Goal: Task Accomplishment & Management: Use online tool/utility

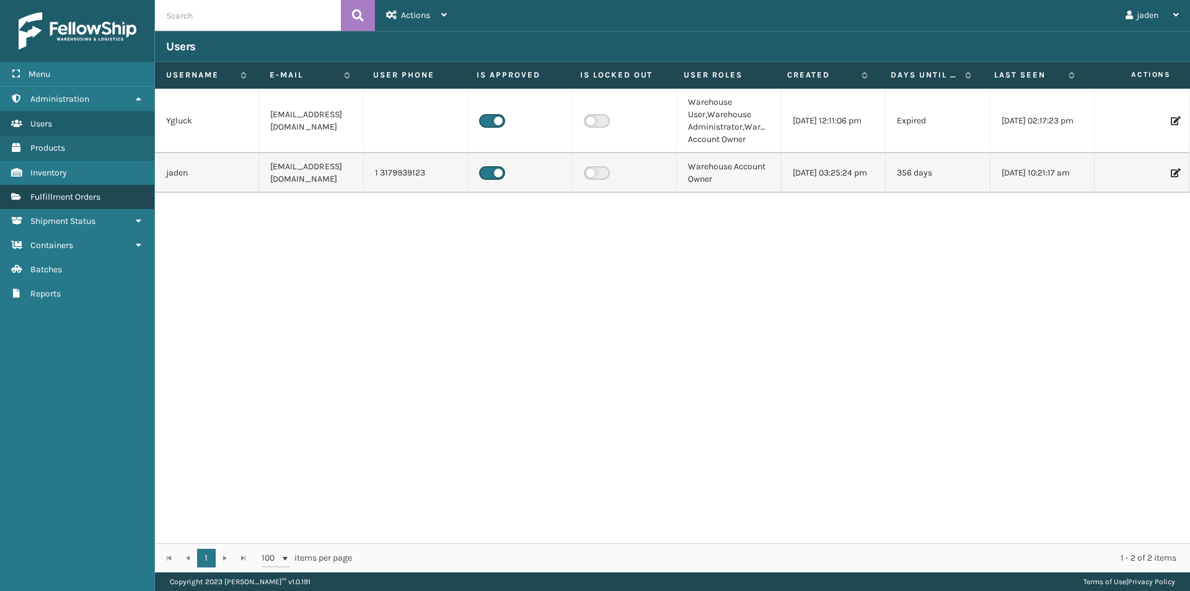
click at [84, 193] on span "Fulfillment Orders" at bounding box center [65, 197] width 70 height 11
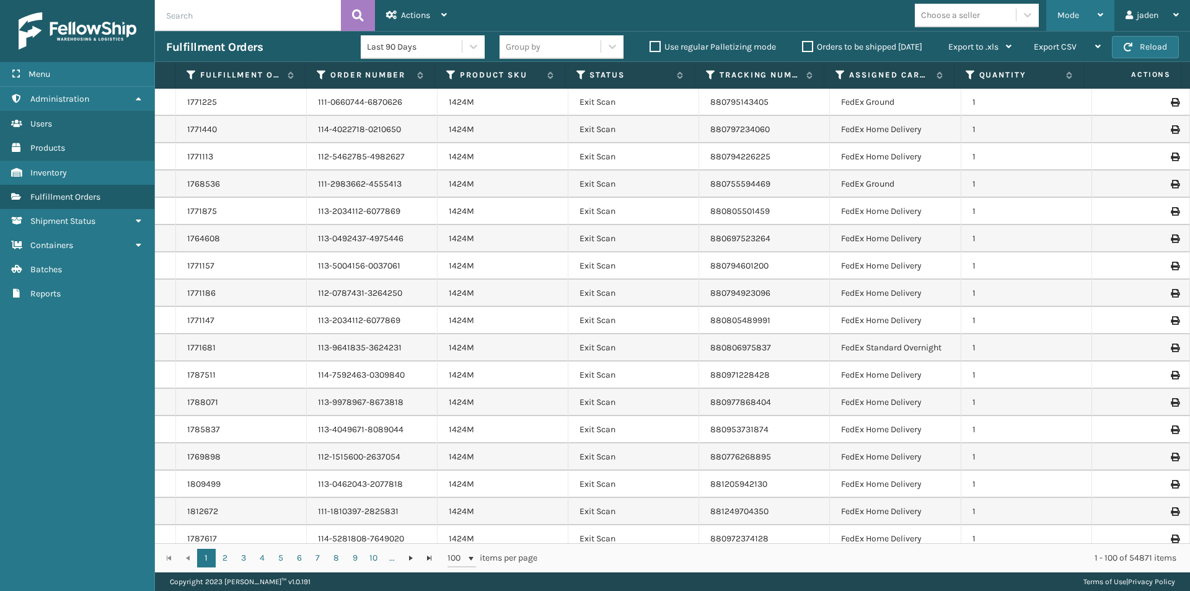
click at [1071, 21] on div "Mode" at bounding box center [1080, 15] width 46 height 31
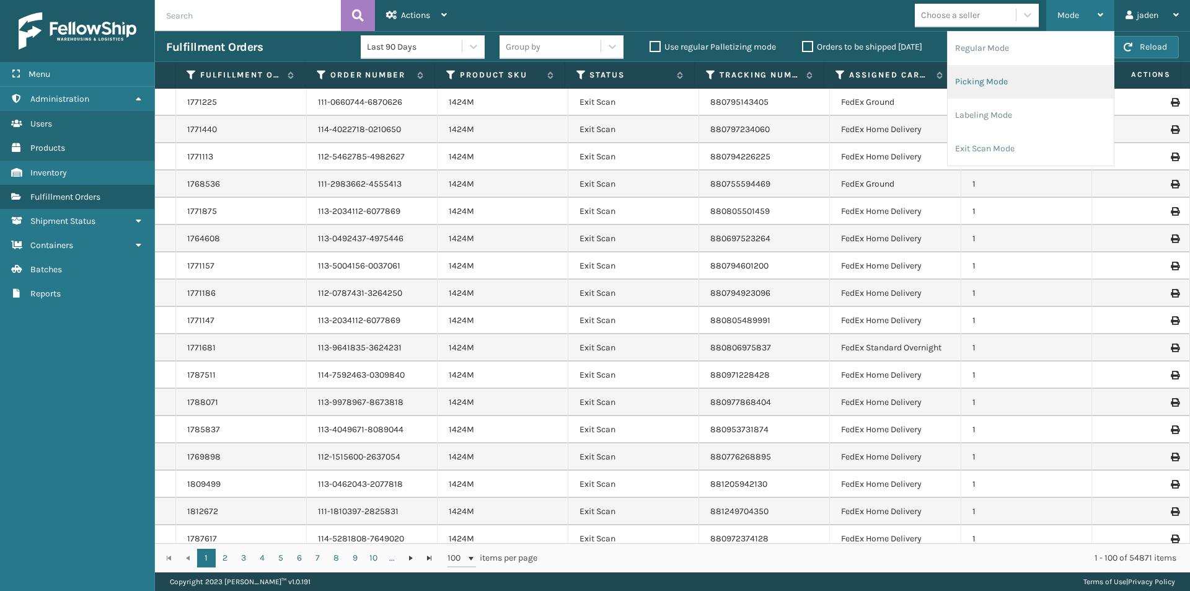
click at [1008, 90] on li "Picking Mode" at bounding box center [1031, 81] width 166 height 33
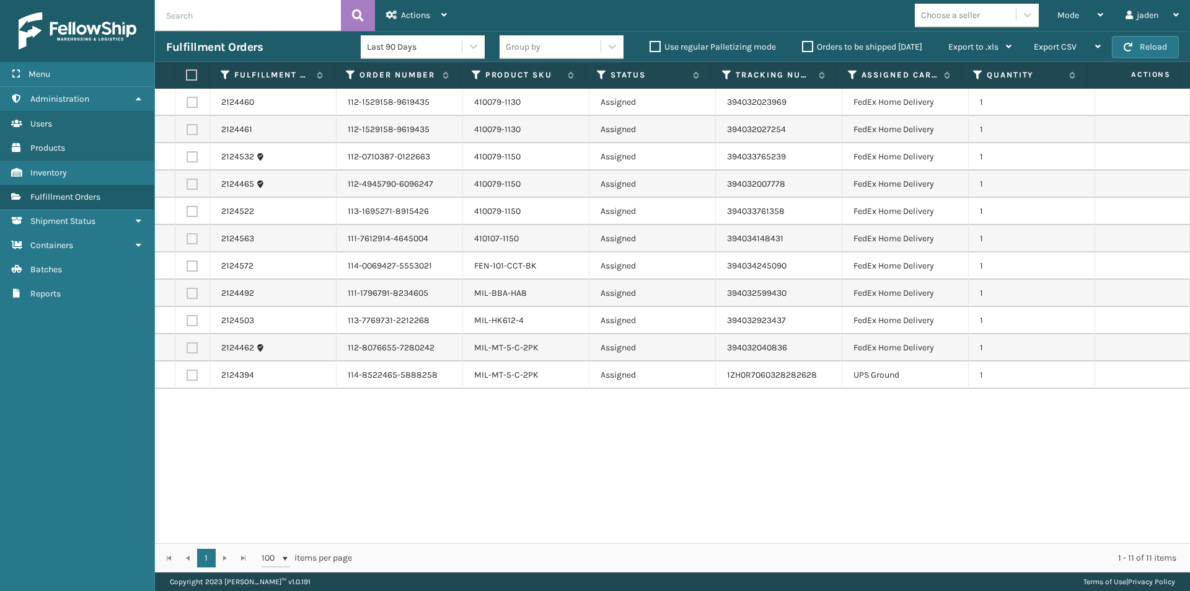
click at [192, 343] on label at bounding box center [192, 347] width 11 height 11
click at [187, 343] on input "checkbox" at bounding box center [187, 346] width 1 height 8
checkbox input "true"
click at [190, 322] on label at bounding box center [192, 320] width 11 height 11
click at [187, 322] on input "checkbox" at bounding box center [187, 319] width 1 height 8
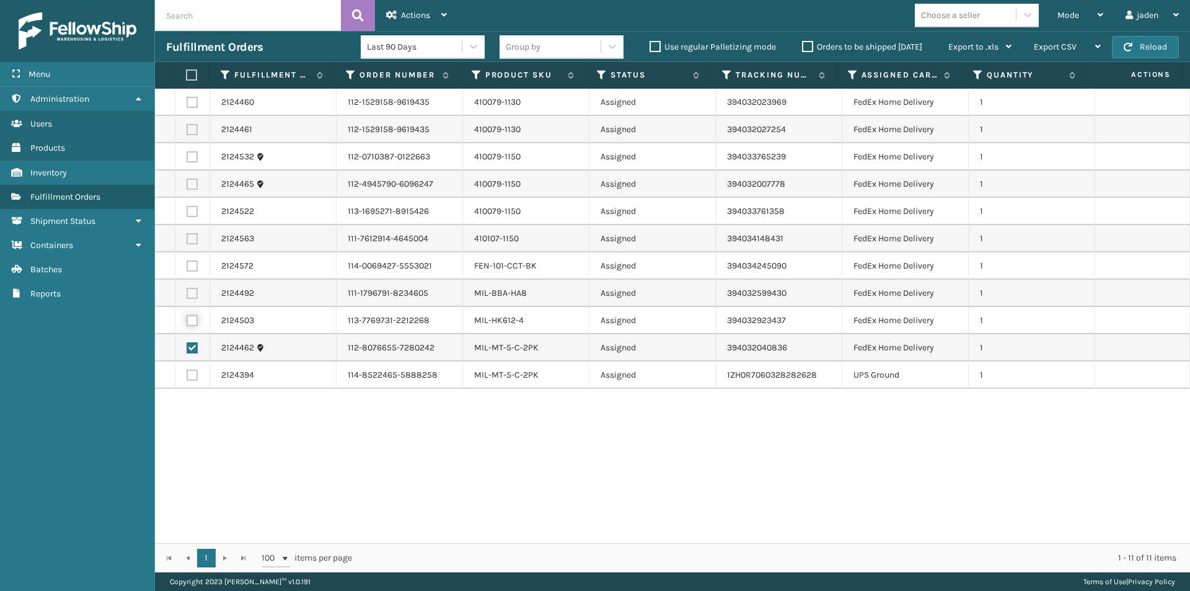
checkbox input "true"
click at [192, 295] on label at bounding box center [192, 293] width 11 height 11
click at [187, 295] on input "checkbox" at bounding box center [187, 292] width 1 height 8
checkbox input "true"
click at [193, 268] on label at bounding box center [192, 265] width 11 height 11
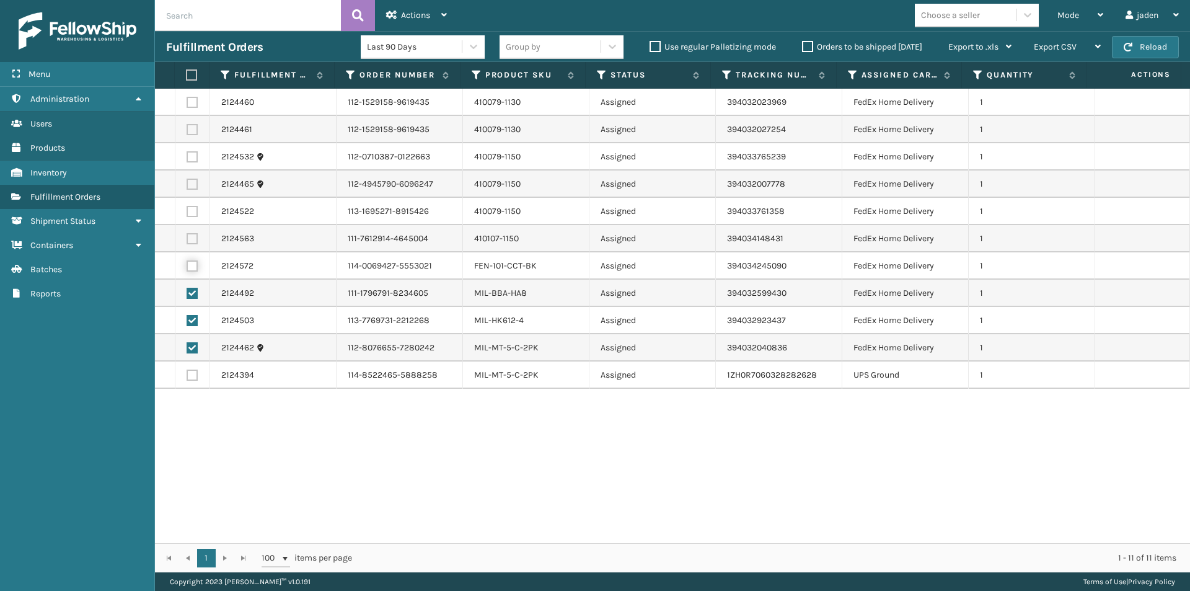
click at [187, 268] on input "checkbox" at bounding box center [187, 264] width 1 height 8
checkbox input "true"
click at [192, 238] on label at bounding box center [192, 238] width 11 height 11
click at [187, 238] on input "checkbox" at bounding box center [187, 237] width 1 height 8
checkbox input "true"
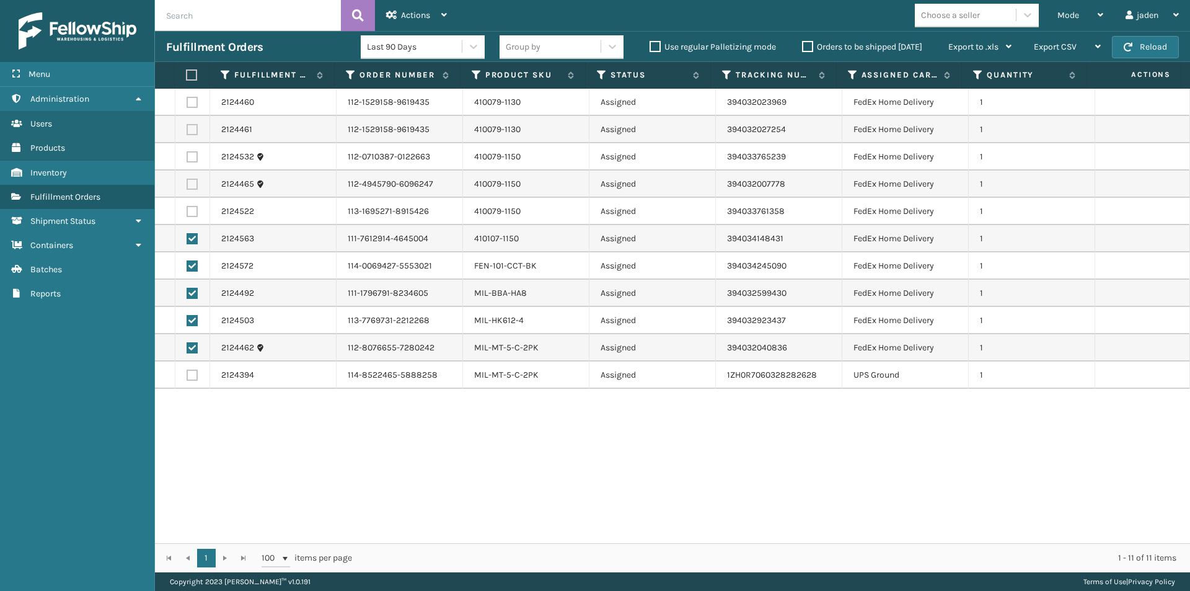
click at [193, 215] on label at bounding box center [192, 211] width 11 height 11
click at [187, 214] on input "checkbox" at bounding box center [187, 210] width 1 height 8
checkbox input "true"
click at [190, 185] on label at bounding box center [192, 184] width 11 height 11
click at [187, 185] on input "checkbox" at bounding box center [187, 183] width 1 height 8
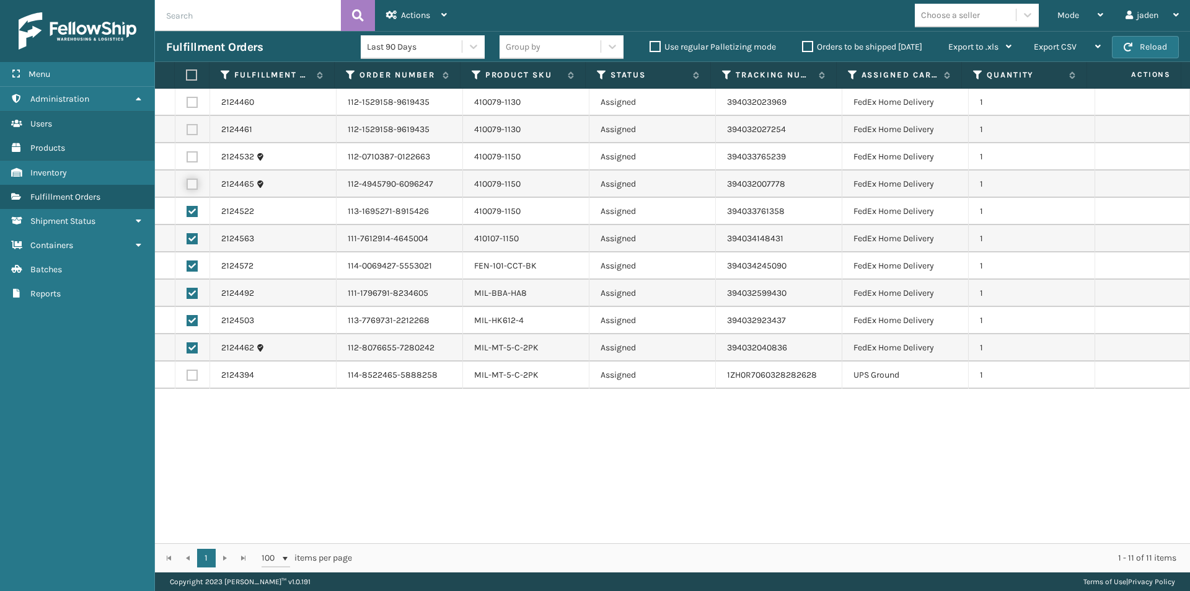
checkbox input "true"
click at [190, 71] on label at bounding box center [190, 74] width 8 height 11
click at [187, 71] on input "checkbox" at bounding box center [186, 75] width 1 height 8
checkbox input "true"
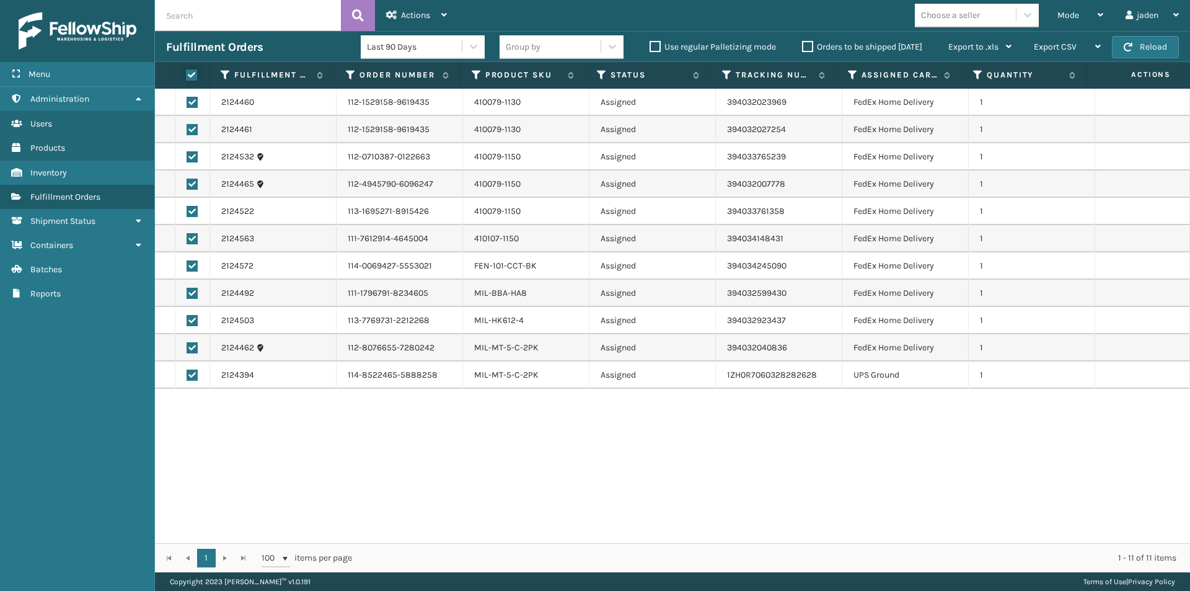
checkbox input "true"
click at [192, 374] on label at bounding box center [192, 374] width 11 height 11
click at [187, 374] on input "checkbox" at bounding box center [187, 373] width 1 height 8
checkbox input "false"
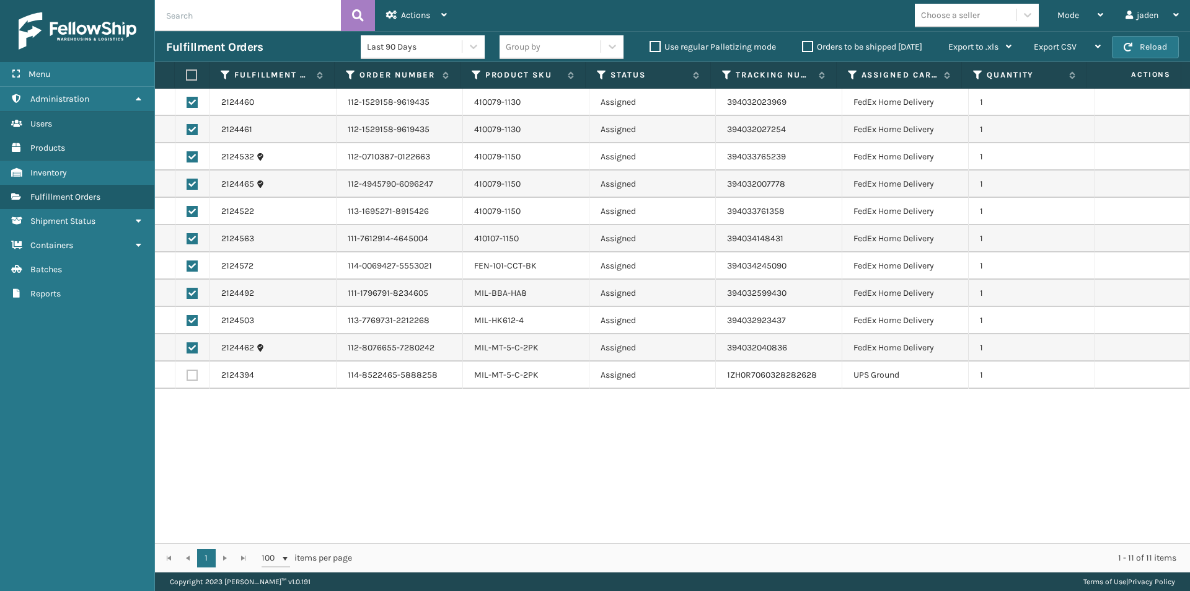
click at [193, 75] on label at bounding box center [190, 74] width 8 height 11
click at [187, 75] on input "checkbox" at bounding box center [186, 75] width 1 height 8
checkbox input "true"
click at [193, 74] on label at bounding box center [190, 74] width 8 height 11
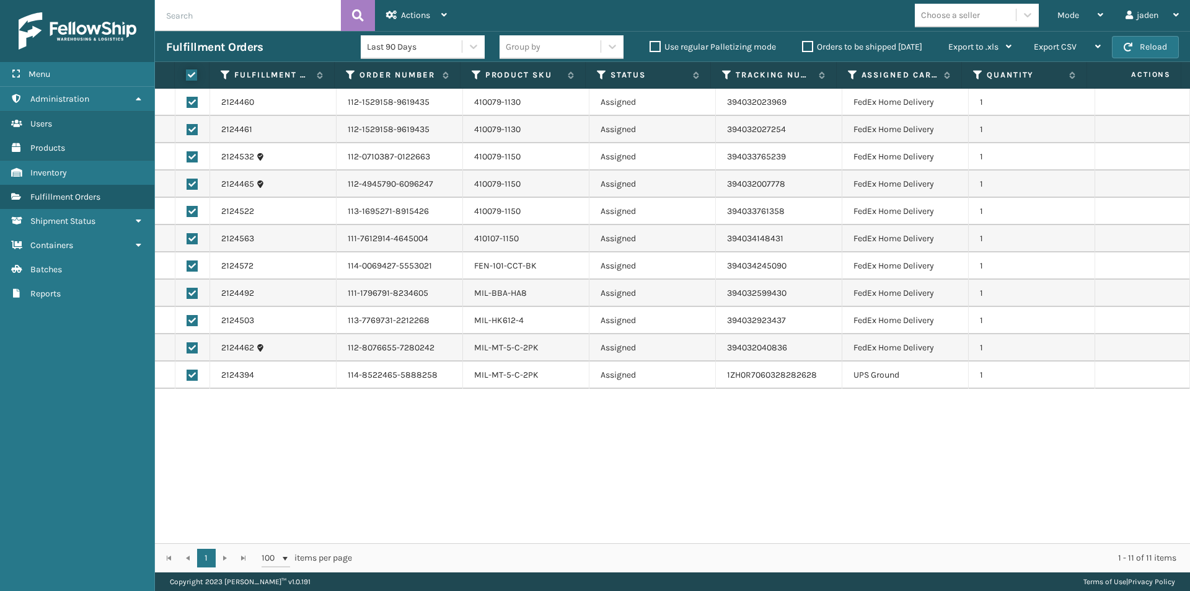
click at [187, 74] on input "checkbox" at bounding box center [186, 75] width 1 height 8
checkbox input "false"
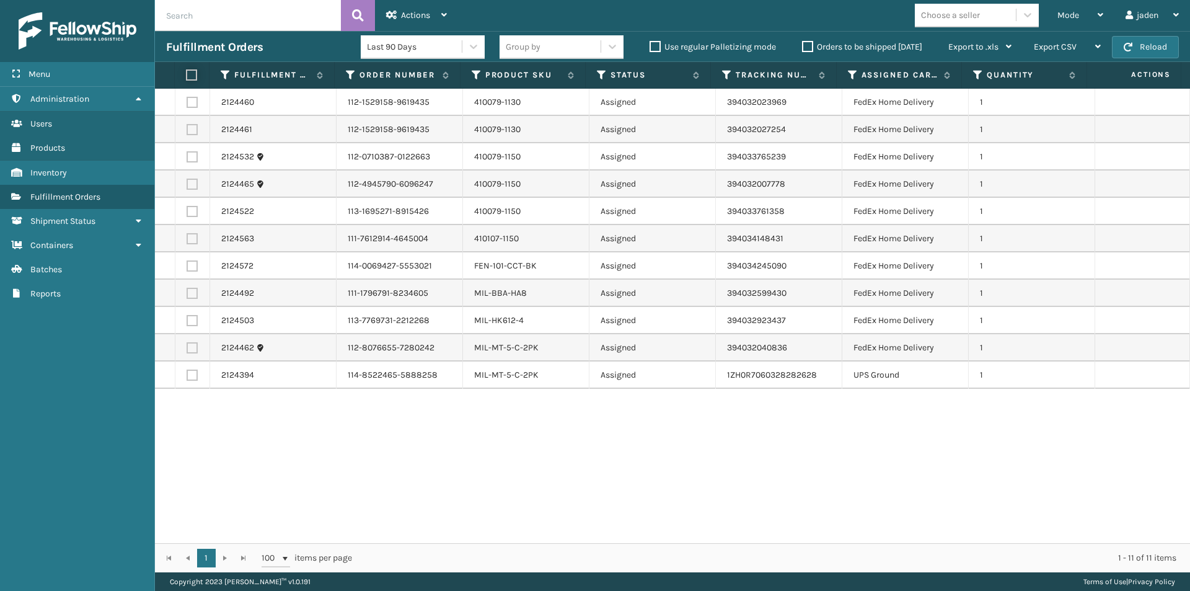
checkbox input "false"
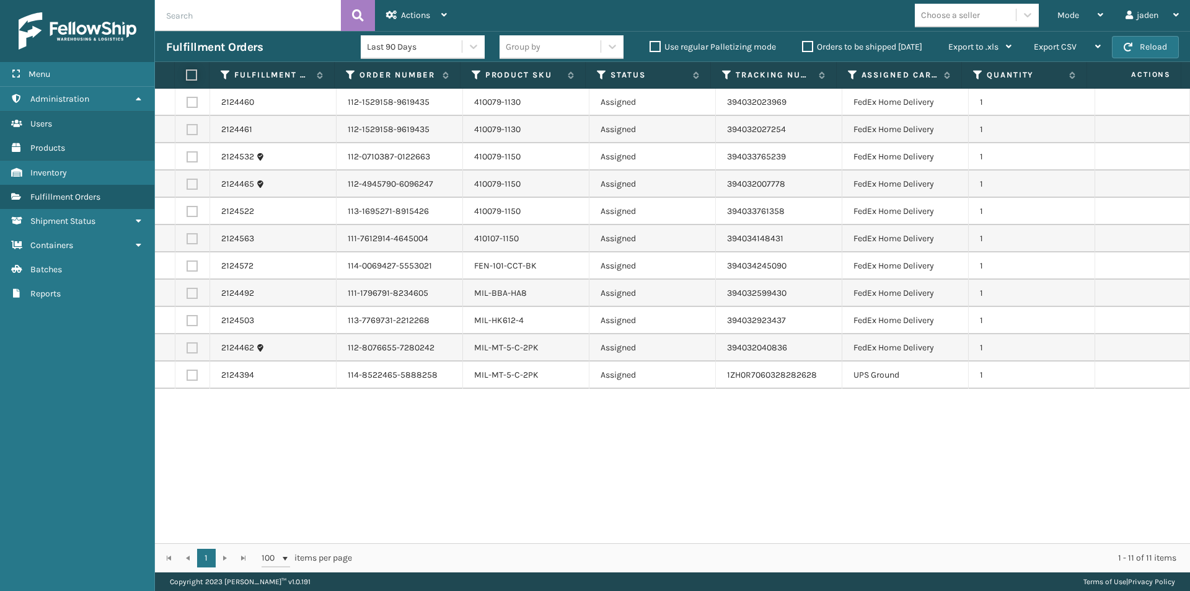
checkbox input "false"
click at [195, 130] on label at bounding box center [192, 129] width 11 height 11
click at [187, 130] on input "checkbox" at bounding box center [187, 128] width 1 height 8
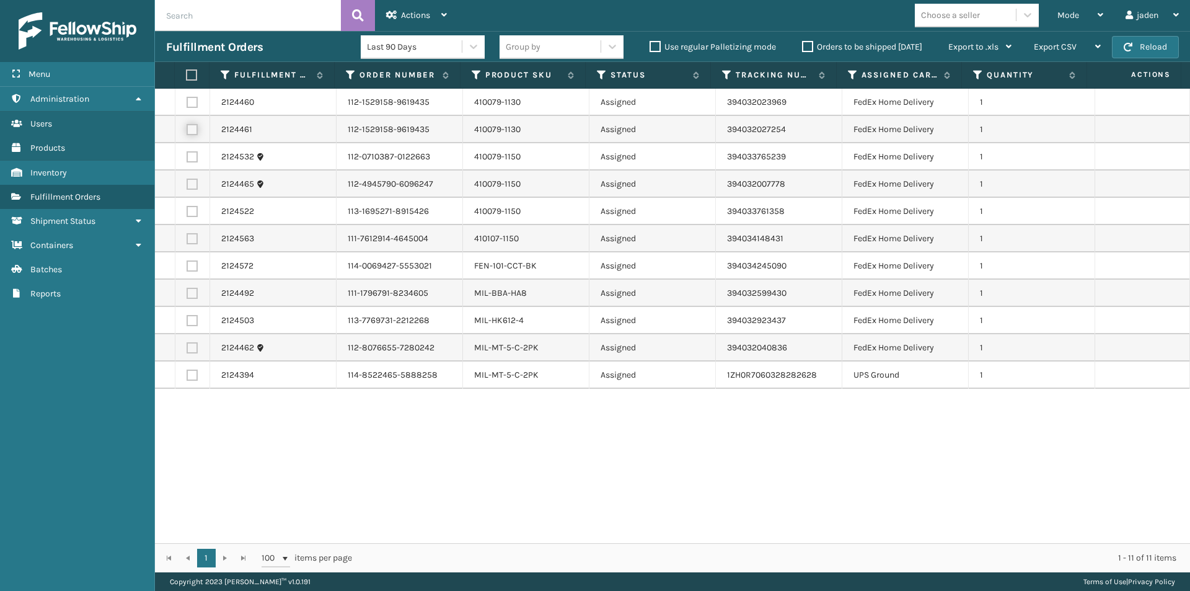
checkbox input "true"
click at [195, 157] on label at bounding box center [192, 156] width 11 height 11
click at [187, 157] on input "checkbox" at bounding box center [187, 155] width 1 height 8
checkbox input "true"
click at [197, 374] on label at bounding box center [192, 374] width 11 height 11
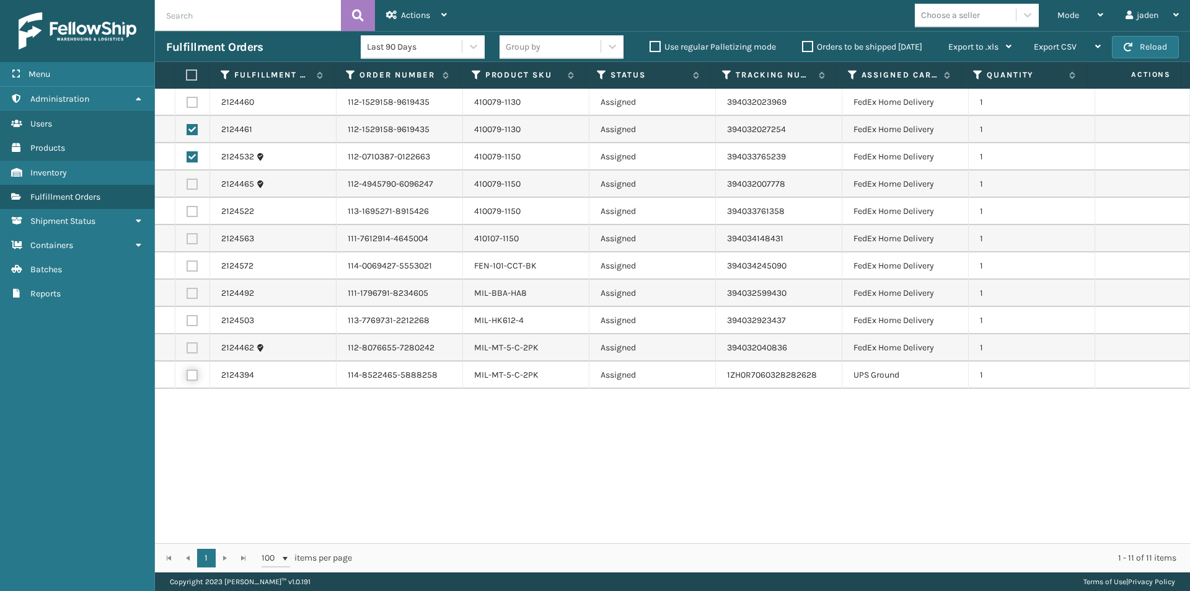
click at [187, 374] on input "checkbox" at bounding box center [187, 373] width 1 height 8
checkbox input "true"
click at [196, 123] on td at bounding box center [192, 129] width 35 height 27
drag, startPoint x: 190, startPoint y: 126, endPoint x: 190, endPoint y: 135, distance: 9.3
click at [190, 125] on label at bounding box center [192, 129] width 11 height 11
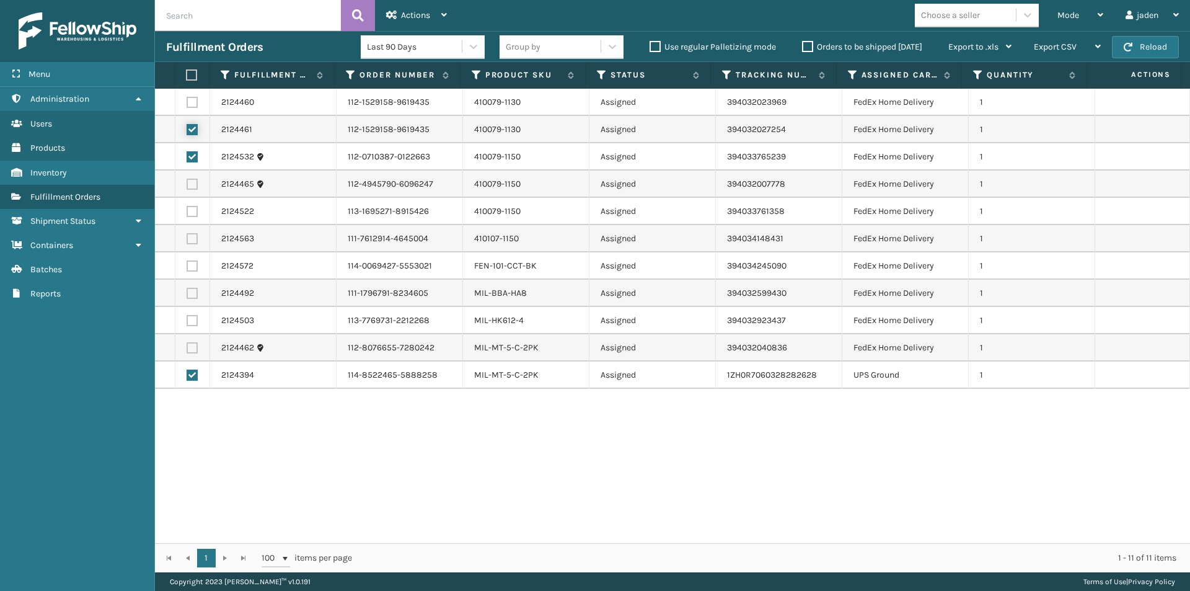
click at [187, 125] on input "checkbox" at bounding box center [187, 128] width 1 height 8
checkbox input "false"
click at [192, 179] on label at bounding box center [192, 184] width 11 height 11
click at [187, 179] on input "checkbox" at bounding box center [187, 183] width 1 height 8
checkbox input "true"
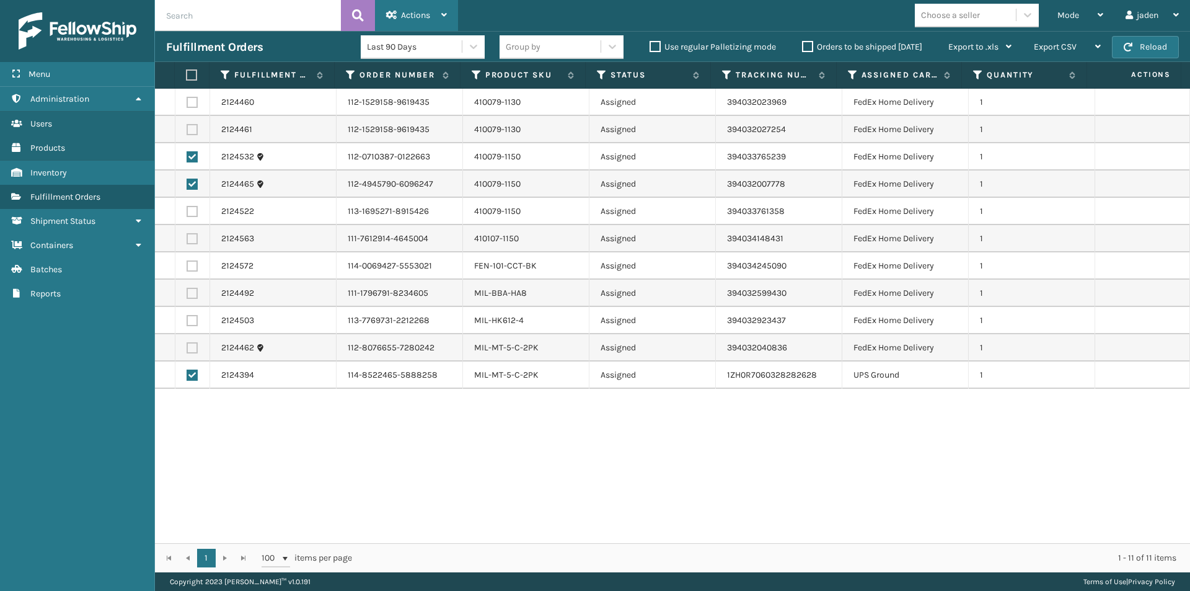
click at [406, 9] on div "Actions" at bounding box center [416, 15] width 61 height 31
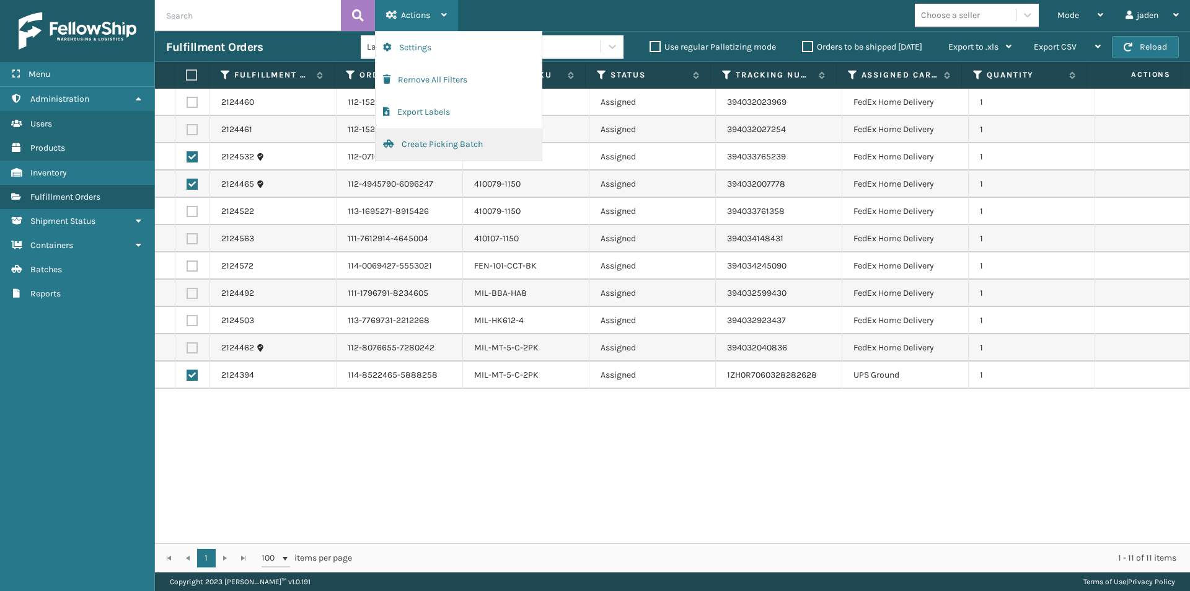
click at [402, 139] on button "Create Picking Batch" at bounding box center [459, 144] width 166 height 32
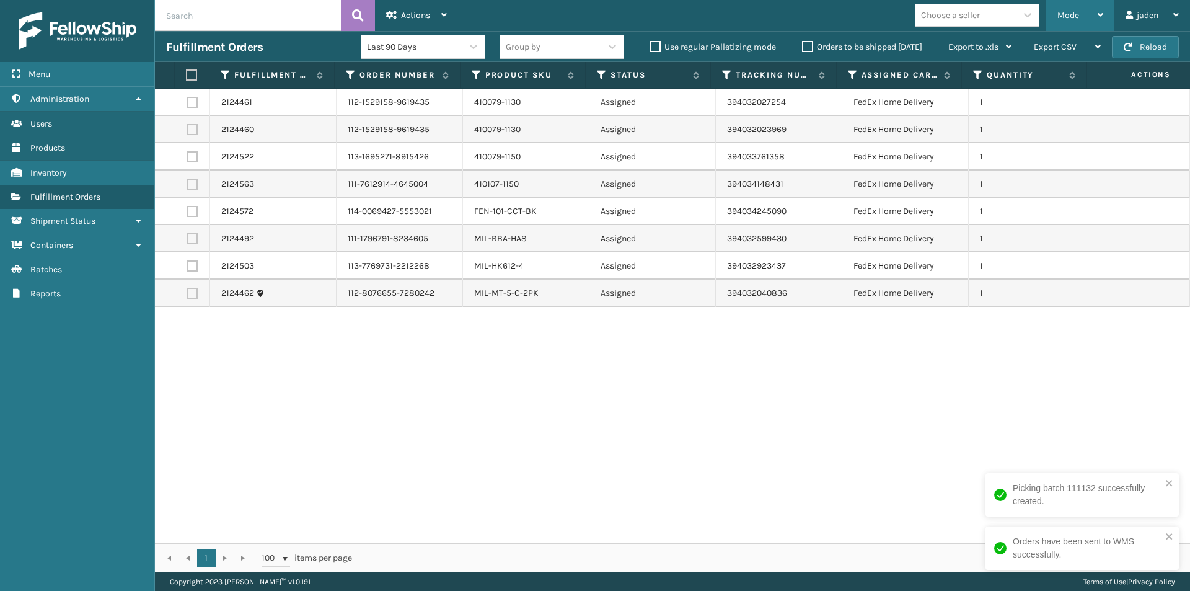
drag, startPoint x: 1090, startPoint y: 16, endPoint x: 1056, endPoint y: 23, distance: 35.4
click at [1090, 16] on div "Mode" at bounding box center [1080, 15] width 46 height 31
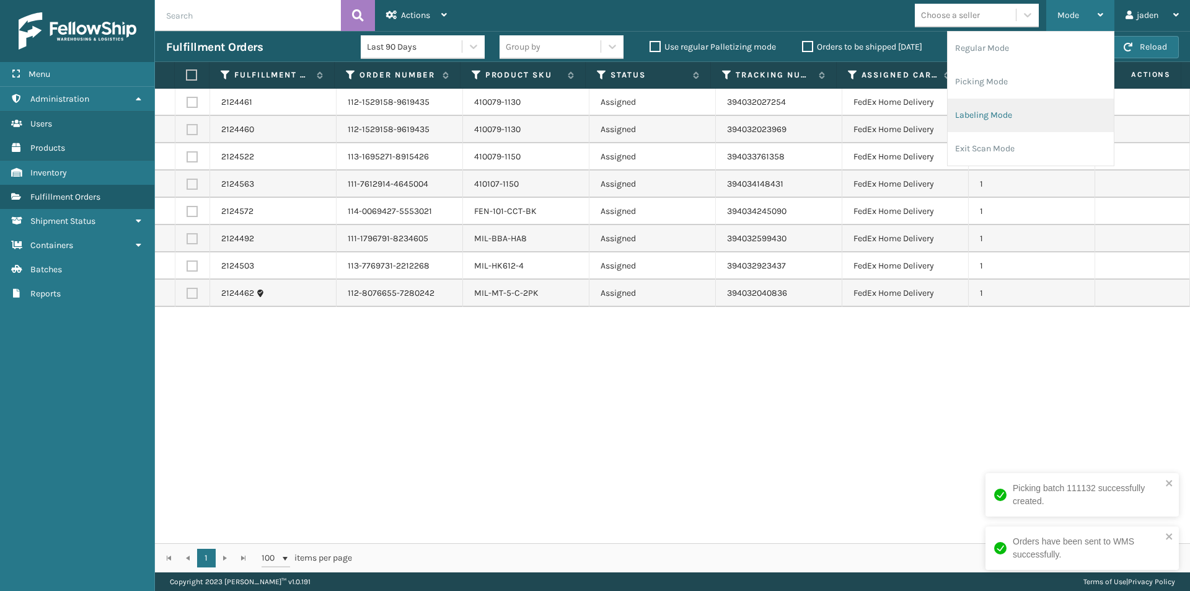
click at [1016, 114] on li "Labeling Mode" at bounding box center [1031, 115] width 166 height 33
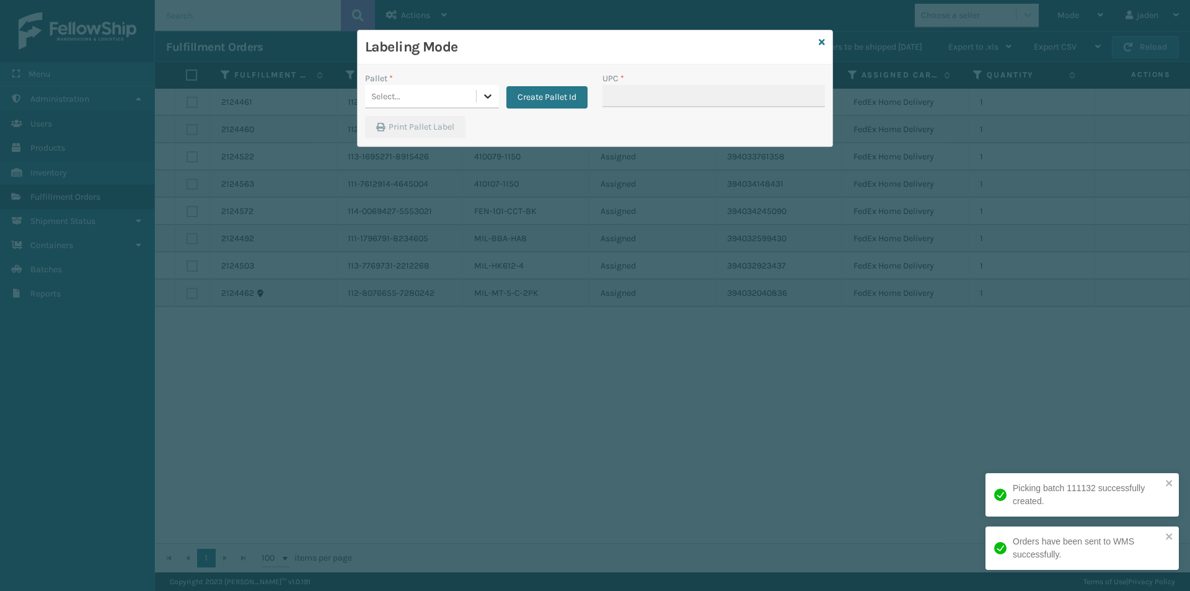
click at [477, 92] on div at bounding box center [488, 96] width 22 height 22
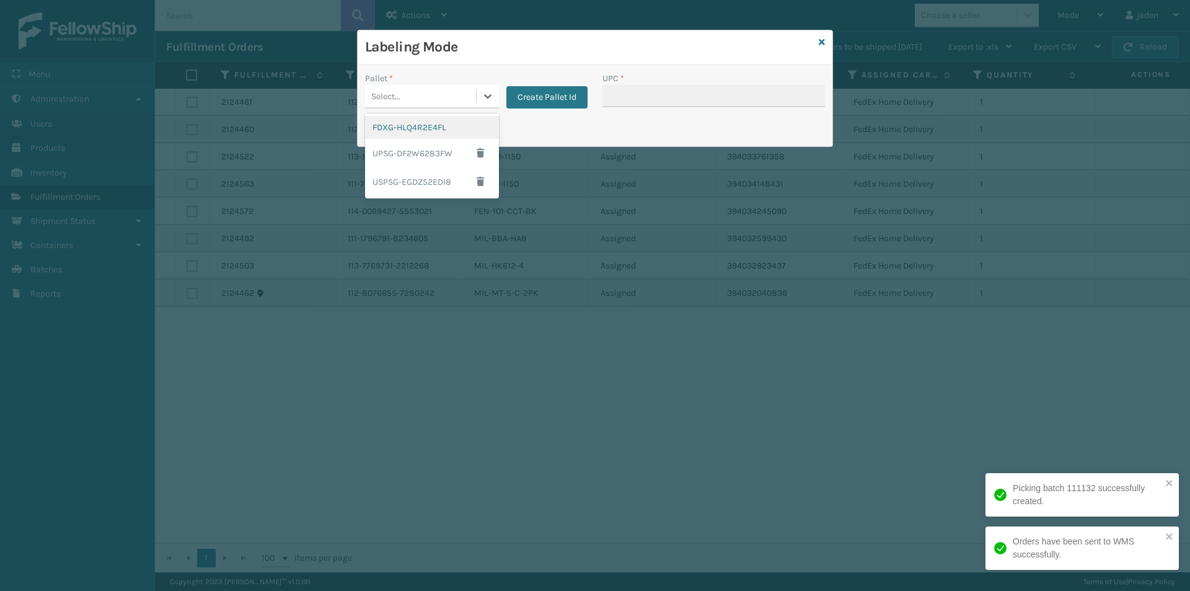
click at [409, 128] on div "FDXG-HLQ4R2E4FL" at bounding box center [432, 127] width 134 height 23
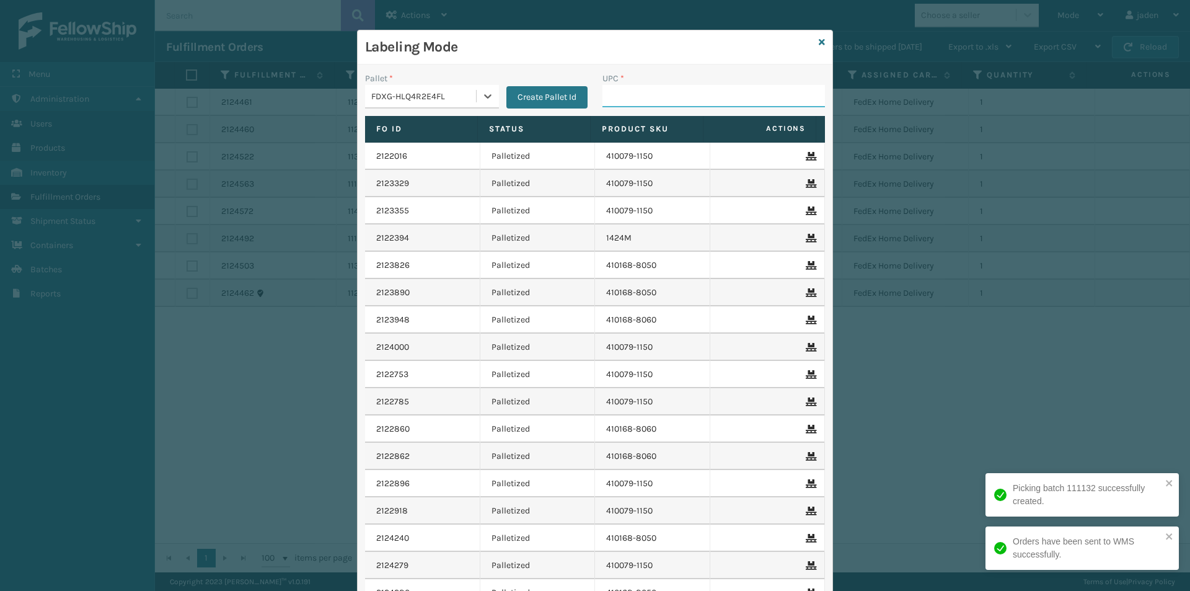
click at [605, 104] on input "UPC *" at bounding box center [713, 96] width 223 height 22
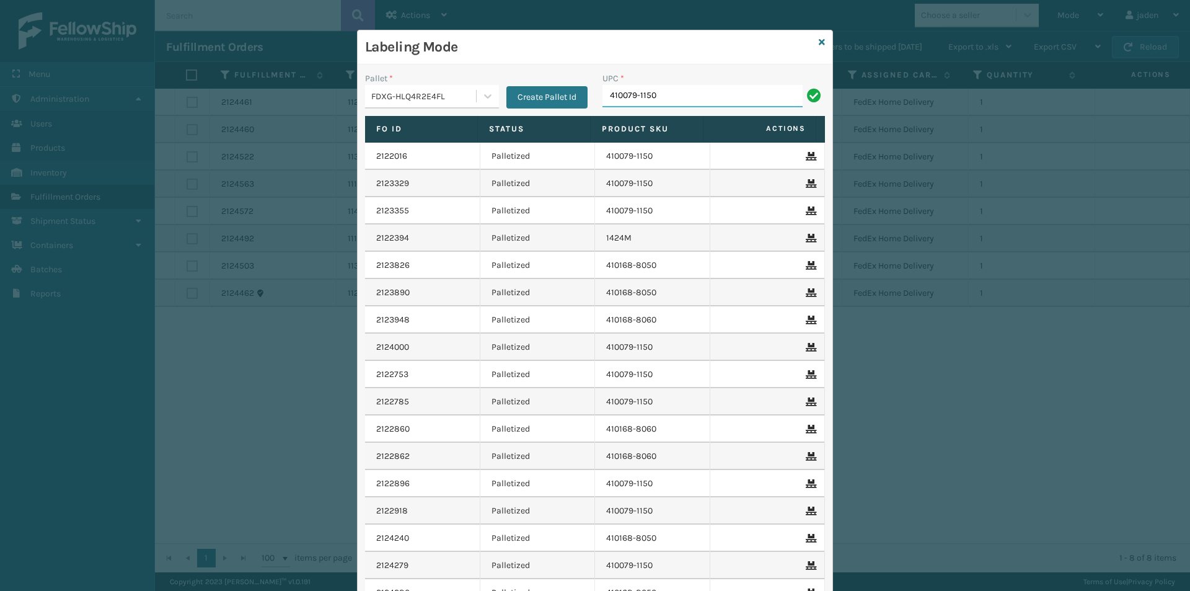
type input "410079-1150"
click at [819, 43] on icon at bounding box center [822, 42] width 6 height 9
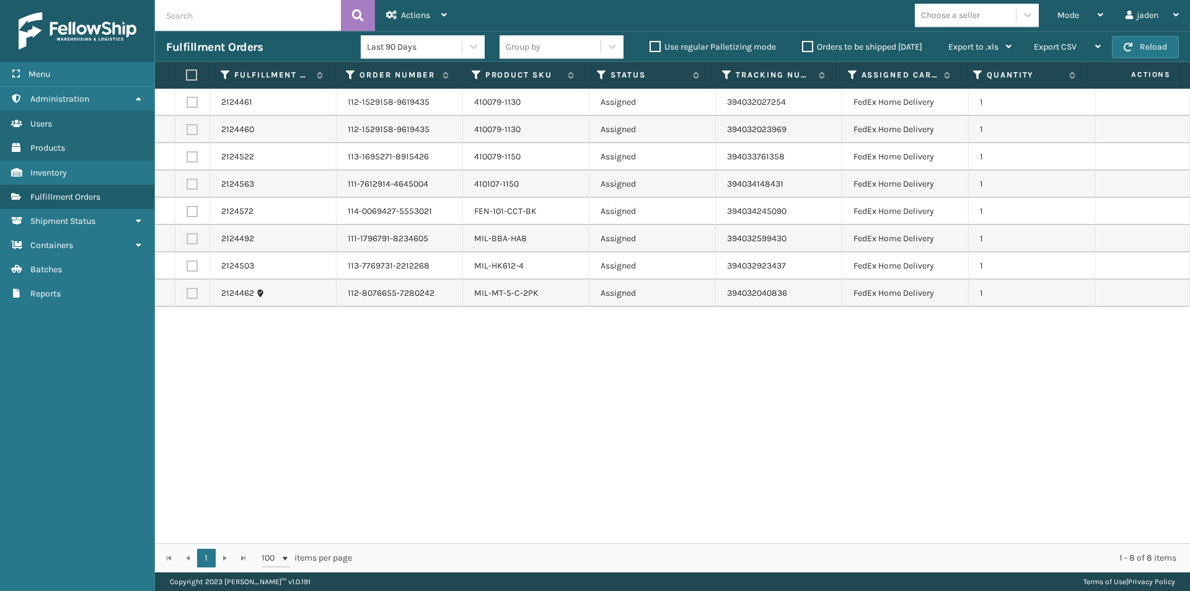
drag, startPoint x: 805, startPoint y: 394, endPoint x: 793, endPoint y: 393, distance: 11.8
drag, startPoint x: 793, startPoint y: 393, endPoint x: 448, endPoint y: 433, distance: 346.9
click at [448, 433] on div "2124461 112-1529158-9619435 410079-1130 Assigned 394032027254 FedEx Home Delive…" at bounding box center [672, 316] width 1035 height 454
click at [189, 72] on label at bounding box center [190, 74] width 8 height 11
click at [187, 72] on input "checkbox" at bounding box center [186, 75] width 1 height 8
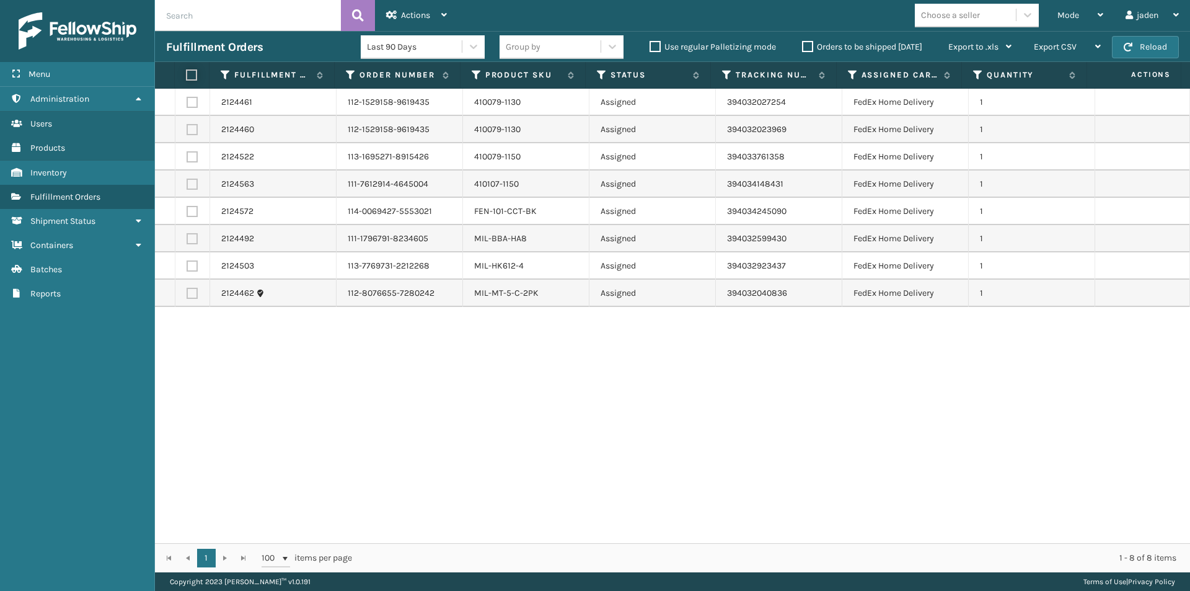
checkbox input "true"
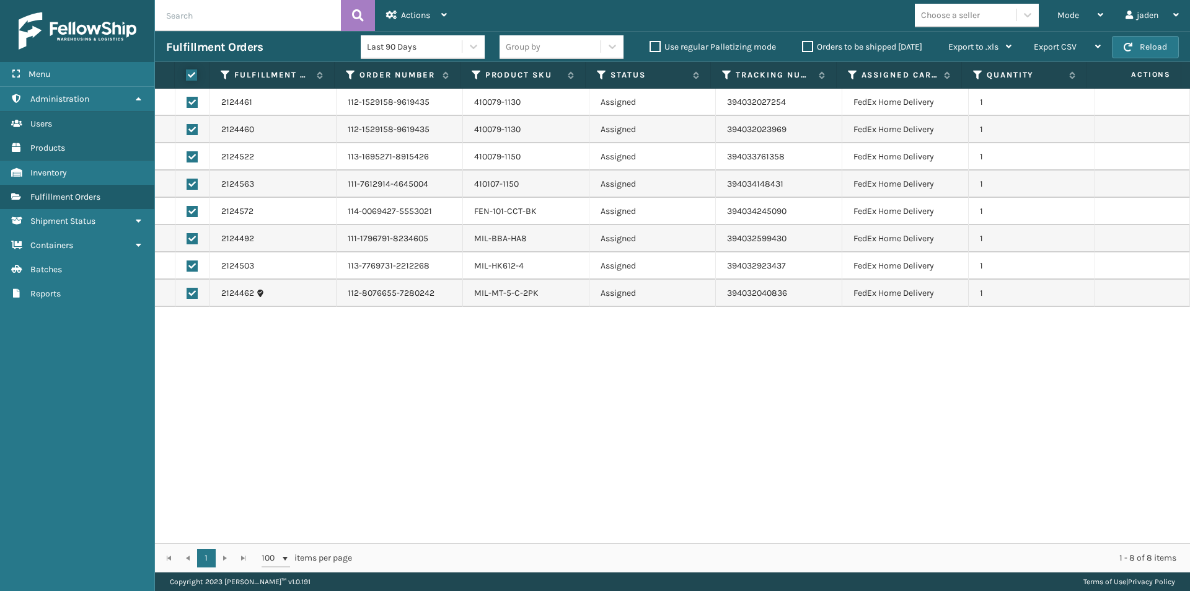
checkbox input "true"
click at [441, 7] on div "Actions" at bounding box center [416, 15] width 61 height 31
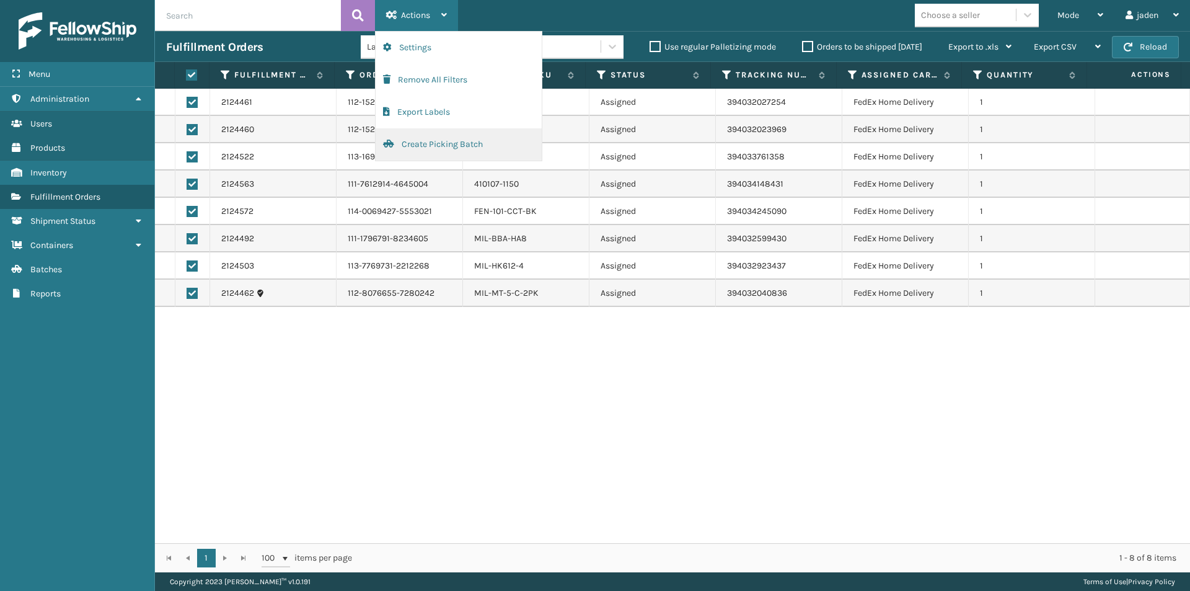
click at [399, 143] on button "Create Picking Batch" at bounding box center [459, 144] width 166 height 32
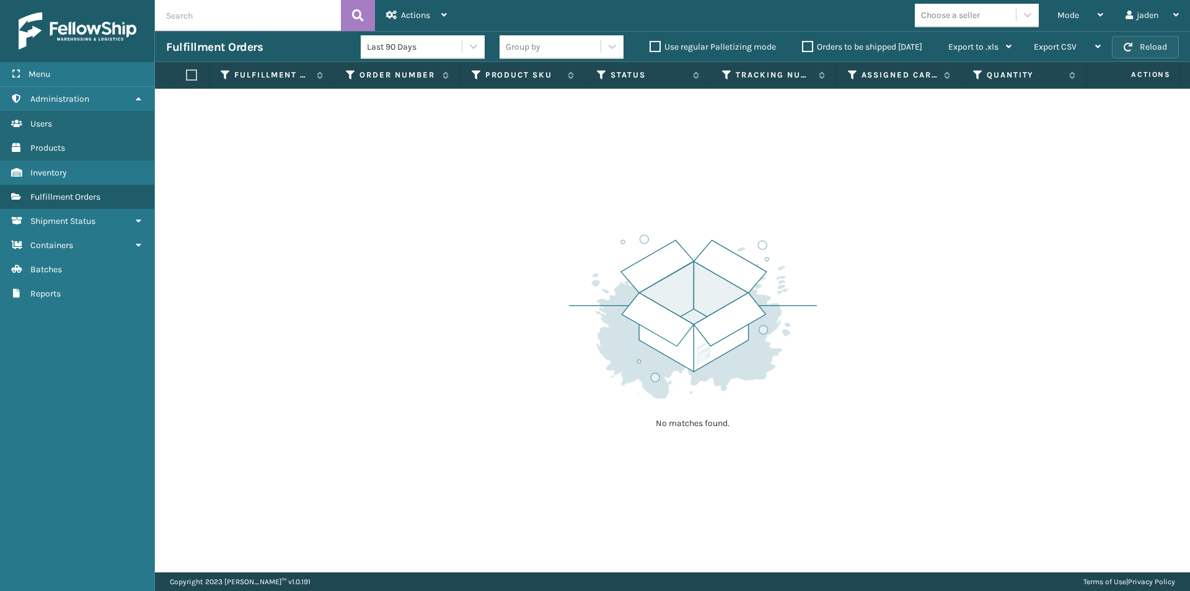
click at [1131, 41] on button "Reload" at bounding box center [1145, 47] width 67 height 22
click at [1131, 30] on div "jaden" at bounding box center [1152, 15] width 53 height 31
click at [981, 172] on div "No matches found." at bounding box center [672, 330] width 1035 height 483
click at [1077, 21] on div "Mode" at bounding box center [1080, 15] width 46 height 31
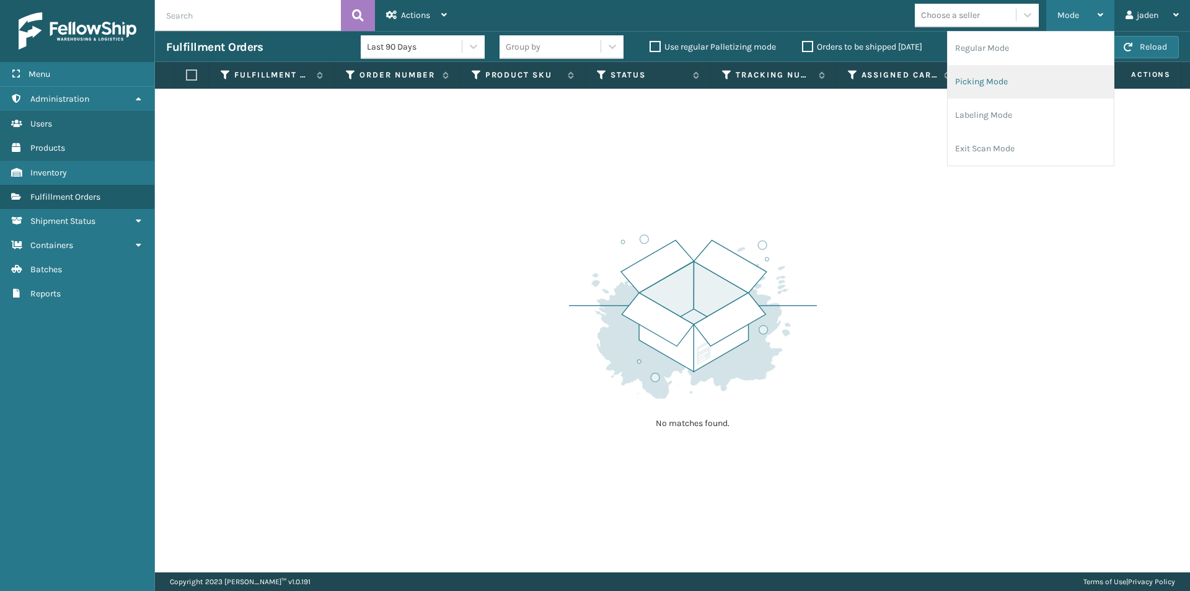
click at [1010, 69] on li "Picking Mode" at bounding box center [1031, 81] width 166 height 33
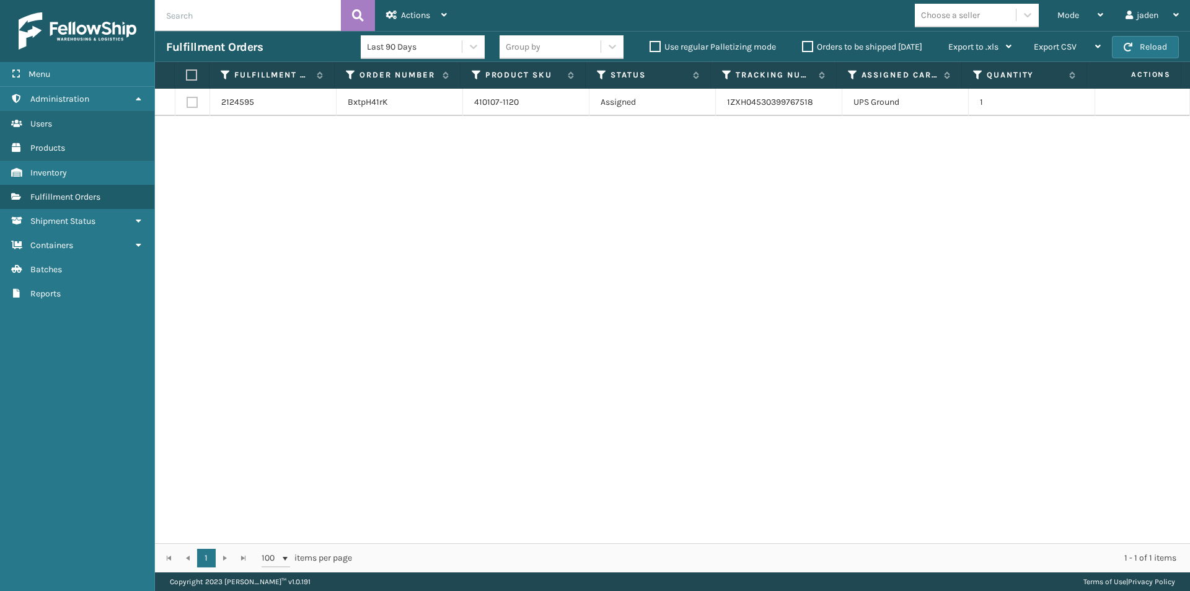
drag, startPoint x: 728, startPoint y: 189, endPoint x: 545, endPoint y: 159, distance: 185.9
click at [545, 159] on div "2124595 BxtpH41rK 410107-1120 Assigned 1ZXH04530399767518 UPS Ground 1" at bounding box center [672, 316] width 1035 height 454
click at [193, 76] on label at bounding box center [190, 74] width 8 height 11
click at [187, 76] on input "checkbox" at bounding box center [186, 75] width 1 height 8
checkbox input "true"
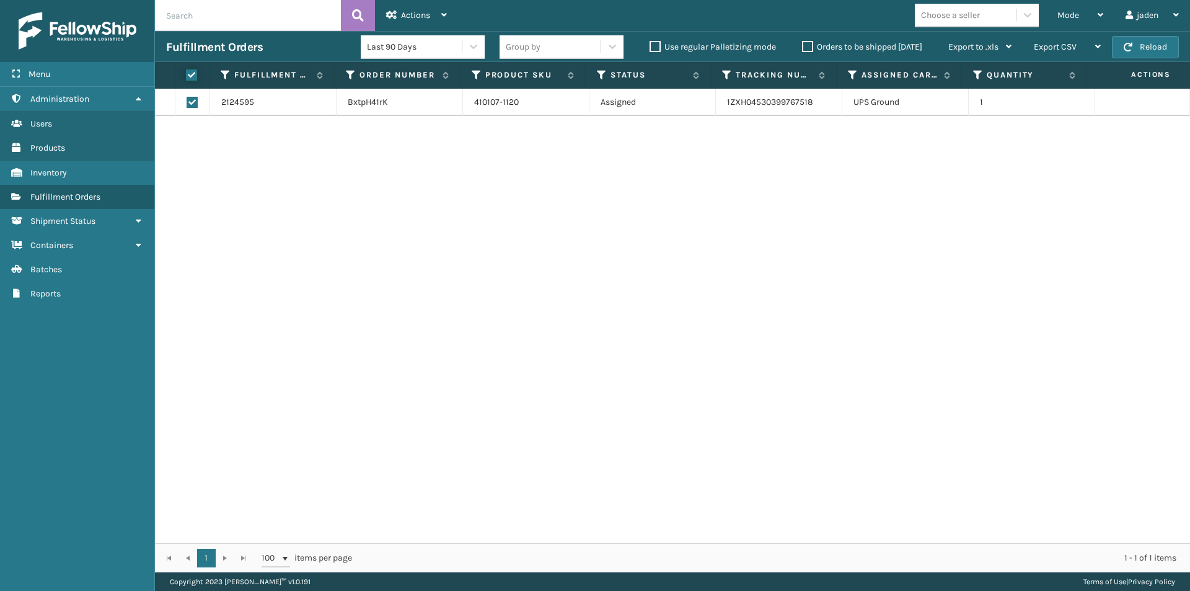
checkbox input "true"
click at [430, 16] on span "Actions" at bounding box center [415, 15] width 29 height 11
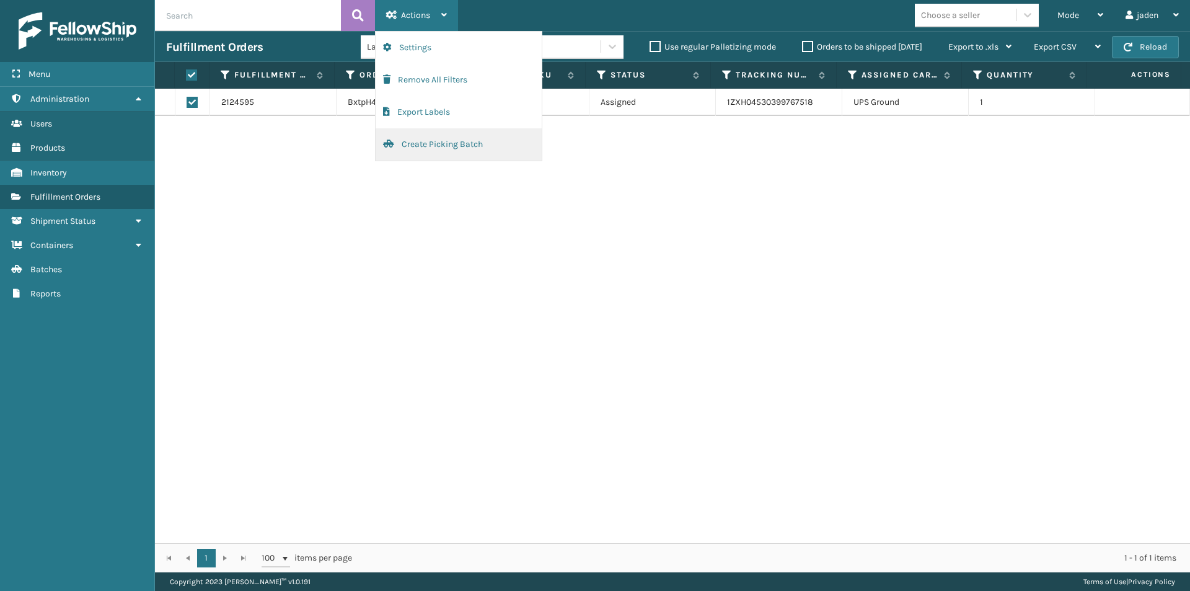
click at [442, 148] on button "Create Picking Batch" at bounding box center [459, 144] width 166 height 32
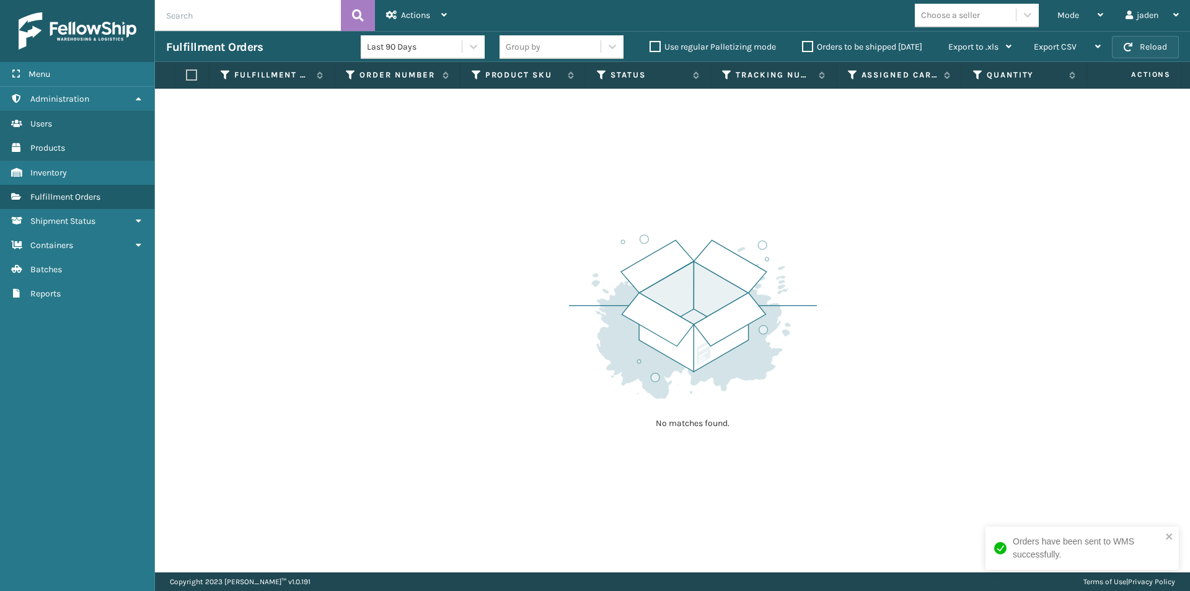
click at [1138, 52] on button "Reload" at bounding box center [1145, 47] width 67 height 22
drag, startPoint x: 938, startPoint y: 192, endPoint x: 787, endPoint y: 195, distance: 151.3
click at [787, 195] on div "No matches found." at bounding box center [672, 330] width 1035 height 483
click at [1164, 51] on button "Reload" at bounding box center [1145, 47] width 67 height 22
click at [1083, 22] on div "Mode" at bounding box center [1080, 15] width 46 height 31
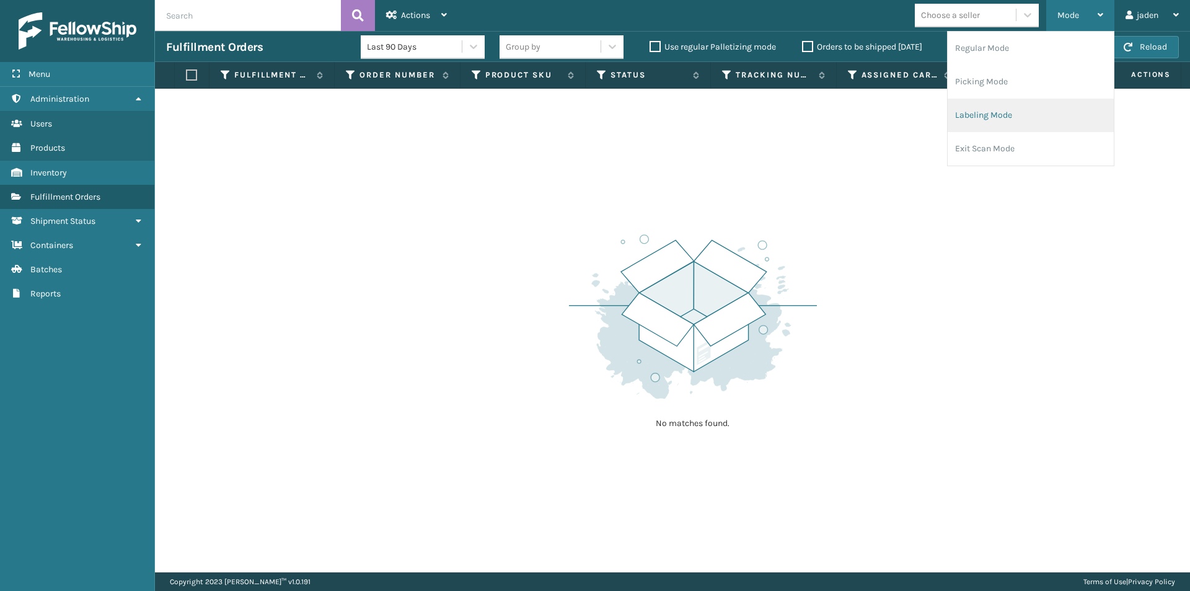
click at [1011, 122] on li "Labeling Mode" at bounding box center [1031, 115] width 166 height 33
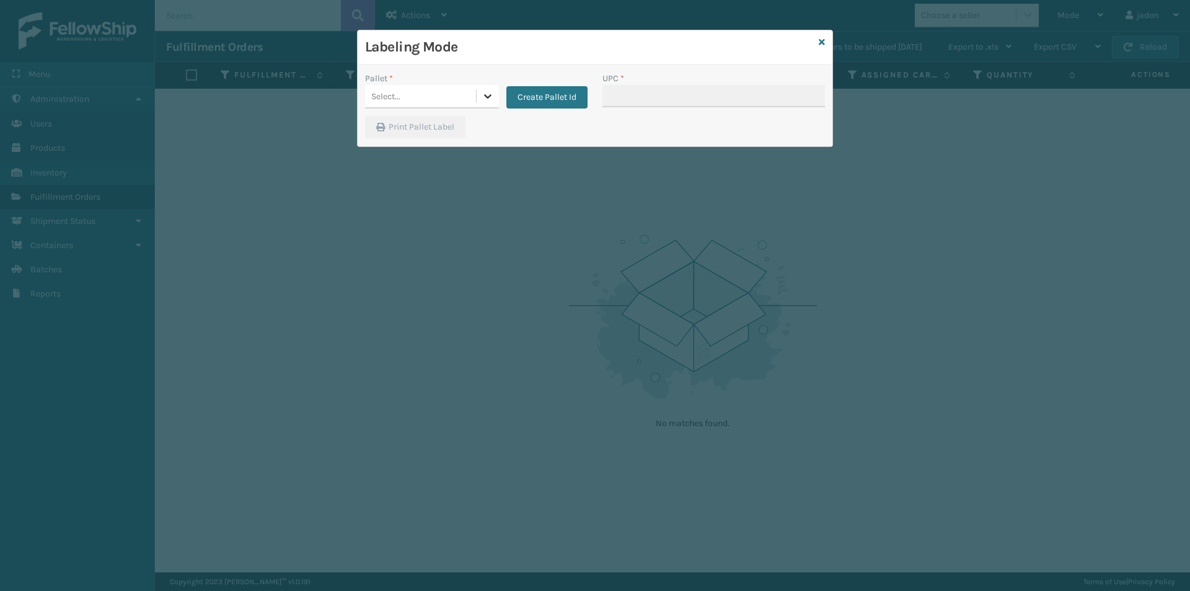
click at [493, 90] on icon at bounding box center [488, 96] width 12 height 12
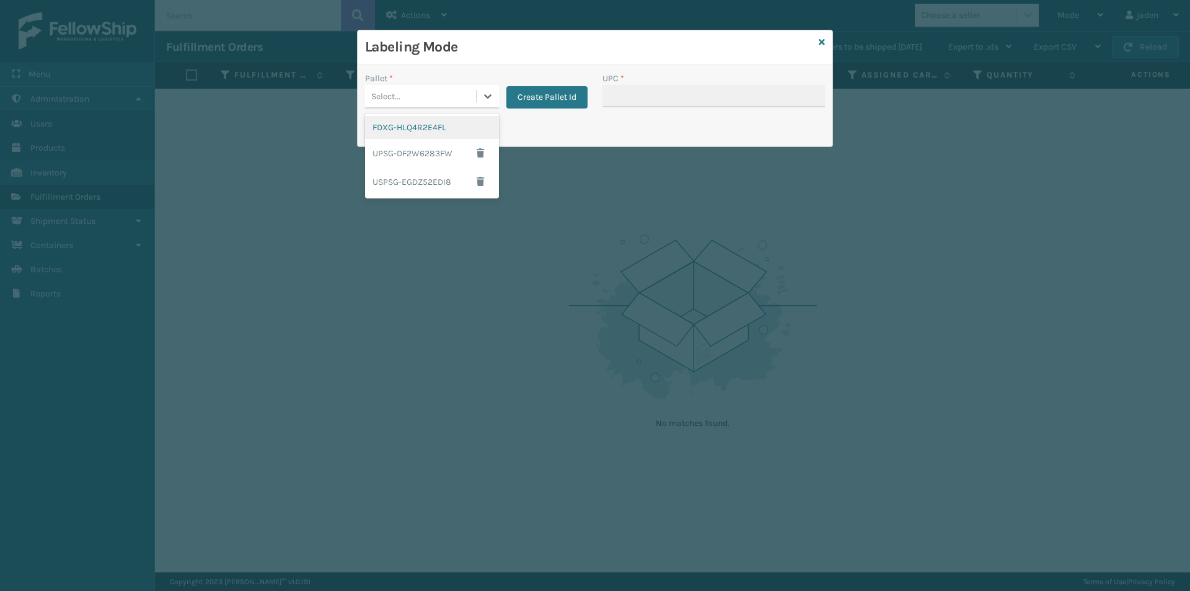
click at [394, 122] on div "FDXG-HLQ4R2E4FL" at bounding box center [432, 127] width 134 height 23
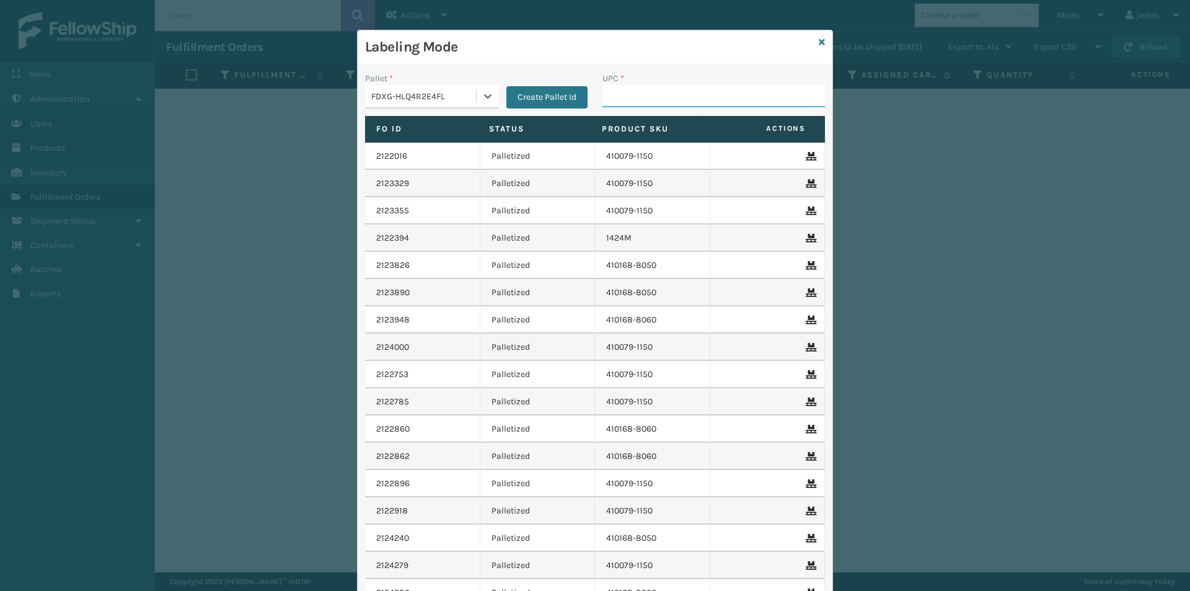
click at [666, 97] on input "UPC *" at bounding box center [713, 96] width 223 height 22
type input "410107-1130"
type input "410107-130"
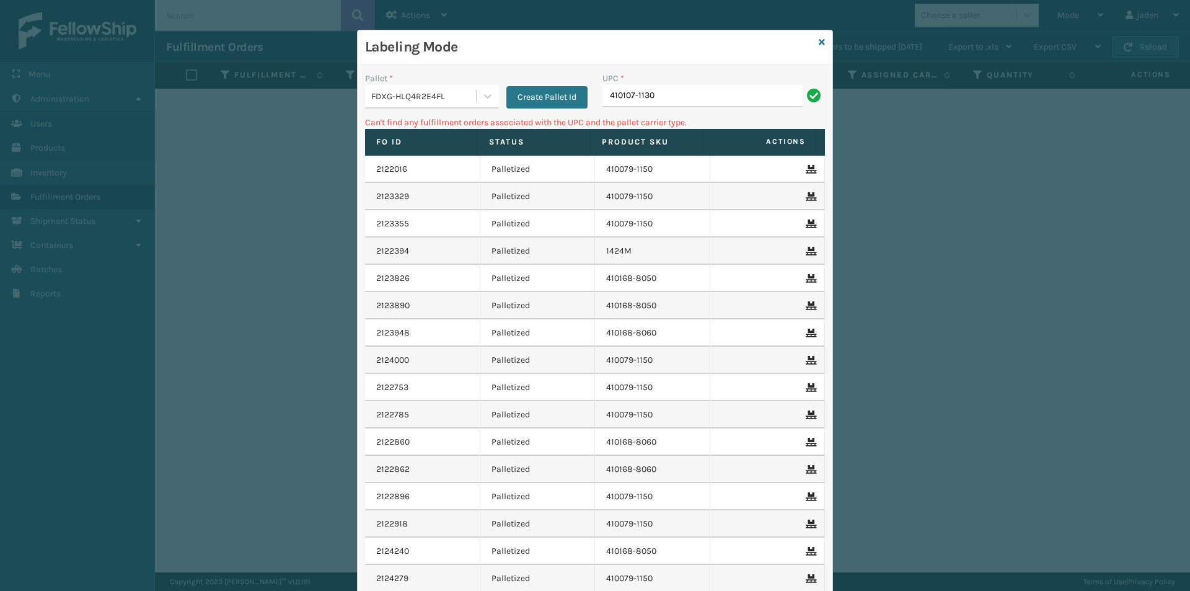
type input "410107-1130"
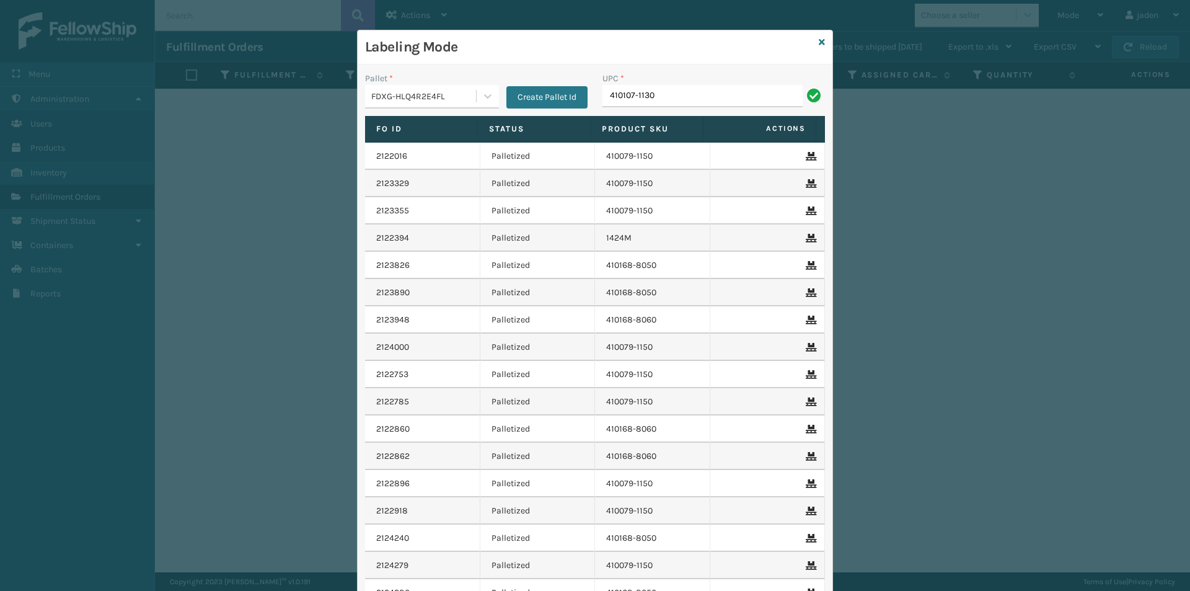
type input "410107-1130"
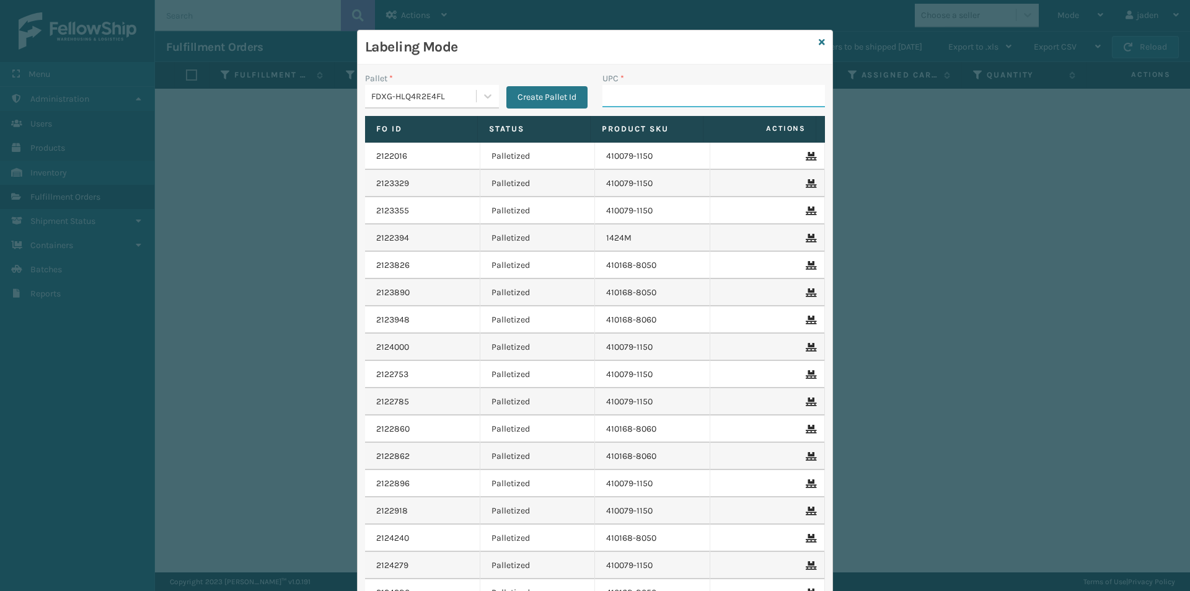
click at [695, 91] on input "UPC *" at bounding box center [713, 96] width 223 height 22
type input "410107-1130"
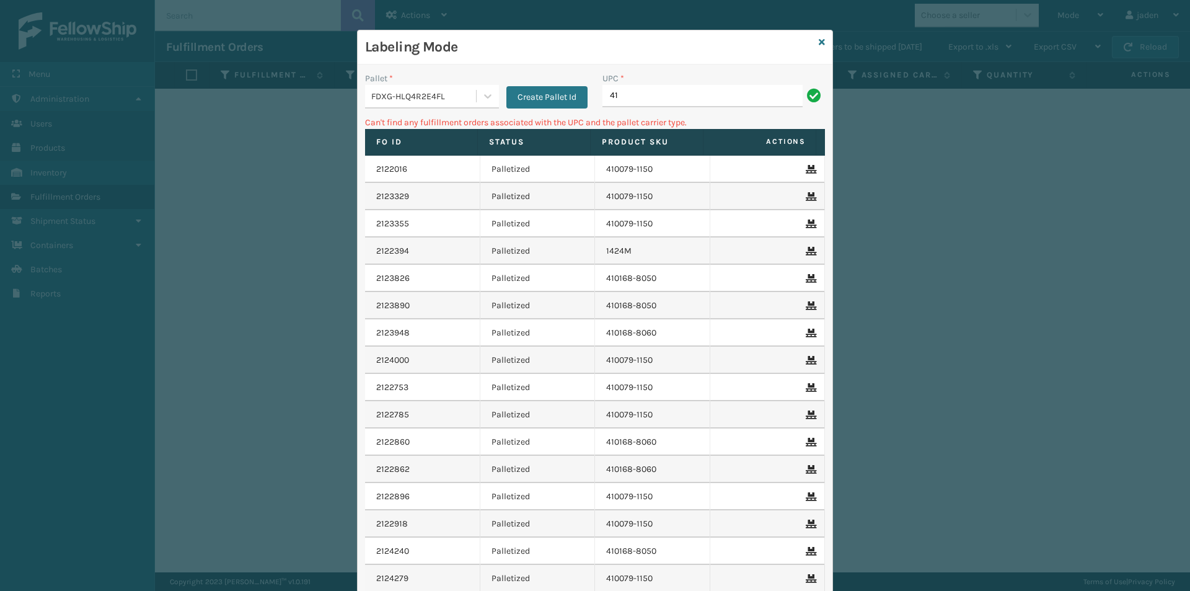
type input "4"
type input "410079-1110"
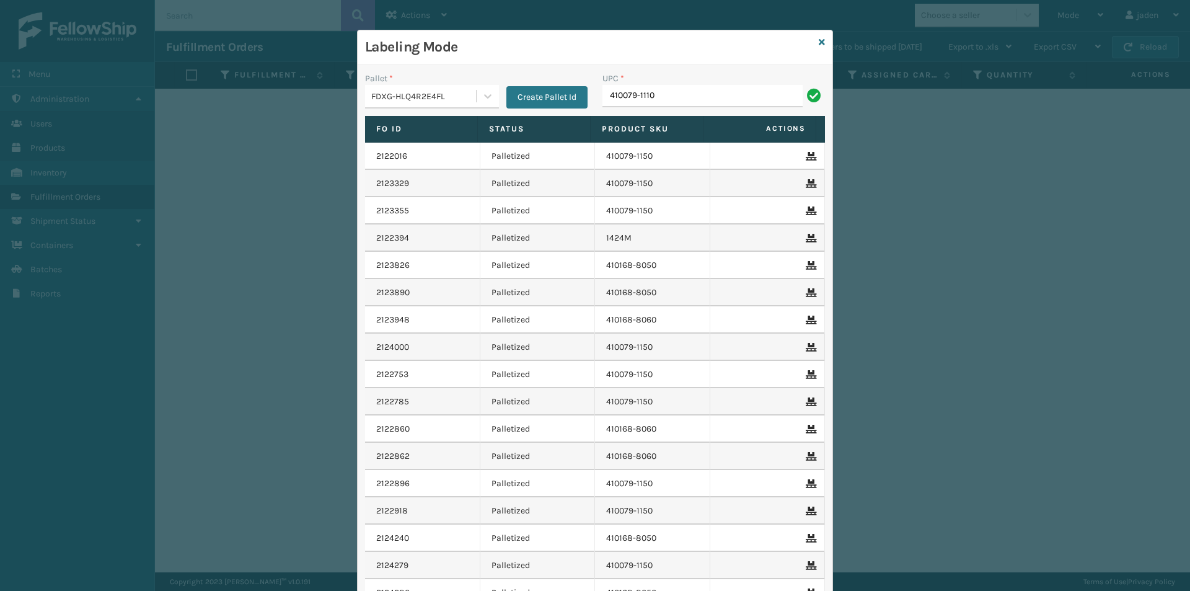
type input "410079-1110"
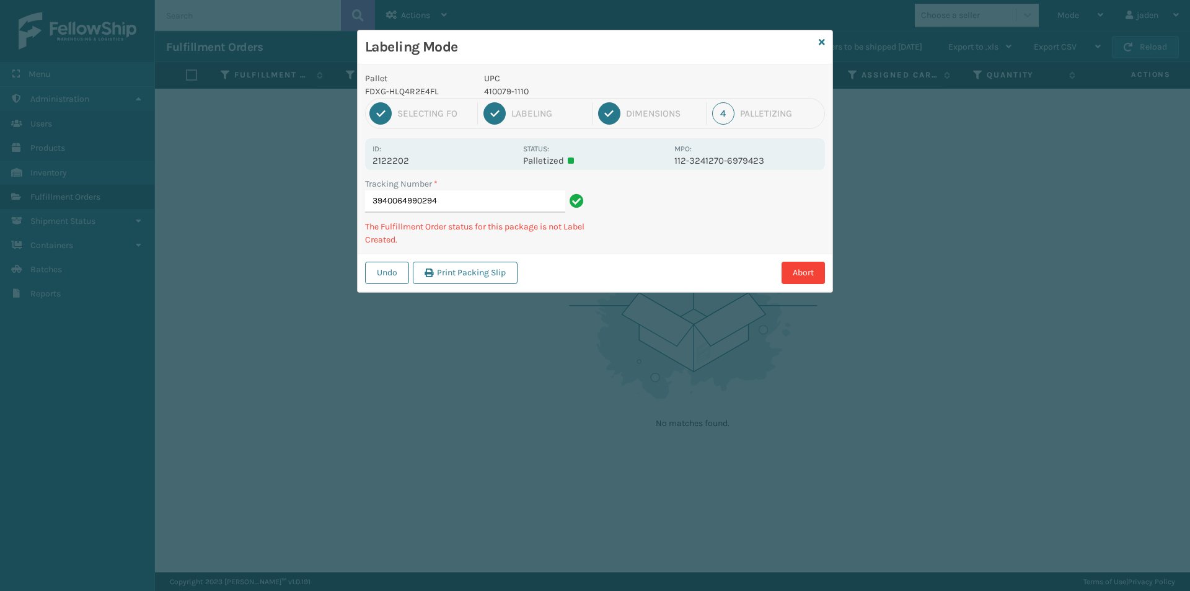
type input "3940064990294"
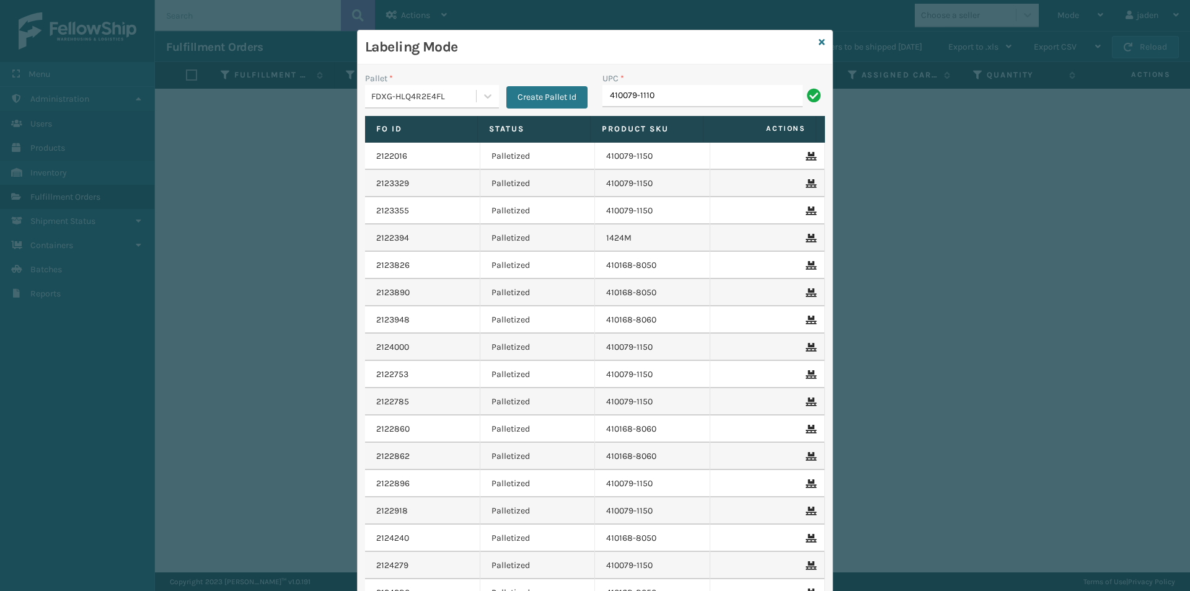
type input "410079-1110"
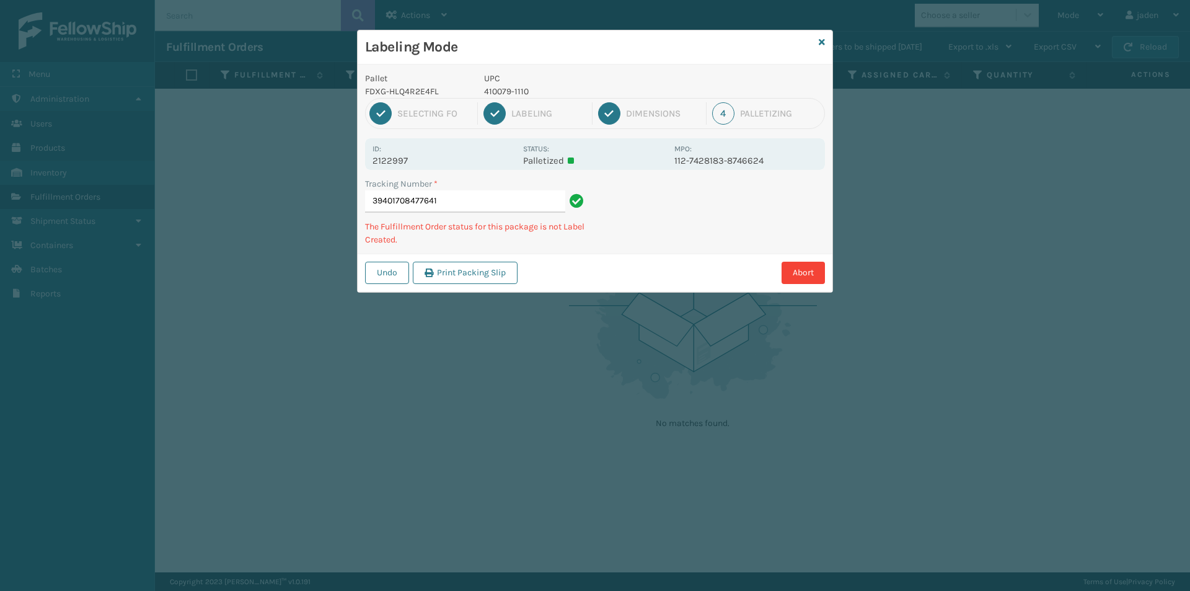
type input "394017084776410"
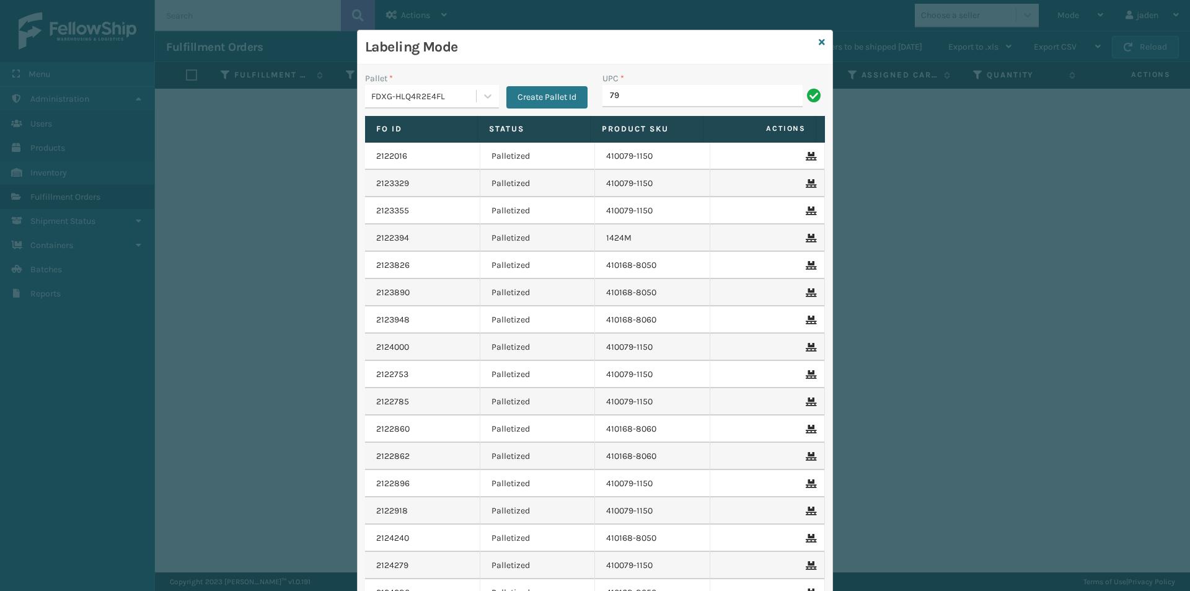
type input "7"
type input "410079-1110"
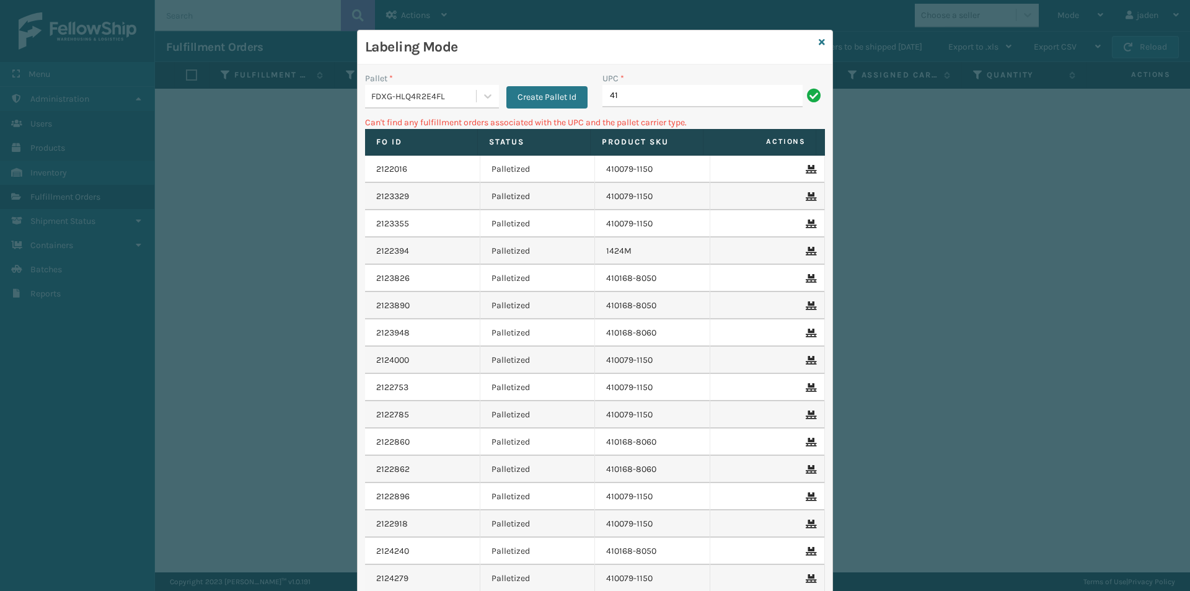
type input "4"
type input "410079-1120"
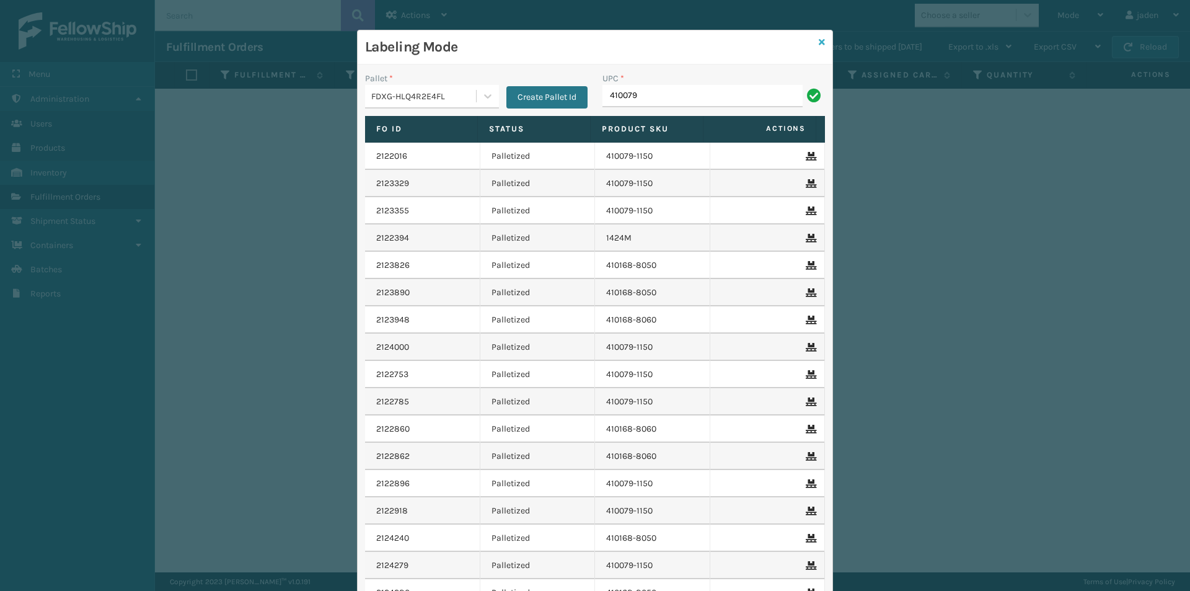
type input "410079"
click at [819, 42] on icon at bounding box center [822, 42] width 6 height 9
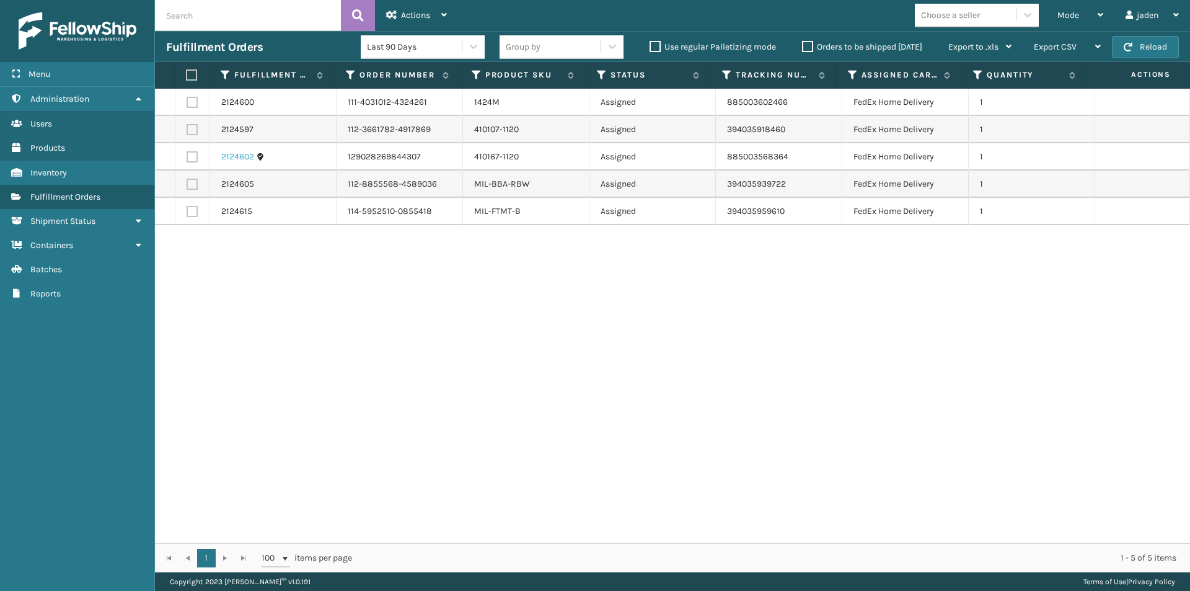
drag, startPoint x: 844, startPoint y: 342, endPoint x: 242, endPoint y: 158, distance: 630.0
click at [487, 361] on div "2124600 111-4031012-4324261 1424M Assigned 885003602466 FedEx Home Delivery 1 2…" at bounding box center [672, 316] width 1035 height 454
click at [194, 76] on label at bounding box center [190, 74] width 8 height 11
click at [187, 76] on input "checkbox" at bounding box center [186, 75] width 1 height 8
checkbox input "true"
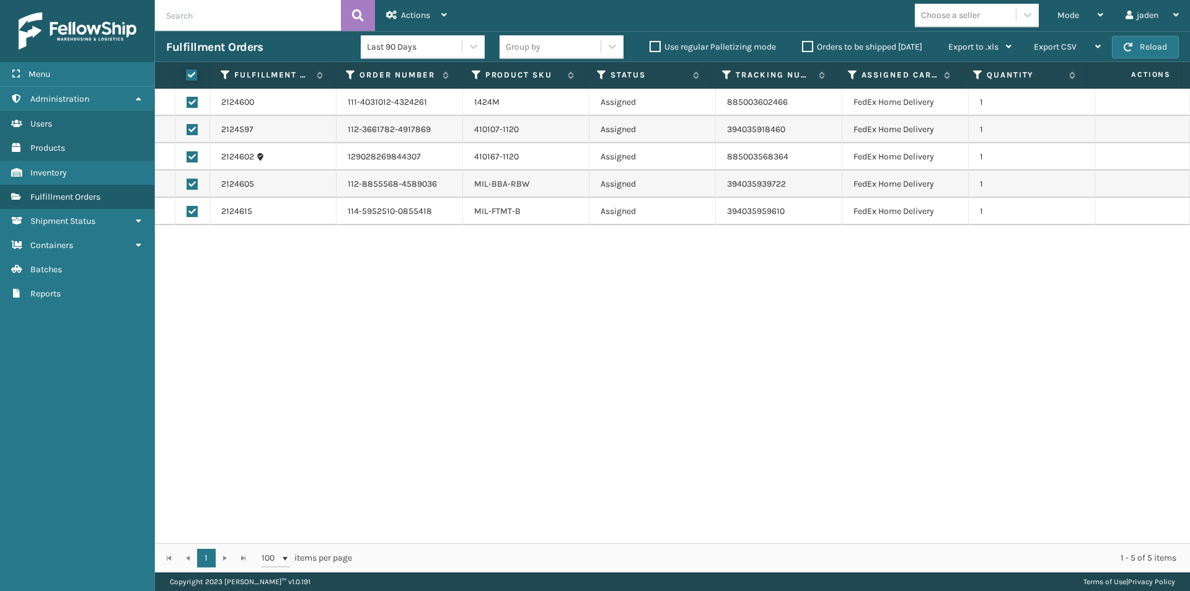
checkbox input "true"
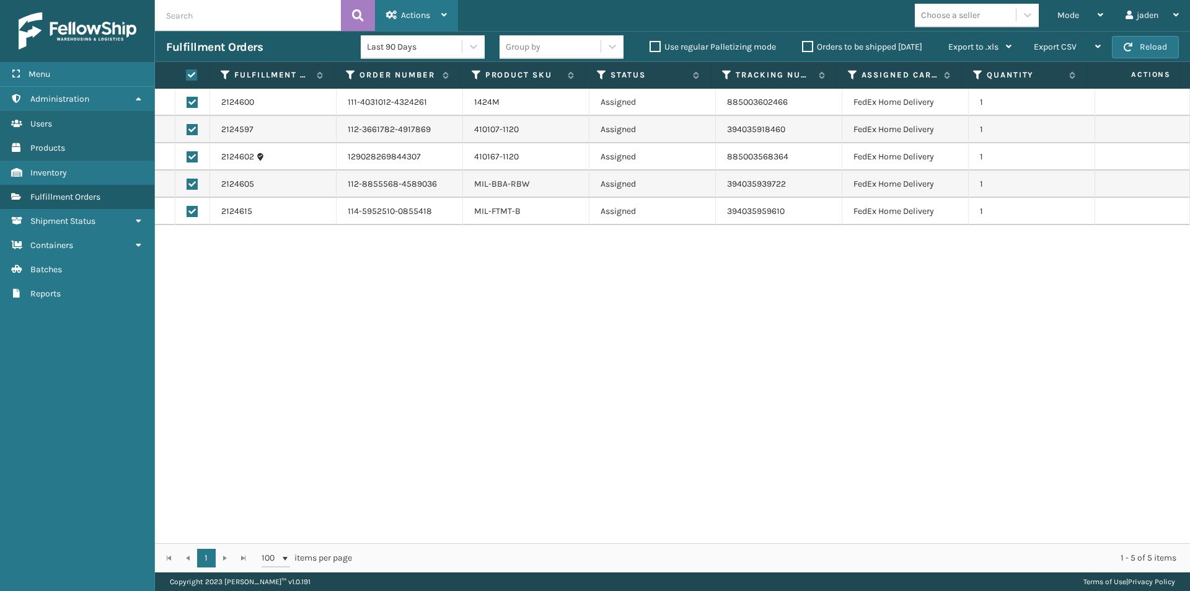
click at [414, 16] on span "Actions" at bounding box center [415, 15] width 29 height 11
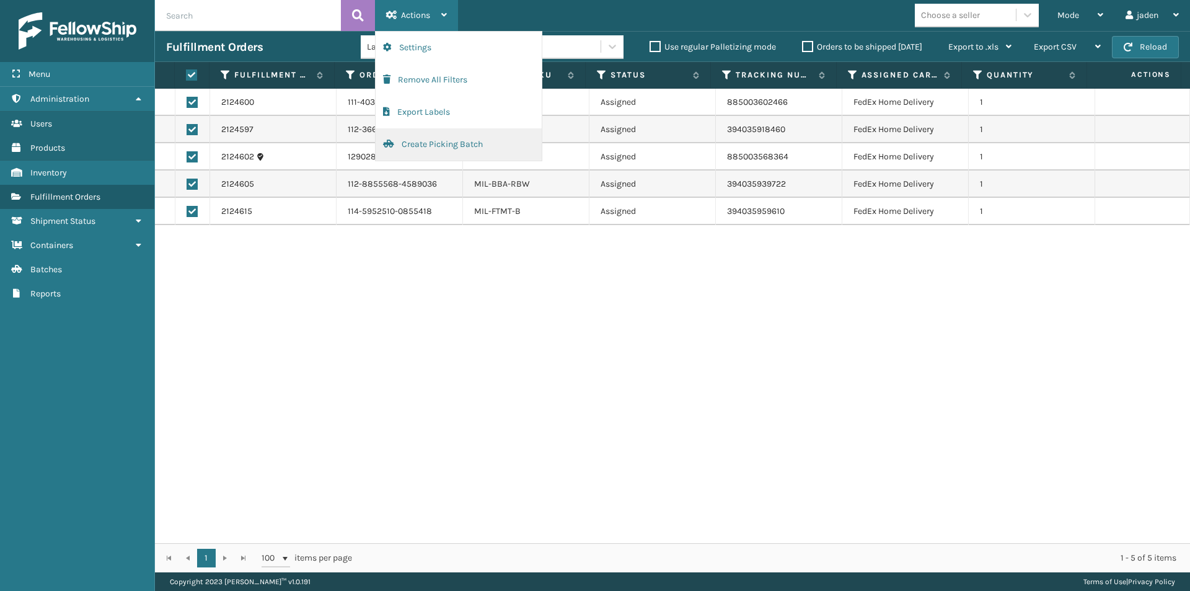
click at [401, 149] on button "Create Picking Batch" at bounding box center [459, 144] width 166 height 32
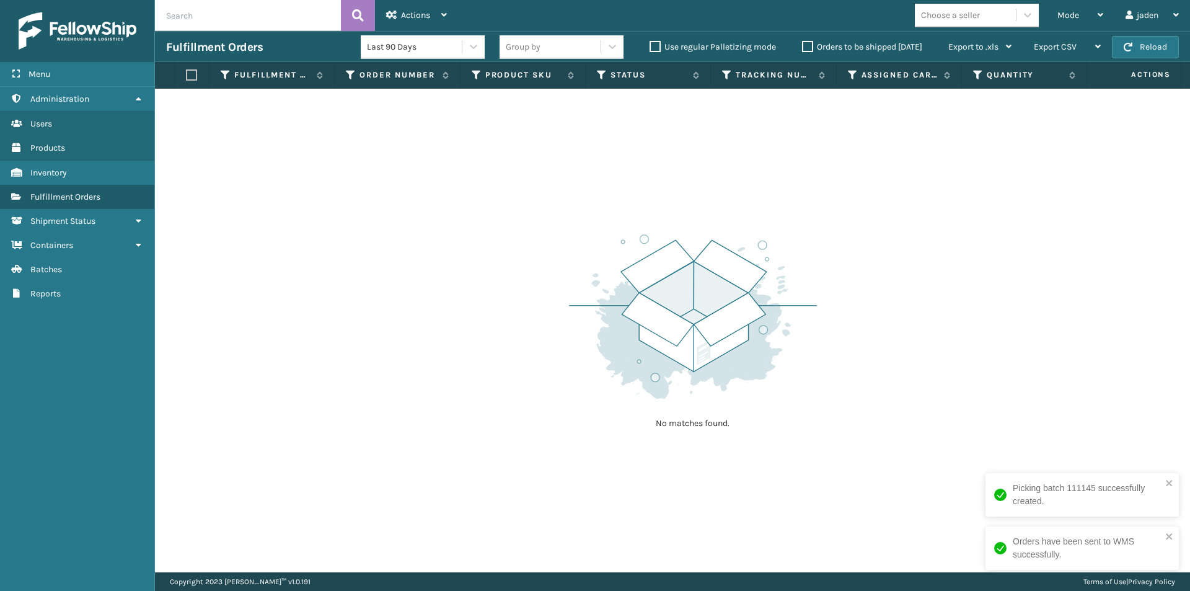
drag, startPoint x: 835, startPoint y: 230, endPoint x: 852, endPoint y: 120, distance: 111.7
click at [625, 176] on div "No matches found." at bounding box center [672, 330] width 1035 height 483
click at [1081, 19] on div "Mode" at bounding box center [1080, 15] width 46 height 31
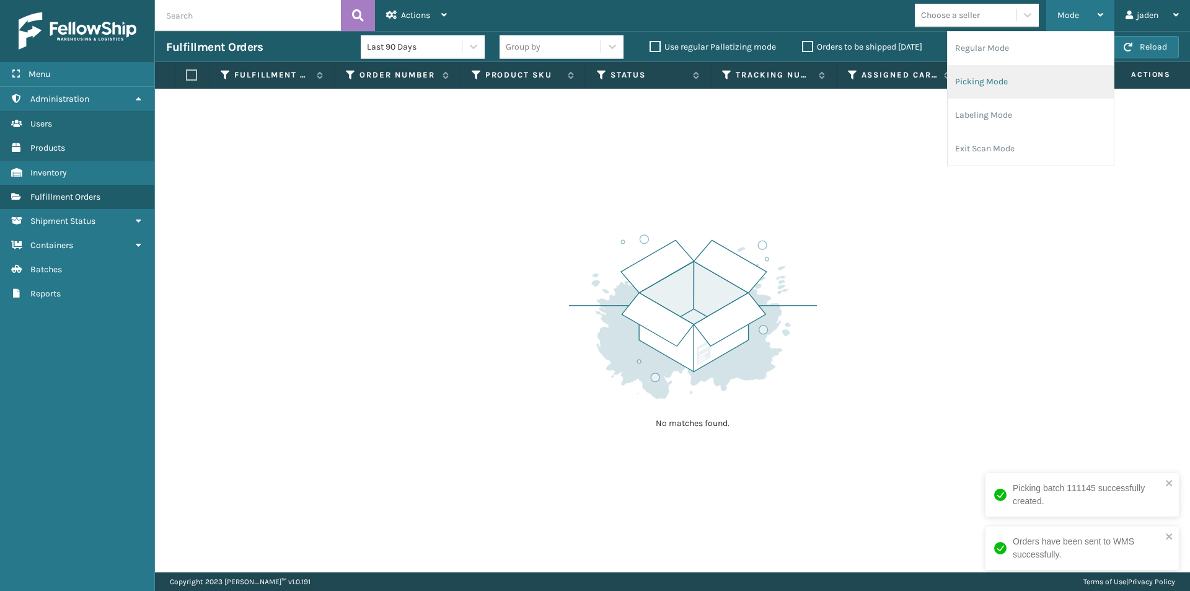
click at [1023, 88] on li "Picking Mode" at bounding box center [1031, 81] width 166 height 33
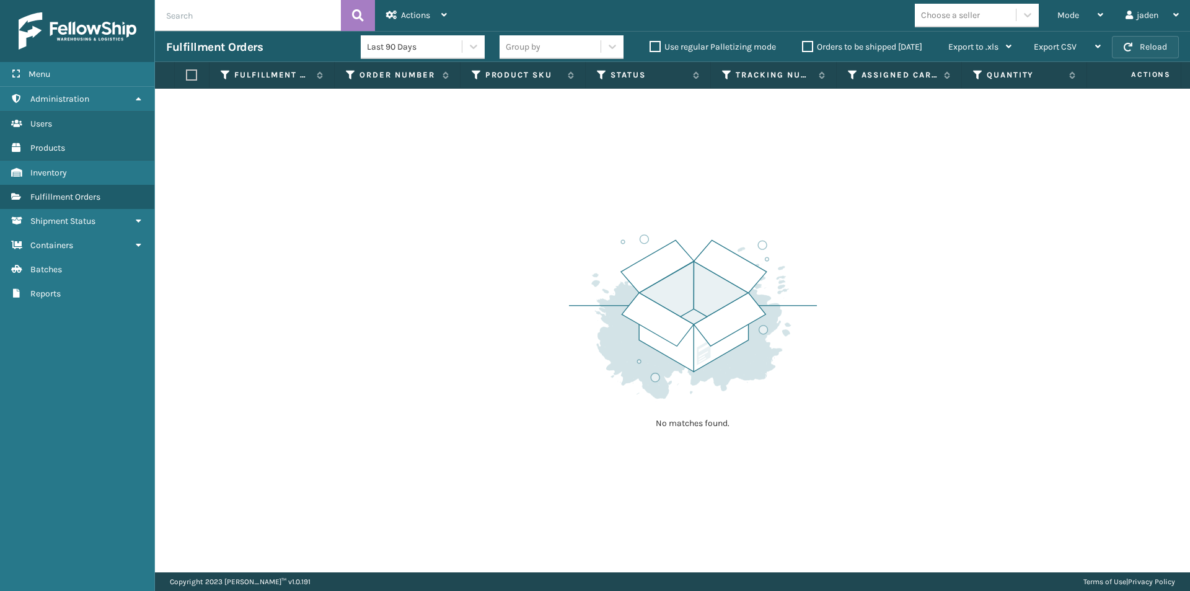
click at [1124, 49] on span "button" at bounding box center [1128, 47] width 9 height 9
click at [1077, 12] on span "Mode" at bounding box center [1068, 15] width 22 height 11
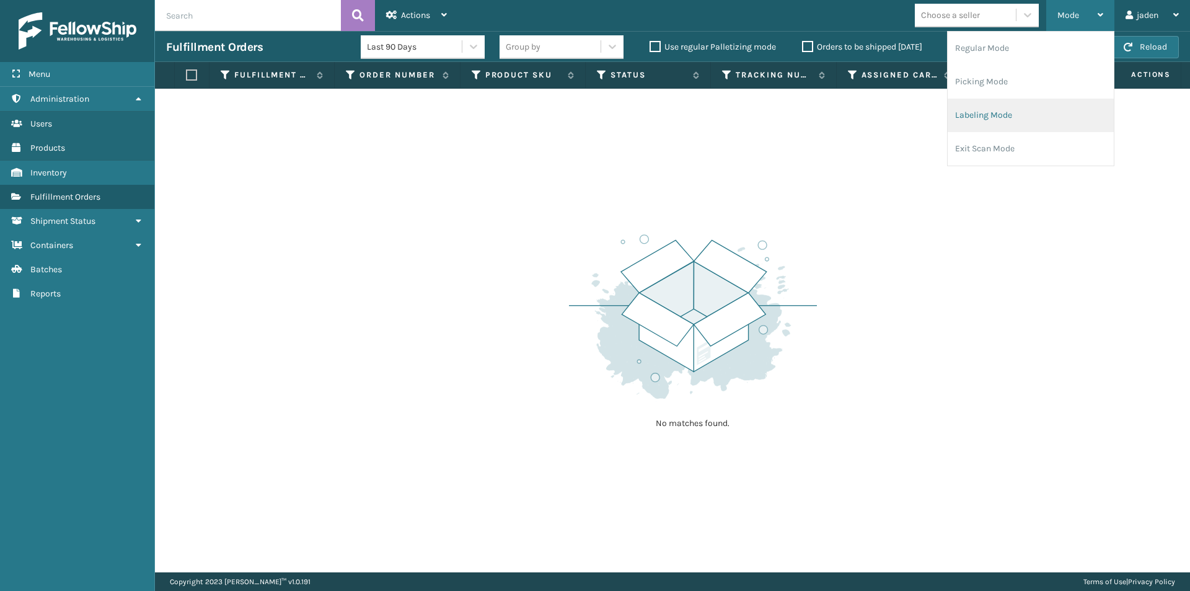
click at [1016, 112] on li "Labeling Mode" at bounding box center [1031, 115] width 166 height 33
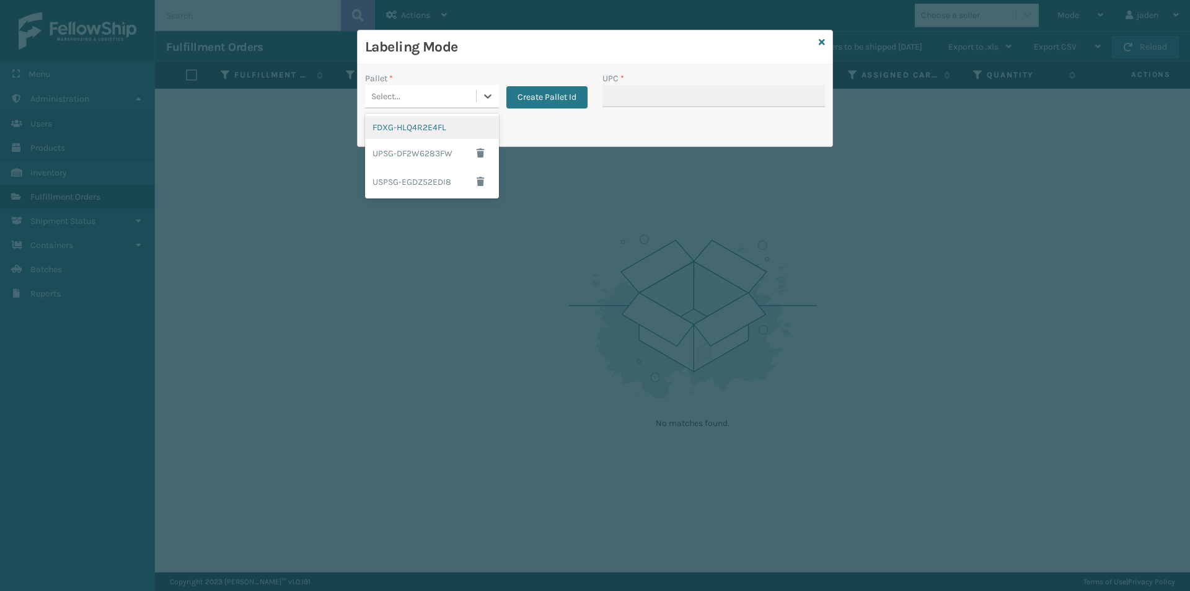
drag, startPoint x: 485, startPoint y: 90, endPoint x: 470, endPoint y: 100, distance: 18.1
click at [483, 94] on icon at bounding box center [488, 96] width 12 height 12
click at [436, 119] on div "FDXG-HLQ4R2E4FL" at bounding box center [432, 127] width 134 height 23
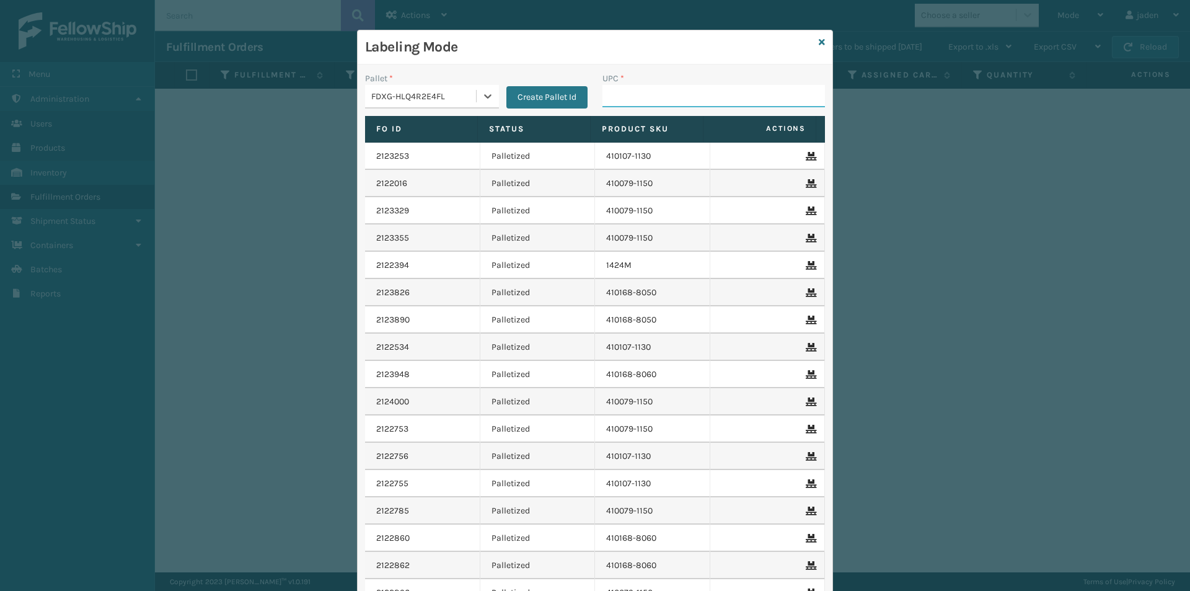
click at [651, 101] on input "UPC *" at bounding box center [713, 96] width 223 height 22
type input "410079-1130"
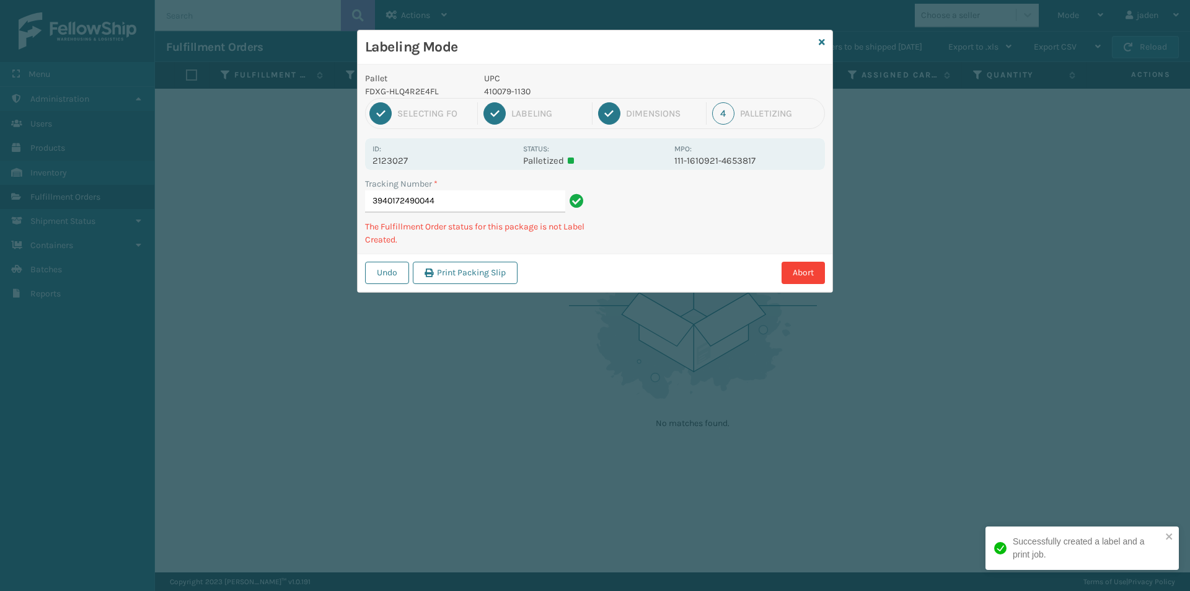
type input "39401724900444"
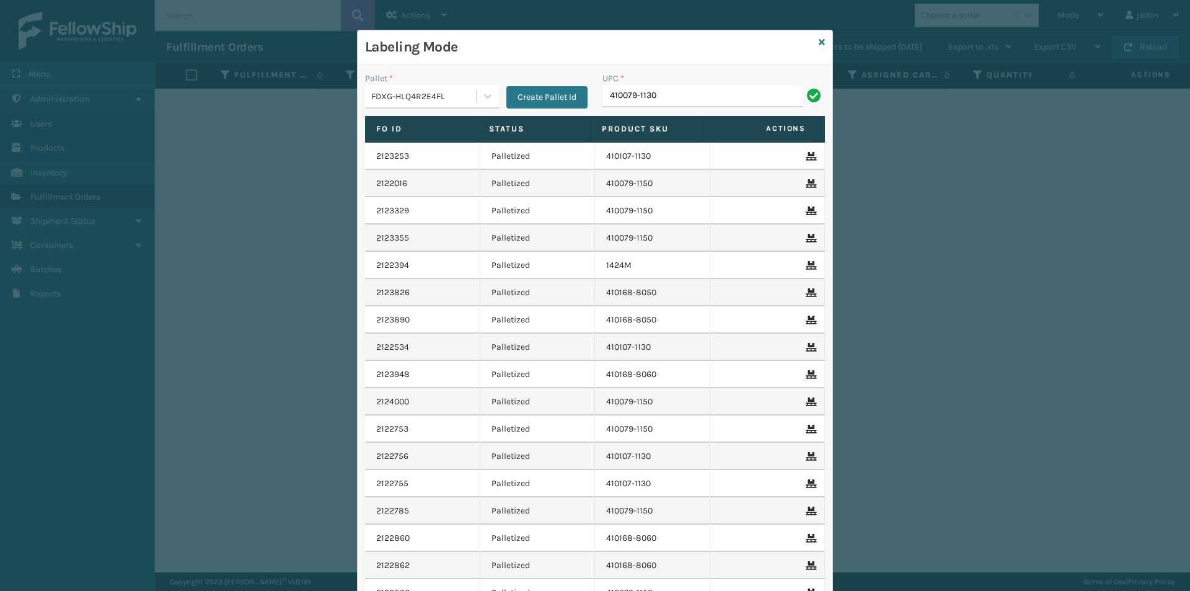
type input "410079-1130"
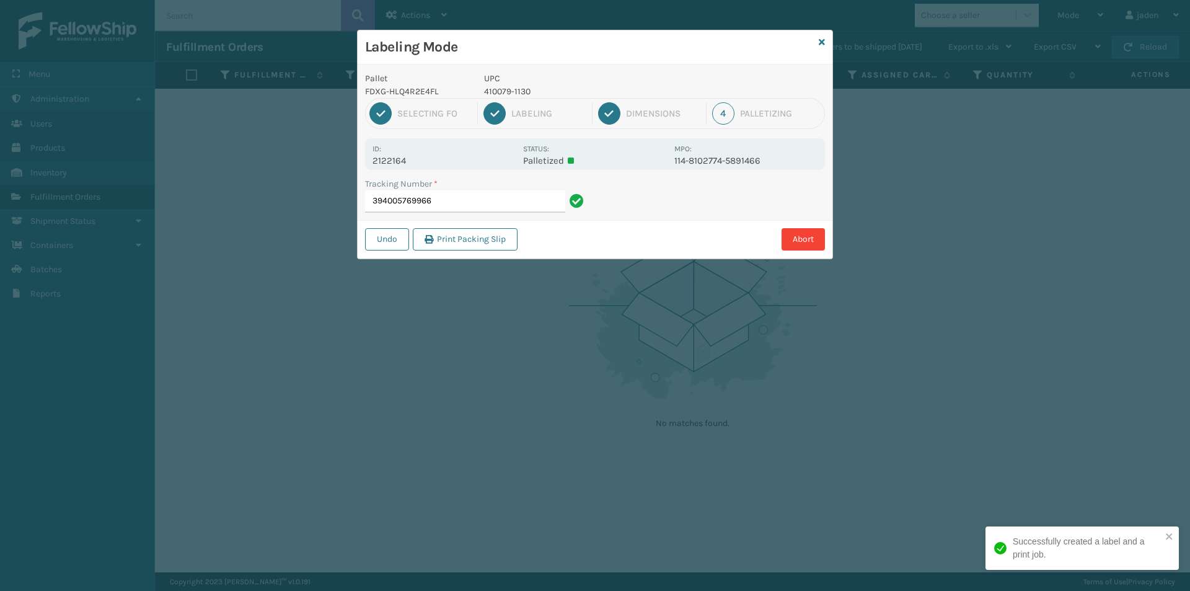
click at [520, 95] on p "410079-1130" at bounding box center [575, 91] width 183 height 13
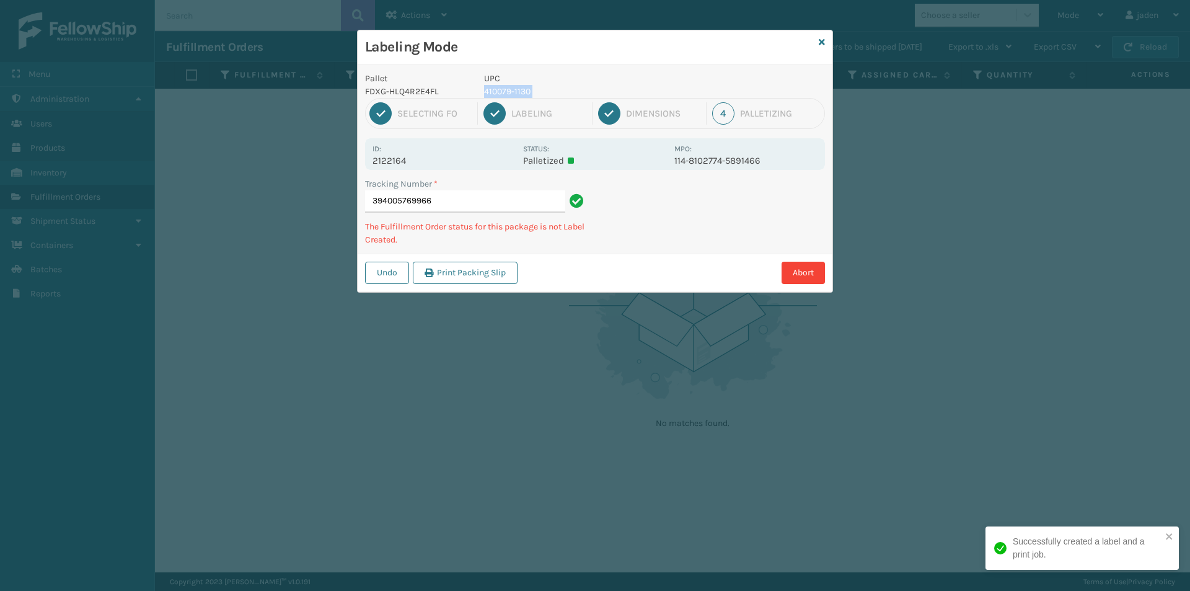
copy p "410079-1130"
drag, startPoint x: 736, startPoint y: 219, endPoint x: 637, endPoint y: 214, distance: 99.9
click at [627, 228] on div "Tracking Number * 394005769966 The Fulfillment Order status for this package is…" at bounding box center [595, 215] width 475 height 76
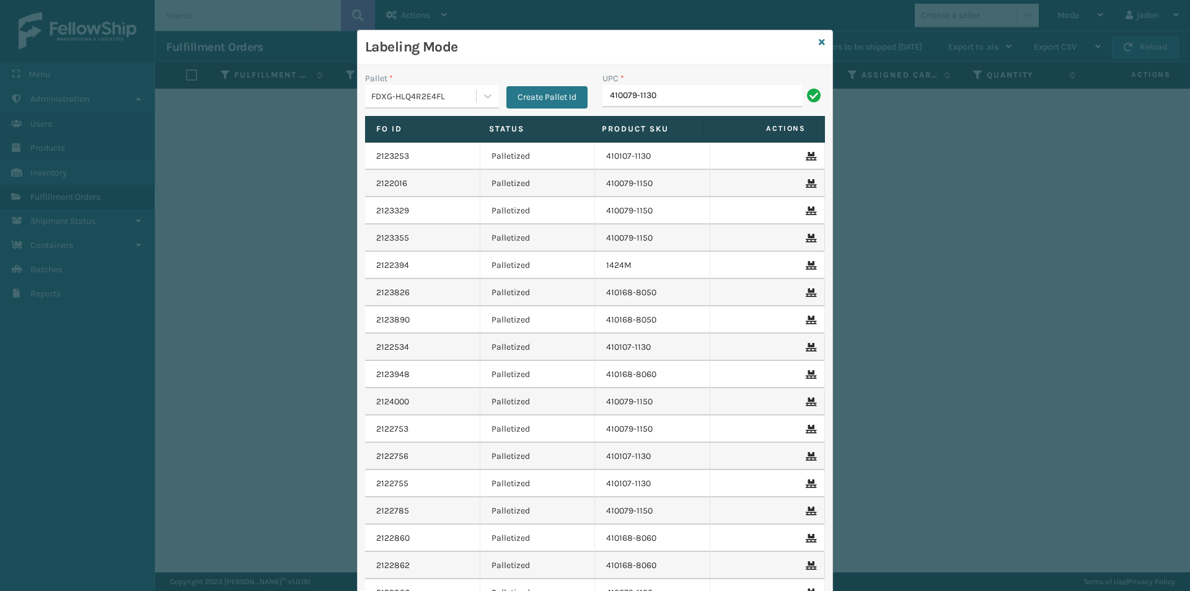
type input "410079-1130"
drag, startPoint x: 661, startPoint y: 102, endPoint x: 676, endPoint y: 97, distance: 15.7
type input "410079-1130"
type input "080313014246"
type input "410079-1150"
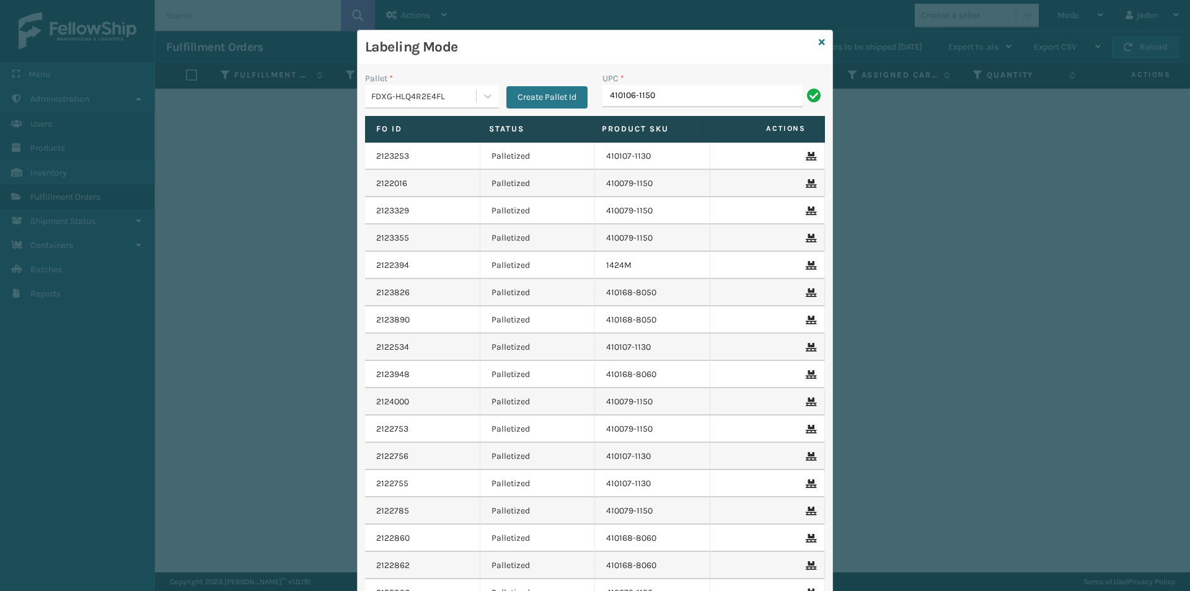
type input "410106-1150"
type input "10080313023320"
type input "080313028748"
click at [658, 87] on input "UPC *" at bounding box center [713, 96] width 223 height 22
type input "410107-1120"
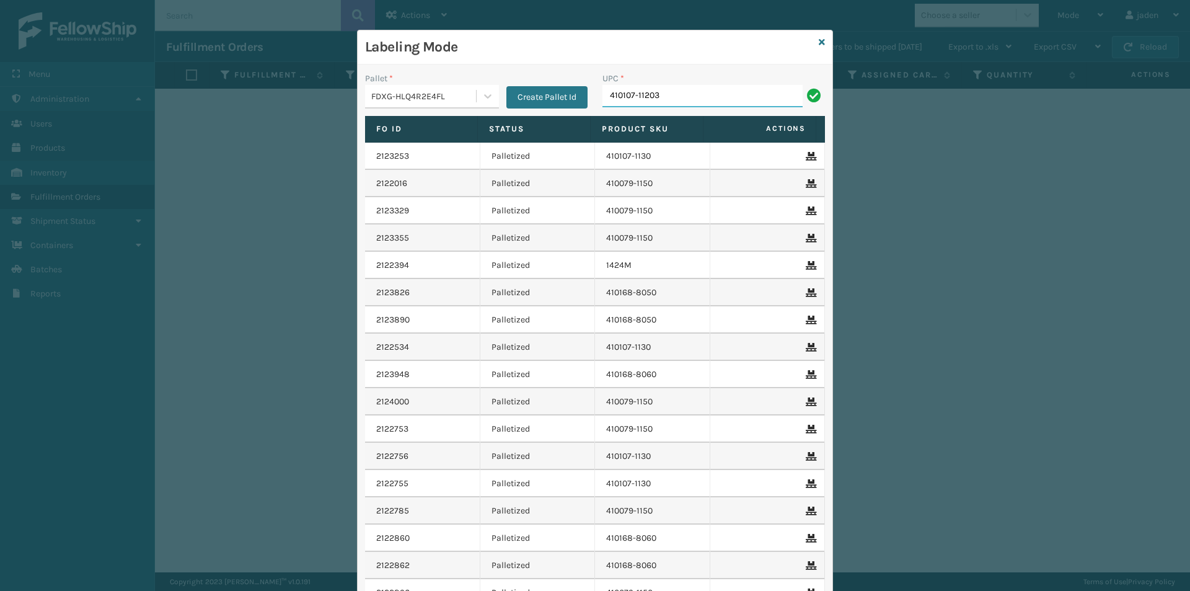
type input "410107-11203"
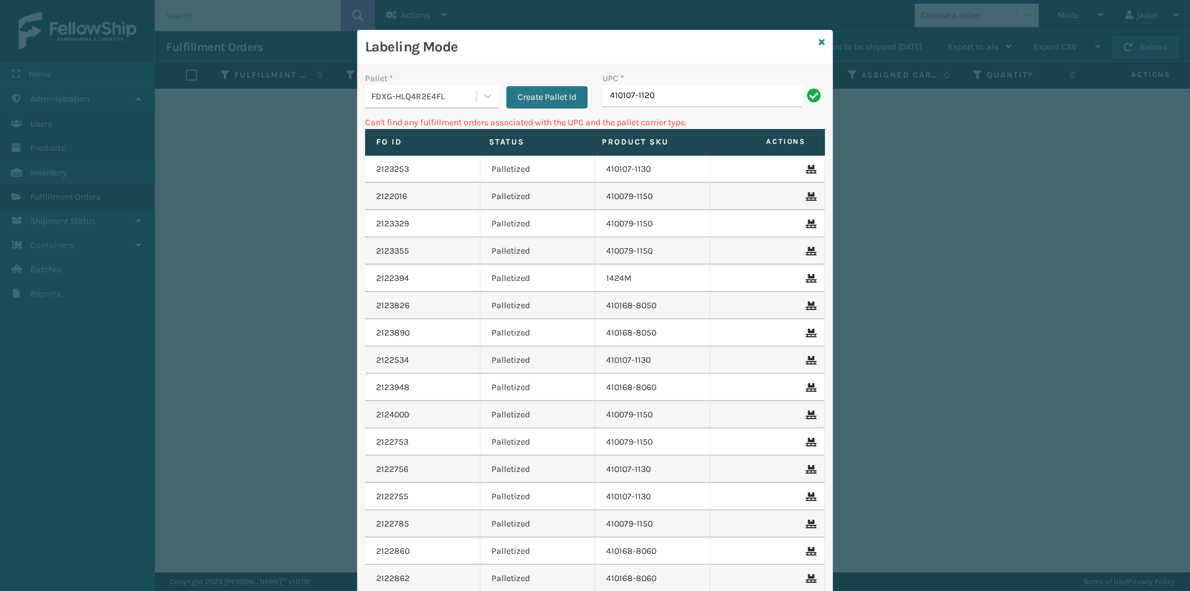
type input "410107-1120"
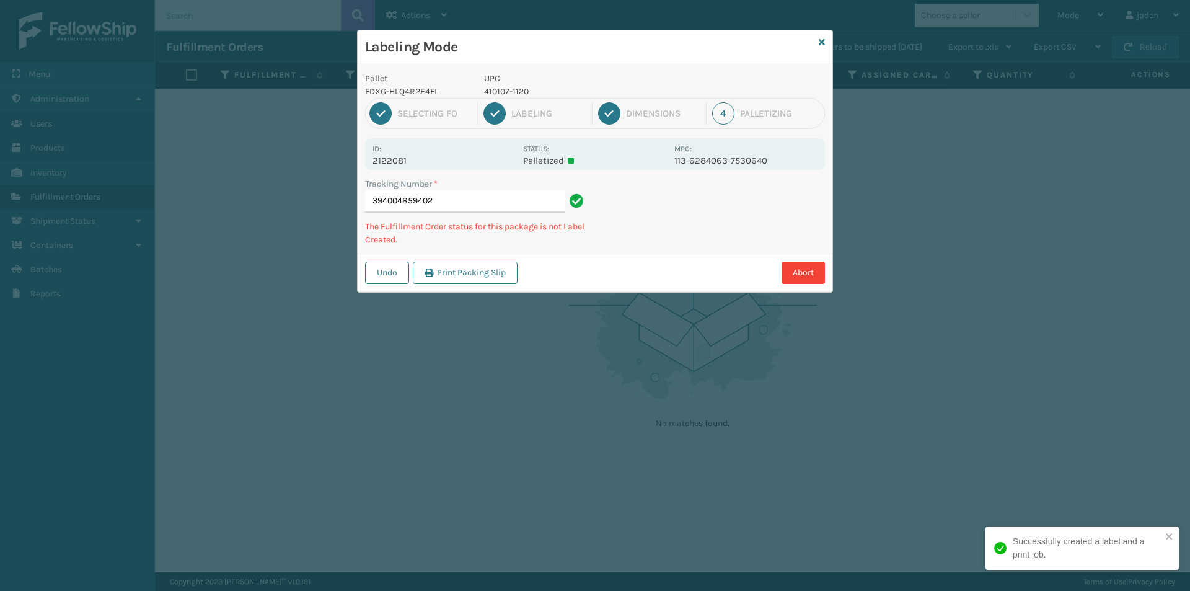
type input "3940048594024"
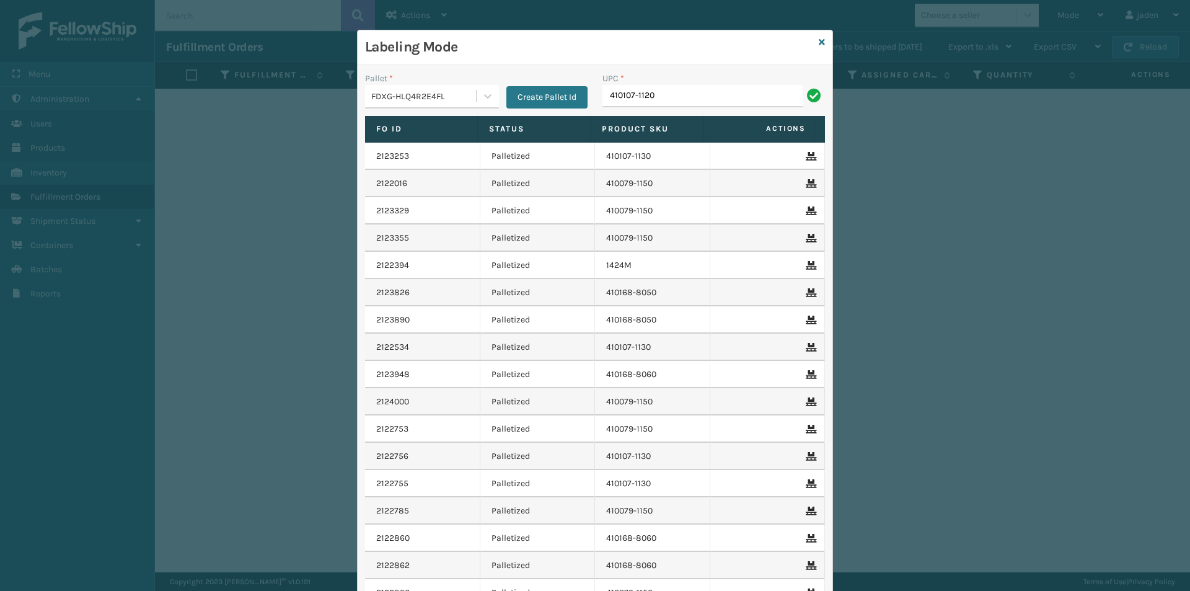
type input "410107-1120"
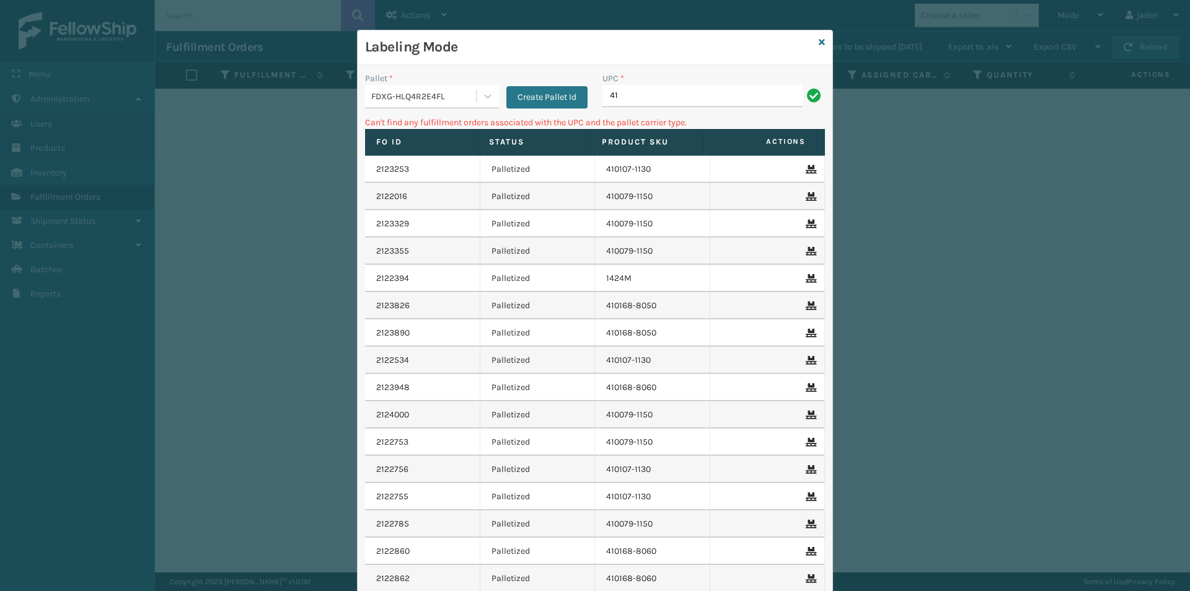
type input "4"
type input "410107-1130"
type input "410107-1130410107-1150"
type input "410107-1150"
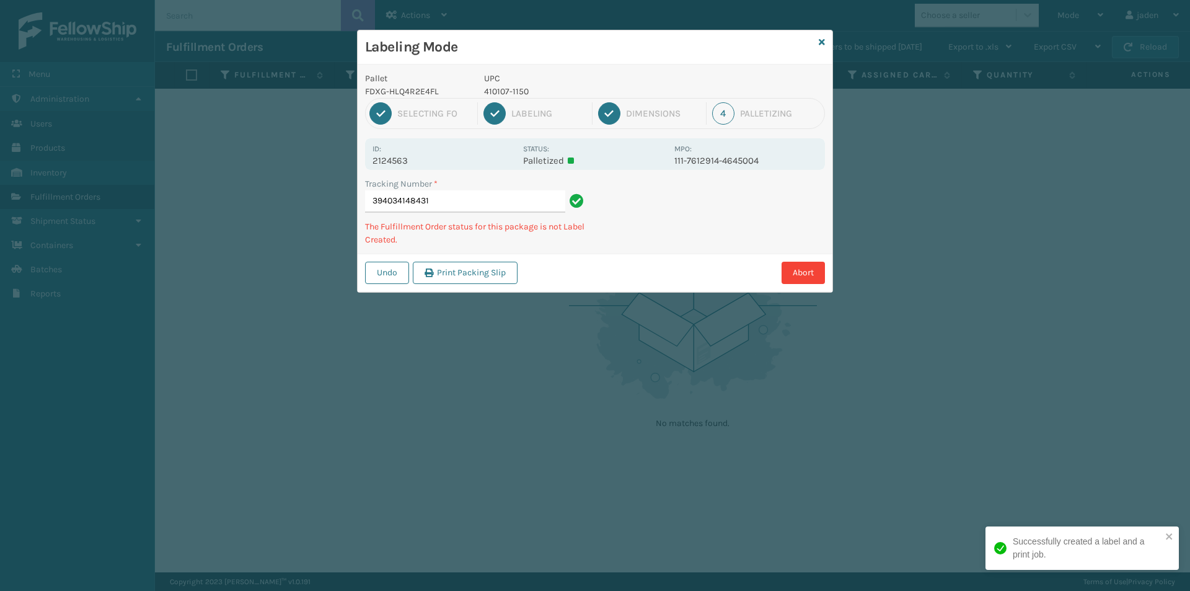
click at [501, 92] on p "410107-1150" at bounding box center [575, 91] width 183 height 13
copy p "410107-1150"
drag, startPoint x: 747, startPoint y: 227, endPoint x: 659, endPoint y: 215, distance: 88.3
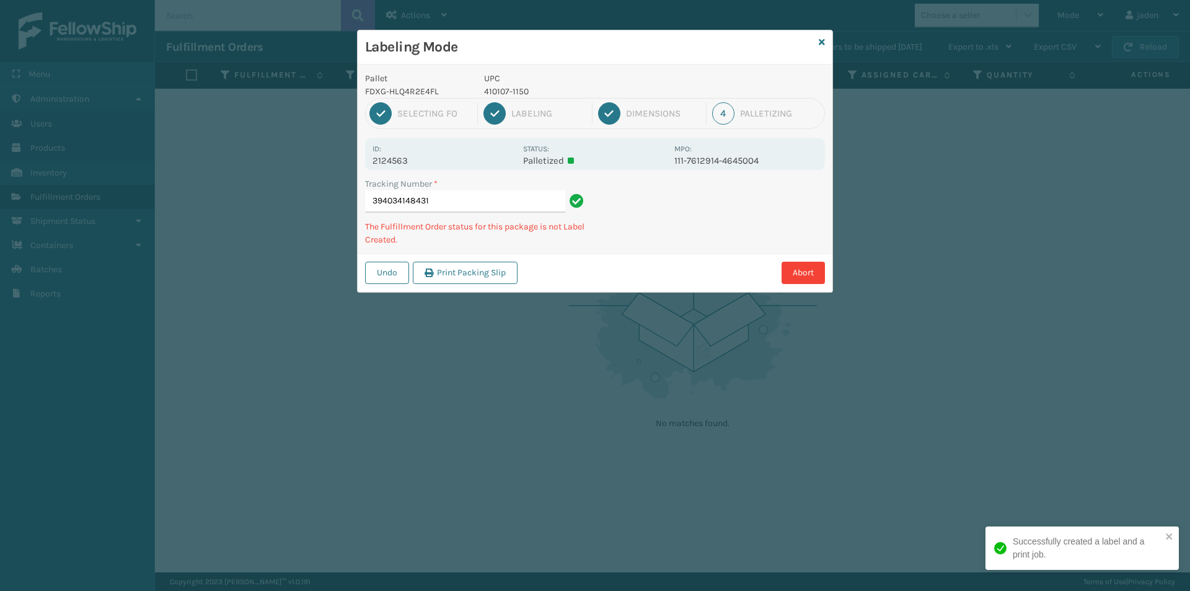
click at [625, 257] on div "Undo Print Packing Slip Abort" at bounding box center [595, 273] width 475 height 38
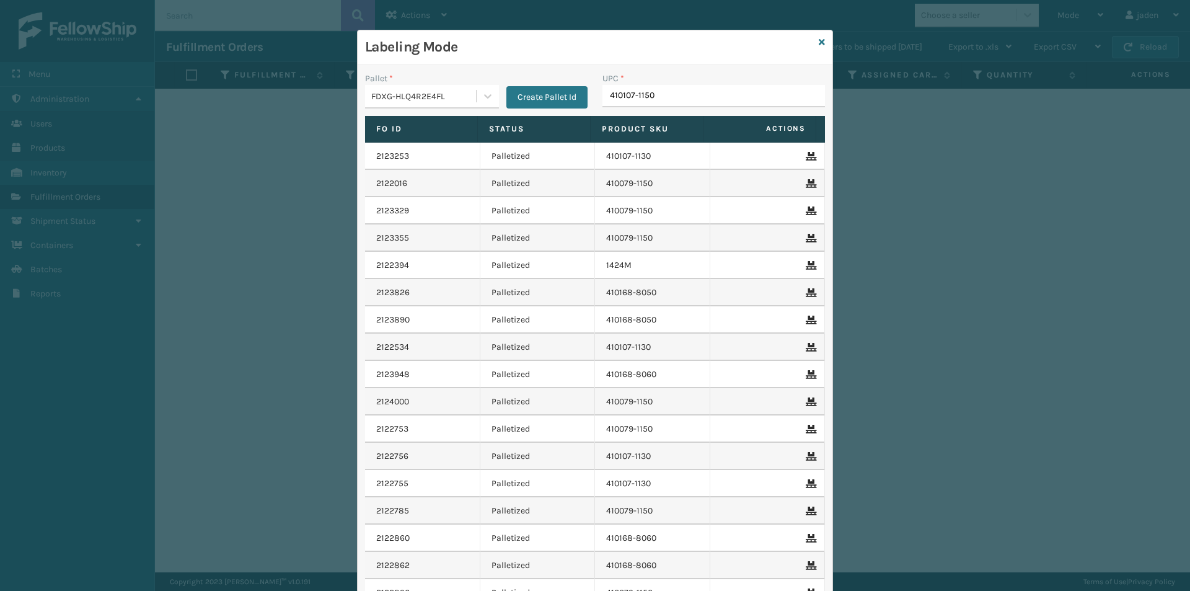
type input "410107-1150"
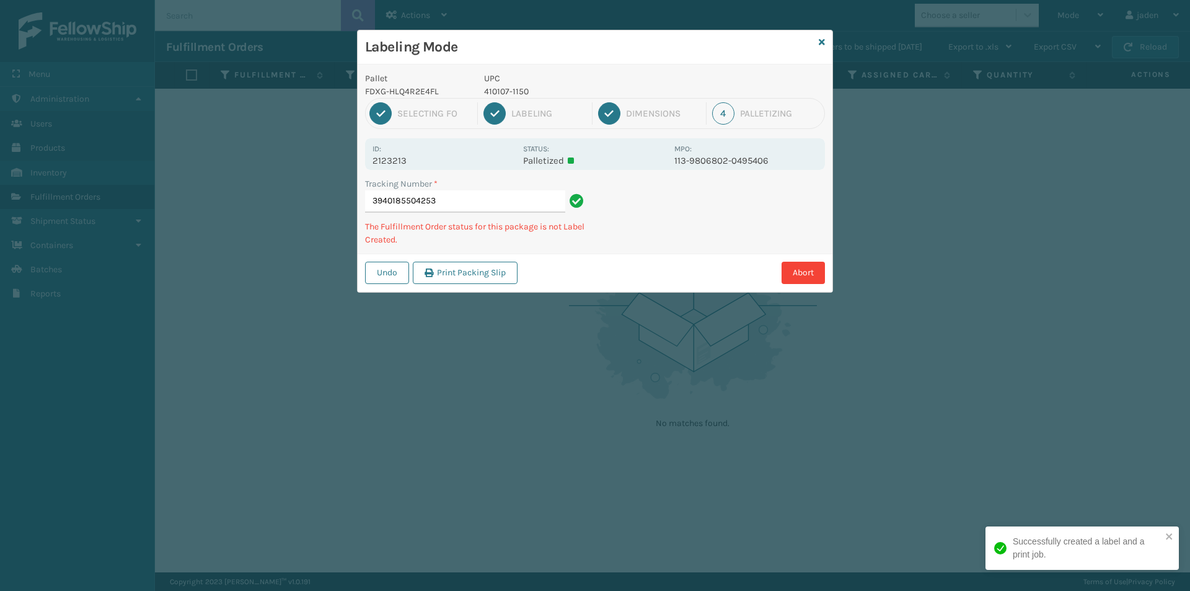
type input "3940185504253"
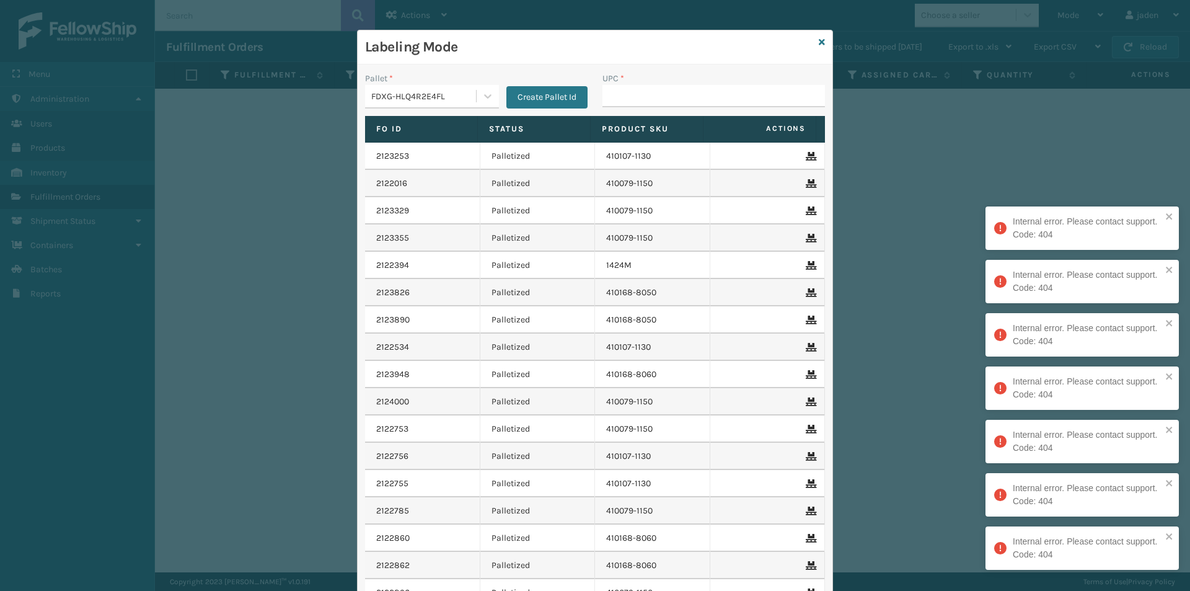
type input "410107-1150"
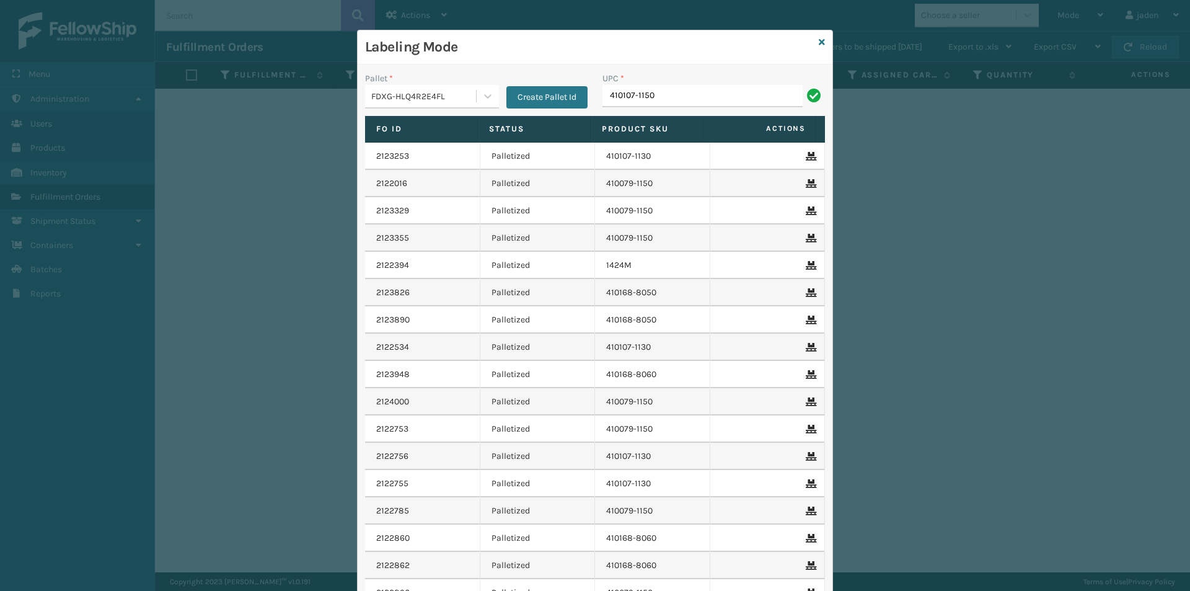
type input "410107-1150"
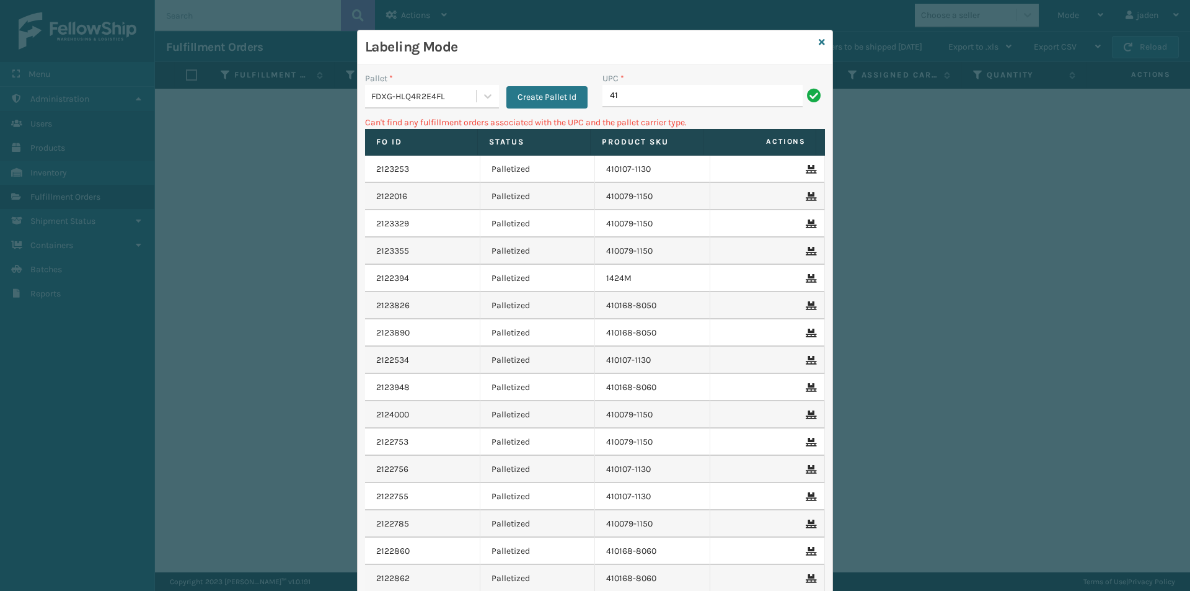
type input "4"
type input "410107-1160"
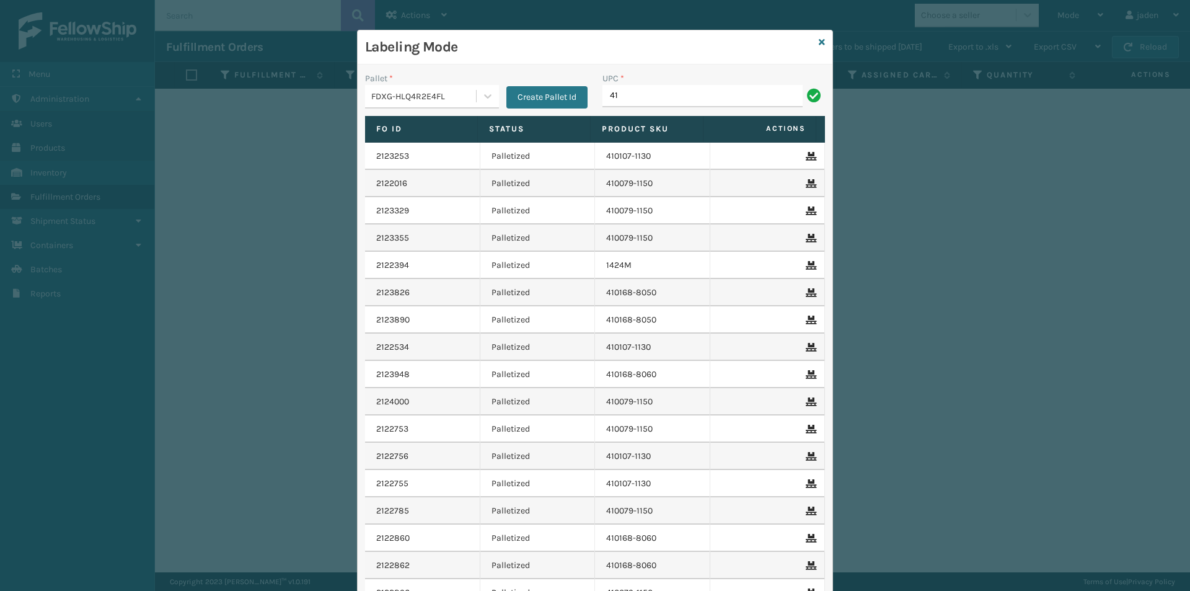
type input "4"
type input "410167-1120"
type input "410167-1130"
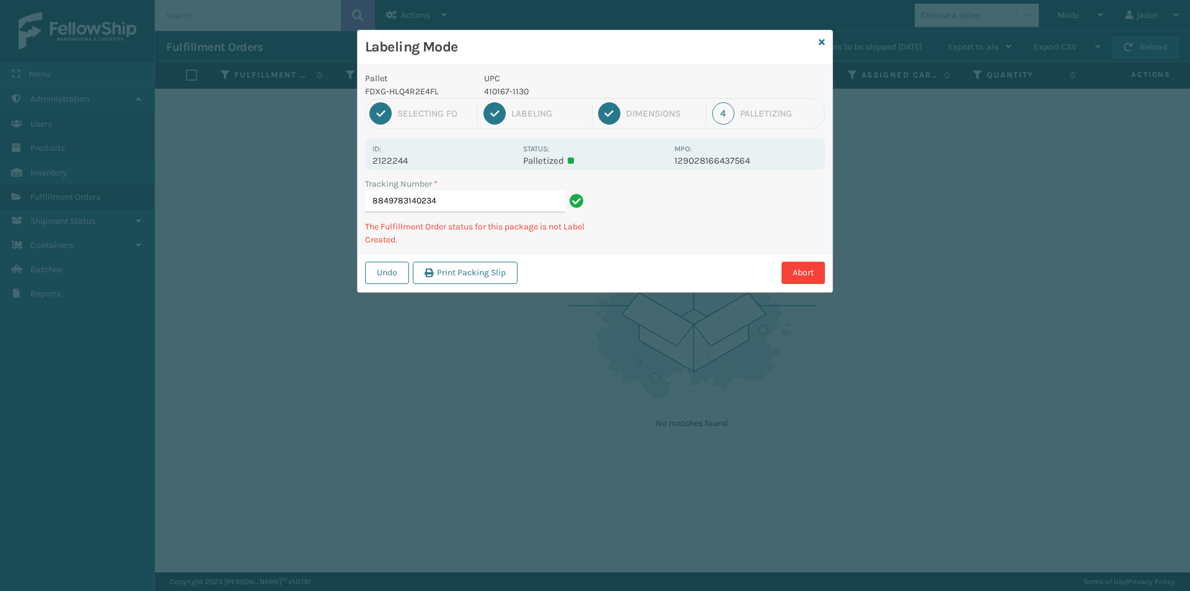
type input "88497831402344"
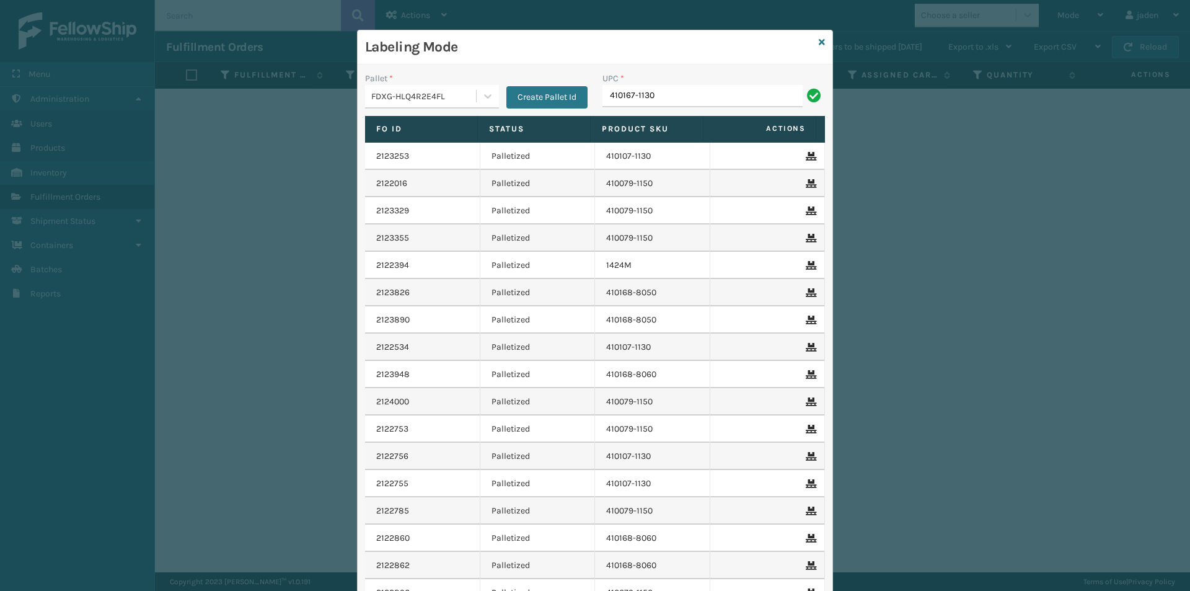
type input "410167-1130"
type input "41016-8010"
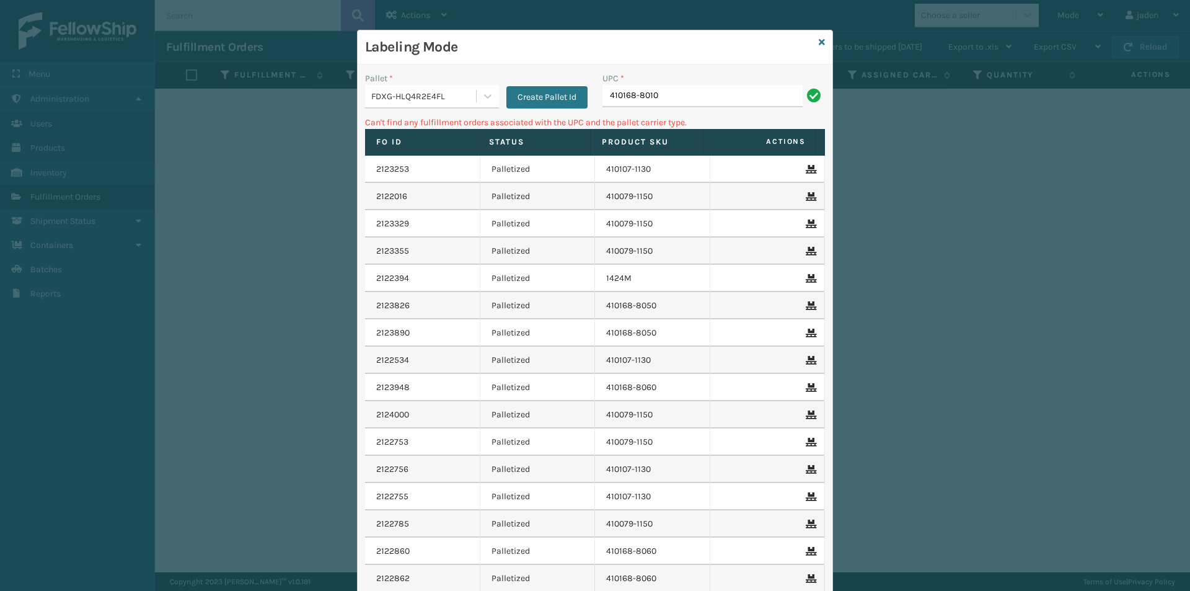
type input "410168-8010"
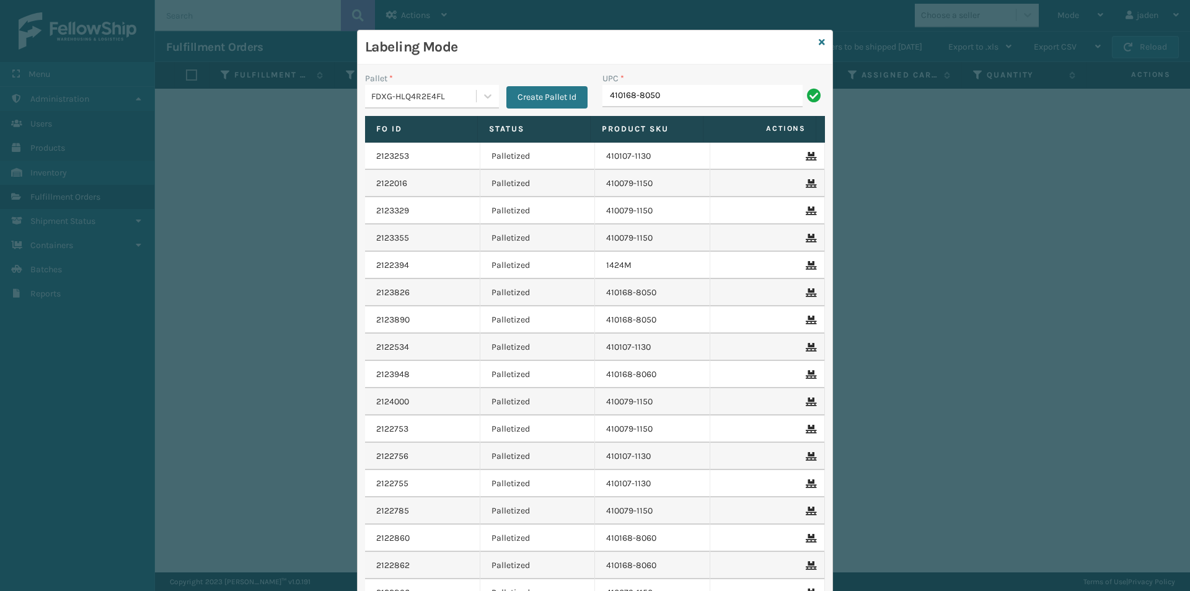
type input "410168-8050"
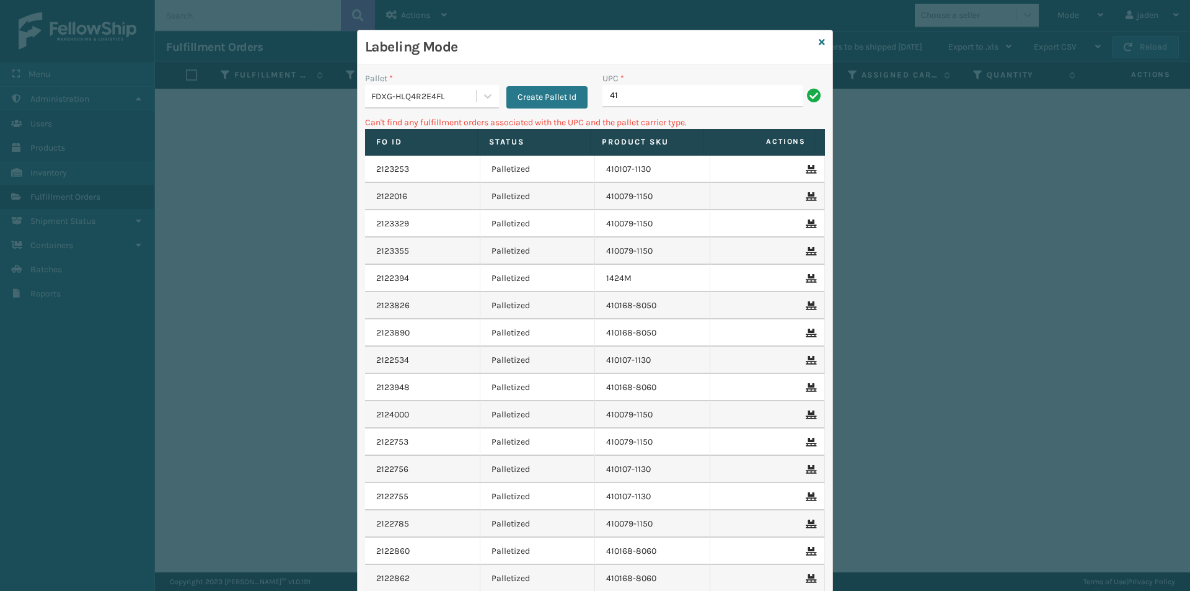
type input "4"
type input "410168-8070"
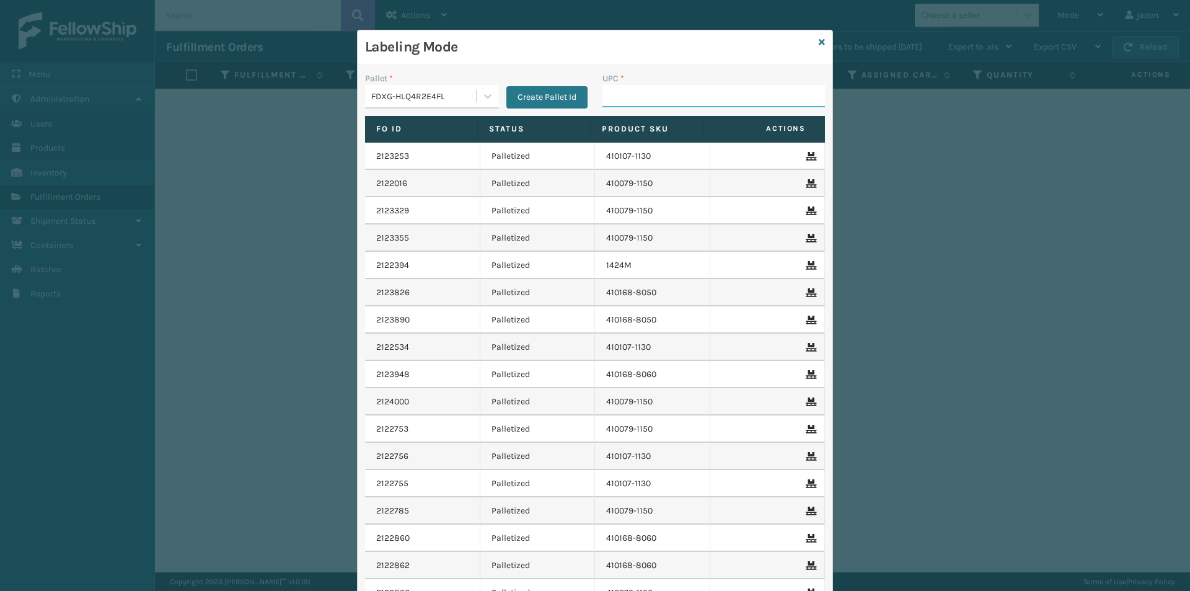
click at [656, 99] on input "UPC *" at bounding box center [713, 96] width 223 height 22
type input "849986091097"
type input "410831-1170"
type input "413010-1150"
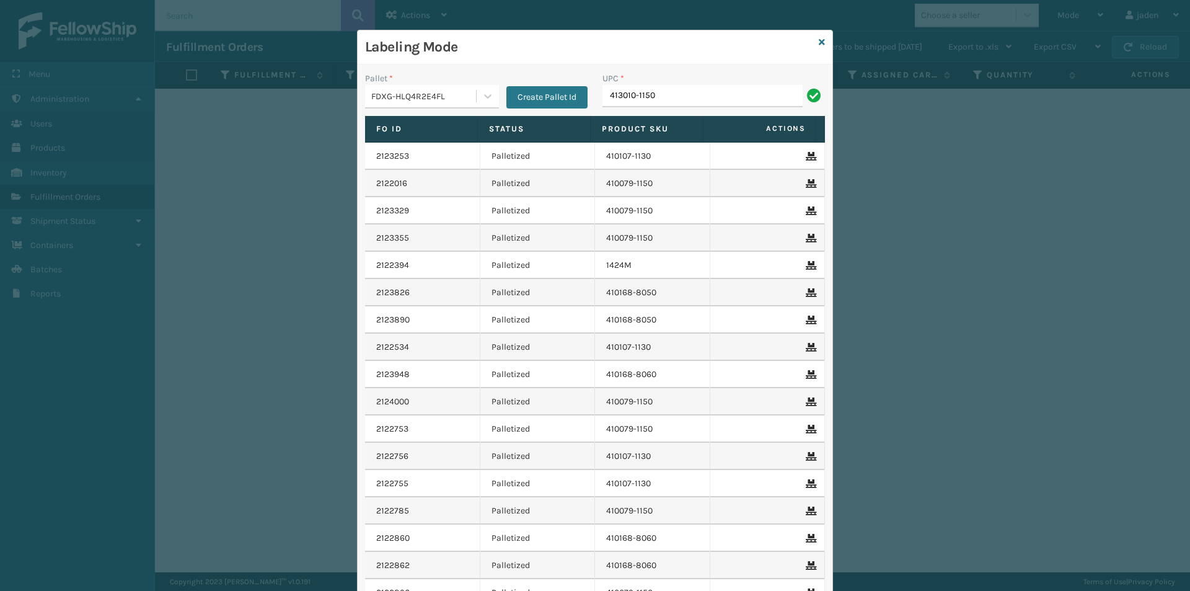
type input "413010-1150"
click at [667, 100] on input "UPC *" at bounding box center [713, 96] width 223 height 22
type input "080313074509"
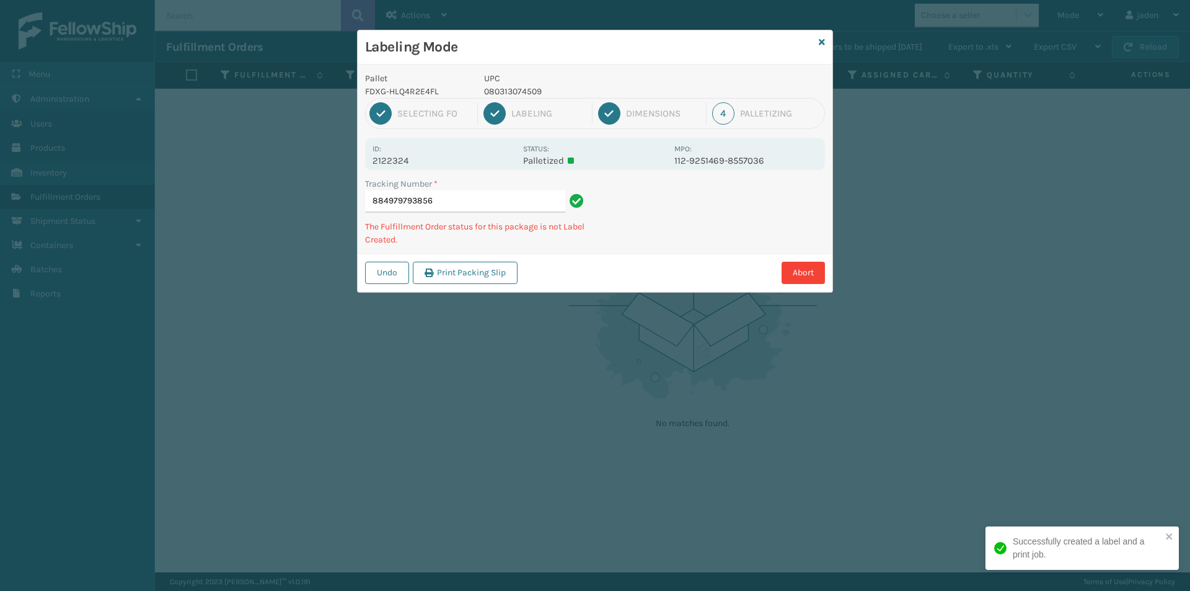
click at [518, 89] on p "080313074509" at bounding box center [575, 91] width 183 height 13
copy p "080313074509"
drag, startPoint x: 727, startPoint y: 214, endPoint x: 670, endPoint y: 240, distance: 62.9
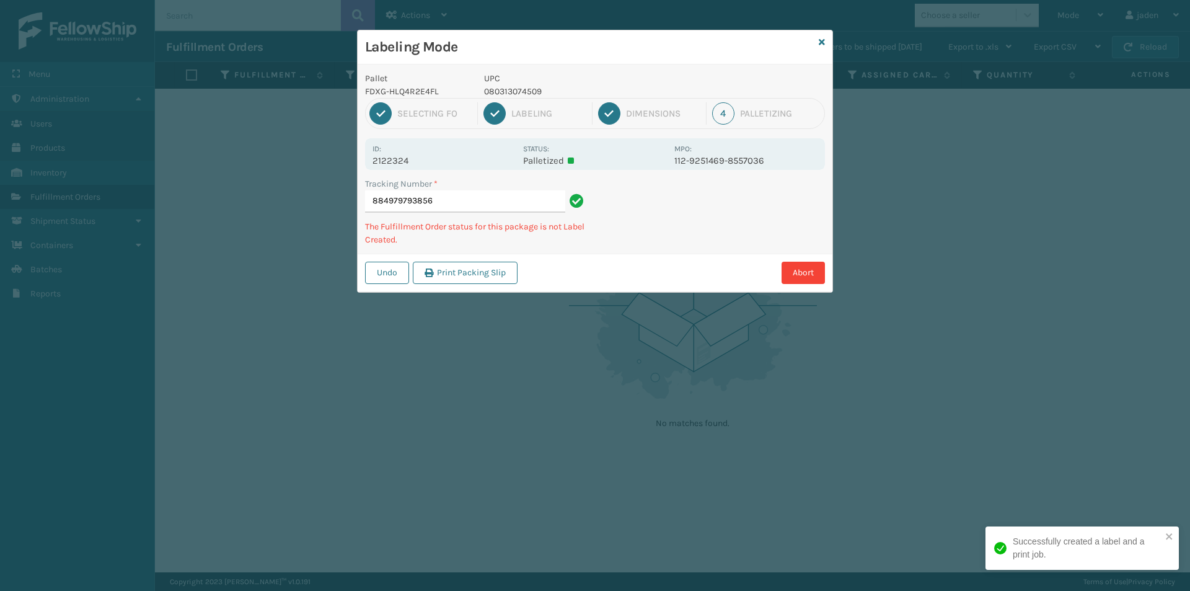
click at [665, 250] on div "Tracking Number * 884979793856 The Fulfillment Order status for this package is…" at bounding box center [595, 215] width 475 height 76
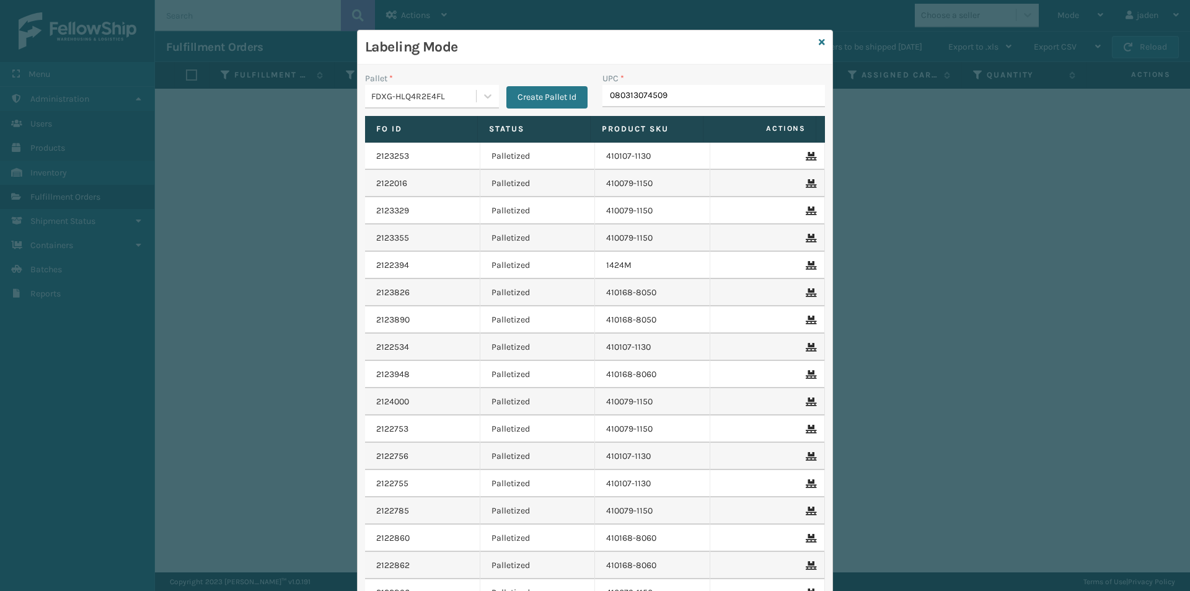
type input "080313074509"
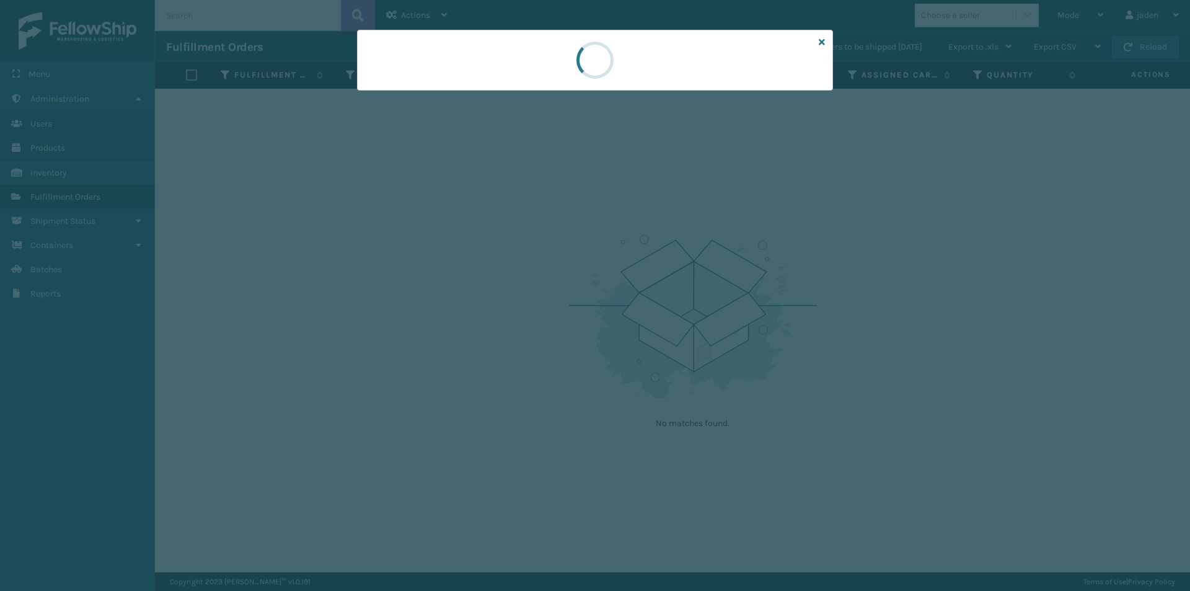
drag, startPoint x: 659, startPoint y: 52, endPoint x: 350, endPoint y: 112, distance: 315.0
click at [350, 112] on div at bounding box center [595, 295] width 1190 height 591
drag, startPoint x: 622, startPoint y: 48, endPoint x: 507, endPoint y: 46, distance: 114.7
click at [507, 46] on div at bounding box center [595, 60] width 476 height 61
drag, startPoint x: 721, startPoint y: 70, endPoint x: 537, endPoint y: 79, distance: 184.9
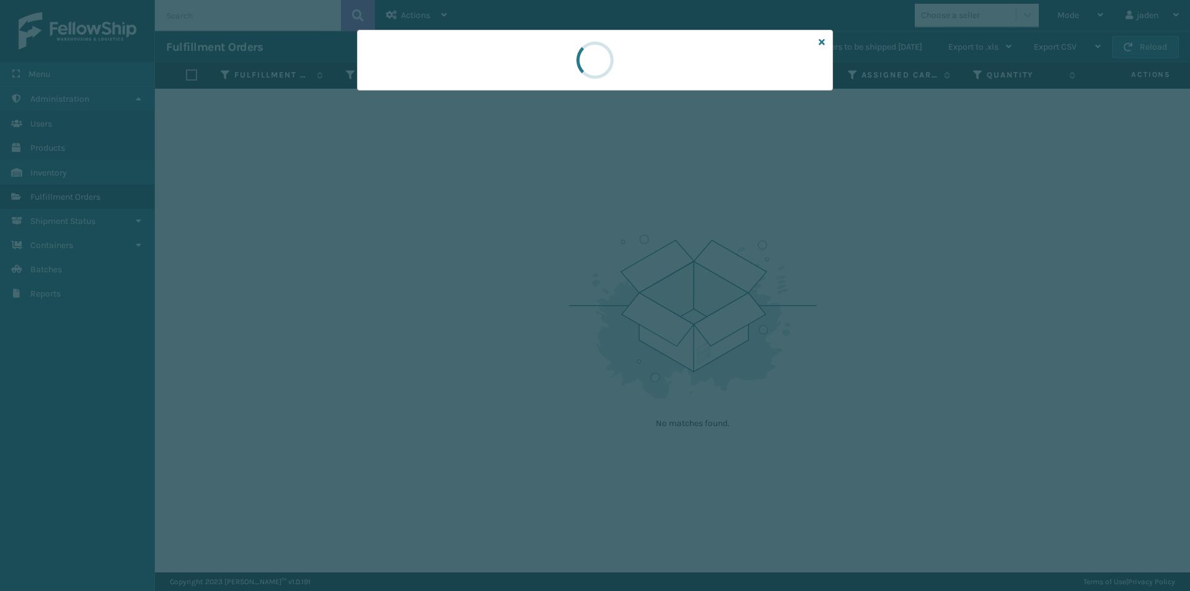
click at [537, 79] on div at bounding box center [595, 60] width 476 height 61
drag, startPoint x: 630, startPoint y: 71, endPoint x: 549, endPoint y: 64, distance: 80.9
click at [389, 69] on div at bounding box center [595, 60] width 476 height 61
drag, startPoint x: 611, startPoint y: 61, endPoint x: 604, endPoint y: 65, distance: 7.8
click at [476, 65] on div at bounding box center [595, 60] width 476 height 61
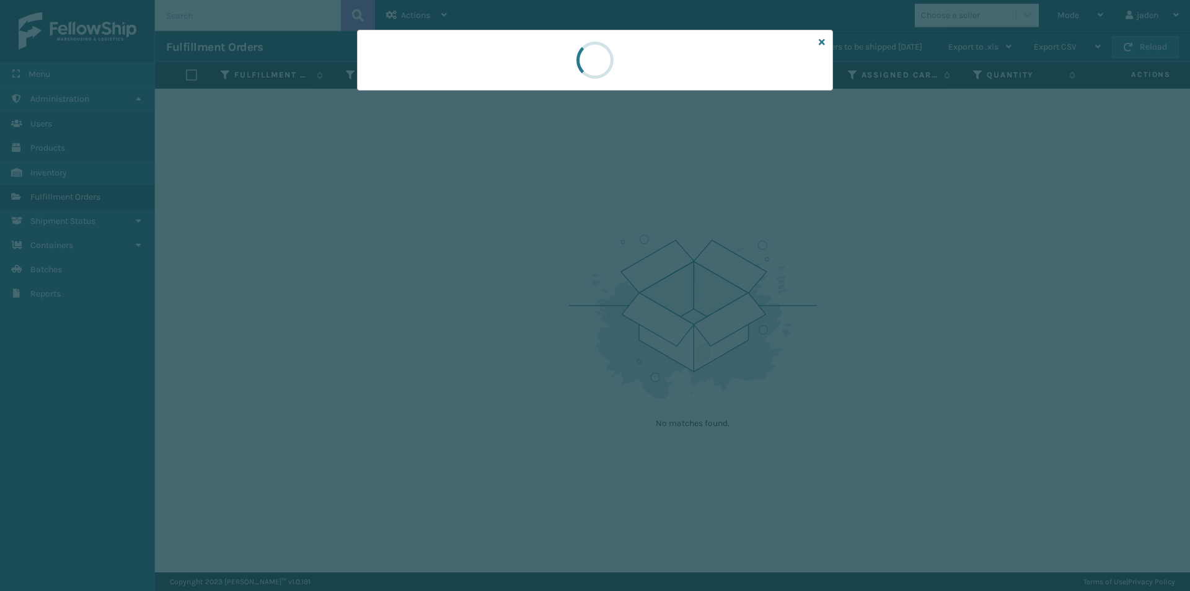
drag, startPoint x: 663, startPoint y: 64, endPoint x: 590, endPoint y: 48, distance: 74.2
click at [453, 64] on div at bounding box center [595, 60] width 476 height 61
drag, startPoint x: 689, startPoint y: 38, endPoint x: 676, endPoint y: 37, distance: 13.1
drag, startPoint x: 676, startPoint y: 37, endPoint x: 612, endPoint y: 37, distance: 63.8
click at [478, 37] on div at bounding box center [595, 60] width 476 height 61
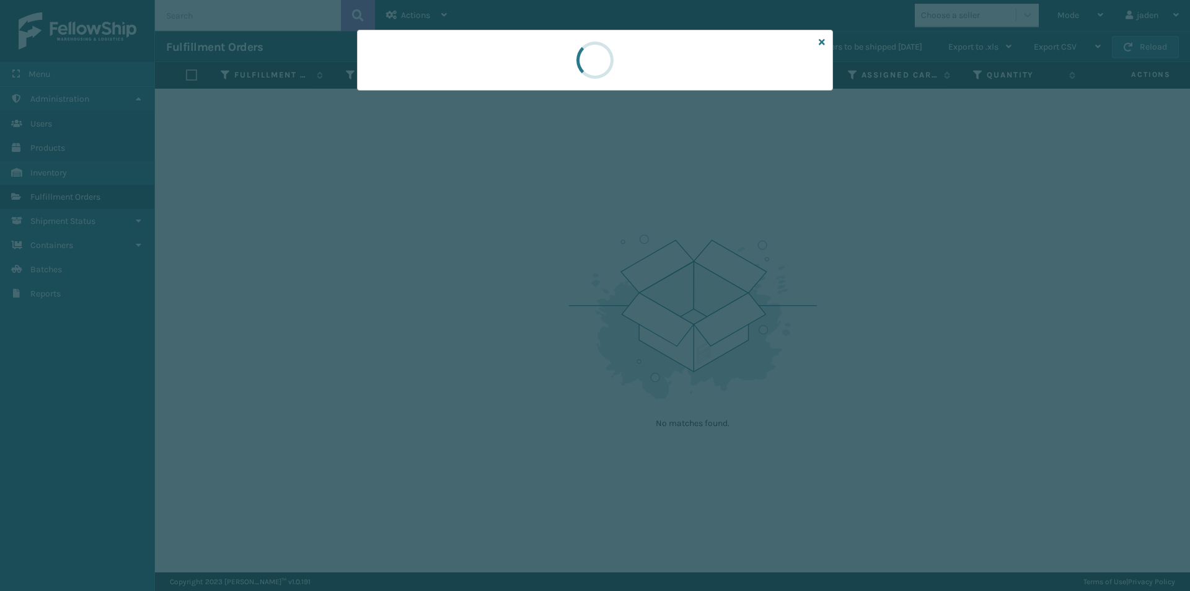
drag, startPoint x: 640, startPoint y: 37, endPoint x: 534, endPoint y: 42, distance: 105.5
click at [431, 41] on div at bounding box center [595, 60] width 476 height 61
drag, startPoint x: 551, startPoint y: 42, endPoint x: 627, endPoint y: 48, distance: 75.9
click at [402, 48] on div at bounding box center [595, 60] width 476 height 61
drag, startPoint x: 610, startPoint y: 47, endPoint x: 496, endPoint y: 46, distance: 114.0
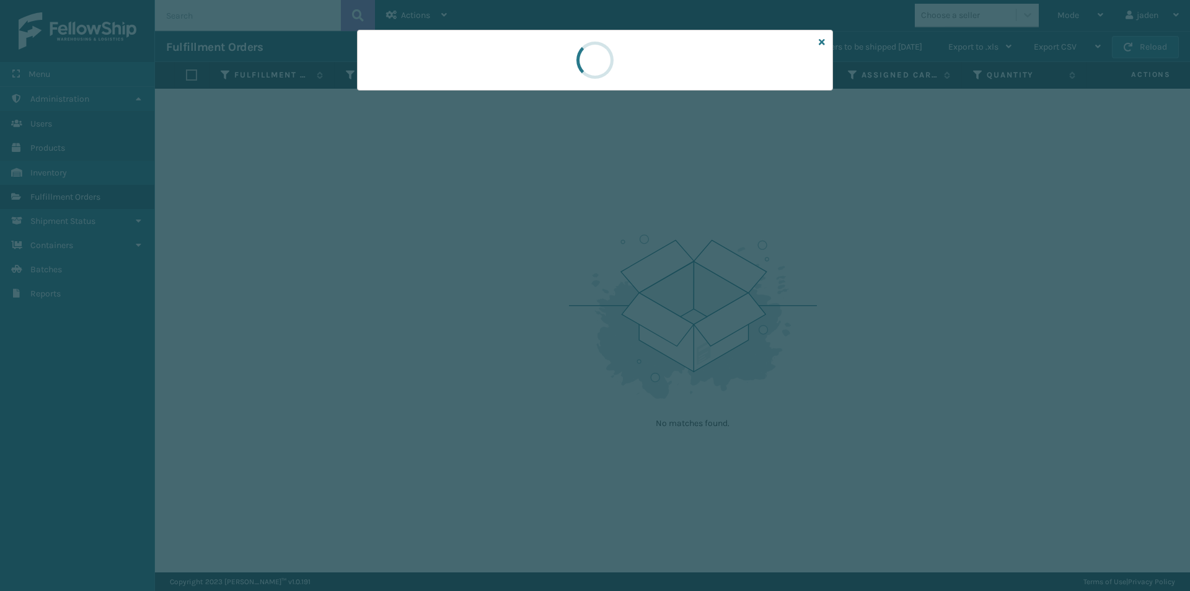
click at [496, 46] on div at bounding box center [595, 60] width 476 height 61
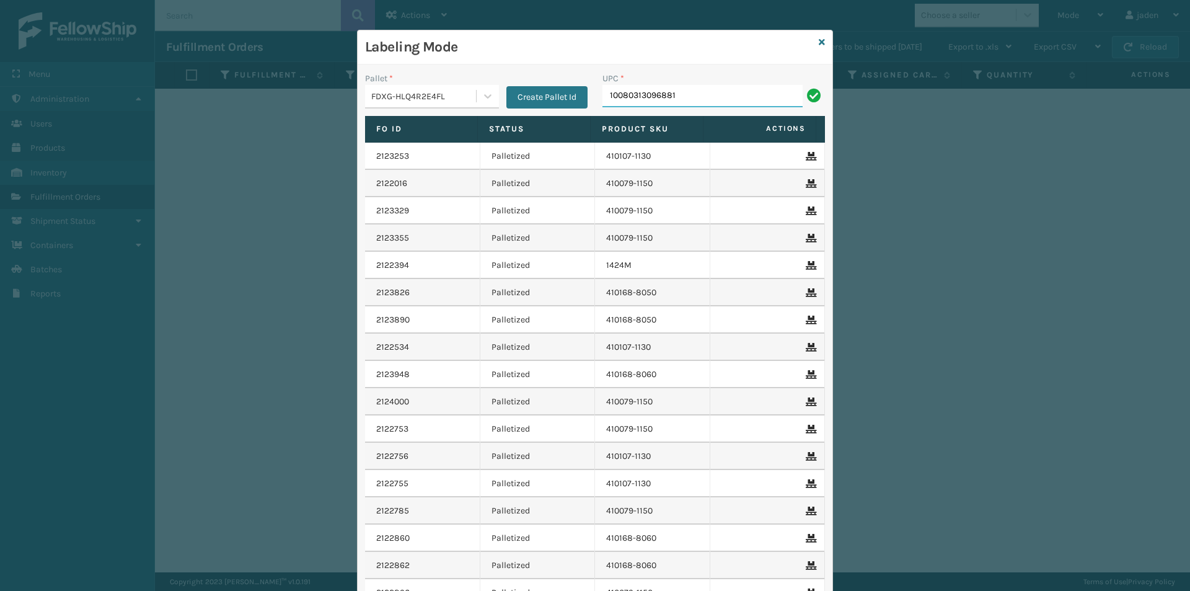
type input "10080313096881"
type input "8500460"
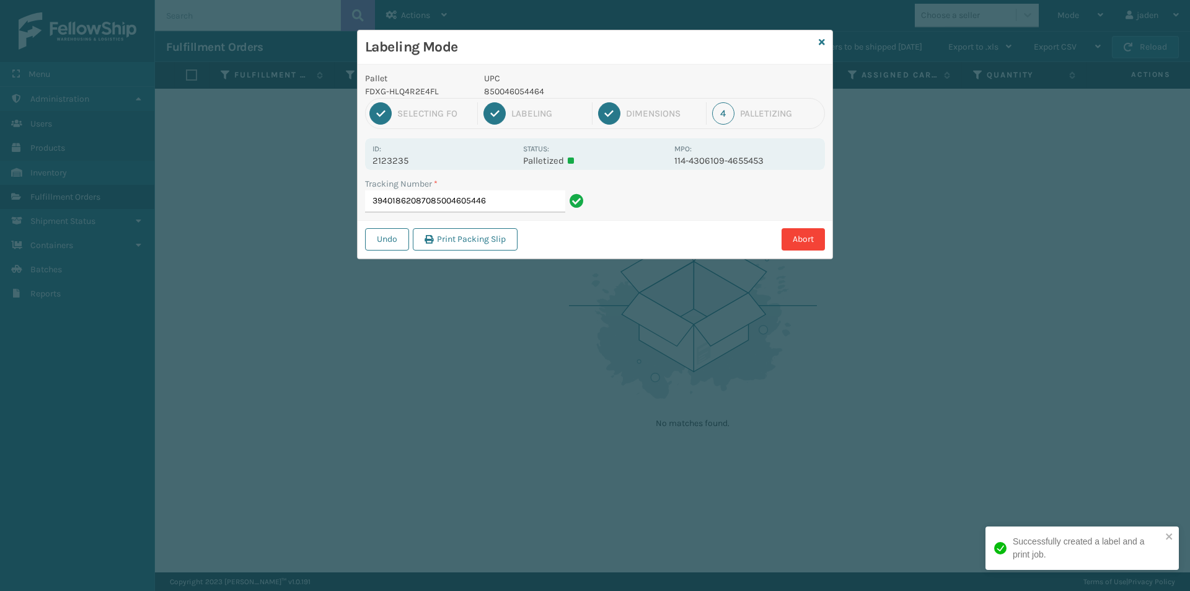
type input "394018620870850046054464"
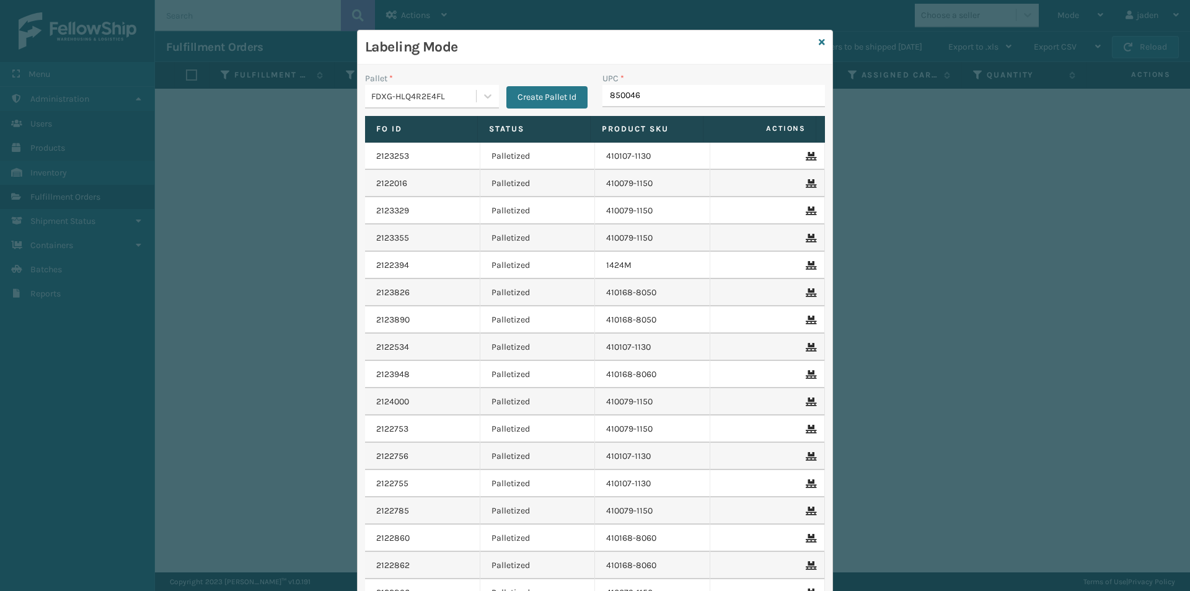
type input "8500460"
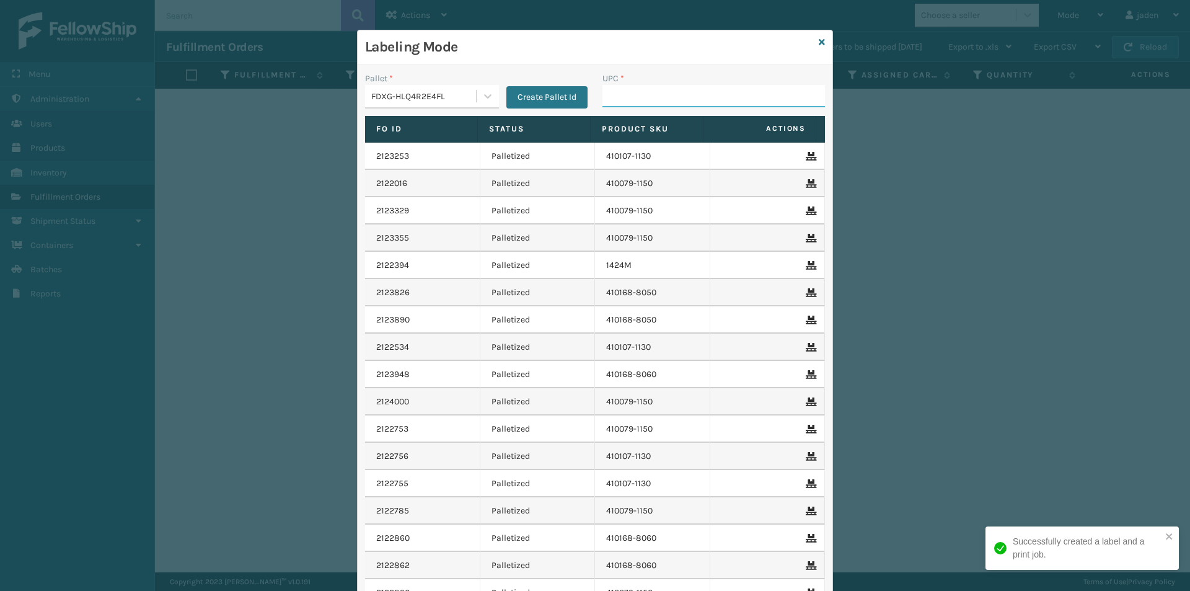
click at [672, 97] on input "UPC *" at bounding box center [713, 96] width 223 height 22
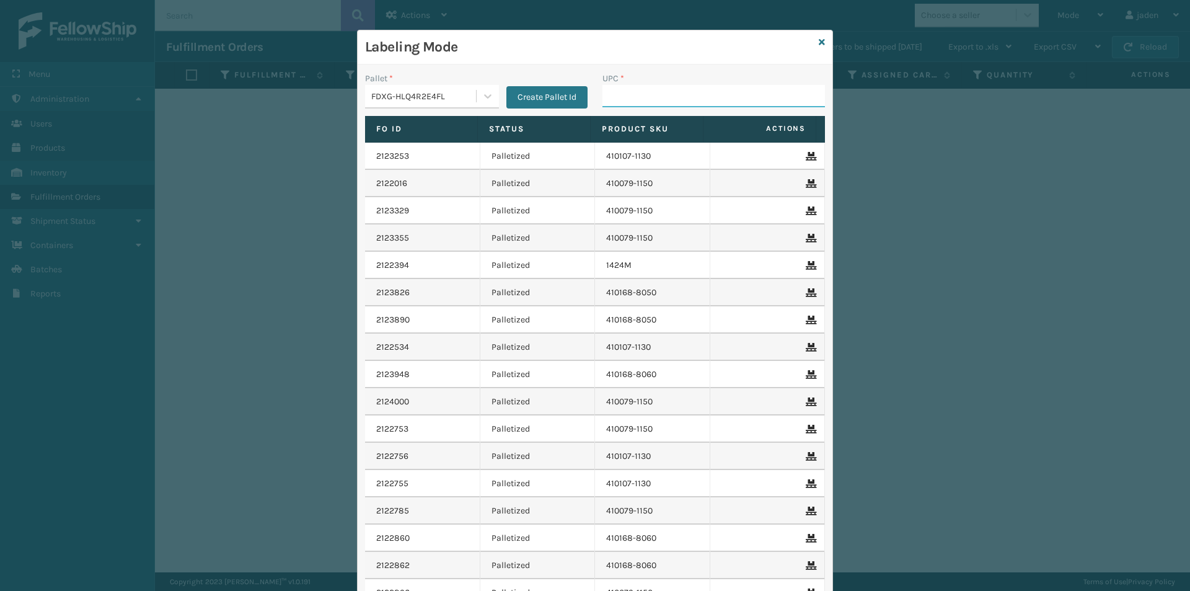
click at [672, 97] on input "UPC *" at bounding box center [713, 96] width 223 height 22
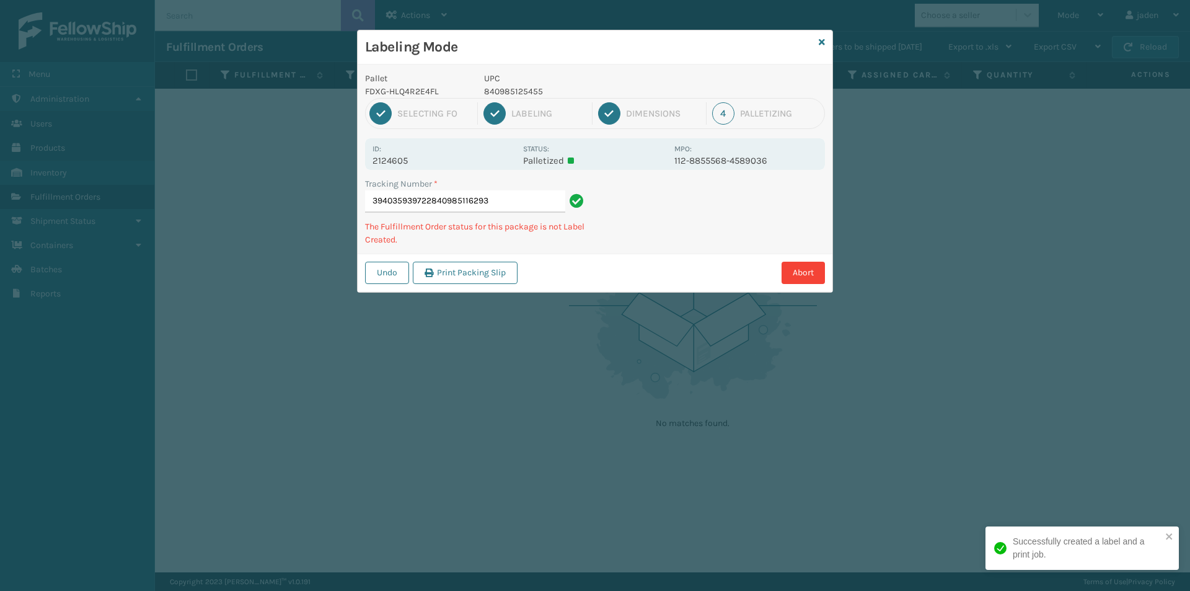
type input "394035939722840985116293"
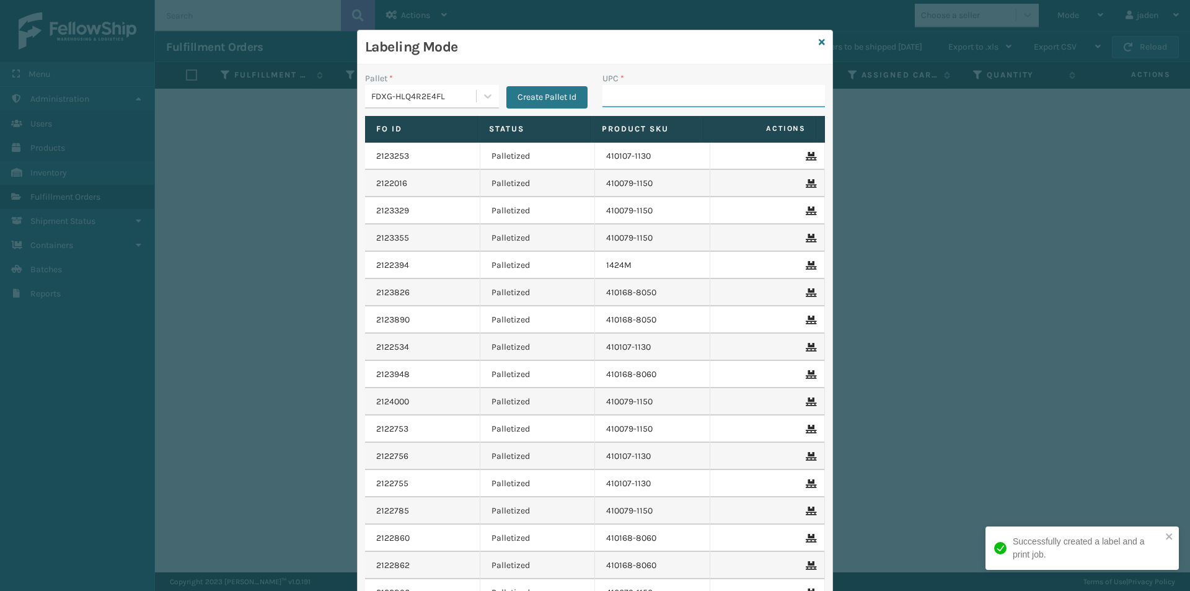
click at [712, 106] on input "UPC *" at bounding box center [713, 96] width 223 height 22
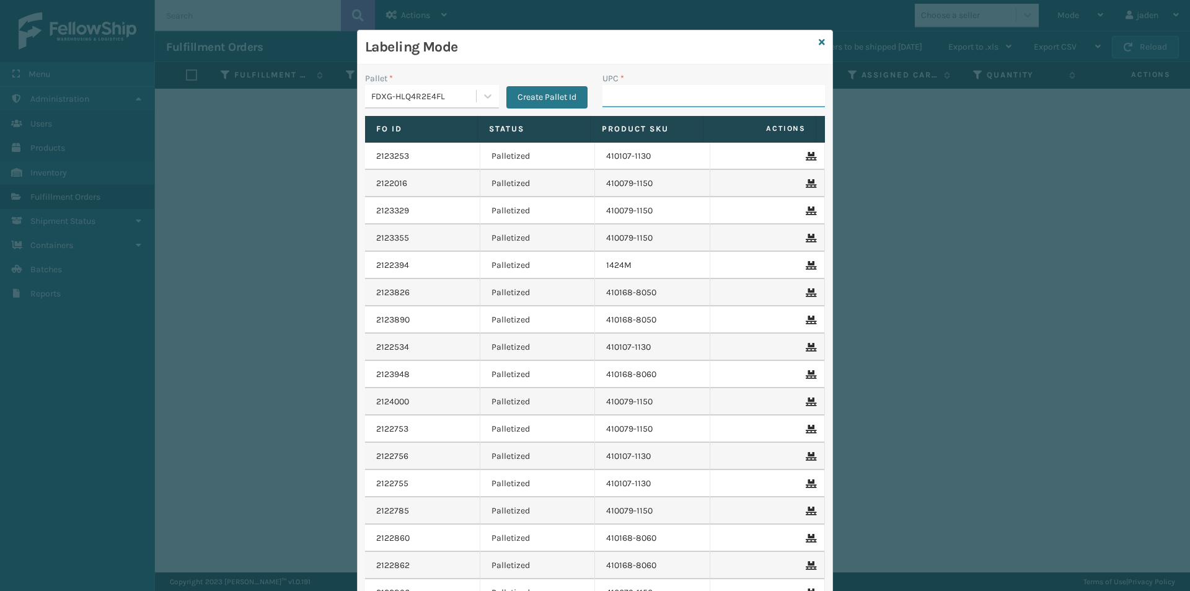
click at [624, 97] on input "UPC *" at bounding box center [713, 96] width 223 height 22
type input "8409851"
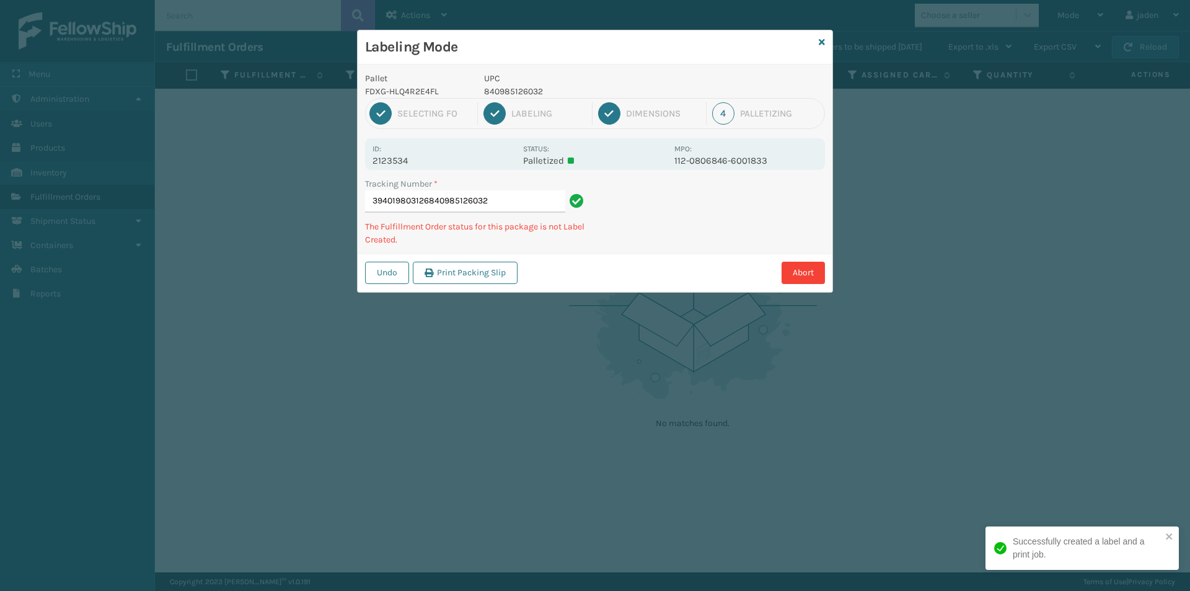
type input "394019803126840985126032"
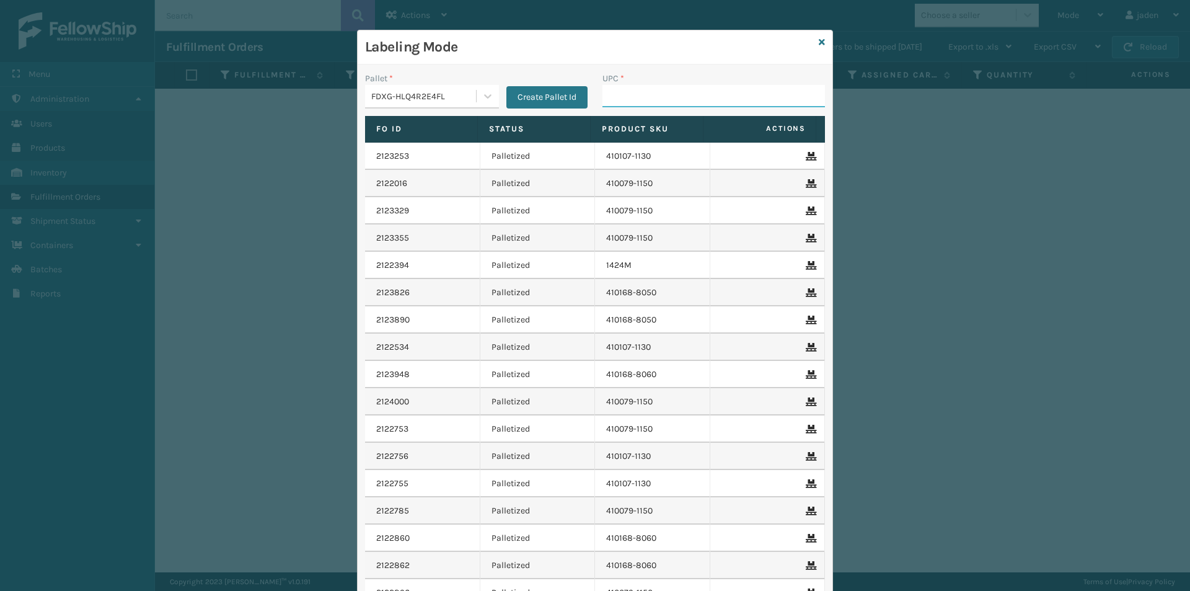
click at [636, 89] on input "UPC *" at bounding box center [713, 96] width 223 height 22
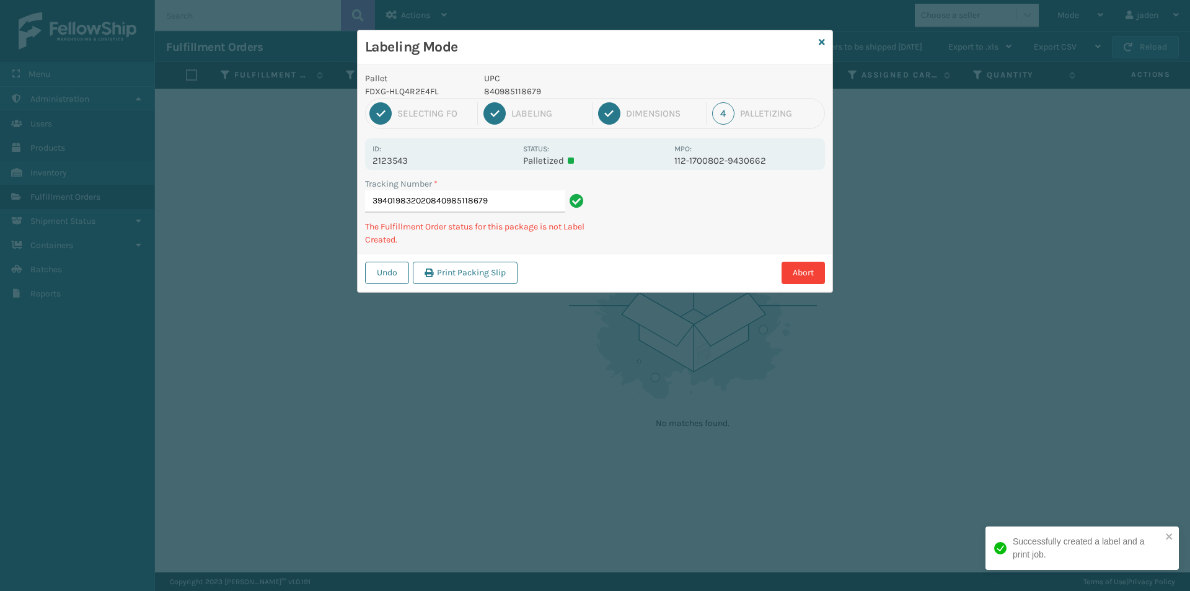
type input "394019832020840985118679"
click at [526, 89] on p "840985123642" at bounding box center [575, 91] width 183 height 13
copy p "840985123642"
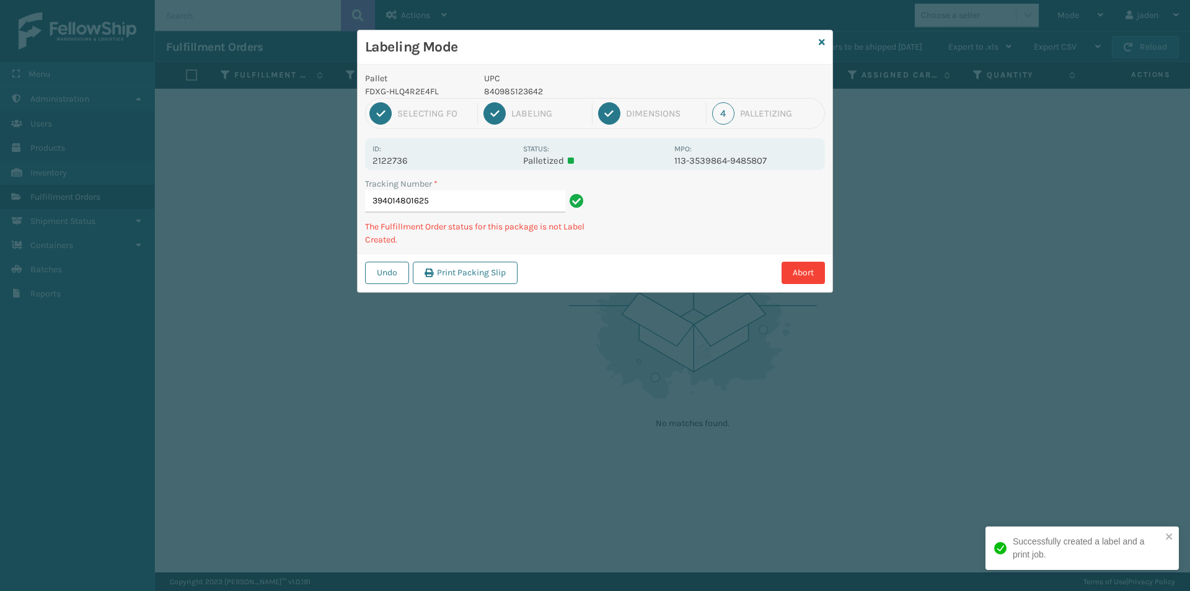
drag, startPoint x: 725, startPoint y: 208, endPoint x: 739, endPoint y: 203, distance: 15.1
click at [633, 241] on div "Tracking Number * 394014801625 The Fulfillment Order status for this package is…" at bounding box center [595, 215] width 475 height 76
drag, startPoint x: 752, startPoint y: 200, endPoint x: 738, endPoint y: 209, distance: 17.4
click at [658, 257] on div "Undo Print Packing Slip Abort" at bounding box center [595, 273] width 475 height 38
drag, startPoint x: 738, startPoint y: 209, endPoint x: 648, endPoint y: 261, distance: 104.1
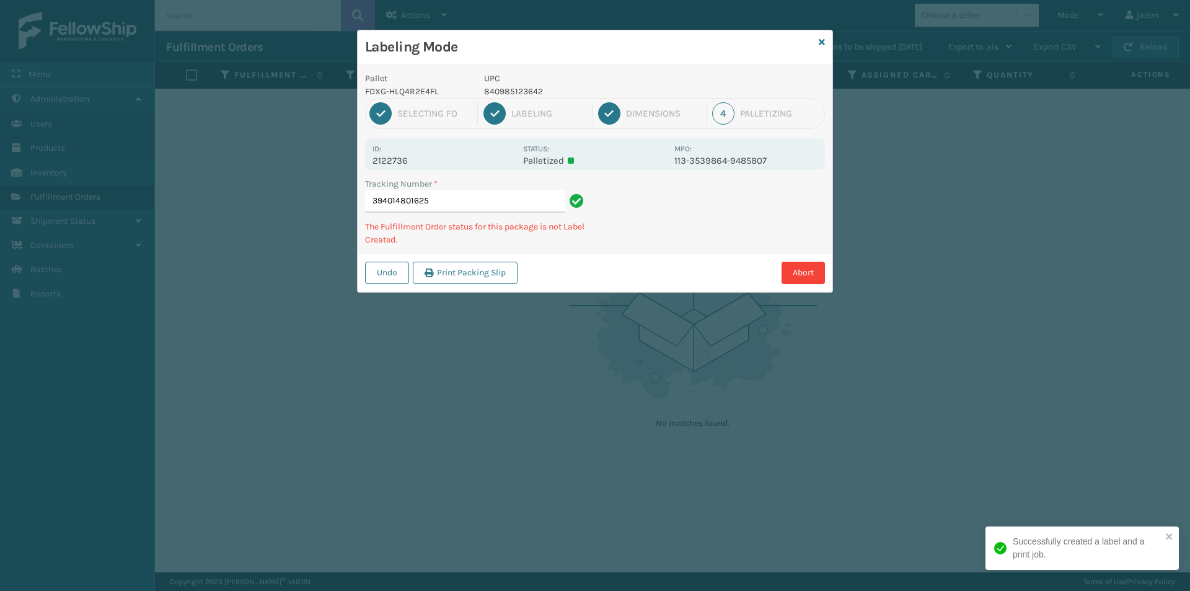
click at [648, 261] on div "Undo Print Packing Slip Abort" at bounding box center [595, 273] width 475 height 38
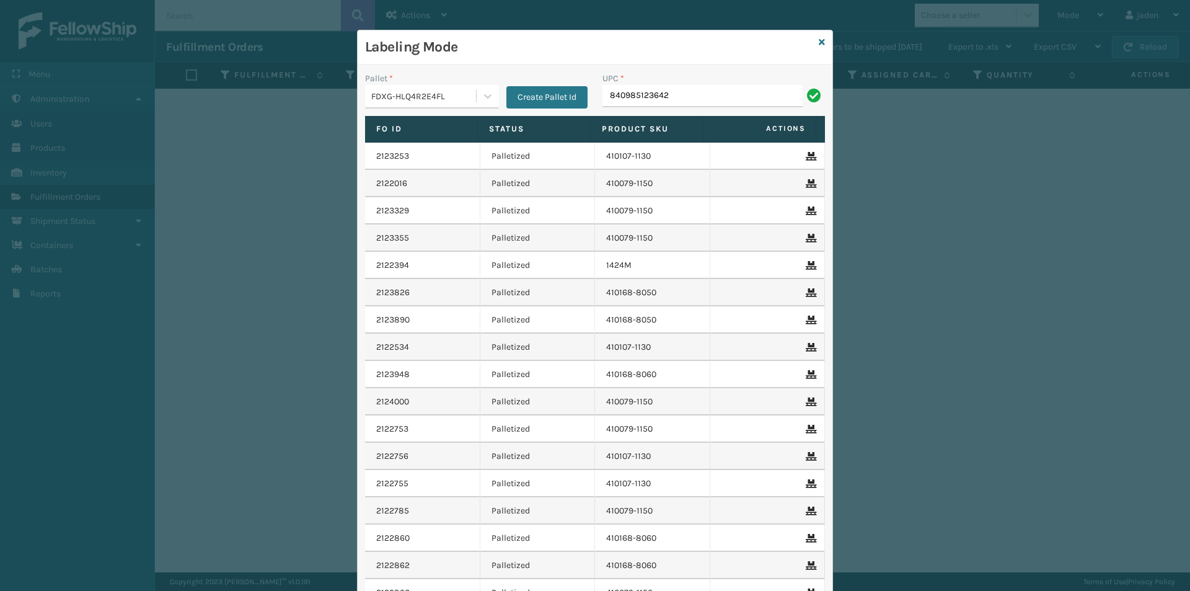
type input "840985123642"
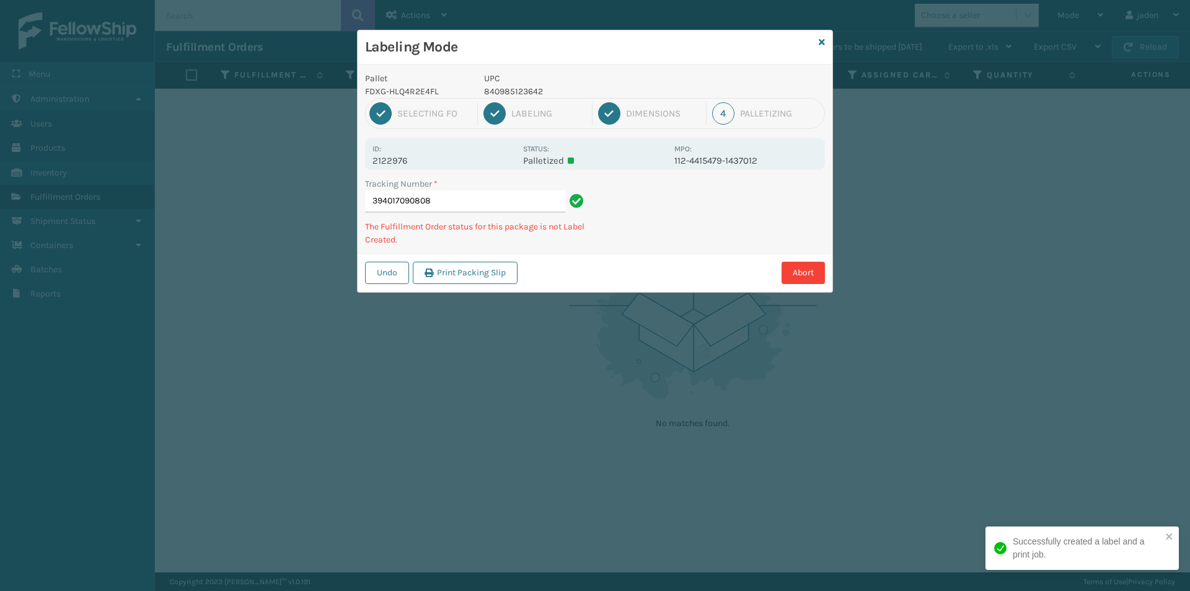
drag, startPoint x: 731, startPoint y: 200, endPoint x: 645, endPoint y: 238, distance: 94.1
click at [645, 238] on div "Tracking Number * 394017090808 The Fulfillment Order status for this package is…" at bounding box center [595, 215] width 475 height 76
drag, startPoint x: 730, startPoint y: 224, endPoint x: 665, endPoint y: 255, distance: 72.4
click at [665, 255] on div "Undo Print Packing Slip Abort" at bounding box center [595, 273] width 475 height 38
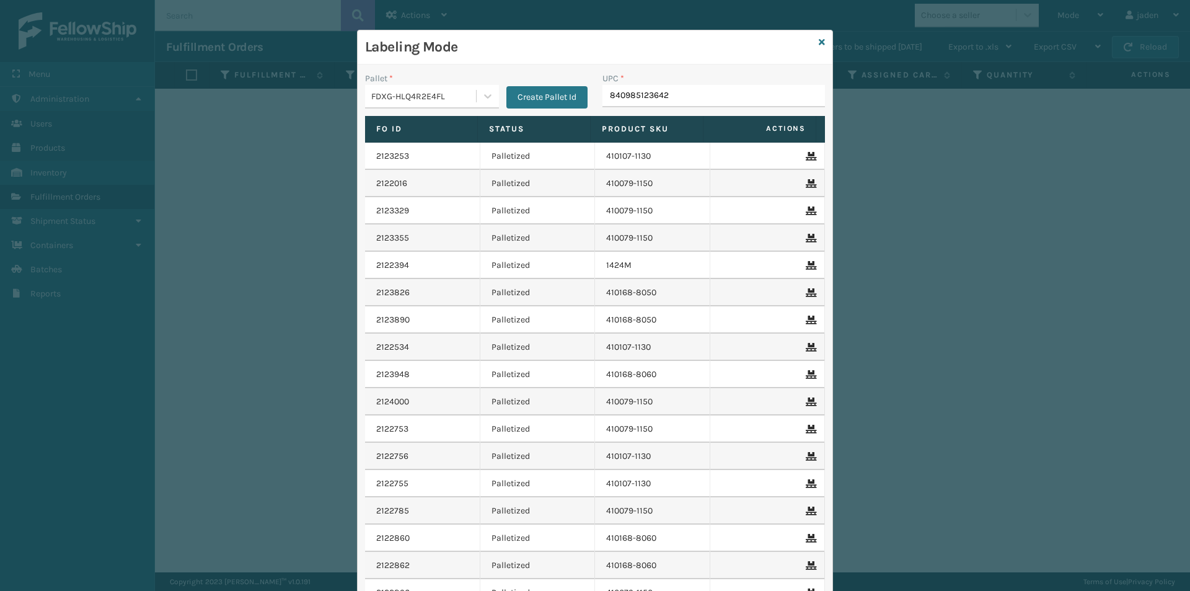
type input "840985123642"
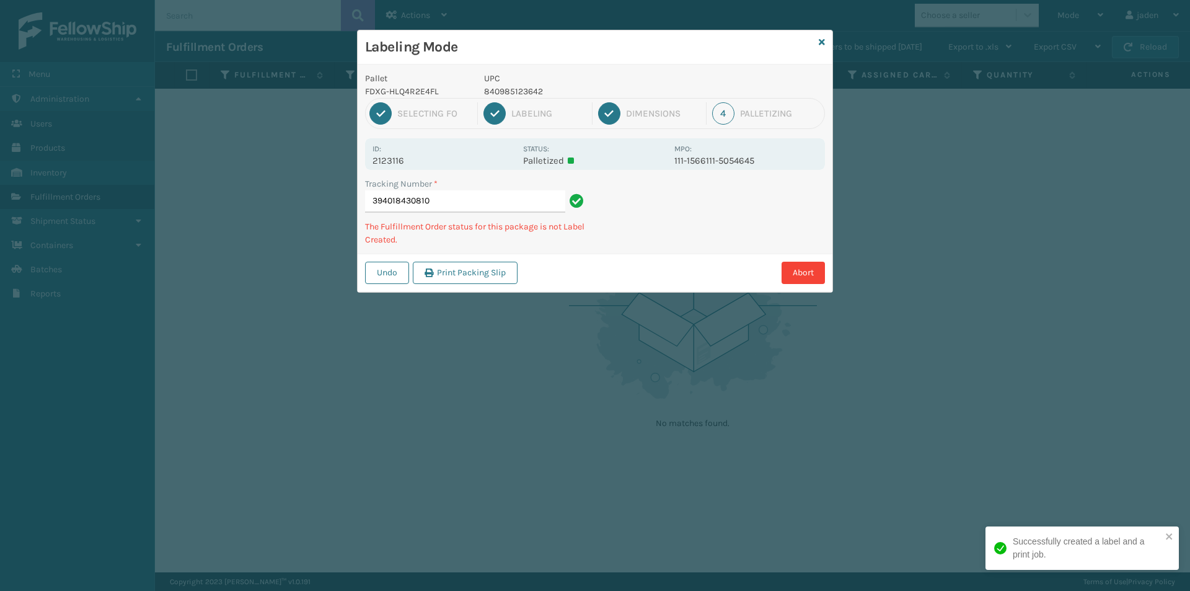
drag, startPoint x: 730, startPoint y: 206, endPoint x: 603, endPoint y: 286, distance: 149.6
click at [603, 286] on div "Undo Print Packing Slip Abort" at bounding box center [595, 273] width 475 height 38
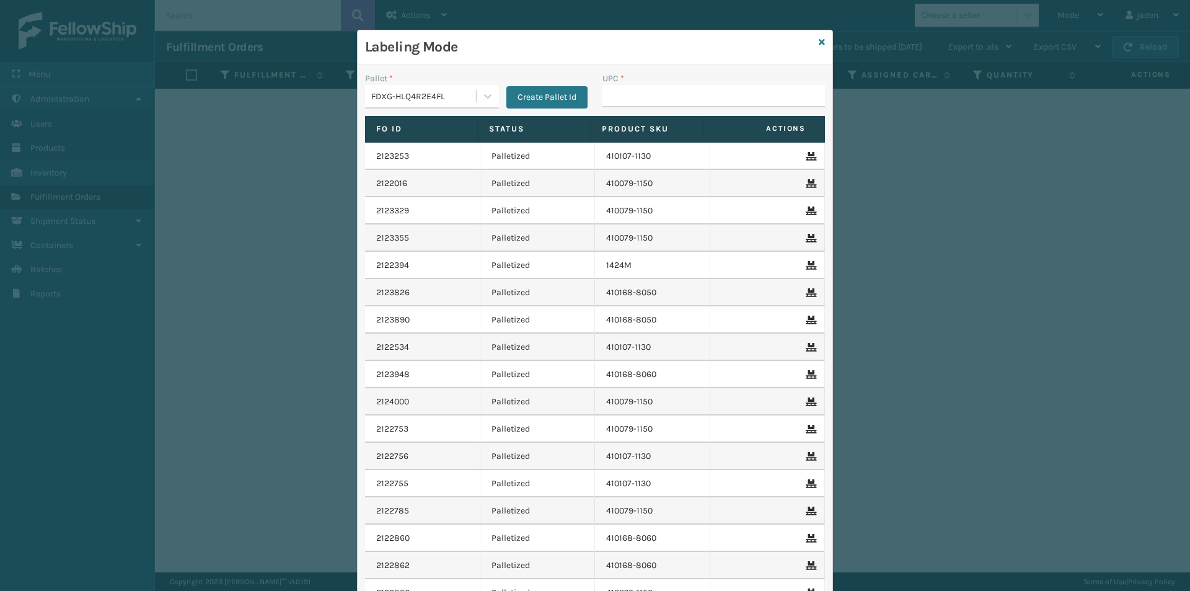
type input "840985123642"
type input "8048794"
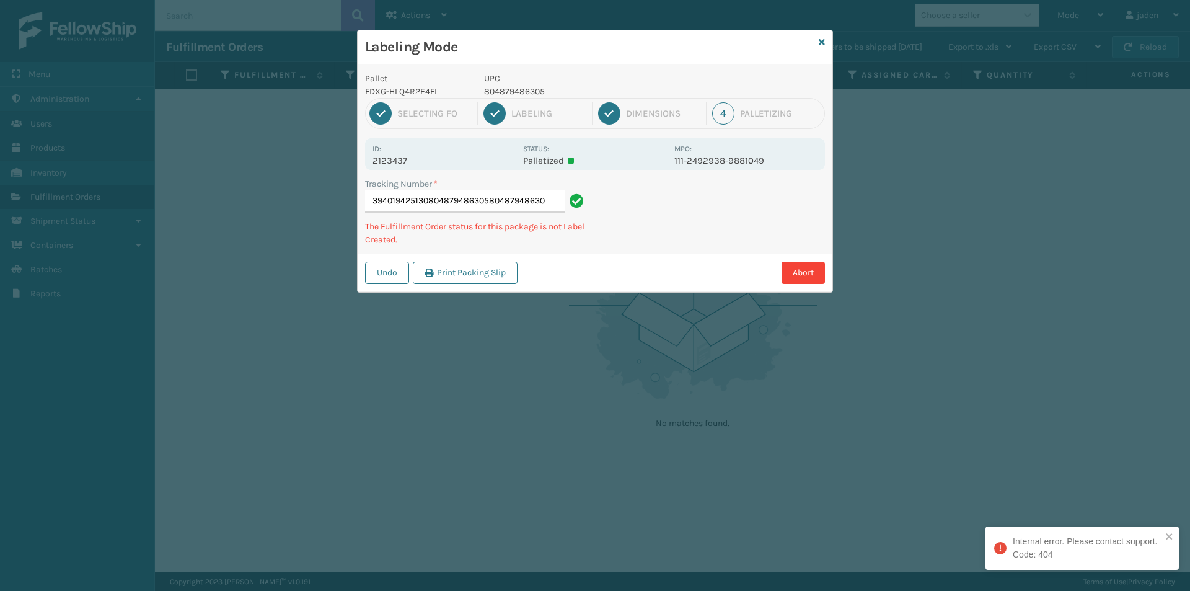
type input "394019425130804879486305804879486305"
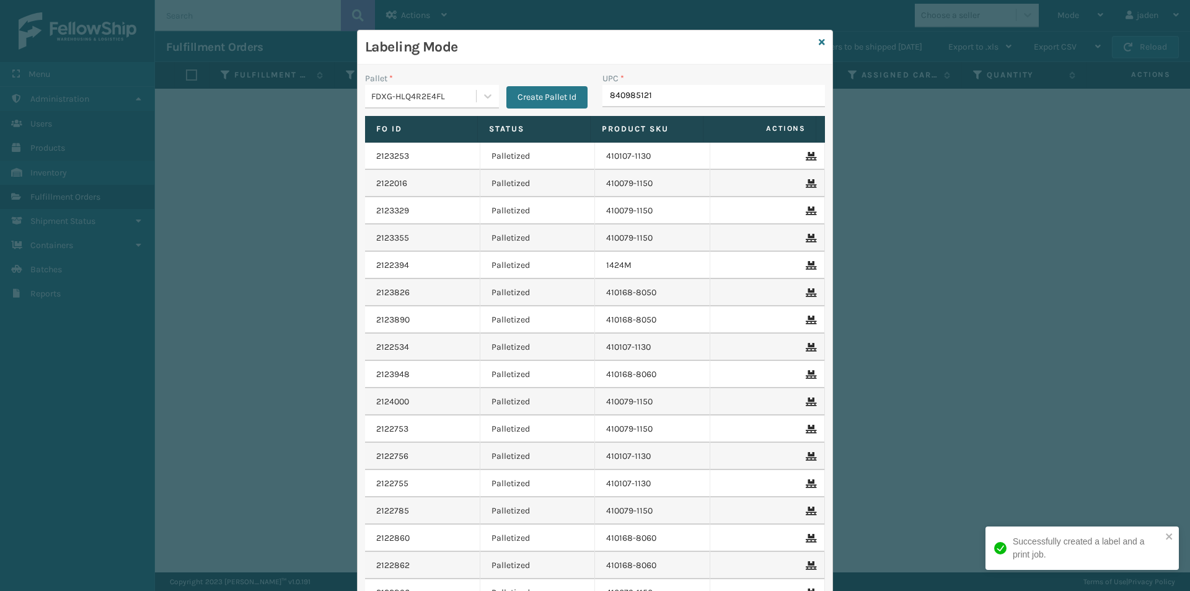
type input "8409851212"
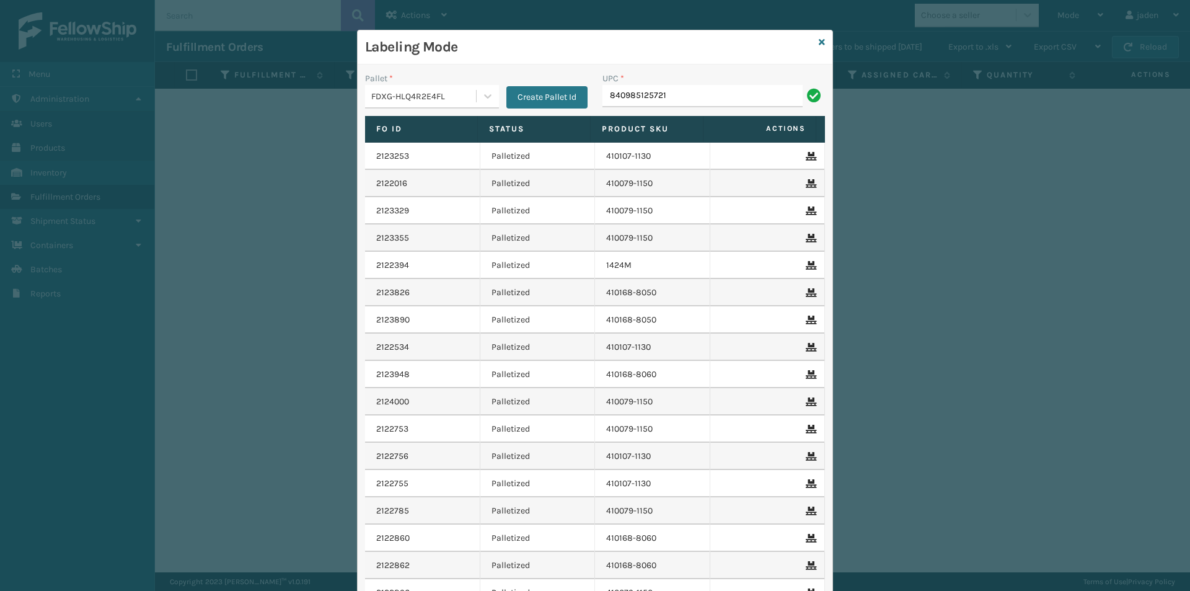
type input "840985125721"
type input "8409851"
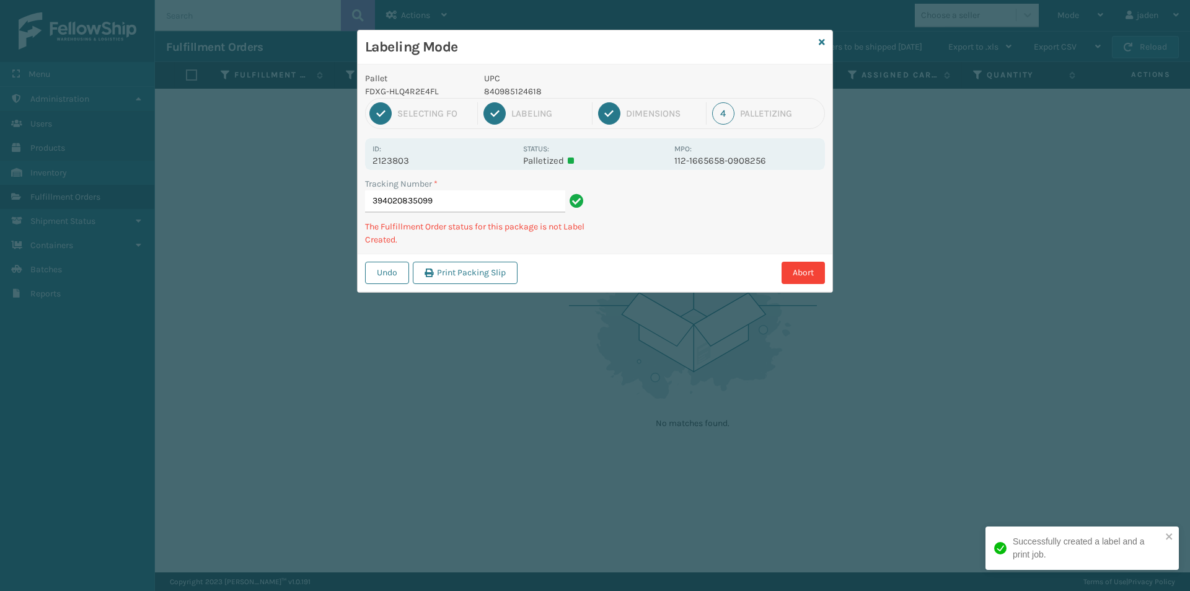
click at [506, 92] on p "840985124618" at bounding box center [575, 91] width 183 height 13
copy p "840985124618"
drag, startPoint x: 784, startPoint y: 206, endPoint x: 663, endPoint y: 239, distance: 125.8
click at [663, 239] on div "Tracking Number * 394020835099 The Fulfillment Order status for this package is…" at bounding box center [595, 215] width 475 height 76
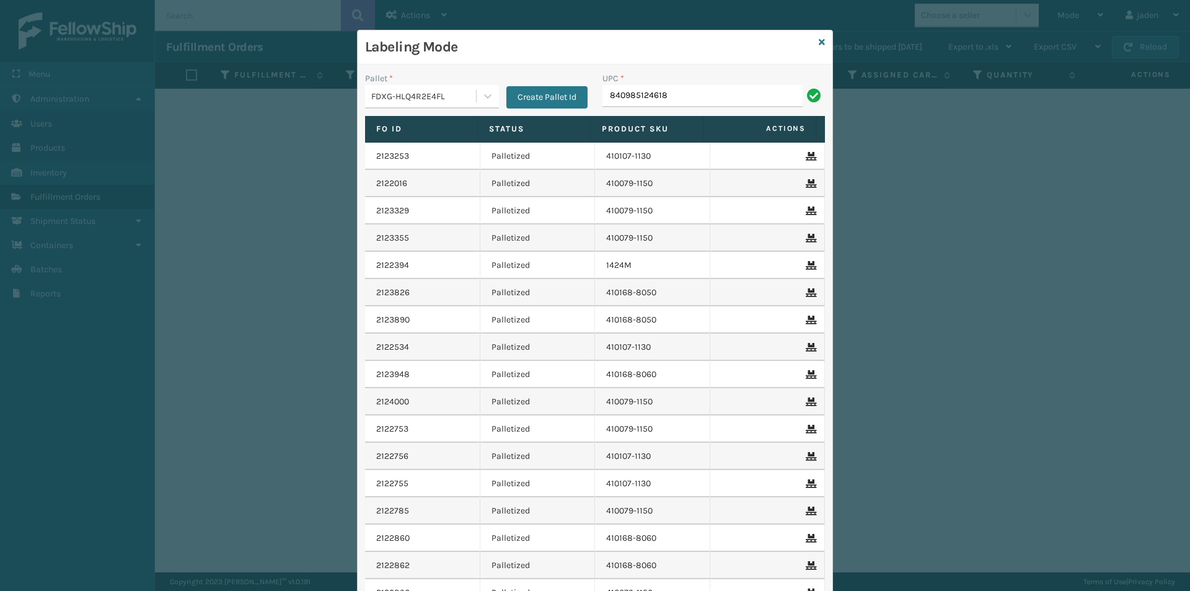
type input "840985124618"
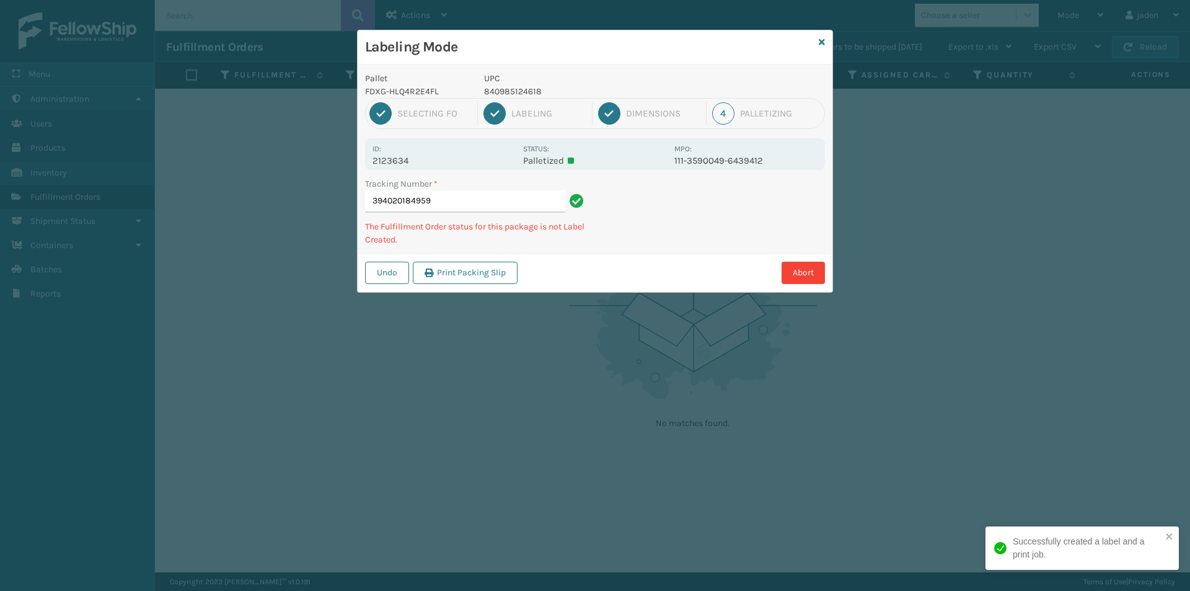
drag, startPoint x: 728, startPoint y: 225, endPoint x: 739, endPoint y: 206, distance: 21.4
click at [653, 251] on div "Pallet FDXG-HLQ4R2E4FL UPC 840985124618 1 Selecting FO 2 Labeling 3 Dimensions …" at bounding box center [595, 177] width 475 height 227
drag, startPoint x: 743, startPoint y: 205, endPoint x: 747, endPoint y: 222, distance: 18.0
click at [648, 273] on div "Abort" at bounding box center [673, 273] width 304 height 22
drag, startPoint x: 747, startPoint y: 222, endPoint x: 611, endPoint y: 292, distance: 153.3
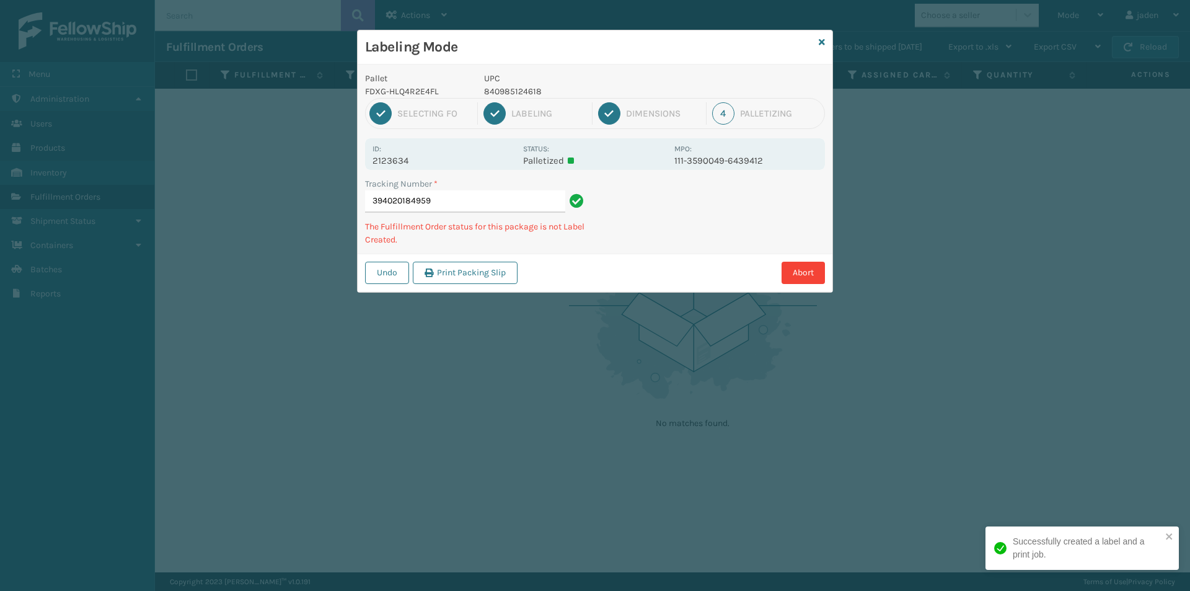
drag, startPoint x: 611, startPoint y: 292, endPoint x: 719, endPoint y: 228, distance: 125.3
click at [635, 277] on div "Labeling Mode Pallet FDXG-HLQ4R2E4FL UPC 840985124618 1 Selecting FO 2 Labeling…" at bounding box center [595, 161] width 476 height 263
drag, startPoint x: 719, startPoint y: 228, endPoint x: 697, endPoint y: 233, distance: 22.9
click at [615, 281] on div "Labeling Mode Pallet FDXG-HLQ4R2E4FL UPC 840985124618 1 Selecting FO 2 Labeling…" at bounding box center [595, 295] width 1190 height 591
drag, startPoint x: 697, startPoint y: 233, endPoint x: 606, endPoint y: 283, distance: 103.7
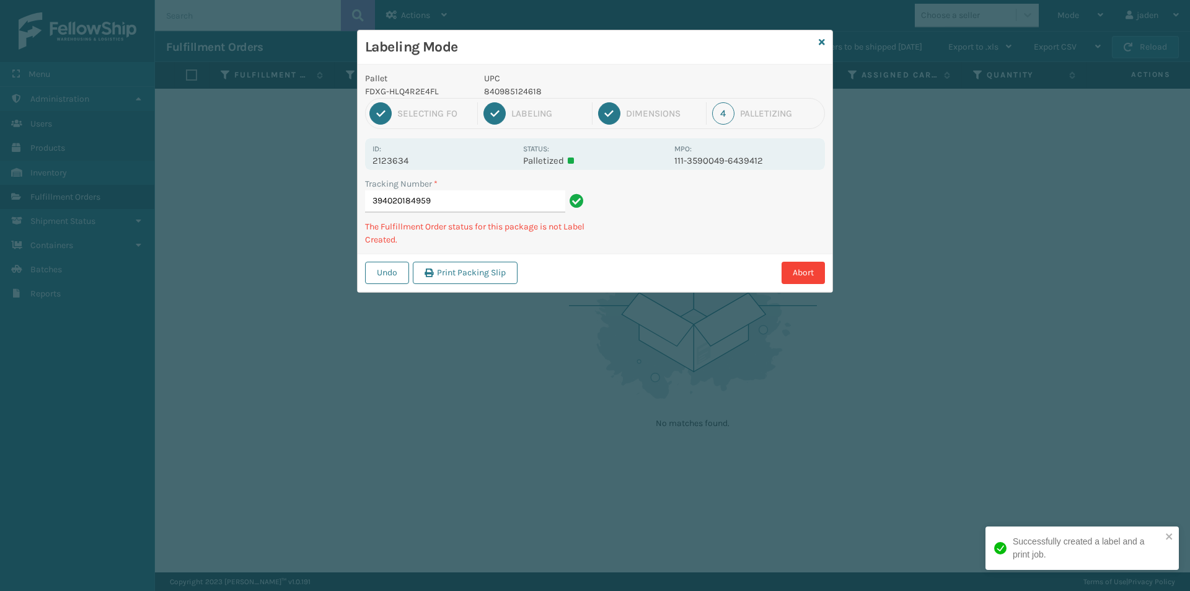
click at [606, 283] on div "Abort" at bounding box center [673, 273] width 304 height 22
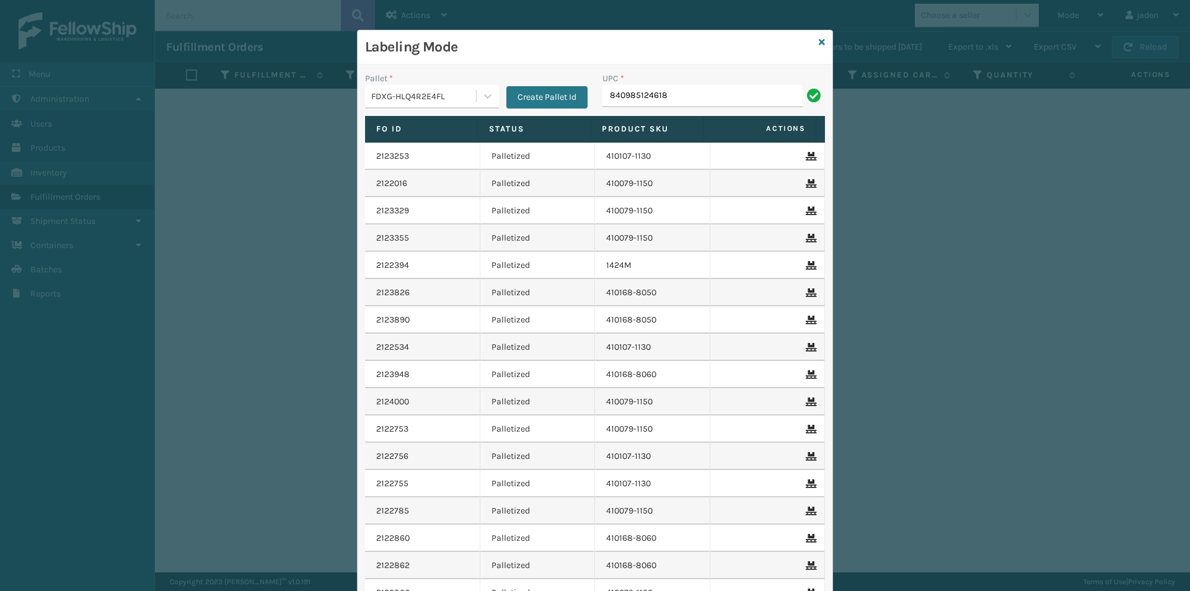
type input "840985124618"
drag, startPoint x: 665, startPoint y: 107, endPoint x: 657, endPoint y: 95, distance: 14.8
type input "840985124618"
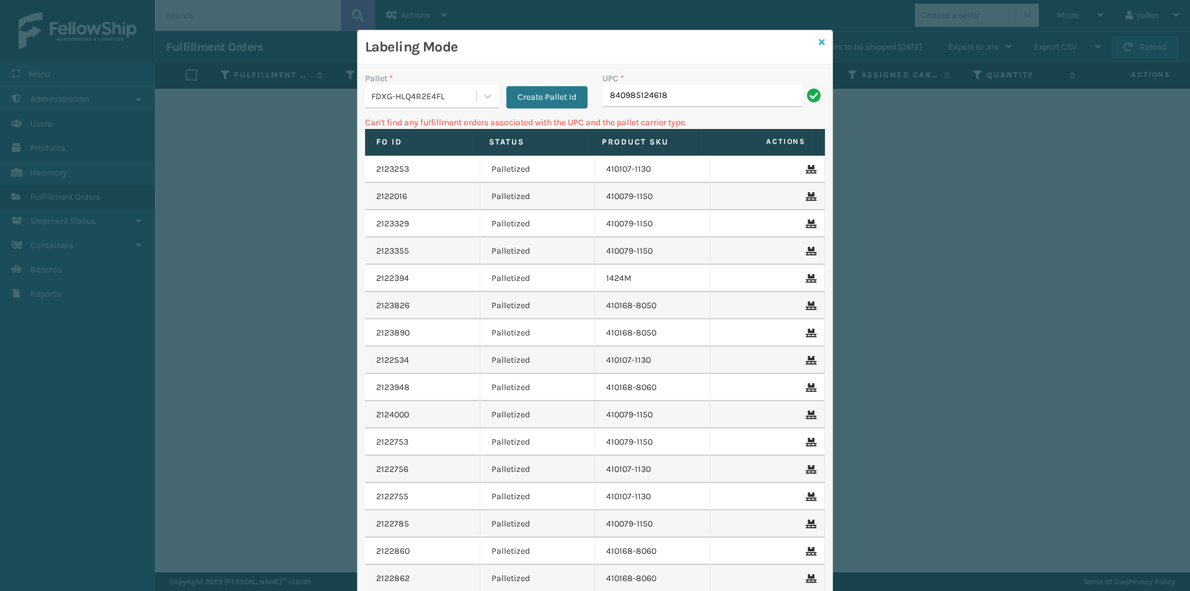
click at [819, 40] on icon at bounding box center [822, 42] width 6 height 9
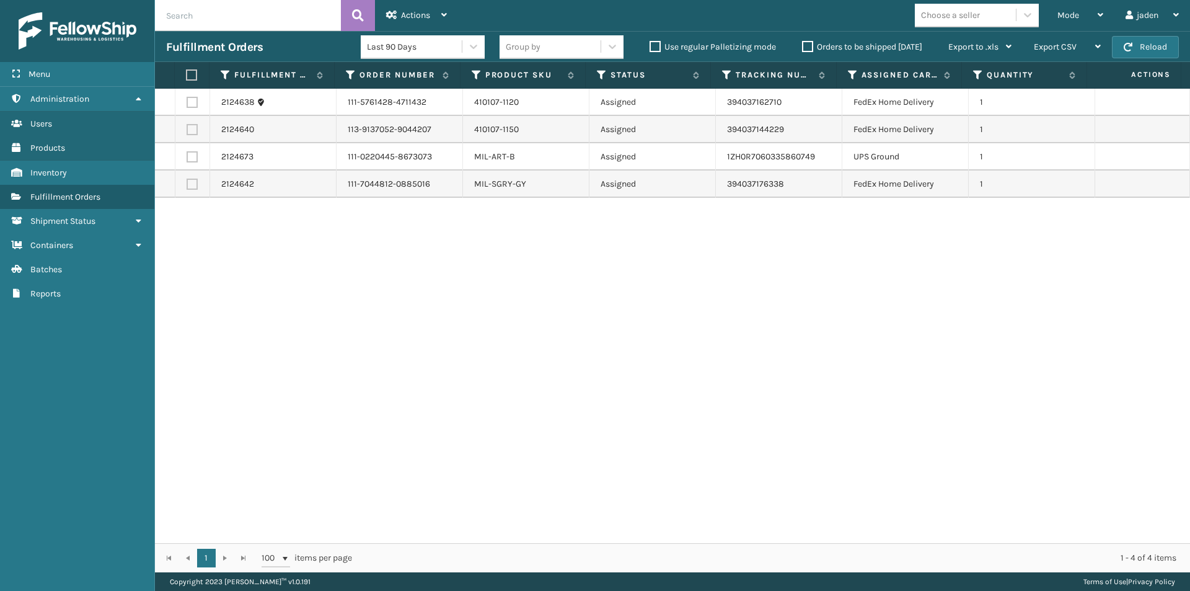
drag, startPoint x: 773, startPoint y: 330, endPoint x: 431, endPoint y: 333, distance: 342.2
click at [431, 333] on div "2124638 111-5761428-4711432 410107-1120 Assigned 394037162710 FedEx Home Delive…" at bounding box center [672, 316] width 1035 height 454
drag, startPoint x: 702, startPoint y: 293, endPoint x: 311, endPoint y: 302, distance: 391.8
click at [309, 337] on div "2124638 111-5761428-4711432 410107-1120 Assigned 394037162710 FedEx Home Delive…" at bounding box center [672, 316] width 1035 height 454
drag, startPoint x: 632, startPoint y: 338, endPoint x: 625, endPoint y: 335, distance: 6.7
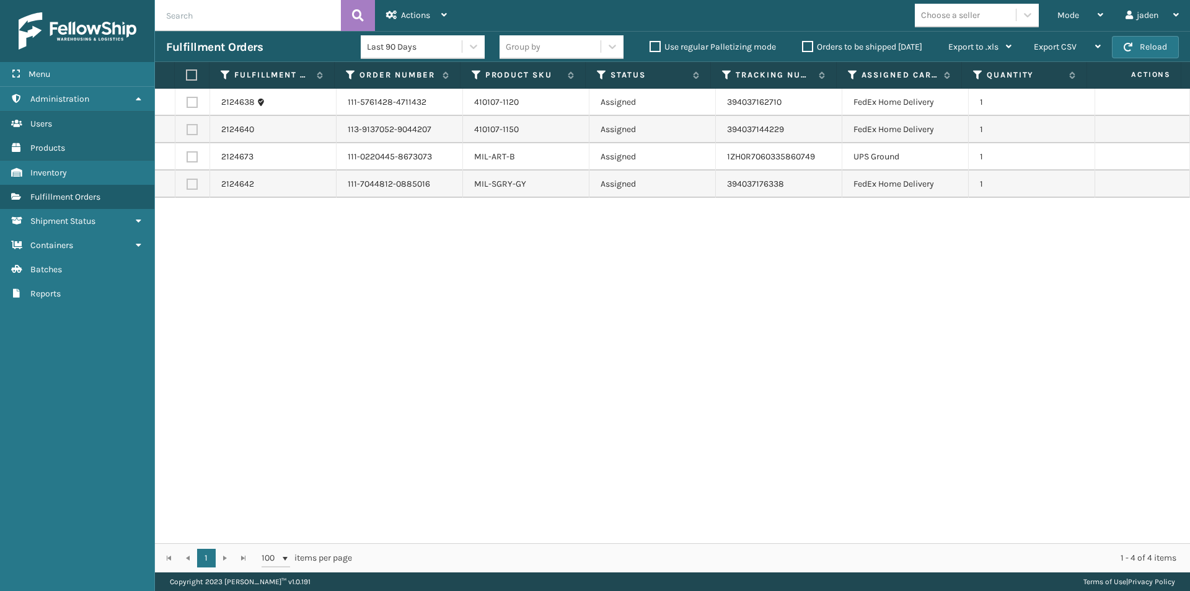
drag, startPoint x: 625, startPoint y: 335, endPoint x: 284, endPoint y: 283, distance: 344.9
click at [305, 331] on div "2124638 111-5761428-4711432 410107-1120 Assigned 394037162710 FedEx Home Delive…" at bounding box center [672, 316] width 1035 height 454
click at [192, 157] on label at bounding box center [192, 156] width 11 height 11
click at [187, 157] on input "checkbox" at bounding box center [187, 155] width 1 height 8
checkbox input "true"
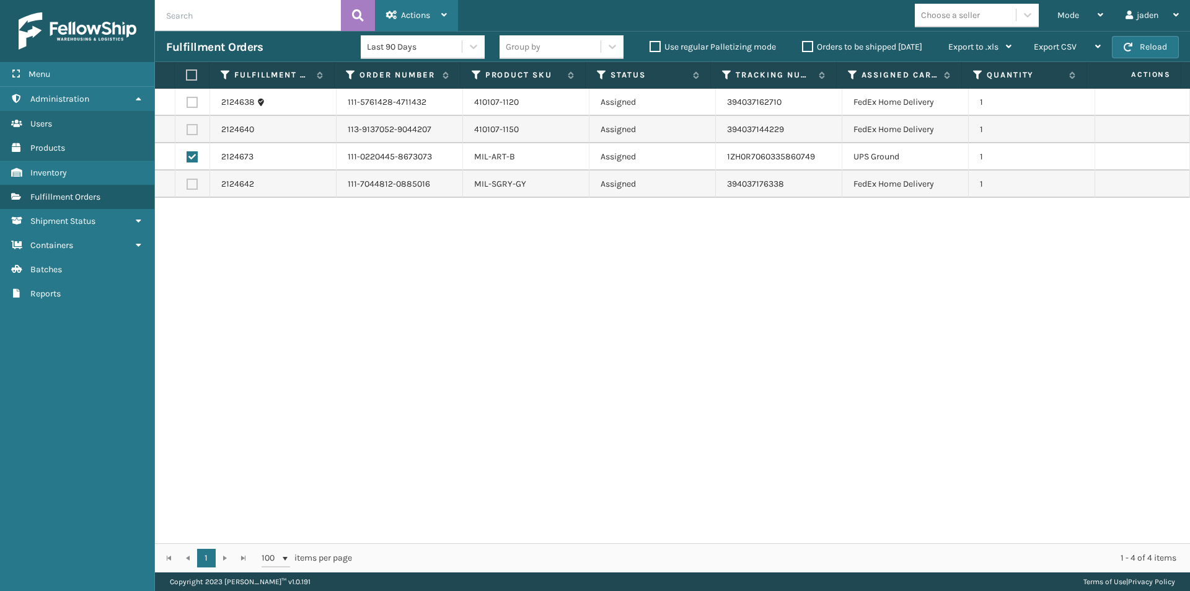
click at [409, 2] on div "Actions" at bounding box center [416, 15] width 61 height 31
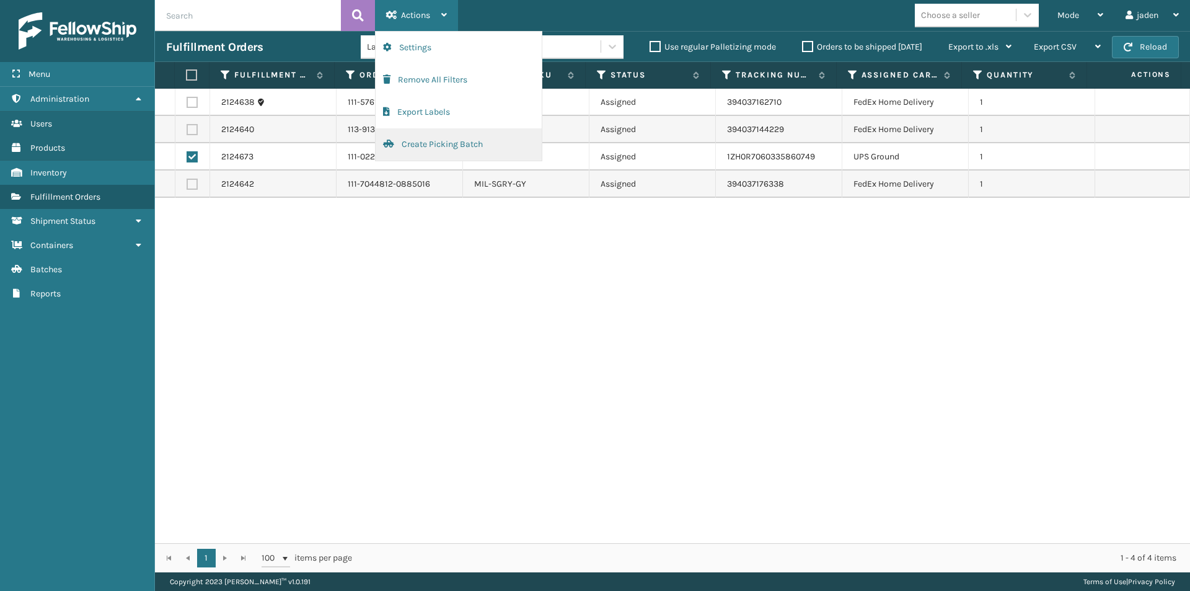
click at [440, 148] on button "Create Picking Batch" at bounding box center [459, 144] width 166 height 32
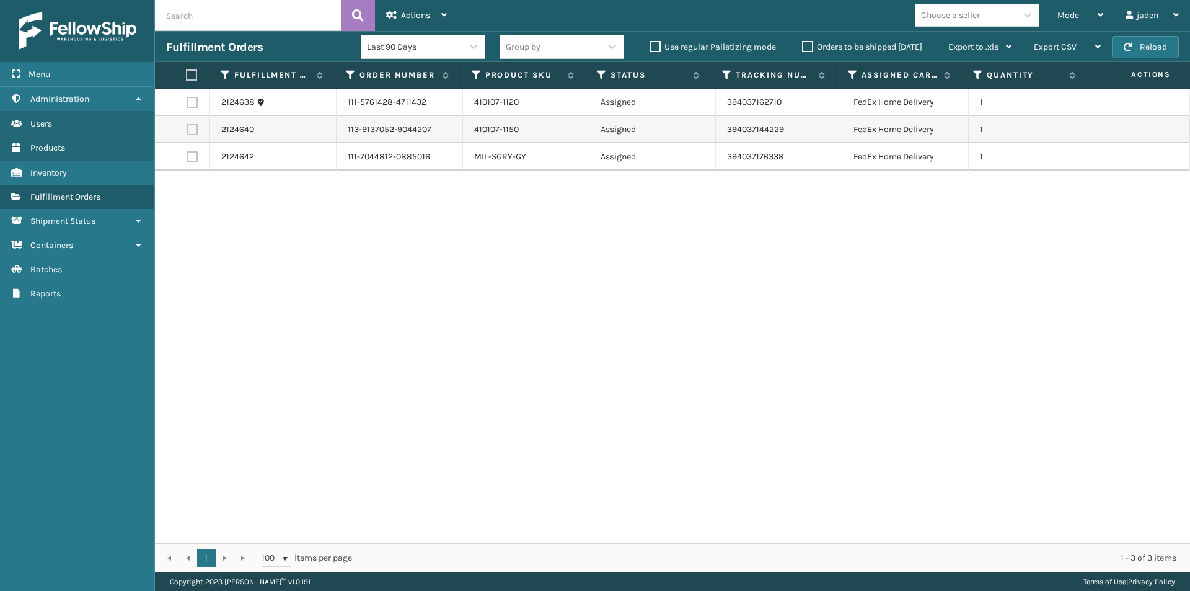
drag, startPoint x: 888, startPoint y: 351, endPoint x: 490, endPoint y: 403, distance: 402.0
click at [490, 403] on div "2124638 111-5761428-4711432 410107-1120 Assigned 394037162710 FedEx Home Delive…" at bounding box center [672, 316] width 1035 height 454
click at [1152, 42] on button "Reload" at bounding box center [1145, 47] width 67 height 22
drag, startPoint x: 775, startPoint y: 402, endPoint x: 767, endPoint y: 403, distance: 8.2
drag, startPoint x: 767, startPoint y: 403, endPoint x: 522, endPoint y: 425, distance: 246.3
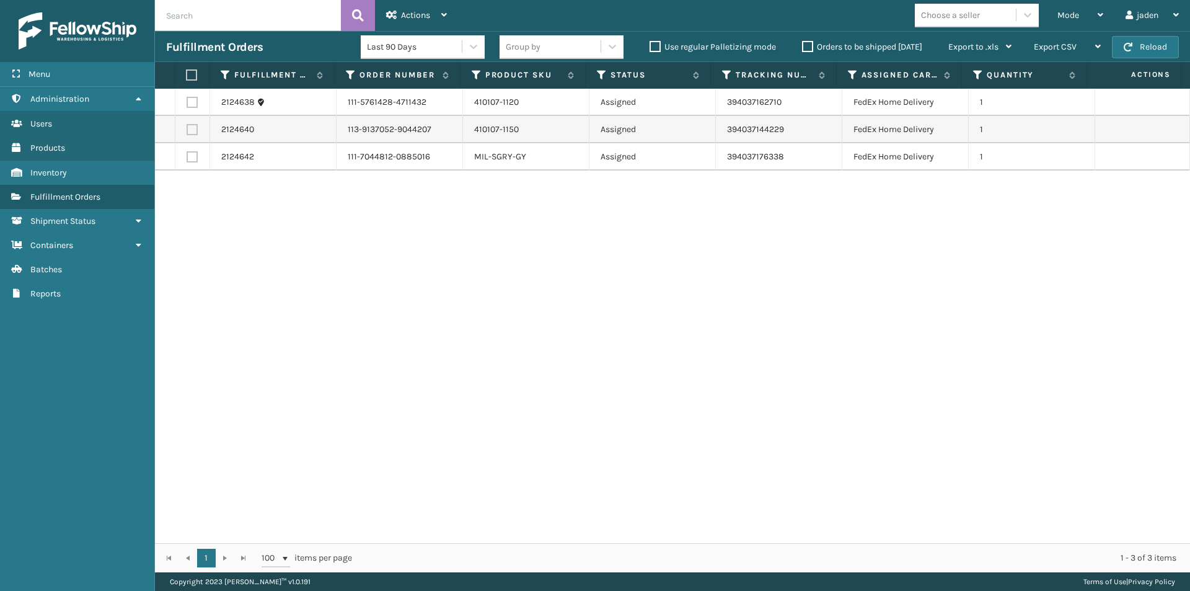
click at [522, 425] on div "2124638 111-5761428-4711432 410107-1120 Assigned 394037162710 FedEx Home Delive…" at bounding box center [672, 316] width 1035 height 454
click at [1067, 20] on span "Mode" at bounding box center [1068, 15] width 22 height 11
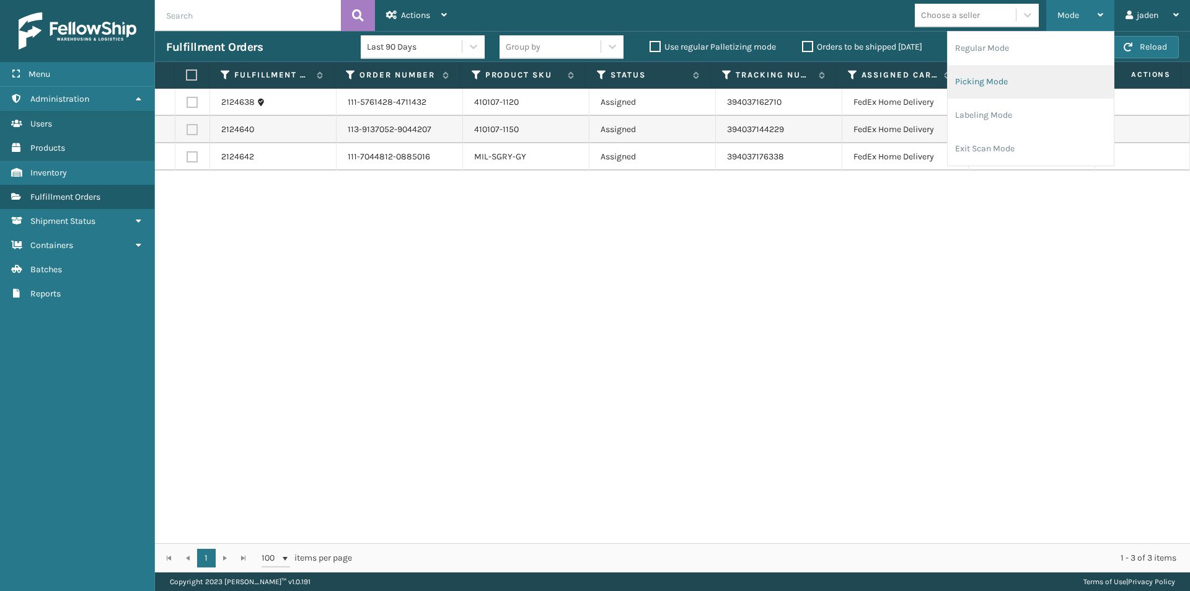
click at [1005, 90] on li "Picking Mode" at bounding box center [1031, 81] width 166 height 33
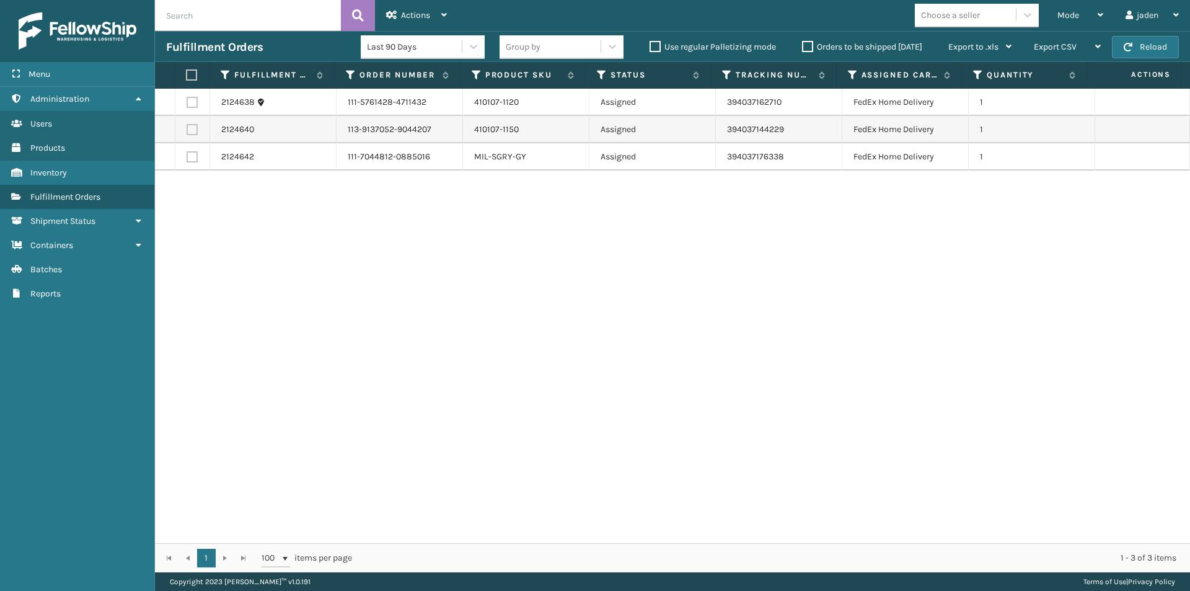
drag, startPoint x: 717, startPoint y: 265, endPoint x: 369, endPoint y: 193, distance: 354.6
click at [382, 304] on div "2124638 111-5761428-4711432 410107-1120 Assigned 394037162710 FedEx Home Delive…" at bounding box center [672, 316] width 1035 height 454
click at [1073, 20] on span "Mode" at bounding box center [1068, 15] width 22 height 11
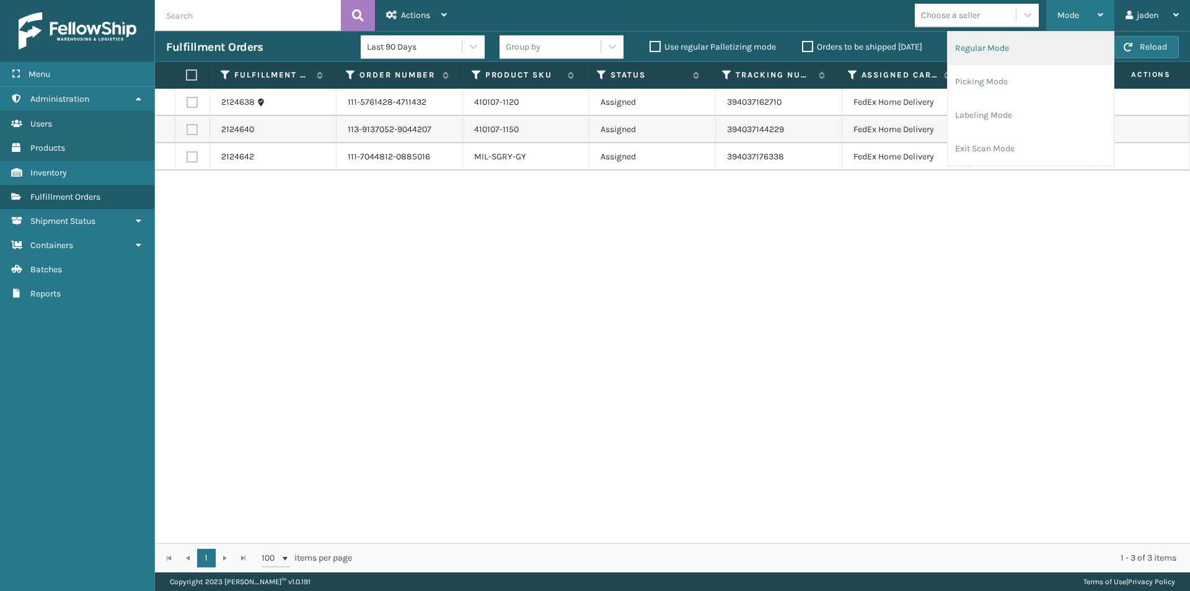
click at [992, 46] on li "Regular Mode" at bounding box center [1031, 48] width 166 height 33
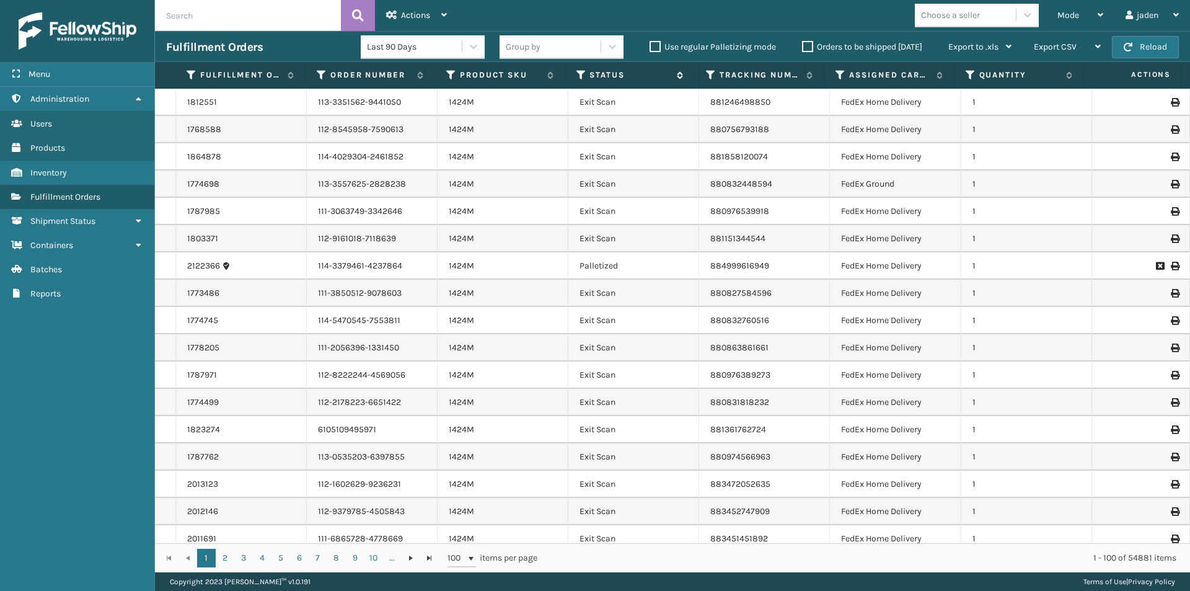
click at [577, 76] on icon at bounding box center [581, 74] width 10 height 11
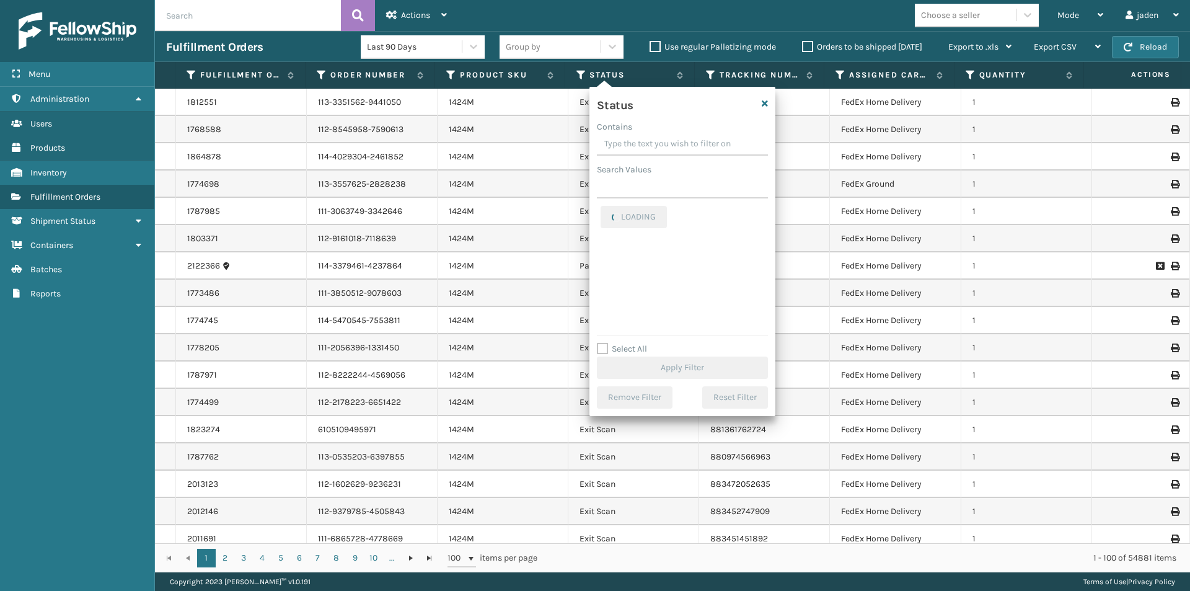
drag, startPoint x: 696, startPoint y: 141, endPoint x: 659, endPoint y: 136, distance: 36.9
click at [659, 136] on input "Contains" at bounding box center [682, 144] width 171 height 22
click at [610, 252] on label "Palletized" at bounding box center [627, 255] width 53 height 11
click at [601, 252] on input "Palletized" at bounding box center [601, 252] width 1 height 8
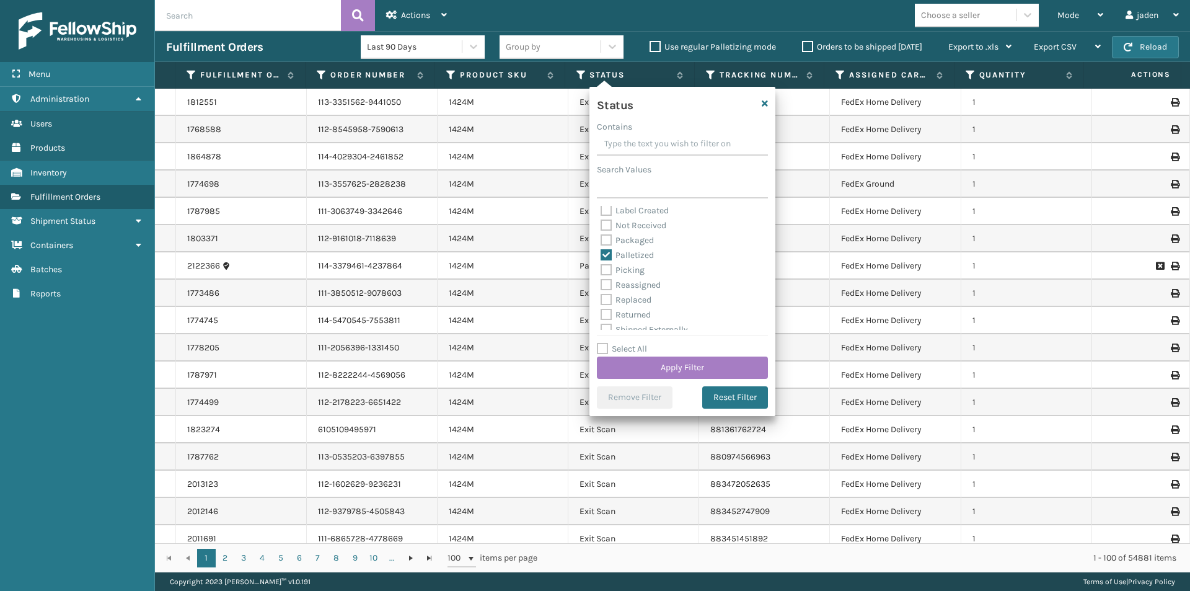
click at [606, 254] on label "Palletized" at bounding box center [627, 255] width 53 height 11
click at [601, 254] on input "Palletized" at bounding box center [601, 252] width 1 height 8
checkbox input "false"
click at [609, 275] on label "Picking" at bounding box center [623, 270] width 44 height 11
click at [601, 271] on input "Picking" at bounding box center [601, 267] width 1 height 8
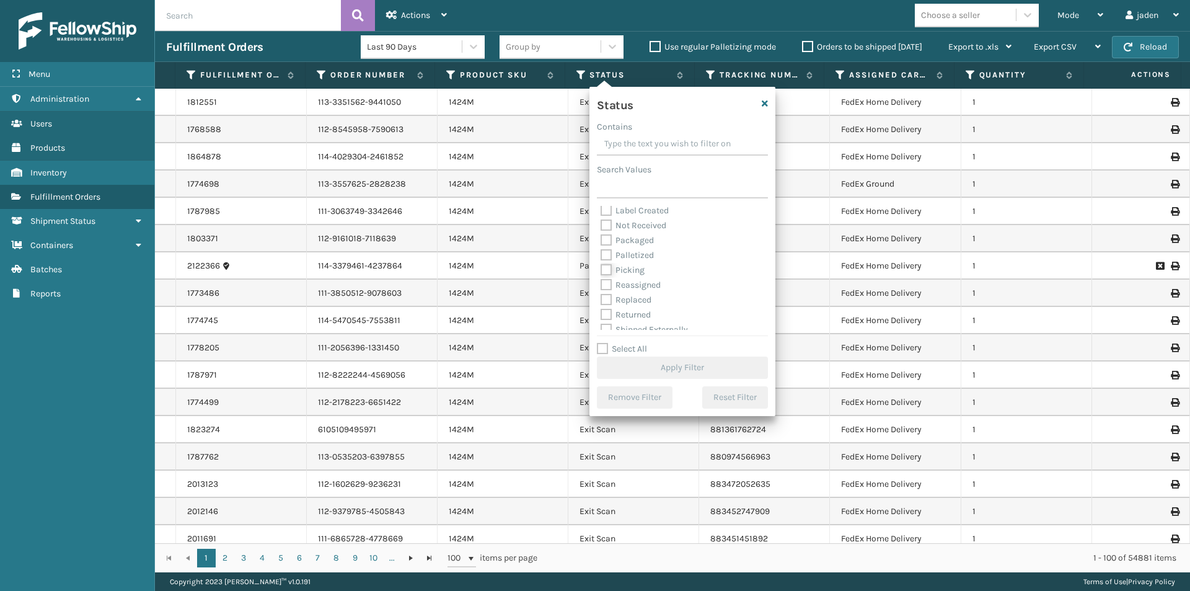
checkbox input "true"
click at [653, 364] on button "Apply Filter" at bounding box center [682, 367] width 171 height 22
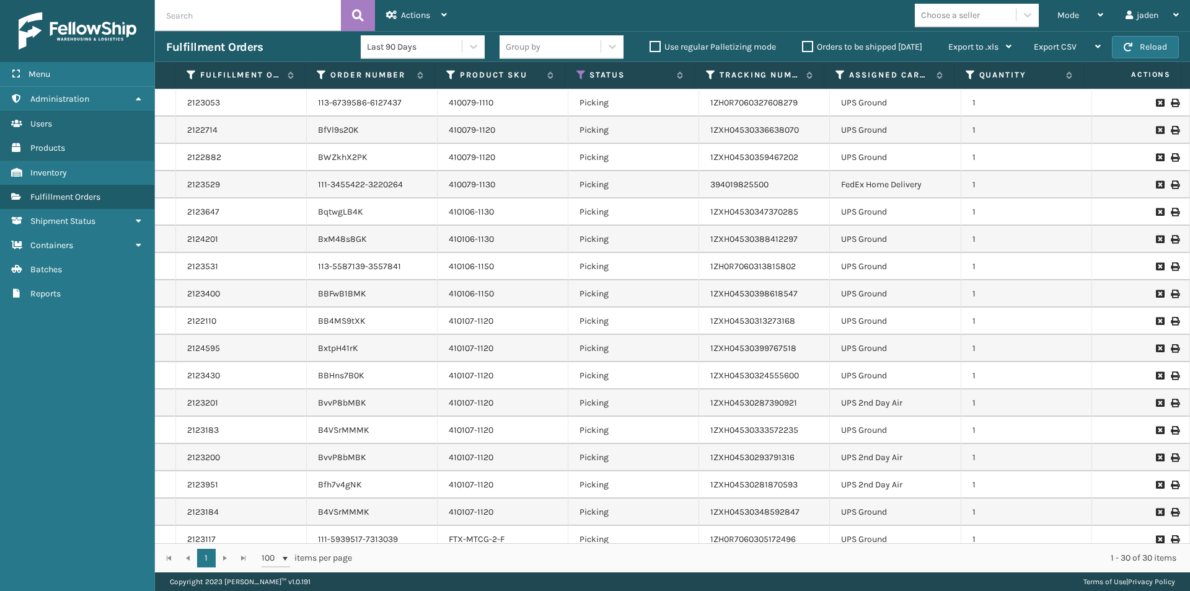
scroll to position [0, 0]
click at [1149, 41] on button "Reload" at bounding box center [1145, 47] width 67 height 22
click at [1026, 24] on div at bounding box center [1027, 15] width 22 height 22
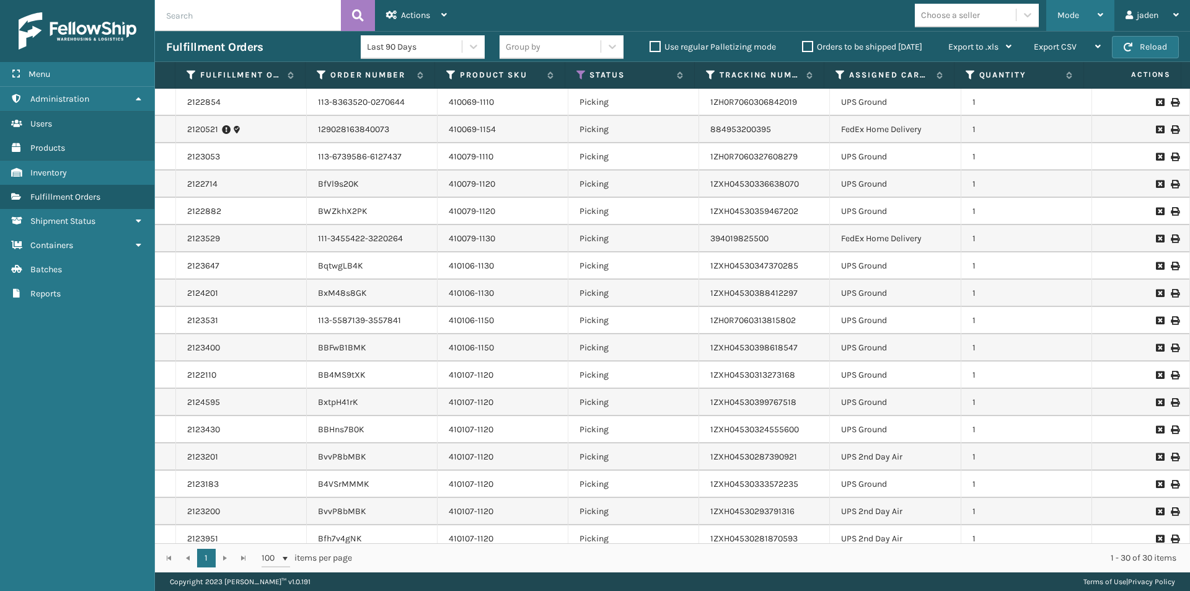
click at [1074, 12] on span "Mode" at bounding box center [1068, 15] width 22 height 11
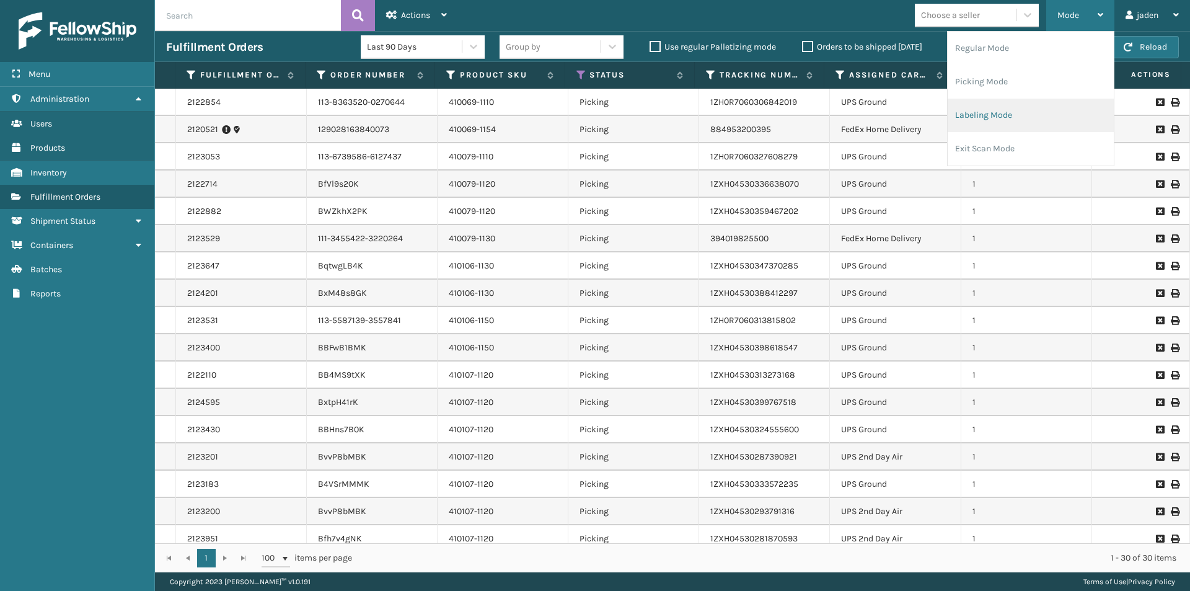
click at [1047, 125] on li "Labeling Mode" at bounding box center [1031, 115] width 166 height 33
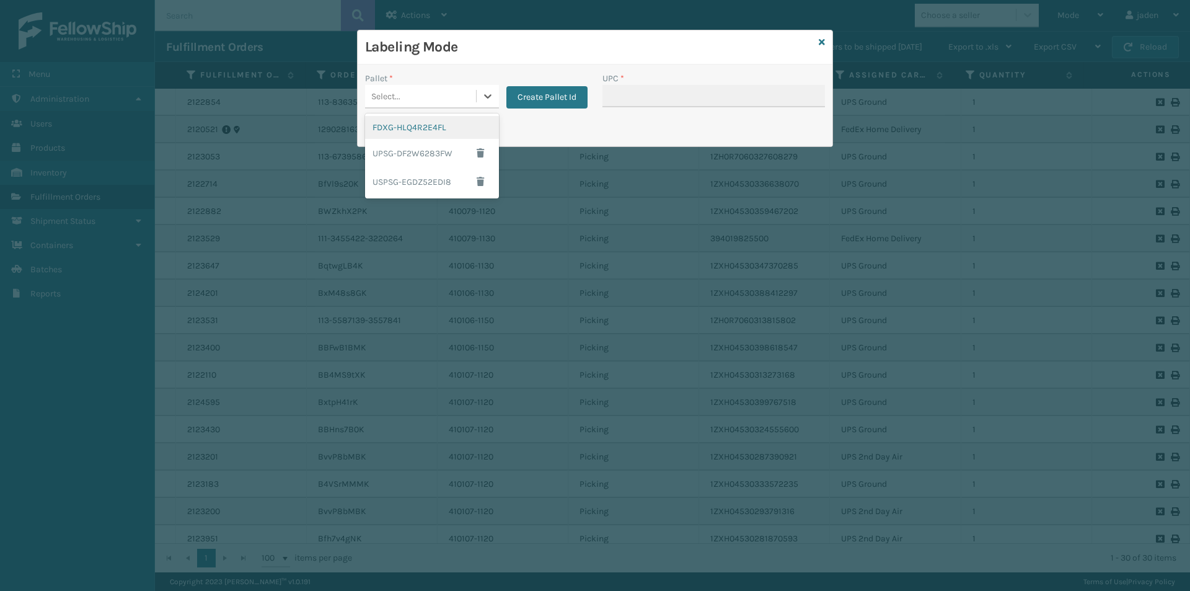
click at [475, 97] on div "Select..." at bounding box center [432, 97] width 134 height 24
click at [421, 131] on div "FDXG-HLQ4R2E4FL" at bounding box center [432, 127] width 134 height 23
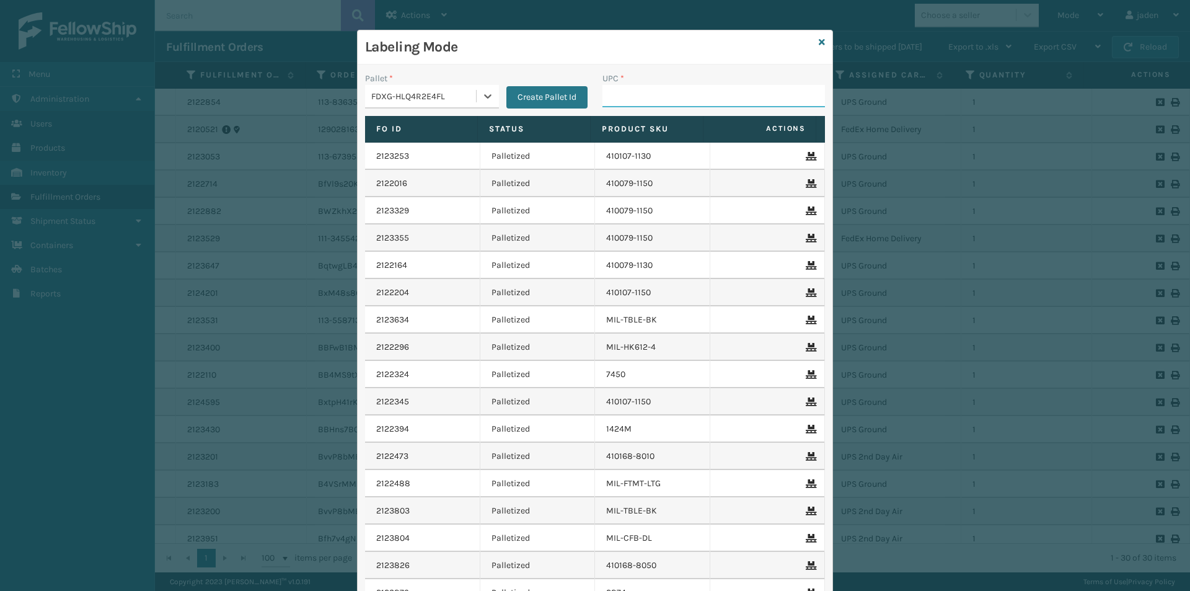
click at [684, 94] on input "UPC *" at bounding box center [713, 96] width 223 height 22
type input "410079-1130"
click at [819, 42] on icon at bounding box center [822, 42] width 6 height 9
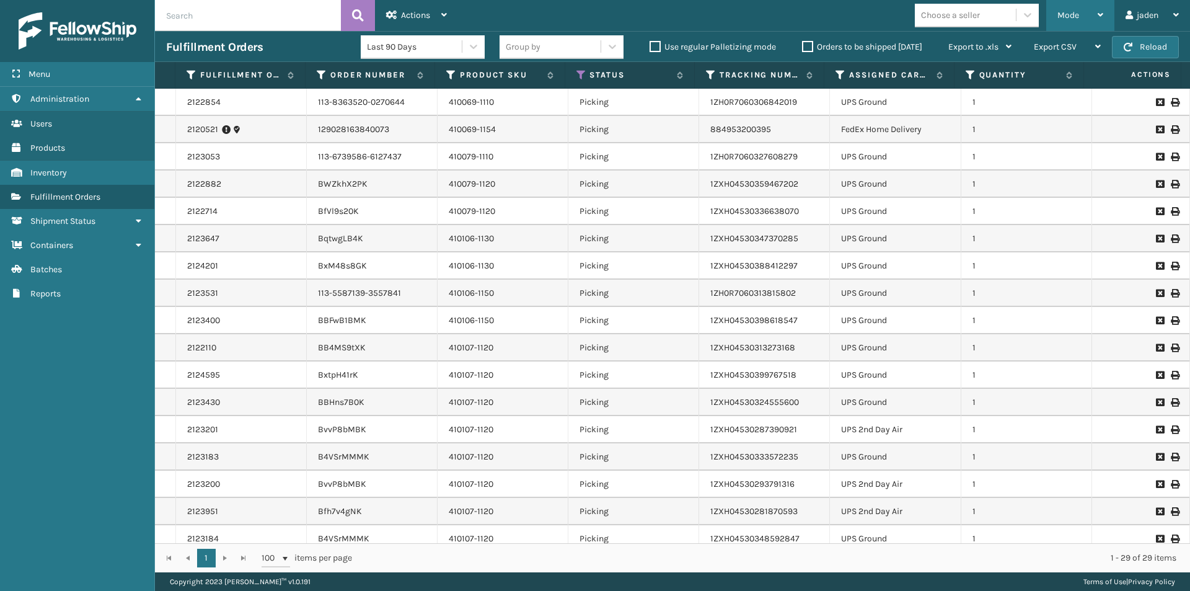
click at [1074, 15] on span "Mode" at bounding box center [1068, 15] width 22 height 11
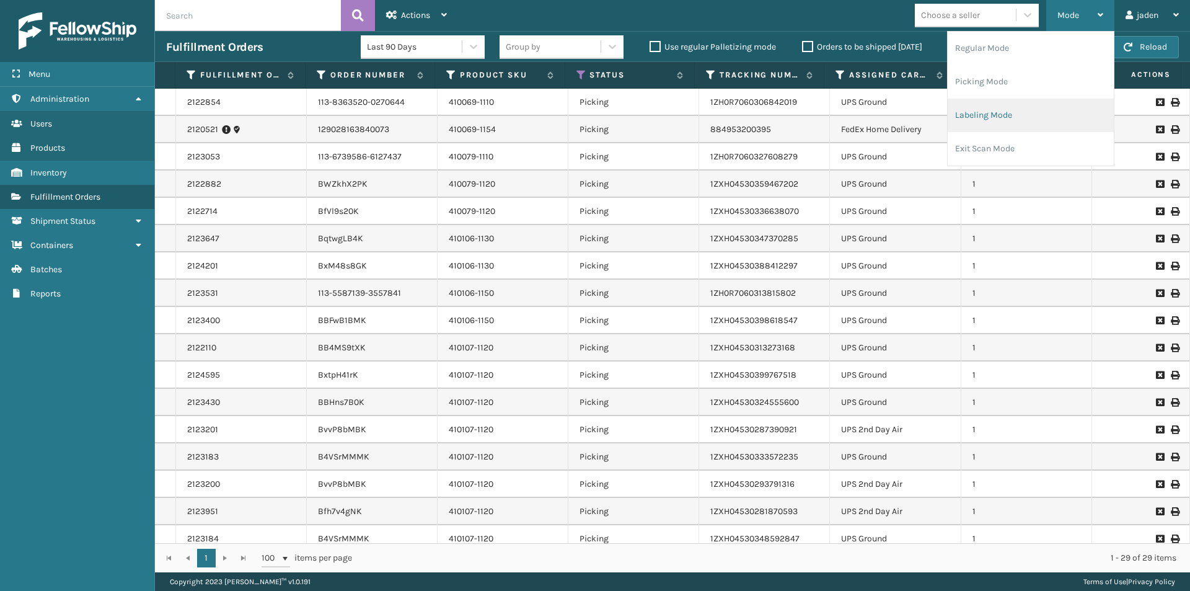
click at [1026, 115] on li "Labeling Mode" at bounding box center [1031, 115] width 166 height 33
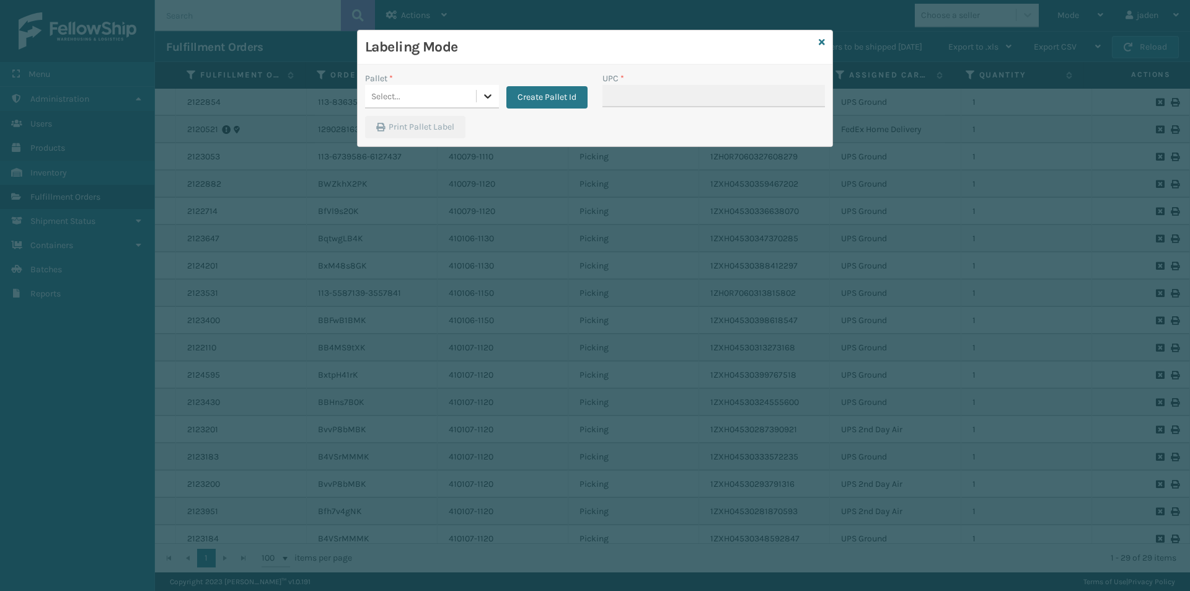
click at [479, 101] on div at bounding box center [488, 96] width 22 height 22
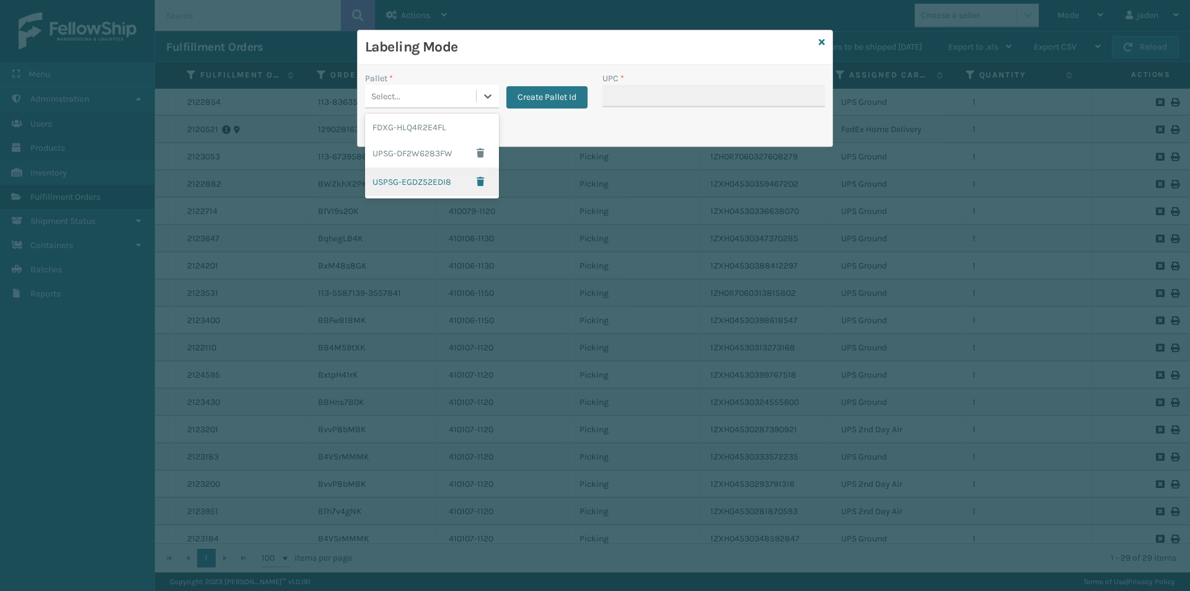
click at [386, 177] on div "USPSG-EGDZ52EDI8" at bounding box center [432, 181] width 134 height 29
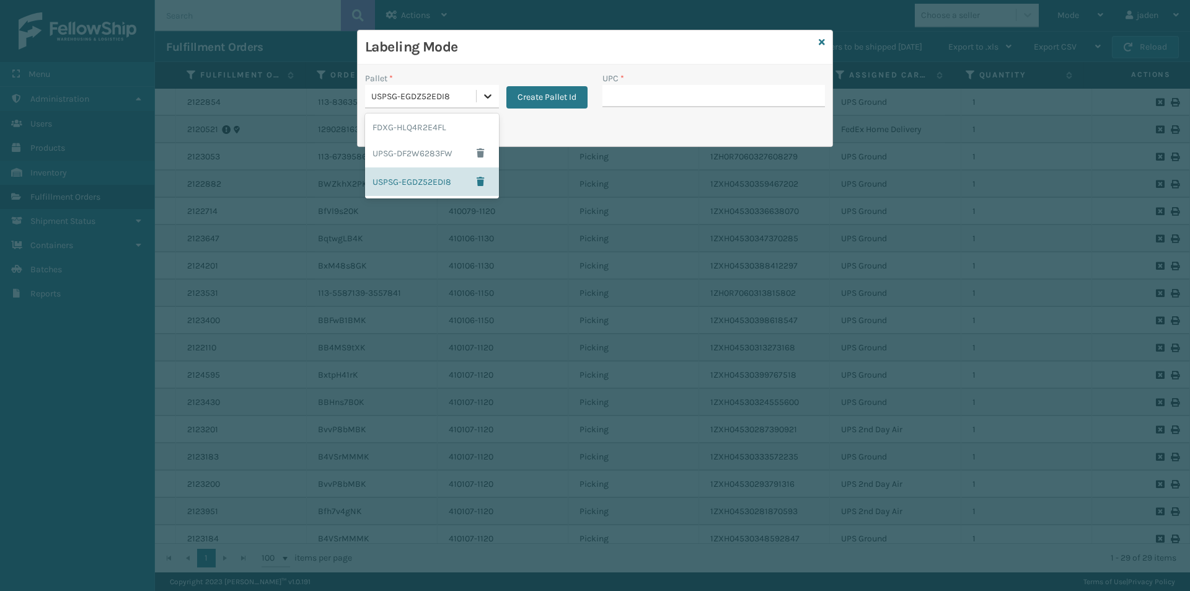
click at [485, 94] on icon at bounding box center [488, 96] width 12 height 12
click at [405, 154] on div "UPSG-DF2W6283FW" at bounding box center [432, 153] width 134 height 29
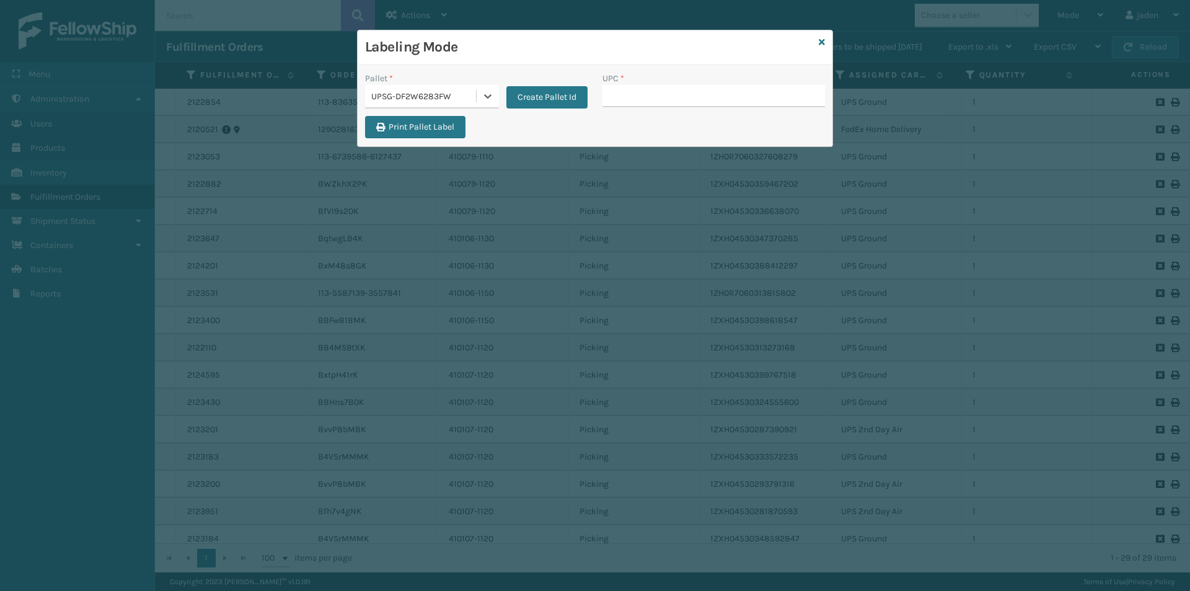
click at [664, 78] on div "UPC *" at bounding box center [713, 78] width 223 height 13
click at [664, 86] on input "UPC *" at bounding box center [713, 96] width 223 height 22
type input "410069-1110"
type input "410079-1110"
type input "410079-1120"
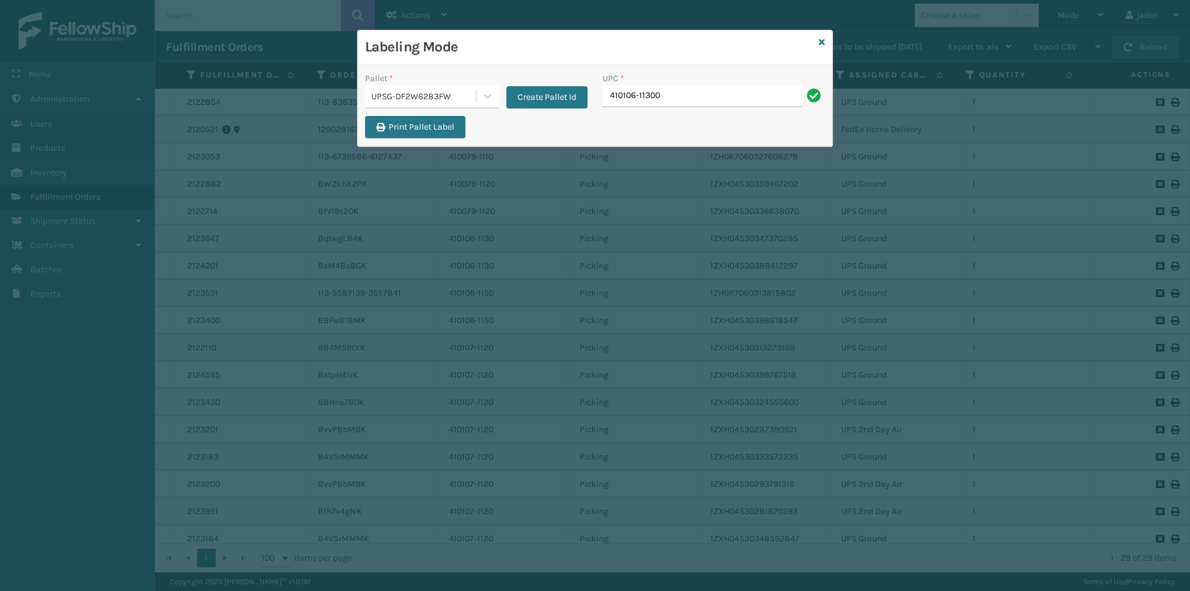
type input "410106-11300"
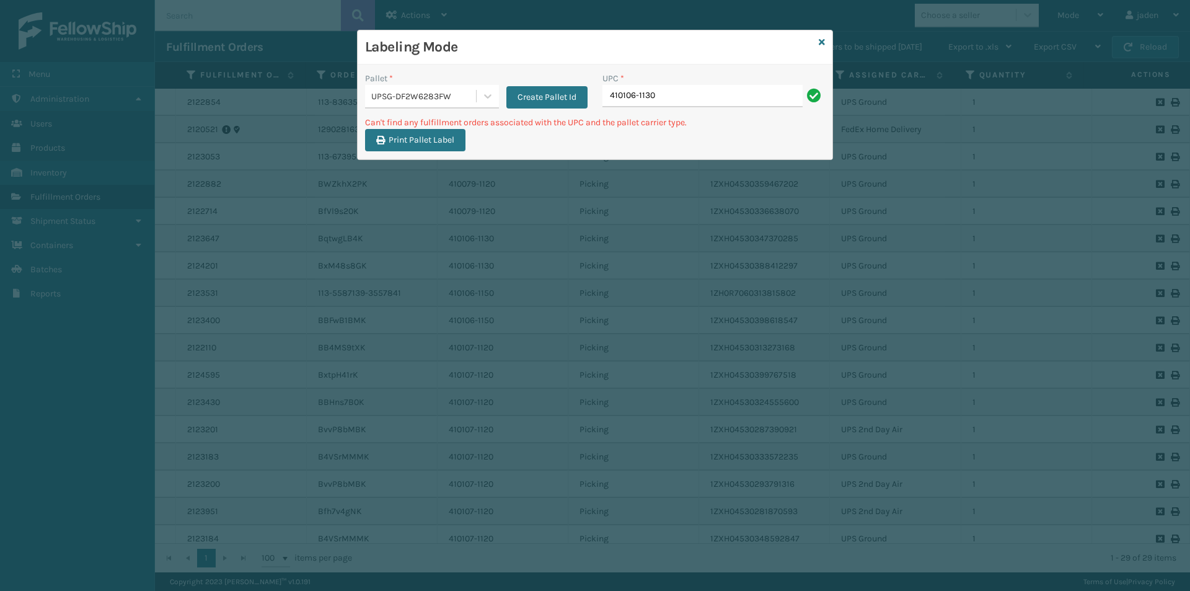
type input "410106-1130"
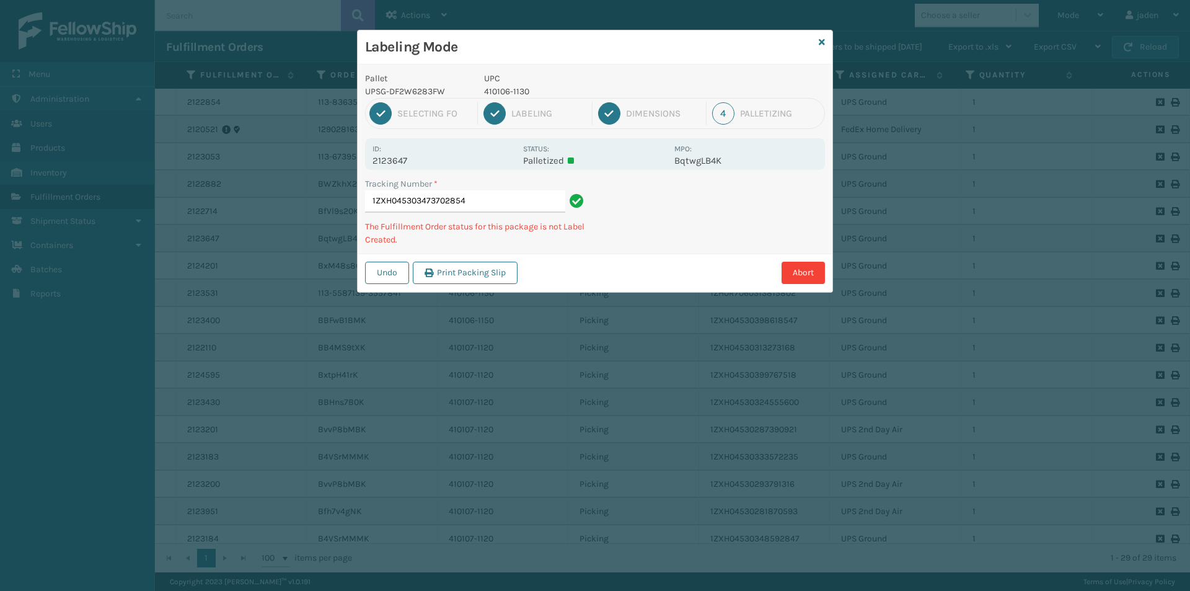
type input "1ZXH0453034737028544"
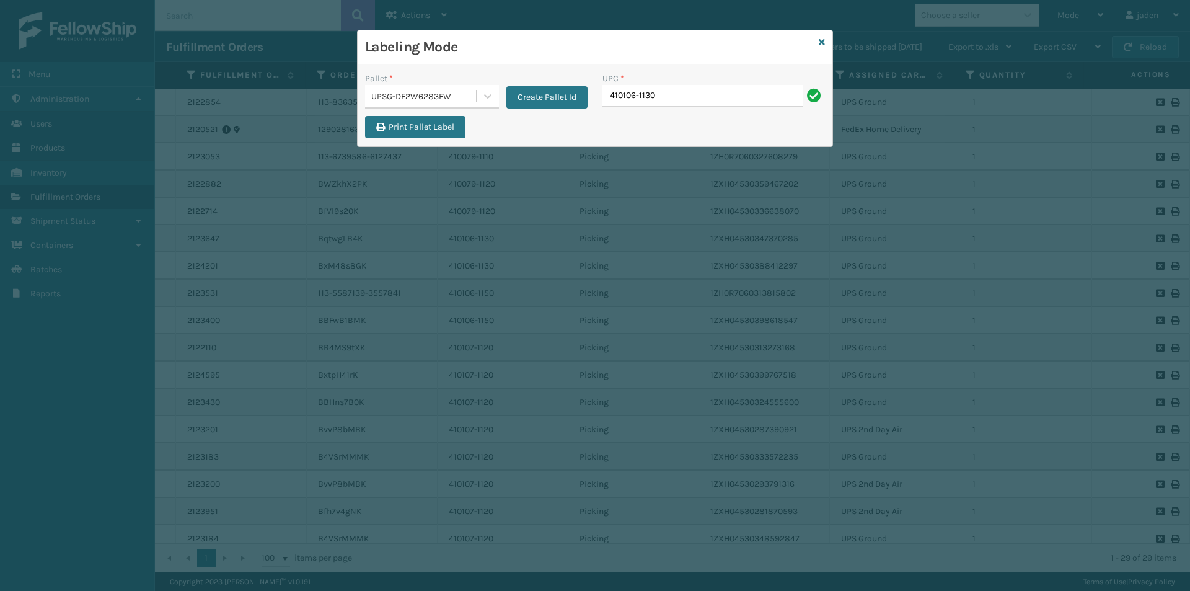
type input "410106-1130"
type input "410106-1150"
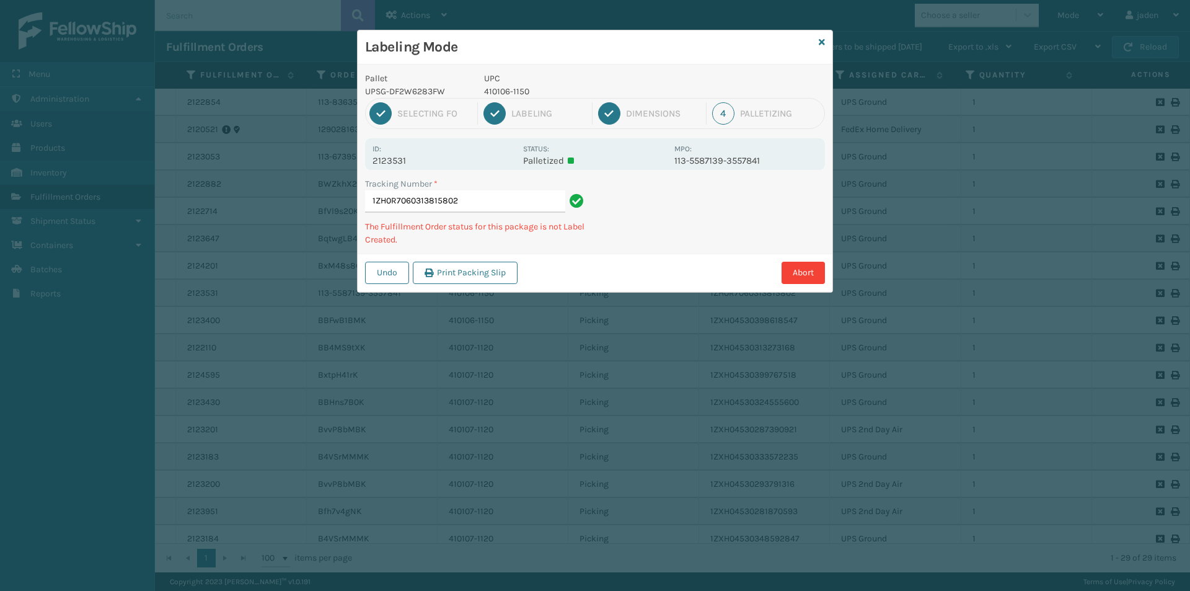
type input "1ZH0R70603138158024"
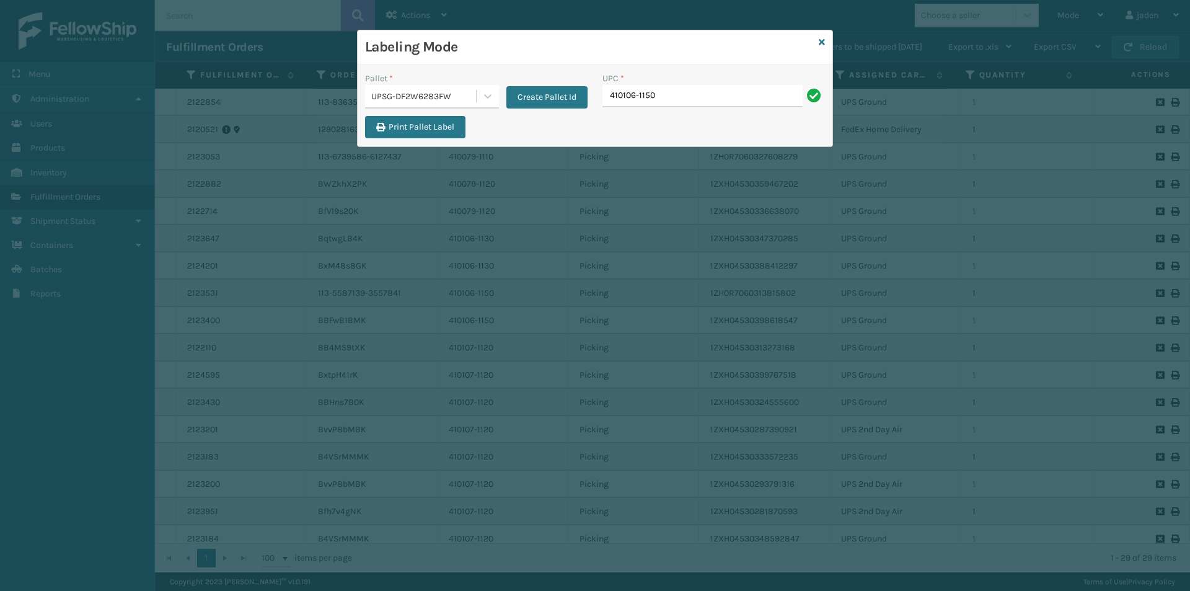
type input "410106-1150"
type input "410107-1120"
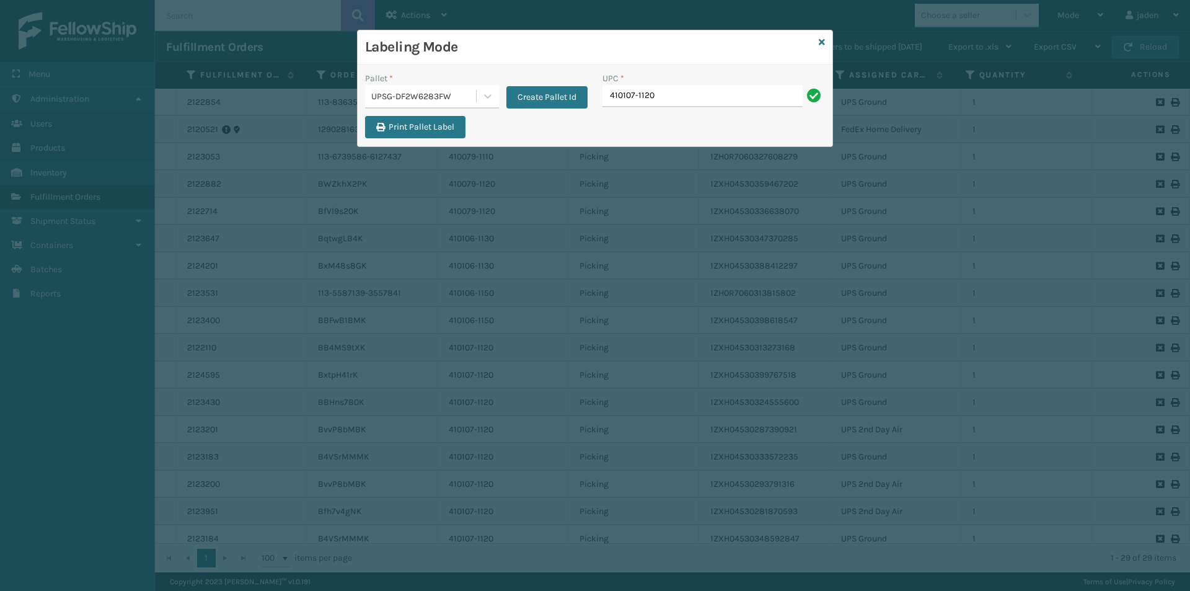
type input "410107-1120"
type input "410107-120"
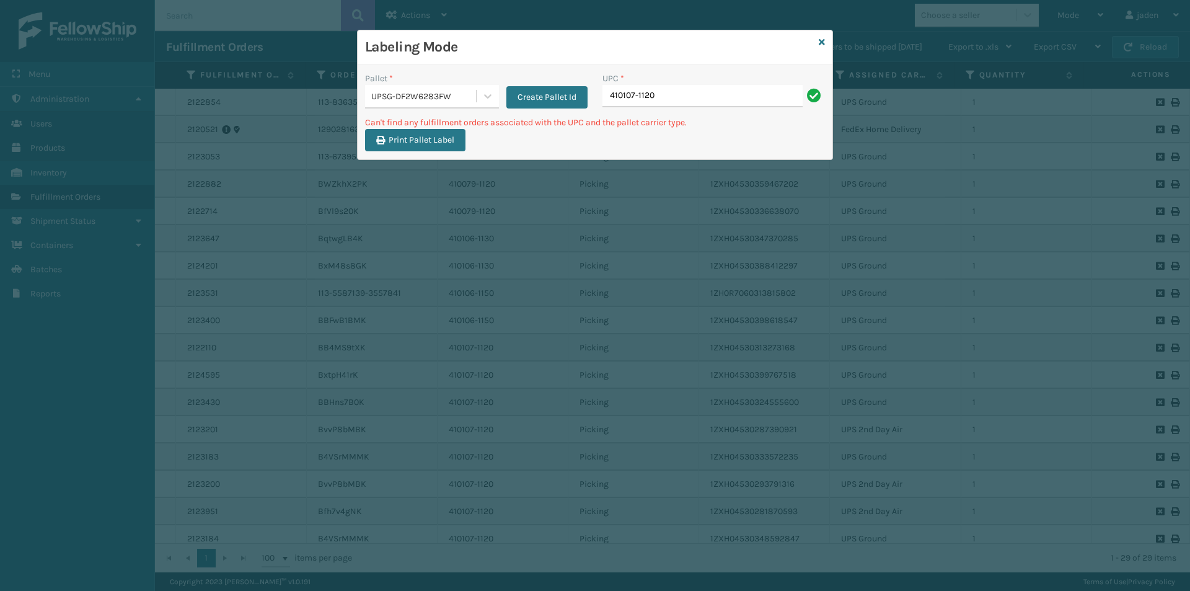
type input "410107-1120"
type input "4"
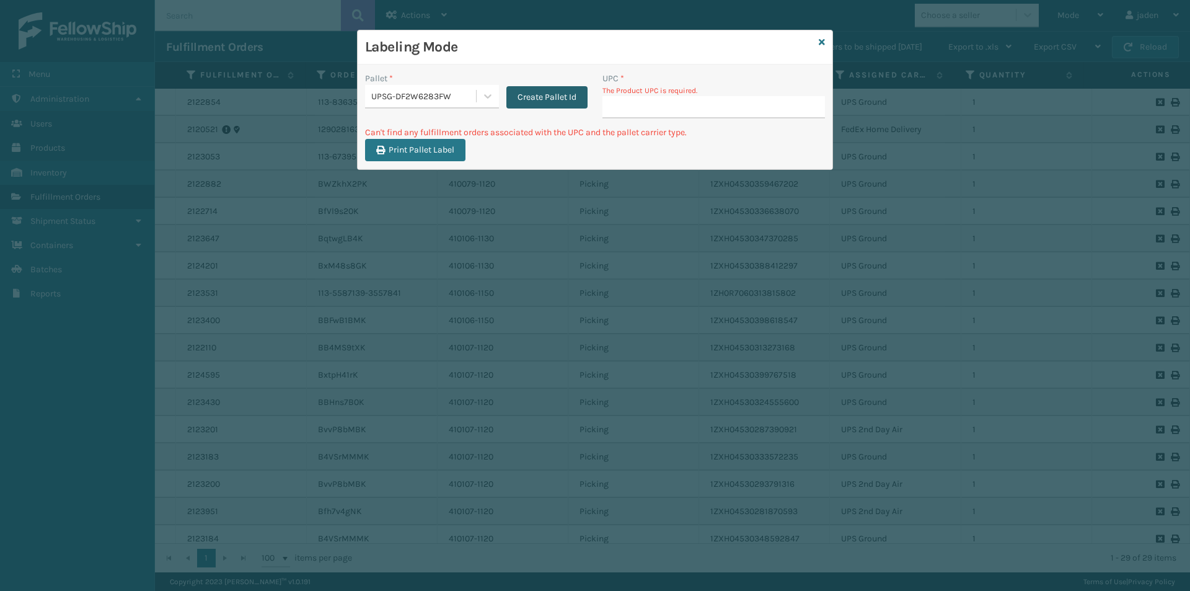
click at [519, 96] on button "Create Pallet Id" at bounding box center [546, 97] width 81 height 22
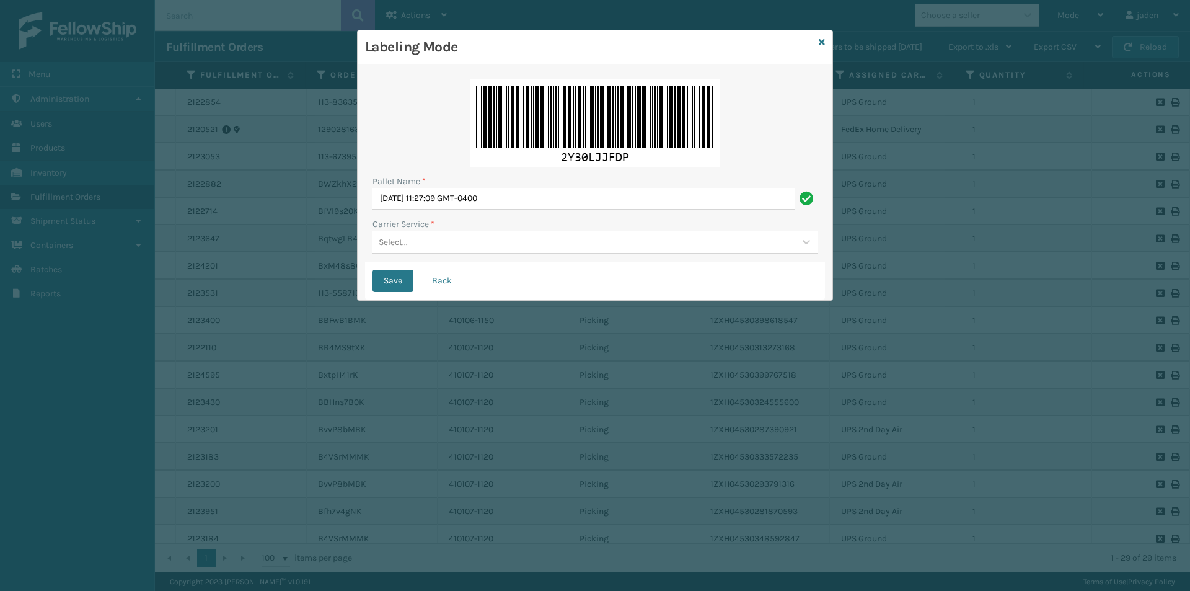
click at [442, 249] on div "Select..." at bounding box center [584, 242] width 422 height 20
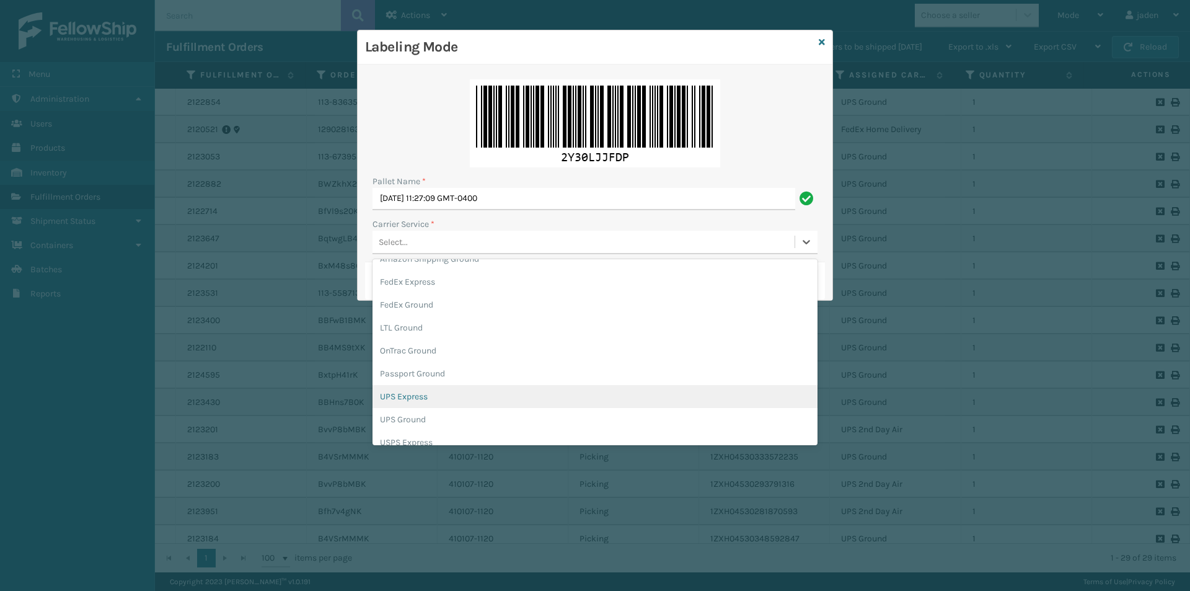
scroll to position [71, 0]
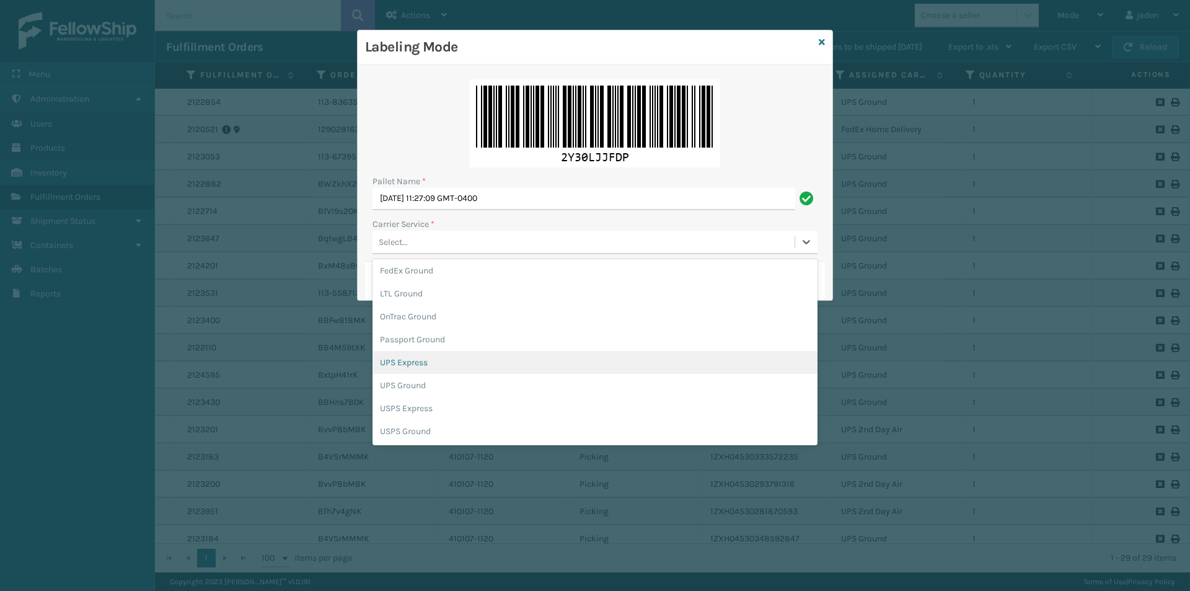
click at [407, 363] on div "UPS Express" at bounding box center [595, 362] width 445 height 23
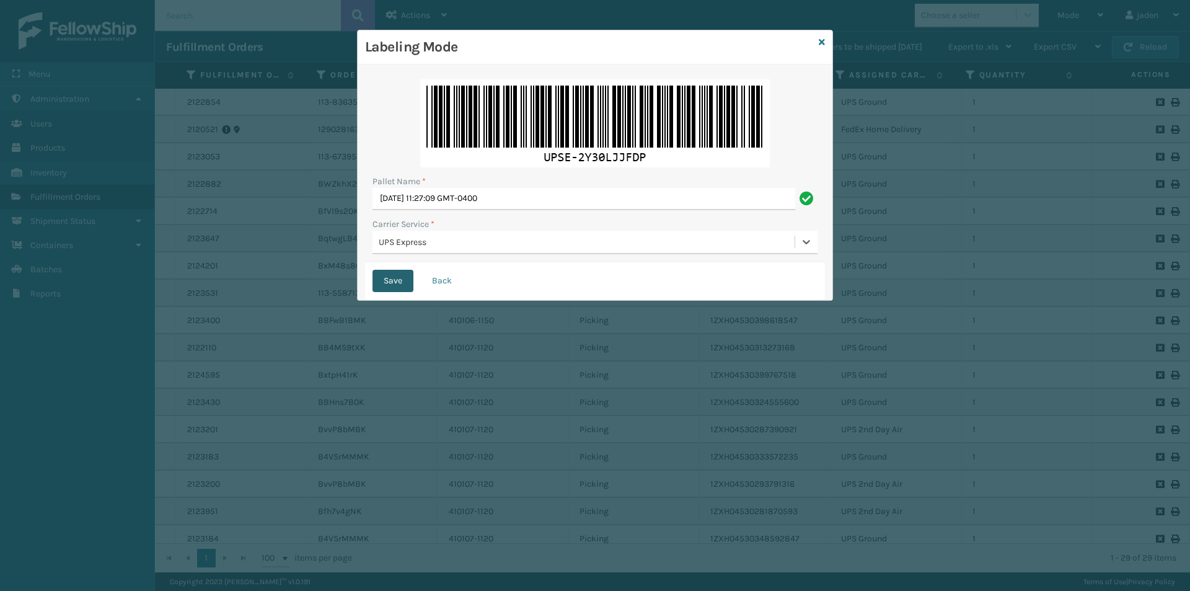
click at [392, 277] on button "Save" at bounding box center [393, 281] width 41 height 22
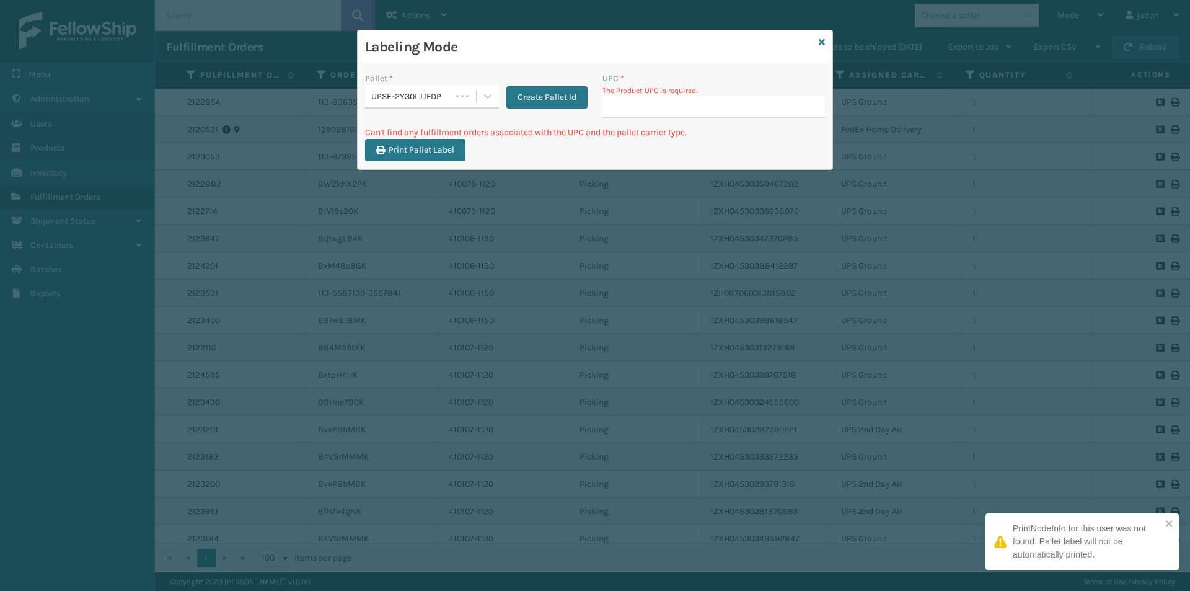
click at [663, 112] on input "UPC *" at bounding box center [713, 107] width 223 height 22
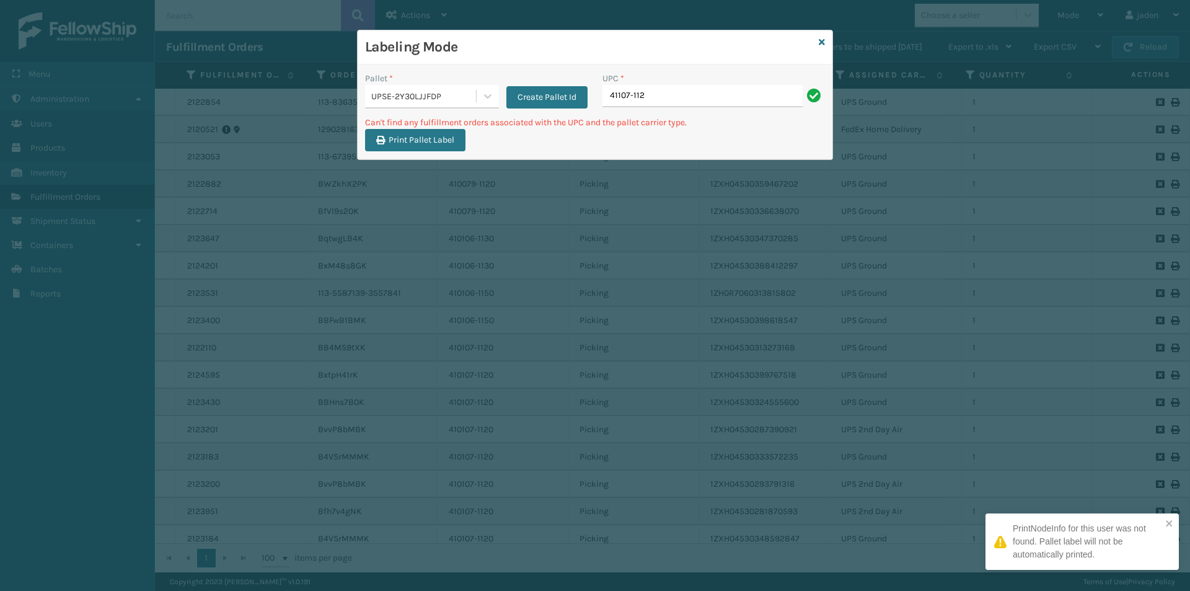
type input "41107-112"
type input "4"
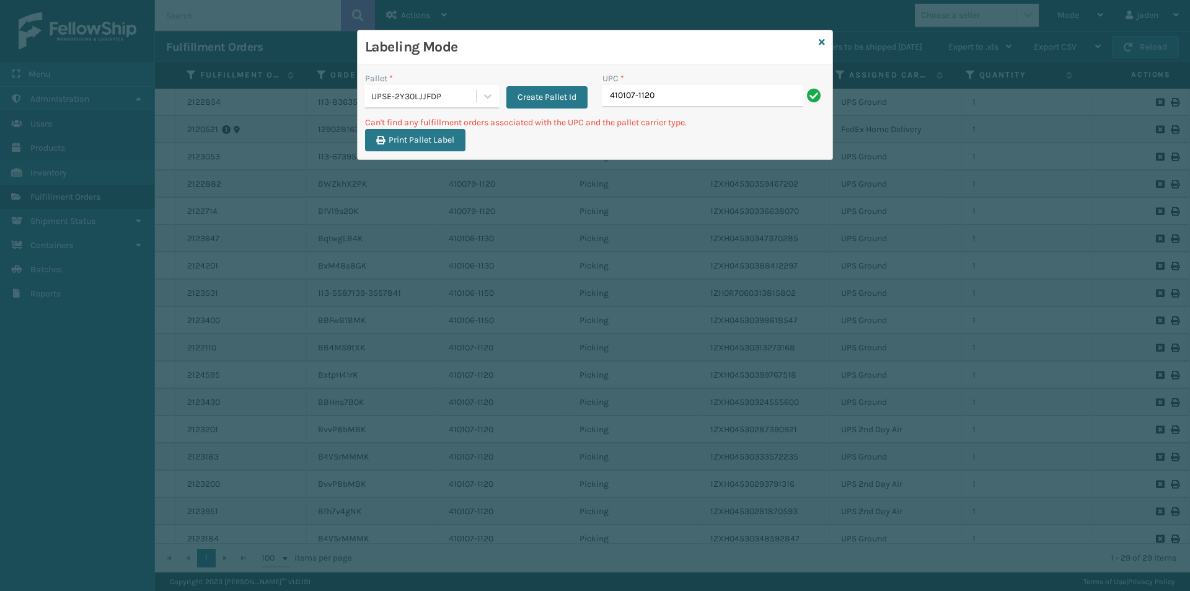
type input "410107-1120"
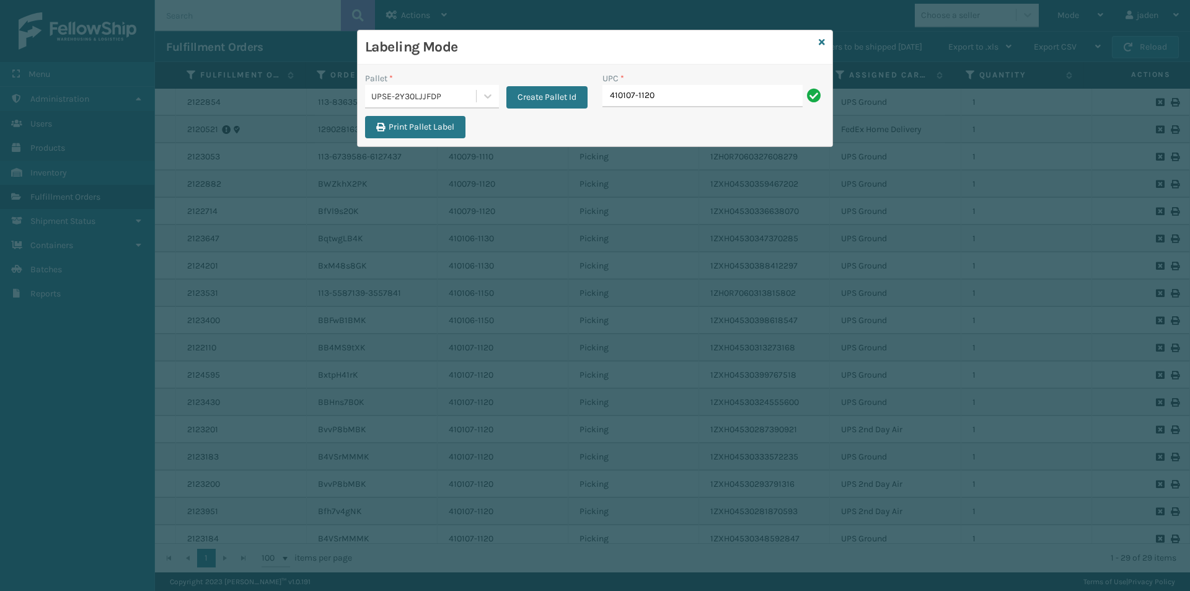
type input "410107-1120"
type input "410107-1210"
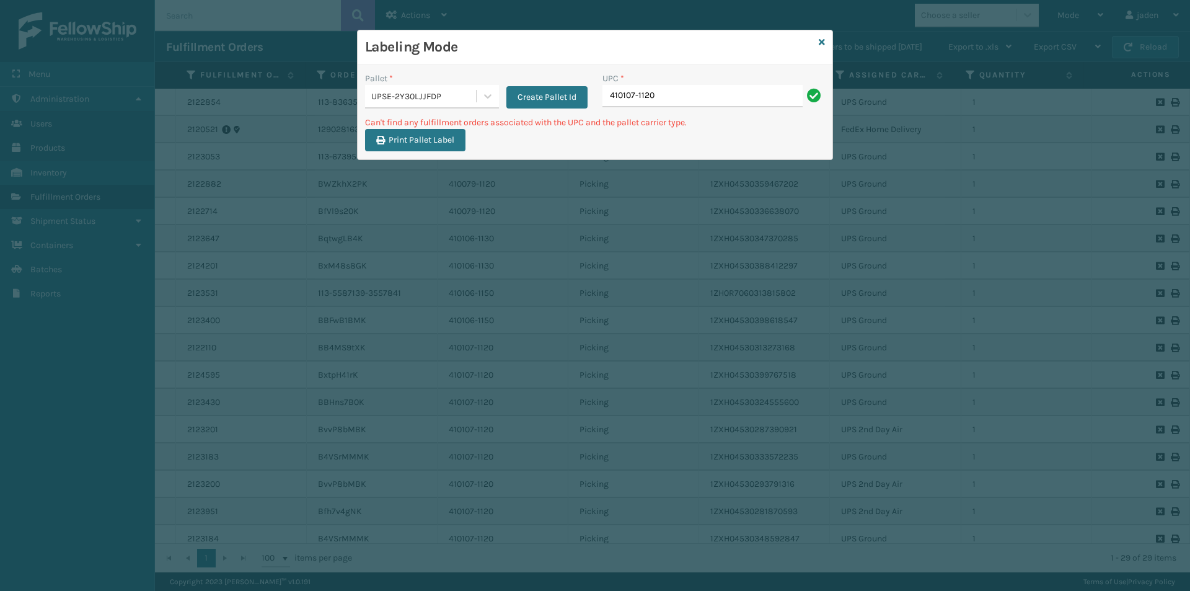
type input "410107-1120"
drag, startPoint x: 651, startPoint y: 101, endPoint x: 580, endPoint y: 108, distance: 71.0
click at [580, 108] on div "Pallet * UPSE-2Y30LJJFDP Create Pallet Id UPC * 410107-1120850044234516" at bounding box center [595, 94] width 475 height 44
type input "850044234516"
drag, startPoint x: 485, startPoint y: 87, endPoint x: 473, endPoint y: 97, distance: 15.4
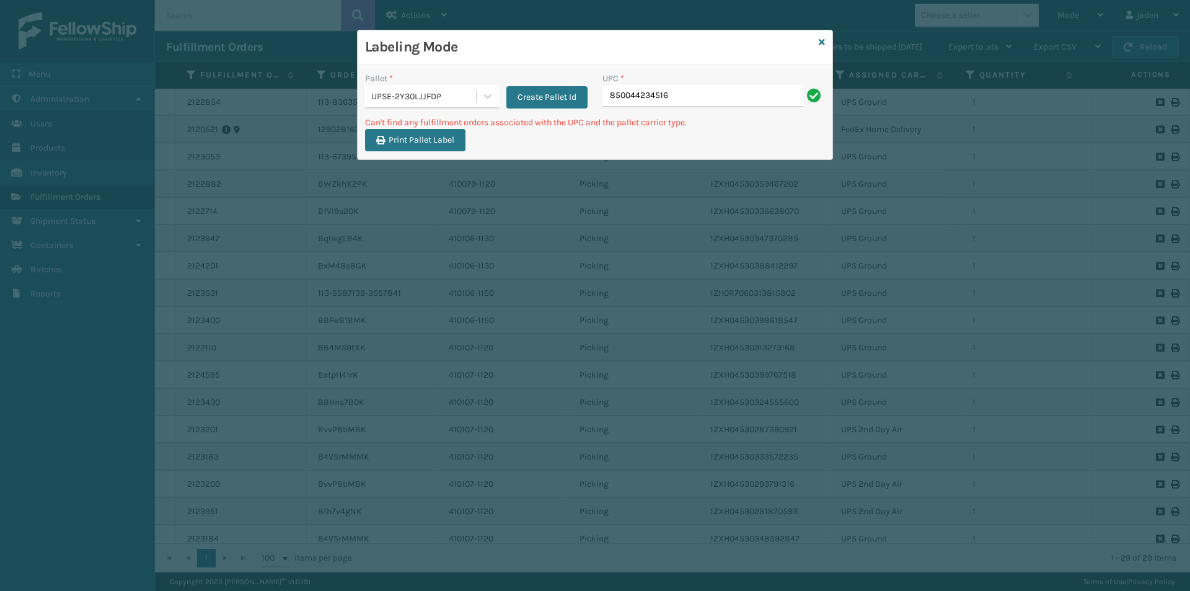
click at [484, 87] on div at bounding box center [488, 96] width 22 height 22
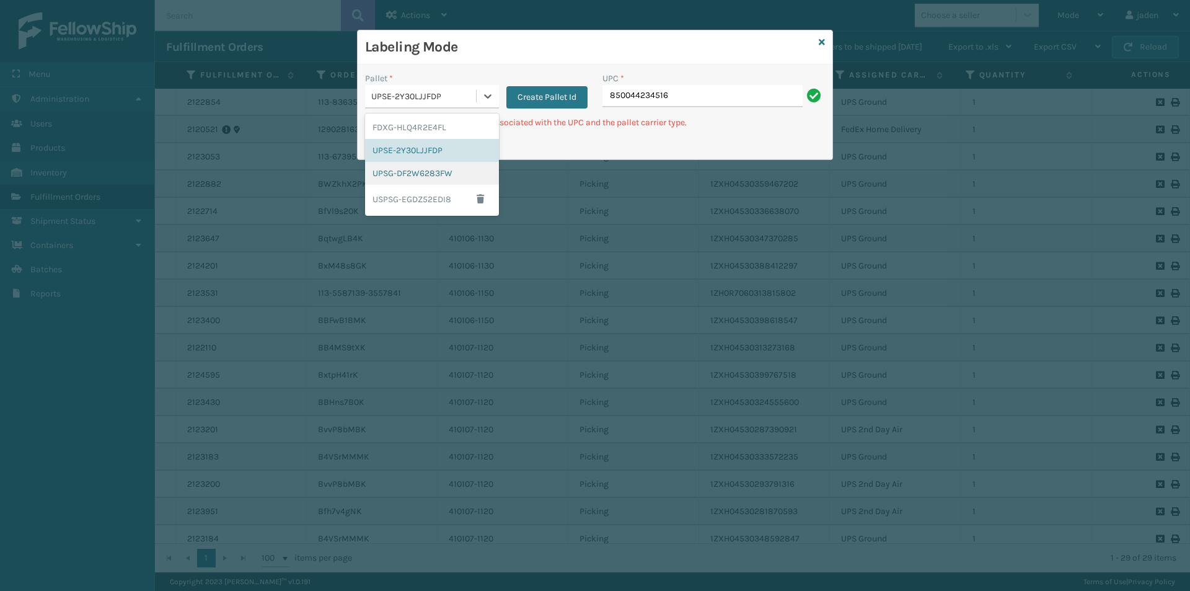
click at [376, 175] on div "UPSG-DF2W6283FW" at bounding box center [432, 173] width 134 height 23
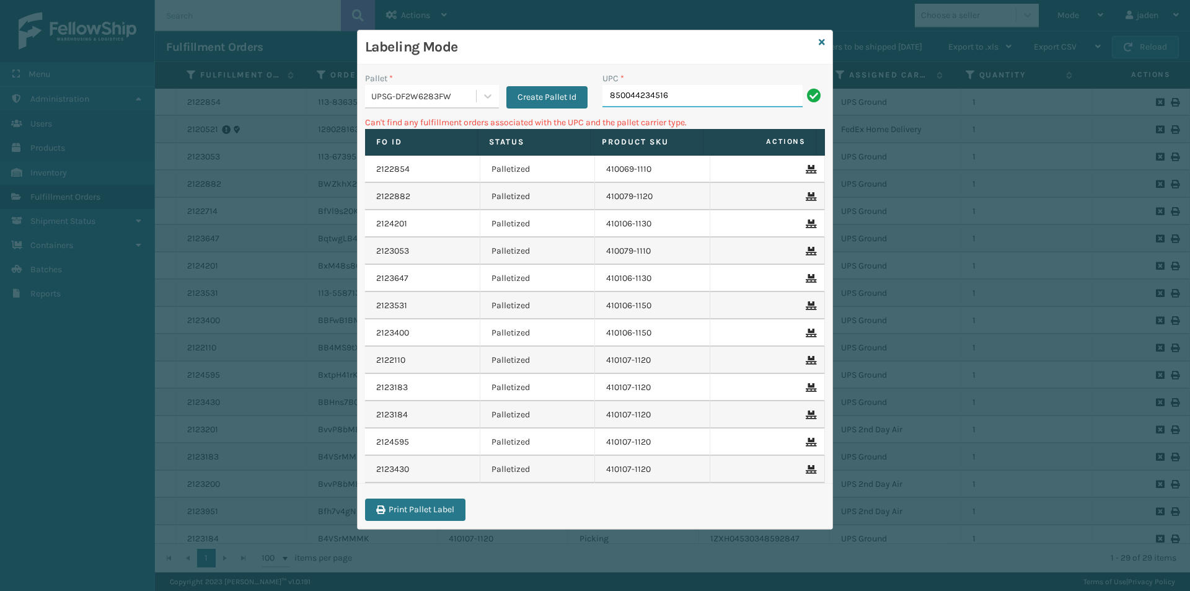
click at [699, 98] on input "850044234516" at bounding box center [702, 96] width 200 height 22
type input "8"
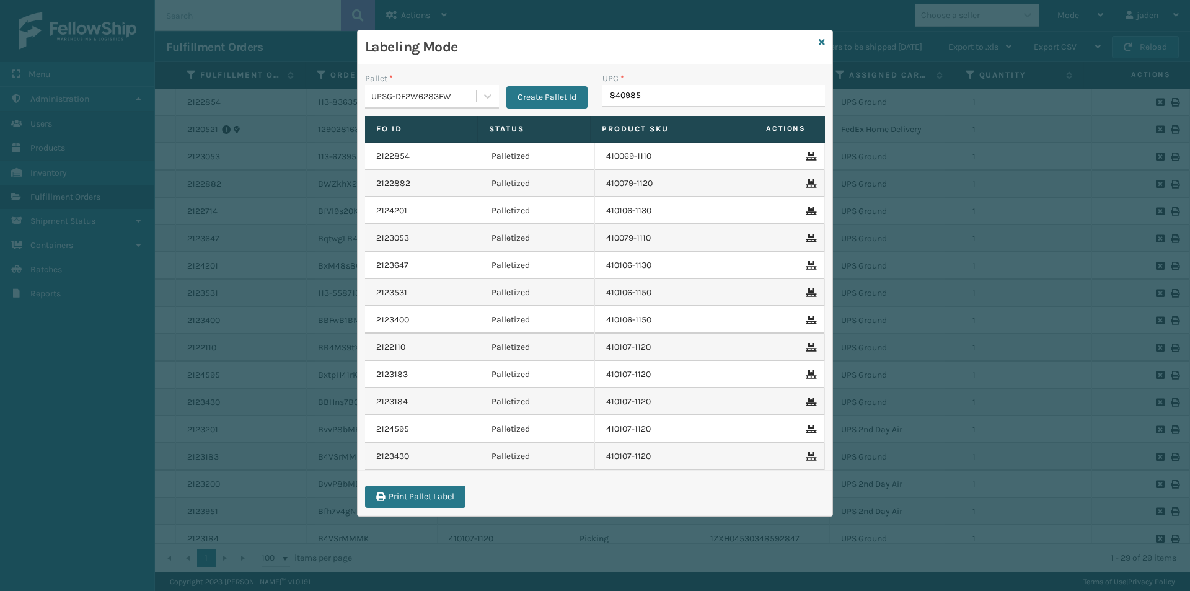
type input "8409851"
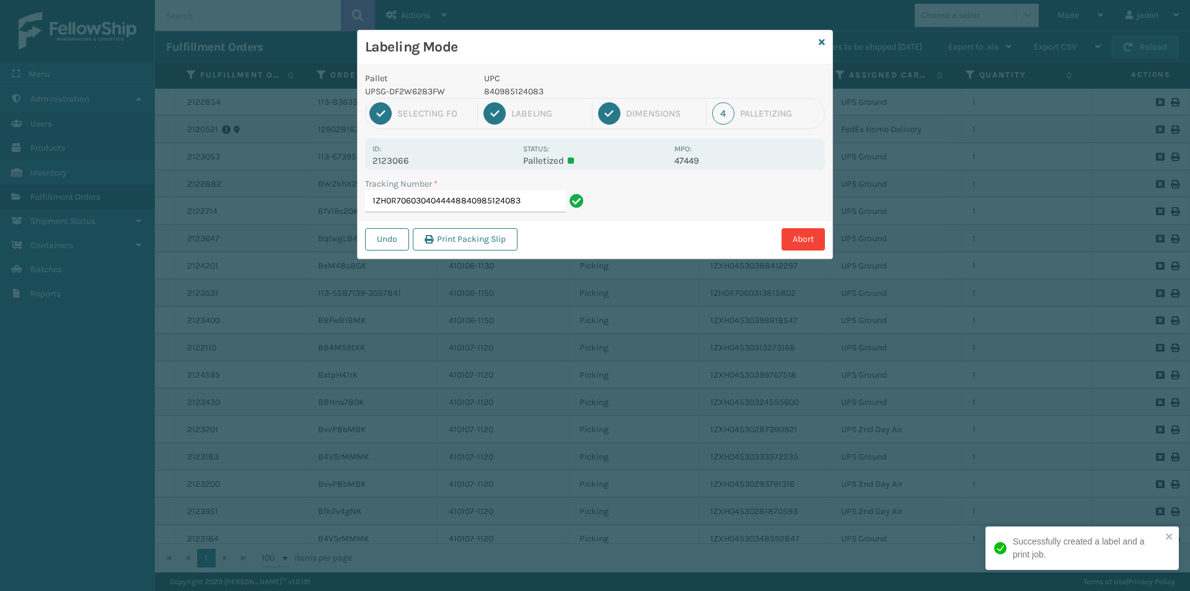
type input "1ZH0R7060304044448840985124083"
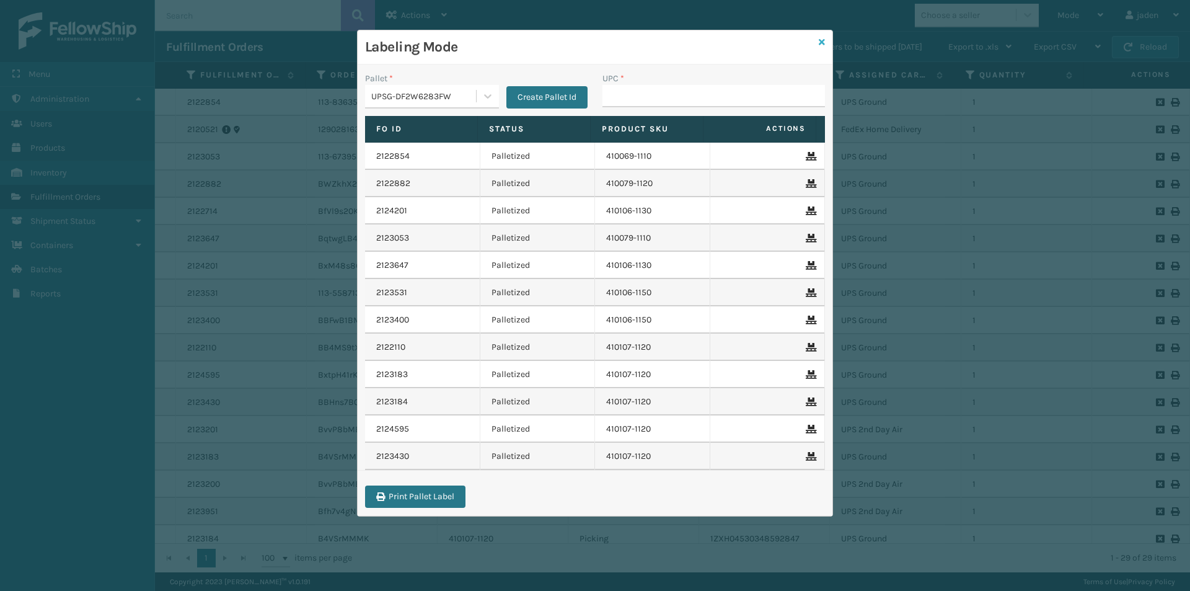
click at [822, 43] on icon at bounding box center [822, 42] width 6 height 9
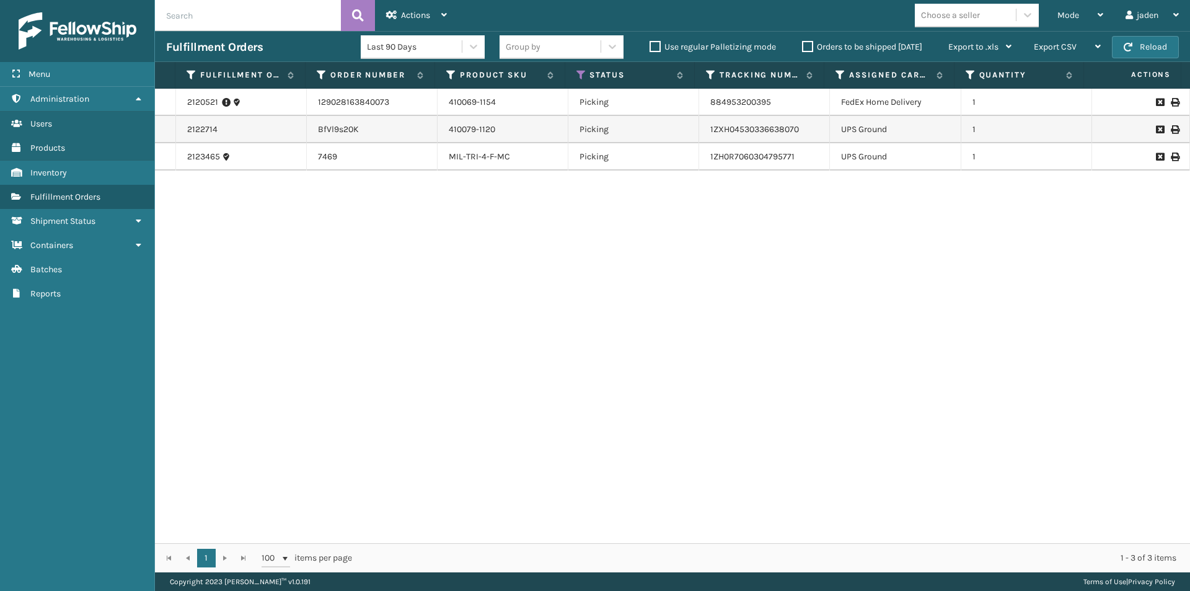
drag, startPoint x: 700, startPoint y: 342, endPoint x: 389, endPoint y: 375, distance: 312.9
click at [389, 375] on div "2120521 129028163840073 410069-1154 Picking 884953200395 FedEx Home Delivery 1 …" at bounding box center [672, 316] width 1035 height 454
click at [1128, 37] on button "Reload" at bounding box center [1145, 47] width 67 height 22
drag, startPoint x: 748, startPoint y: 281, endPoint x: 737, endPoint y: 281, distance: 11.2
drag, startPoint x: 737, startPoint y: 281, endPoint x: 387, endPoint y: 38, distance: 426.1
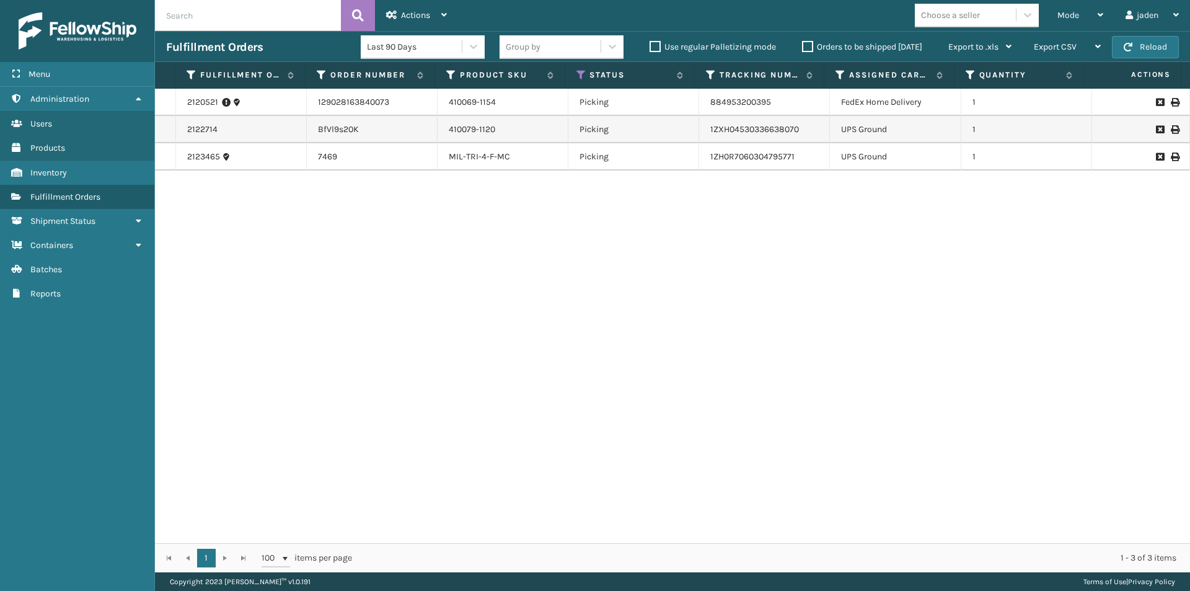
click at [355, 325] on div "2120521 129028163840073 410069-1154 Picking 884953200395 FedEx Home Delivery 1 …" at bounding box center [672, 316] width 1035 height 454
click at [1106, 18] on div "Mode Regular Mode Picking Mode Labeling Mode Exit Scan Mode" at bounding box center [1080, 15] width 68 height 31
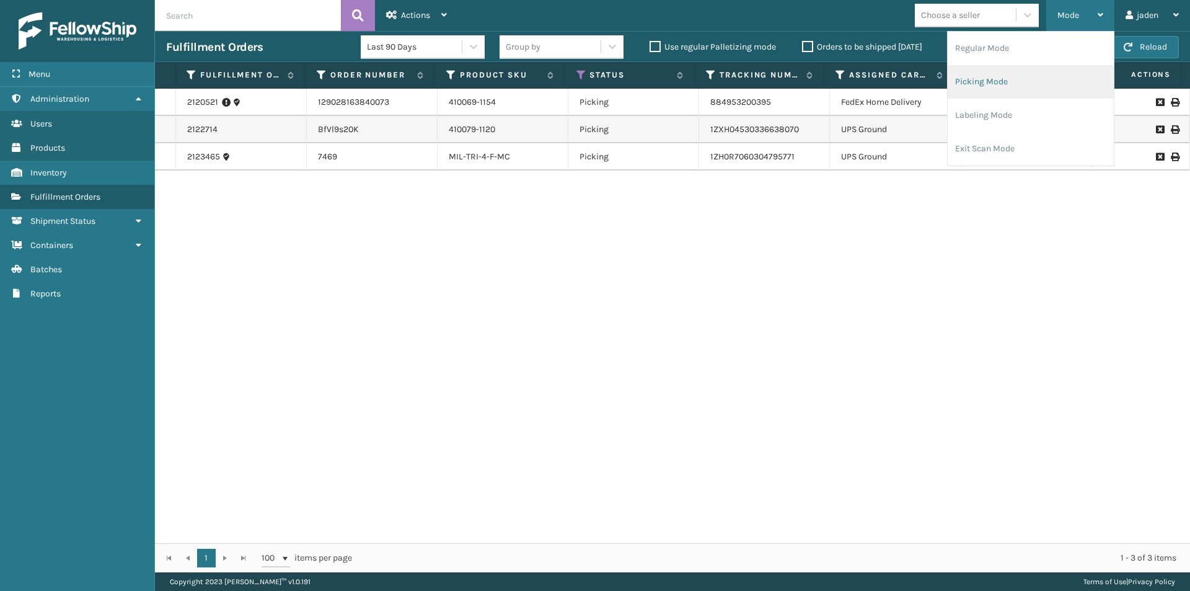
click at [1018, 80] on li "Picking Mode" at bounding box center [1031, 81] width 166 height 33
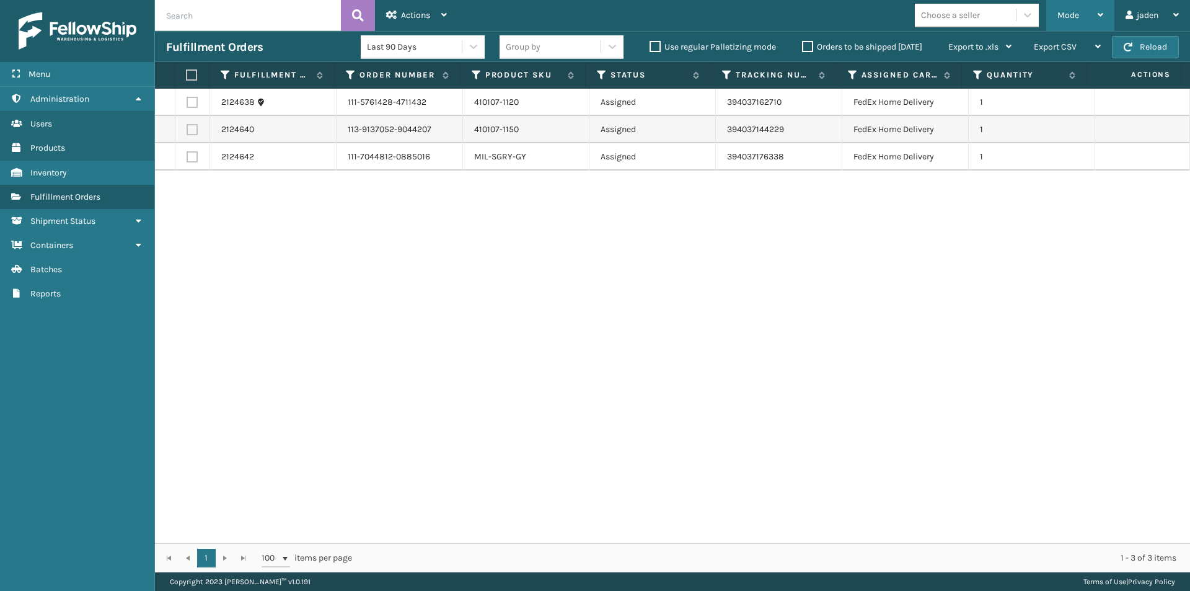
click at [1083, 14] on div "Mode" at bounding box center [1080, 15] width 46 height 31
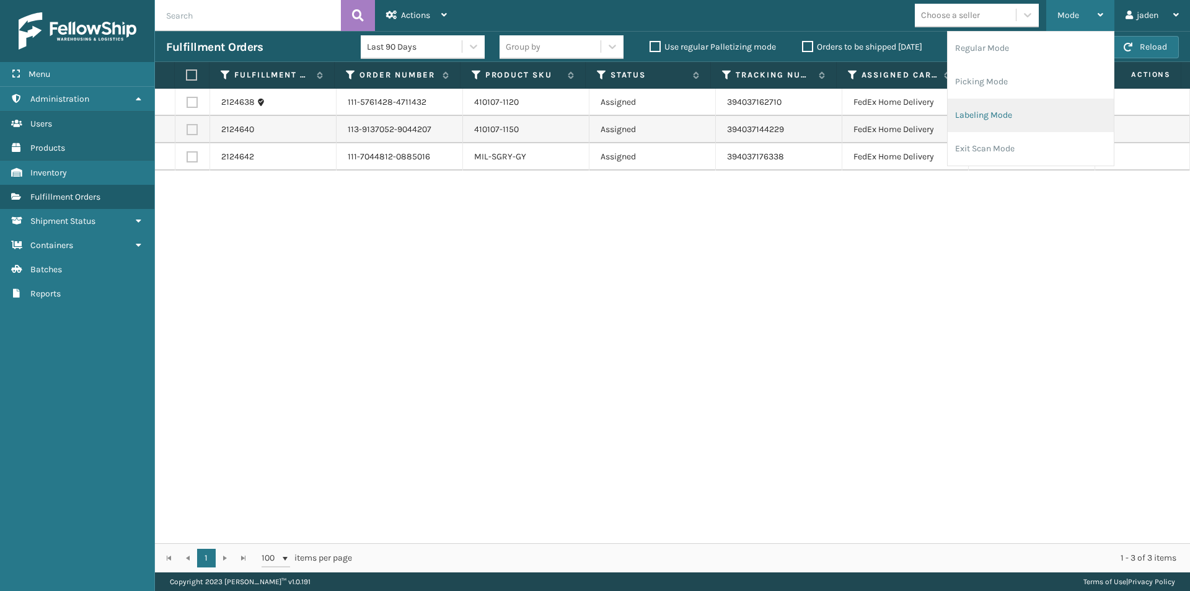
click at [1037, 121] on li "Labeling Mode" at bounding box center [1031, 115] width 166 height 33
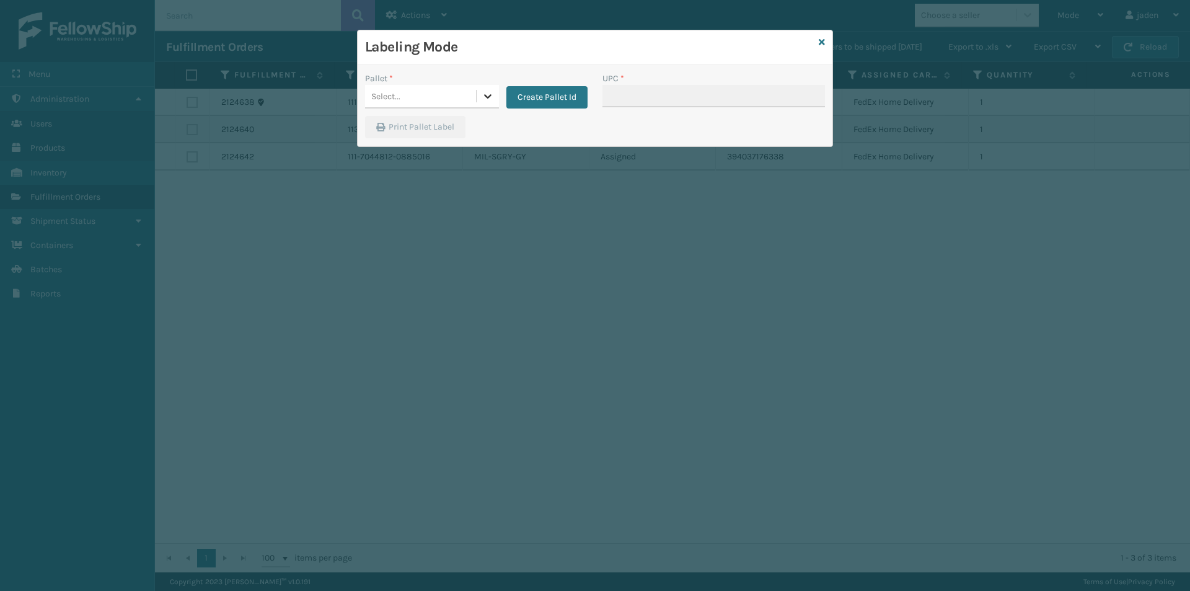
click at [482, 100] on icon at bounding box center [488, 96] width 12 height 12
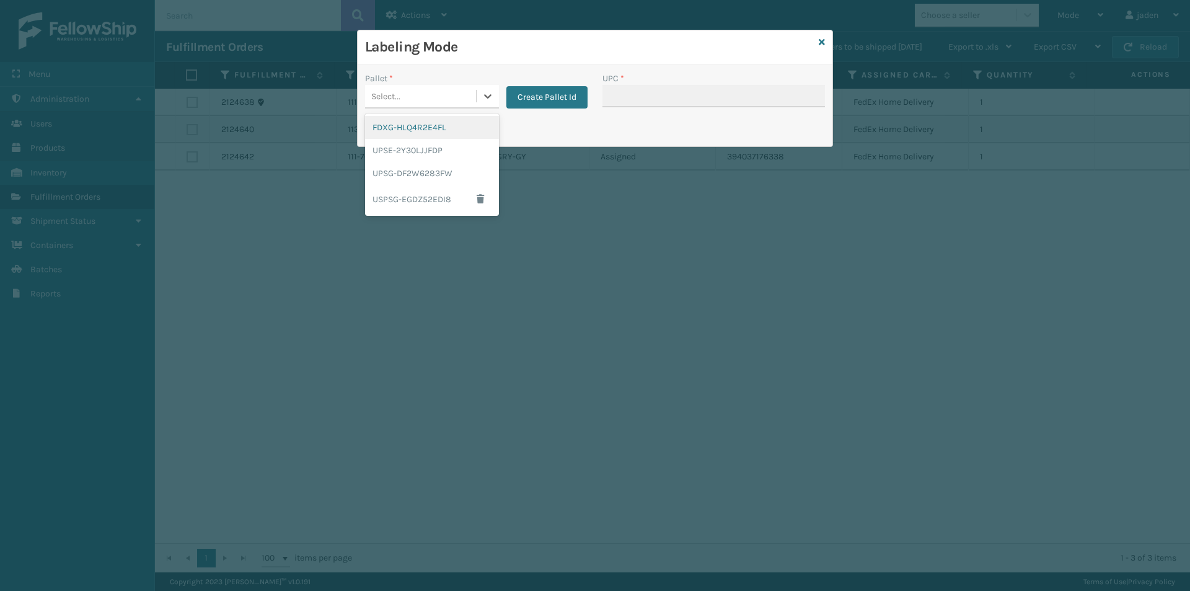
click at [400, 129] on div "FDXG-HLQ4R2E4FL" at bounding box center [432, 127] width 134 height 23
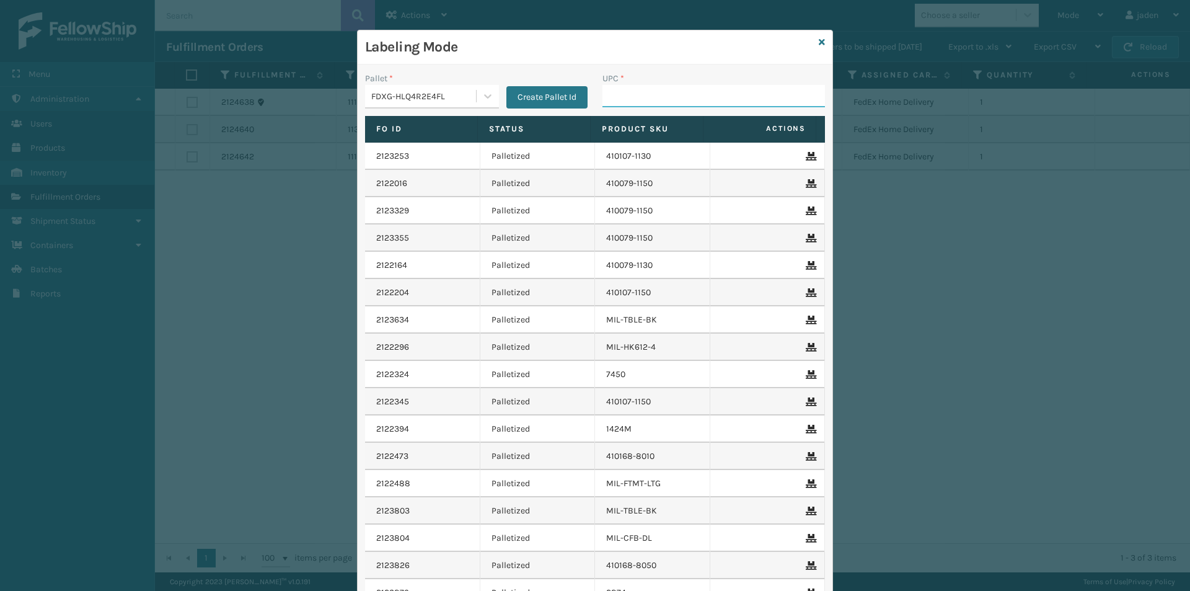
click at [620, 99] on input "UPC *" at bounding box center [713, 96] width 223 height 22
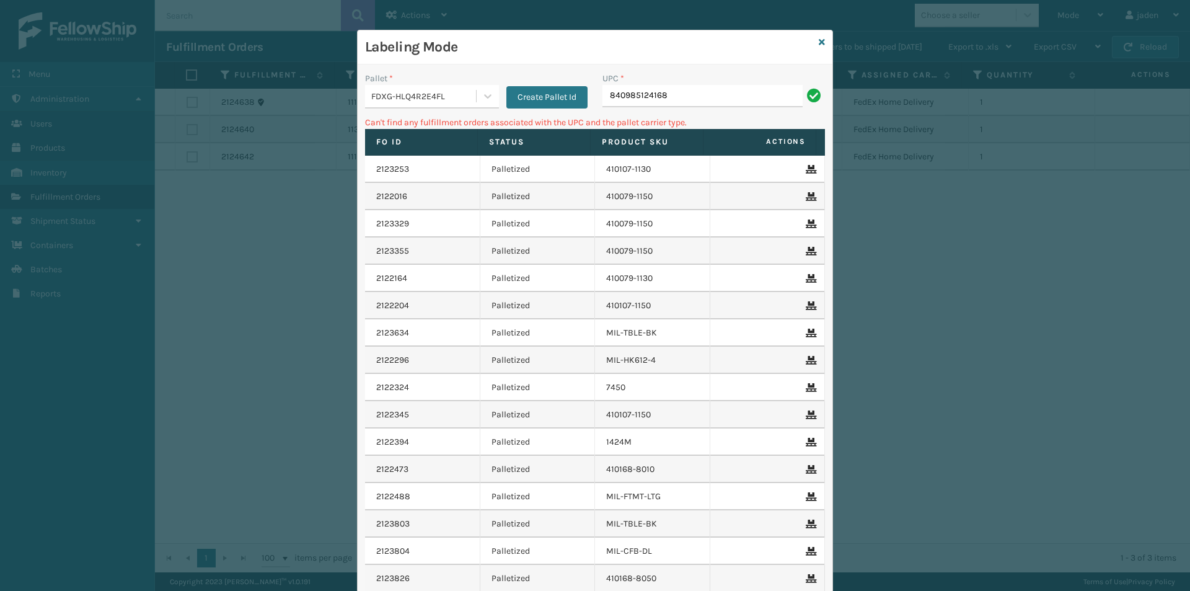
drag, startPoint x: 475, startPoint y: 99, endPoint x: 468, endPoint y: 107, distance: 10.6
click at [468, 107] on div "FDXG-HLQ4R2E4FL" at bounding box center [432, 97] width 134 height 24
click at [389, 195] on div "USPSG-EGDZ52EDI8" at bounding box center [432, 199] width 134 height 29
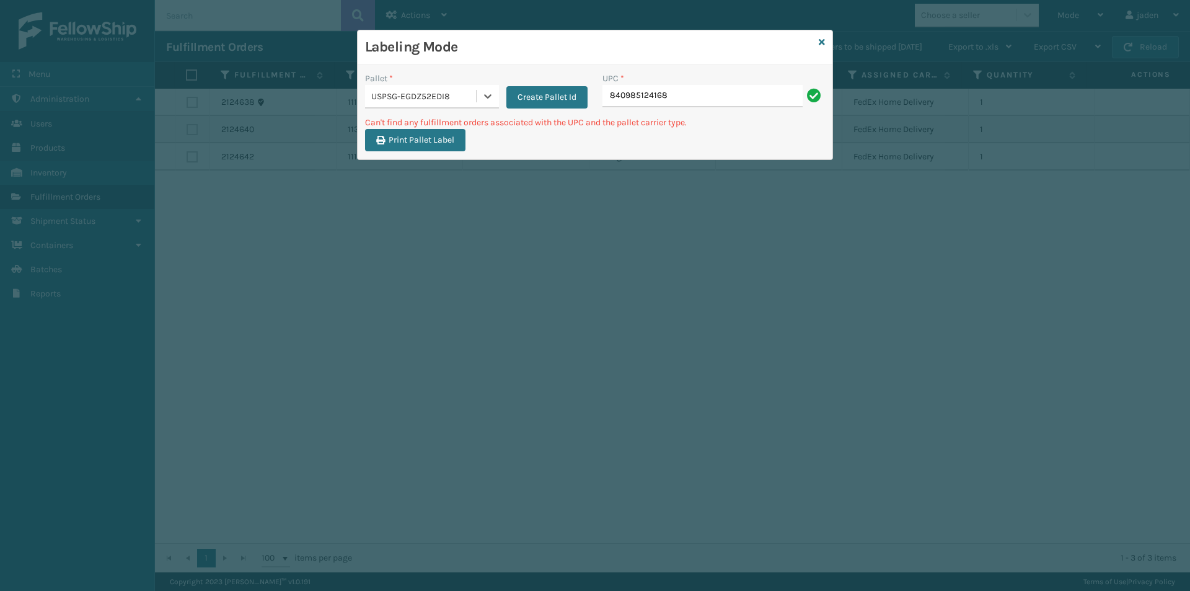
drag, startPoint x: 480, startPoint y: 98, endPoint x: 468, endPoint y: 107, distance: 15.5
click at [479, 98] on div at bounding box center [488, 96] width 22 height 22
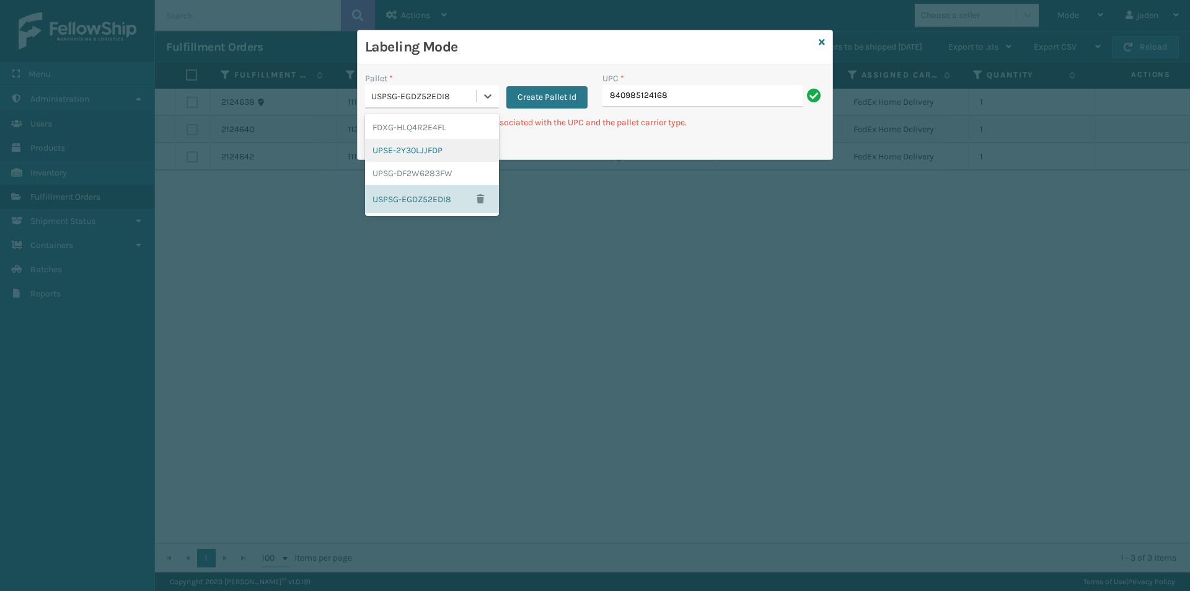
click at [390, 160] on div "UPSE-2Y30LJJFDP" at bounding box center [432, 150] width 134 height 23
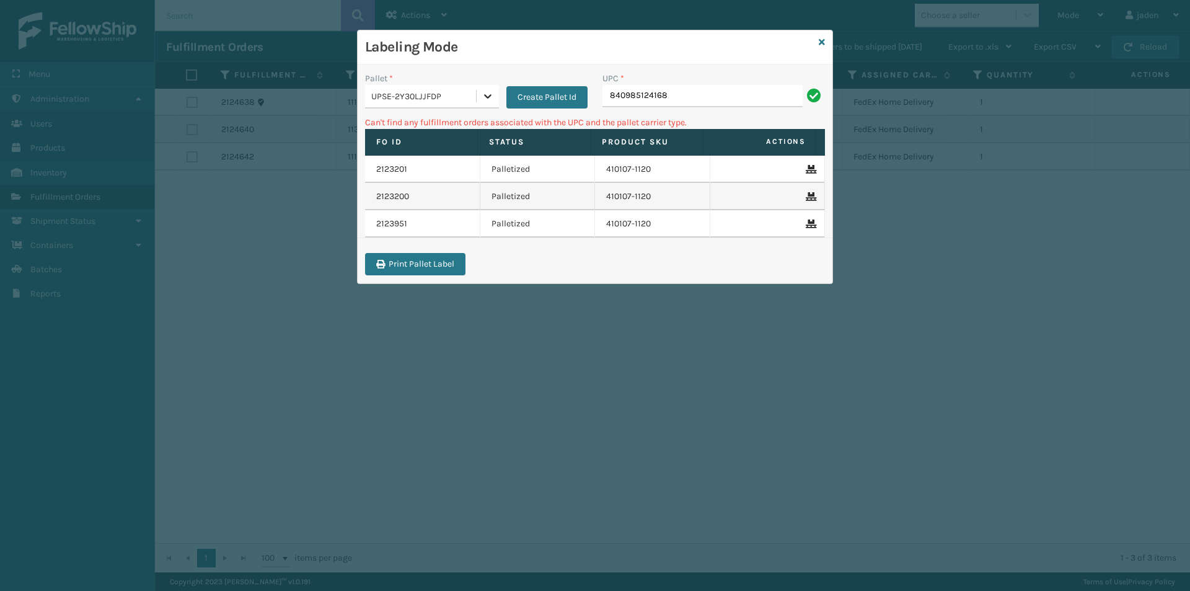
click at [485, 100] on icon at bounding box center [488, 96] width 12 height 12
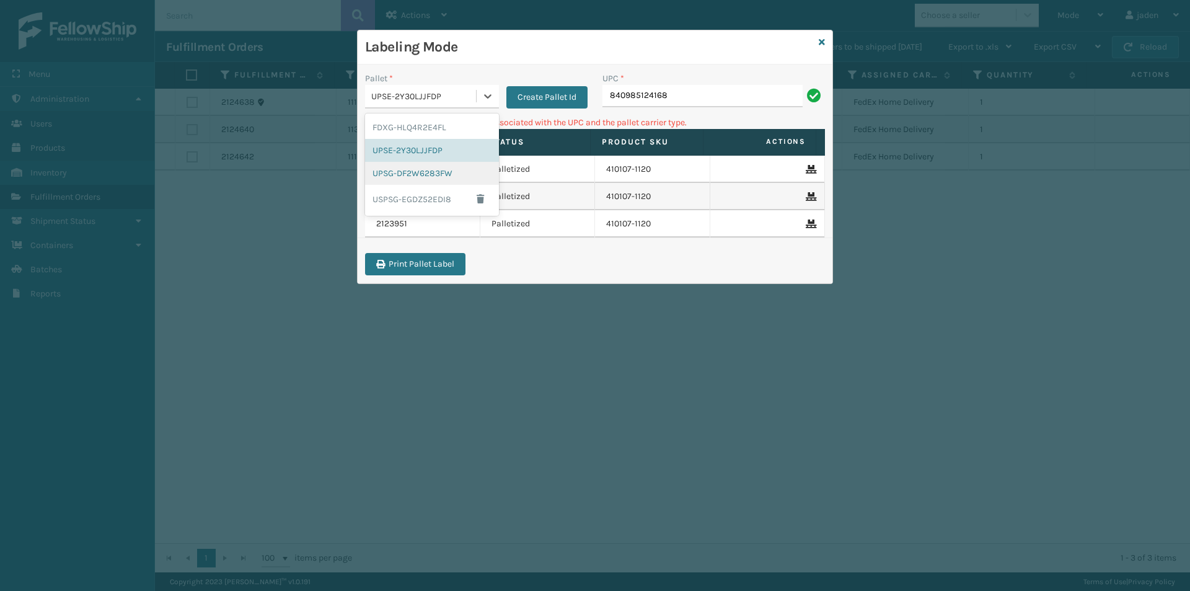
click at [395, 173] on div "UPSG-DF2W6283FW" at bounding box center [432, 173] width 134 height 23
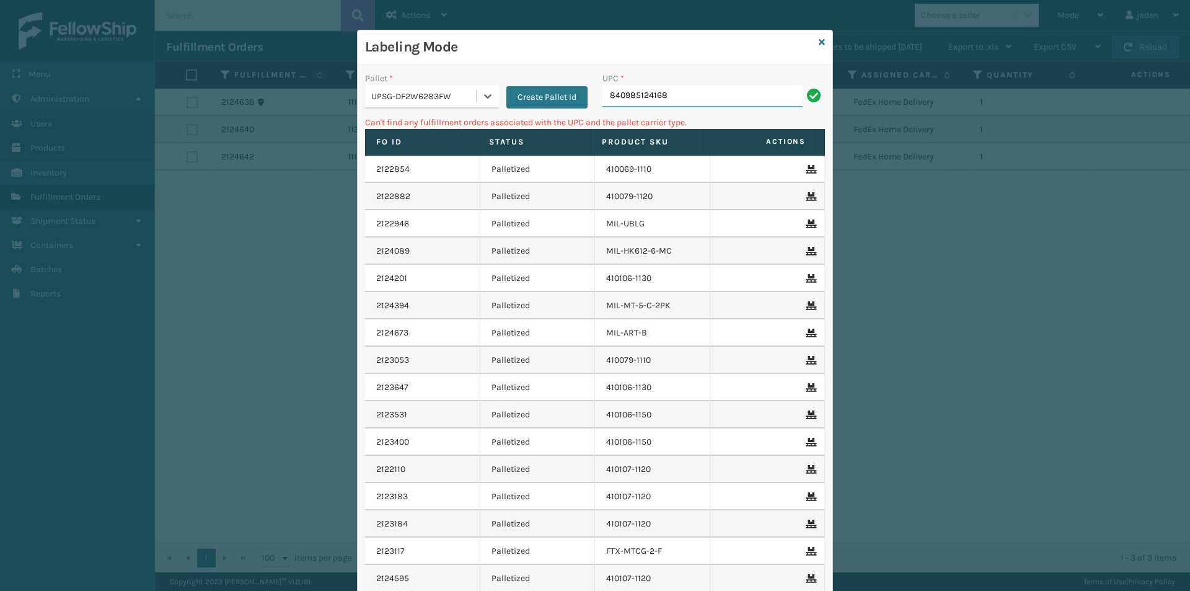
click at [665, 95] on input "840985124168" at bounding box center [702, 96] width 200 height 22
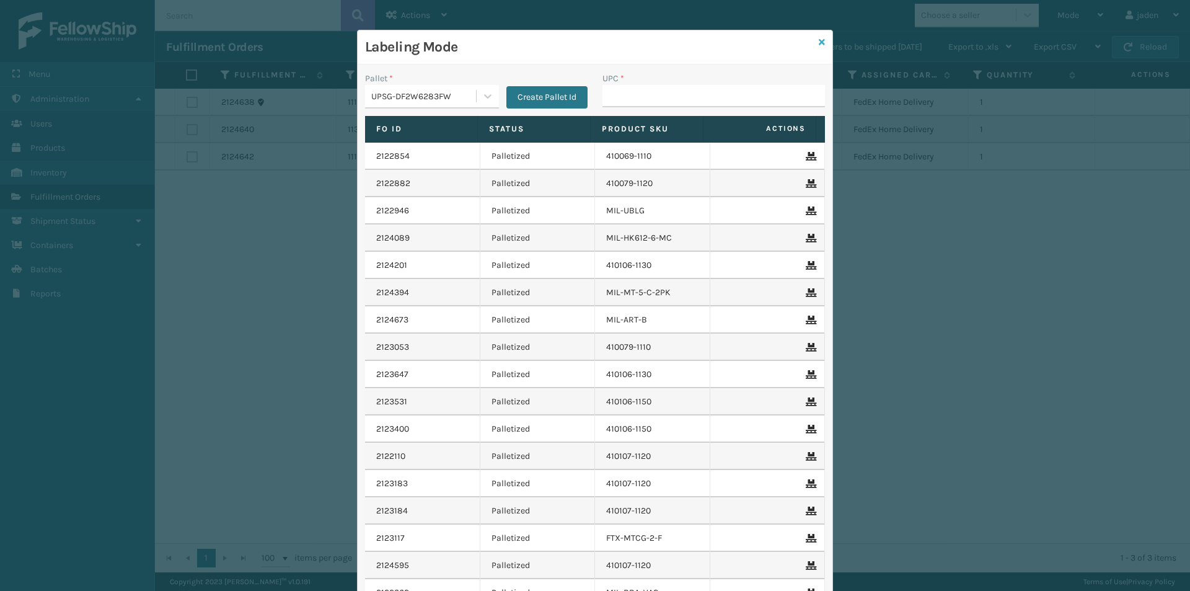
click at [819, 41] on icon at bounding box center [822, 42] width 6 height 9
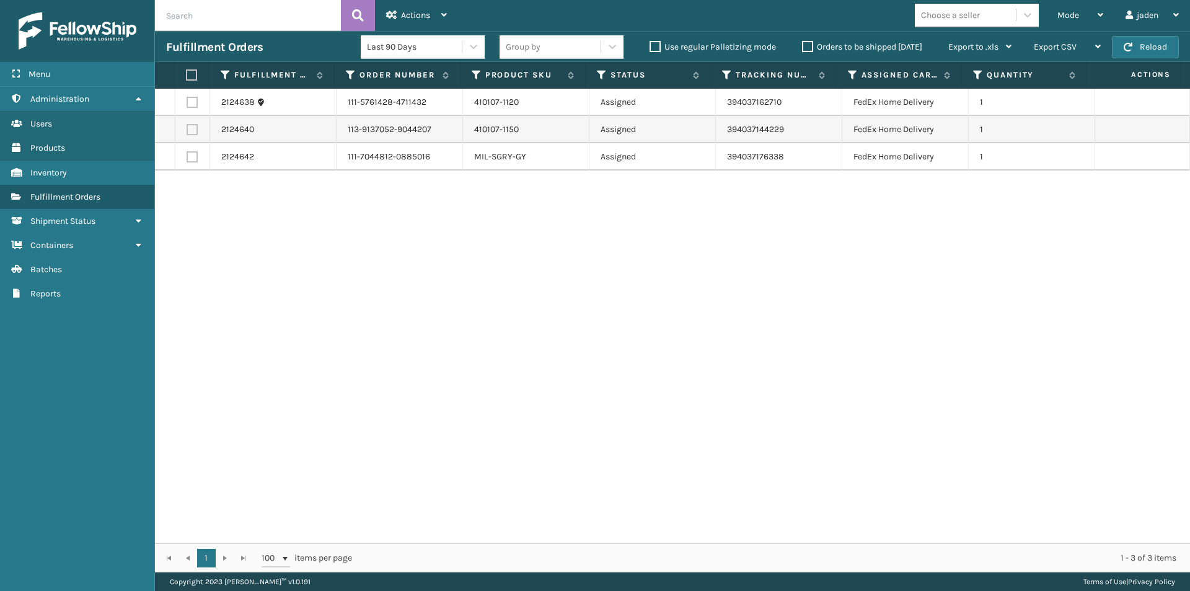
drag, startPoint x: 782, startPoint y: 268, endPoint x: 705, endPoint y: 108, distance: 177.4
click at [509, 296] on div "2124638 111-5761428-4711432 410107-1120 Assigned 394037162710 FedEx Home Delive…" at bounding box center [672, 316] width 1035 height 454
click at [1075, 14] on span "Mode" at bounding box center [1068, 15] width 22 height 11
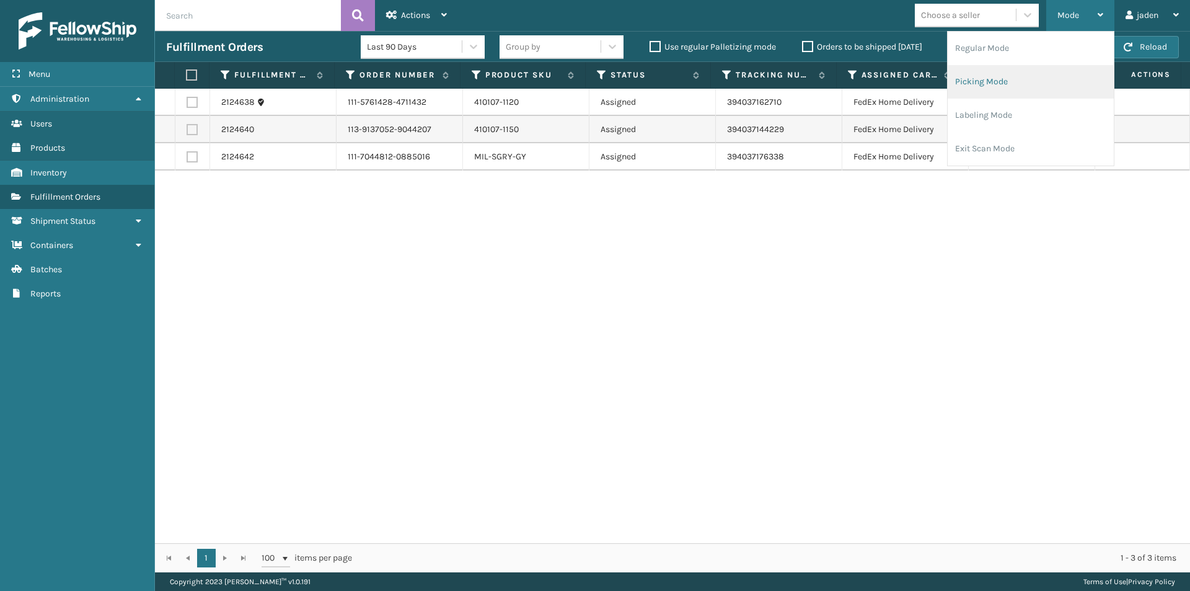
click at [992, 86] on li "Picking Mode" at bounding box center [1031, 81] width 166 height 33
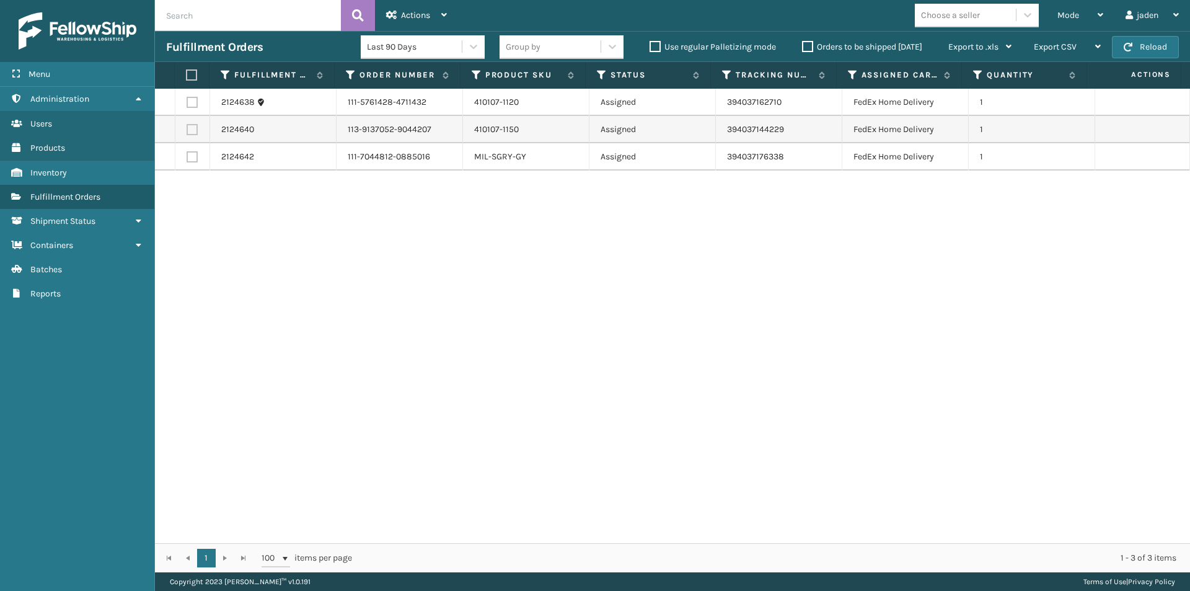
drag, startPoint x: 777, startPoint y: 263, endPoint x: 634, endPoint y: 259, distance: 142.6
click at [634, 259] on div "2124638 111-5761428-4711432 410107-1120 Assigned 394037162710 FedEx Home Delive…" at bounding box center [672, 316] width 1035 height 454
click at [1137, 46] on button "Reload" at bounding box center [1145, 47] width 67 height 22
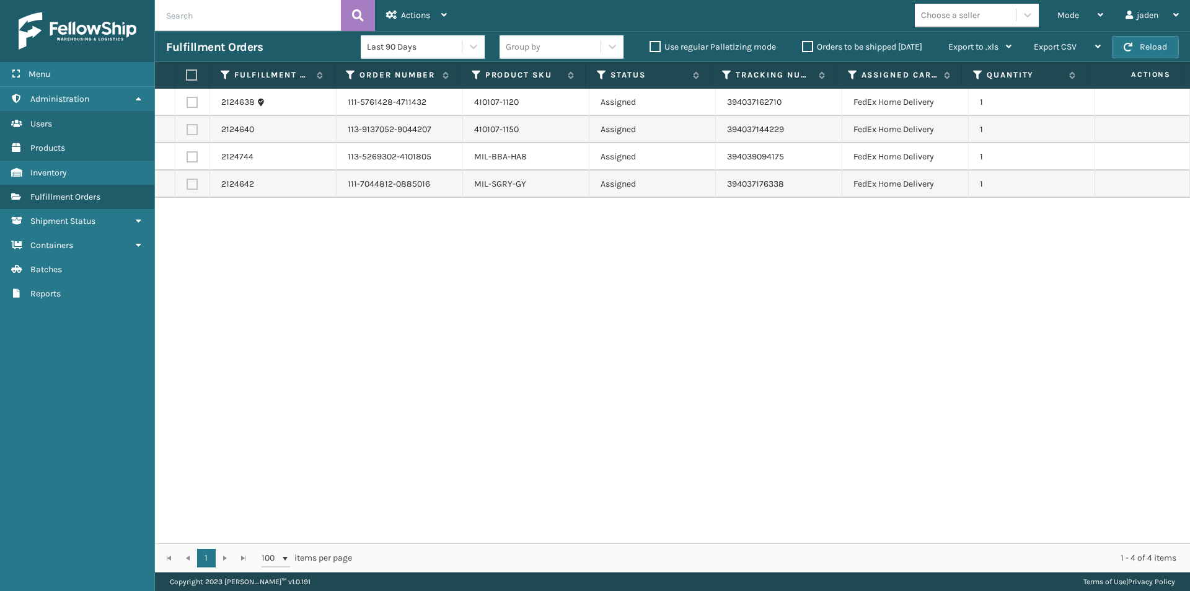
drag, startPoint x: 901, startPoint y: 330, endPoint x: 634, endPoint y: 353, distance: 267.5
click at [634, 353] on div "2124638 111-5761428-4711432 410107-1120 Assigned 394037162710 FedEx Home Delive…" at bounding box center [672, 316] width 1035 height 454
